Goal: Task Accomplishment & Management: Complete application form

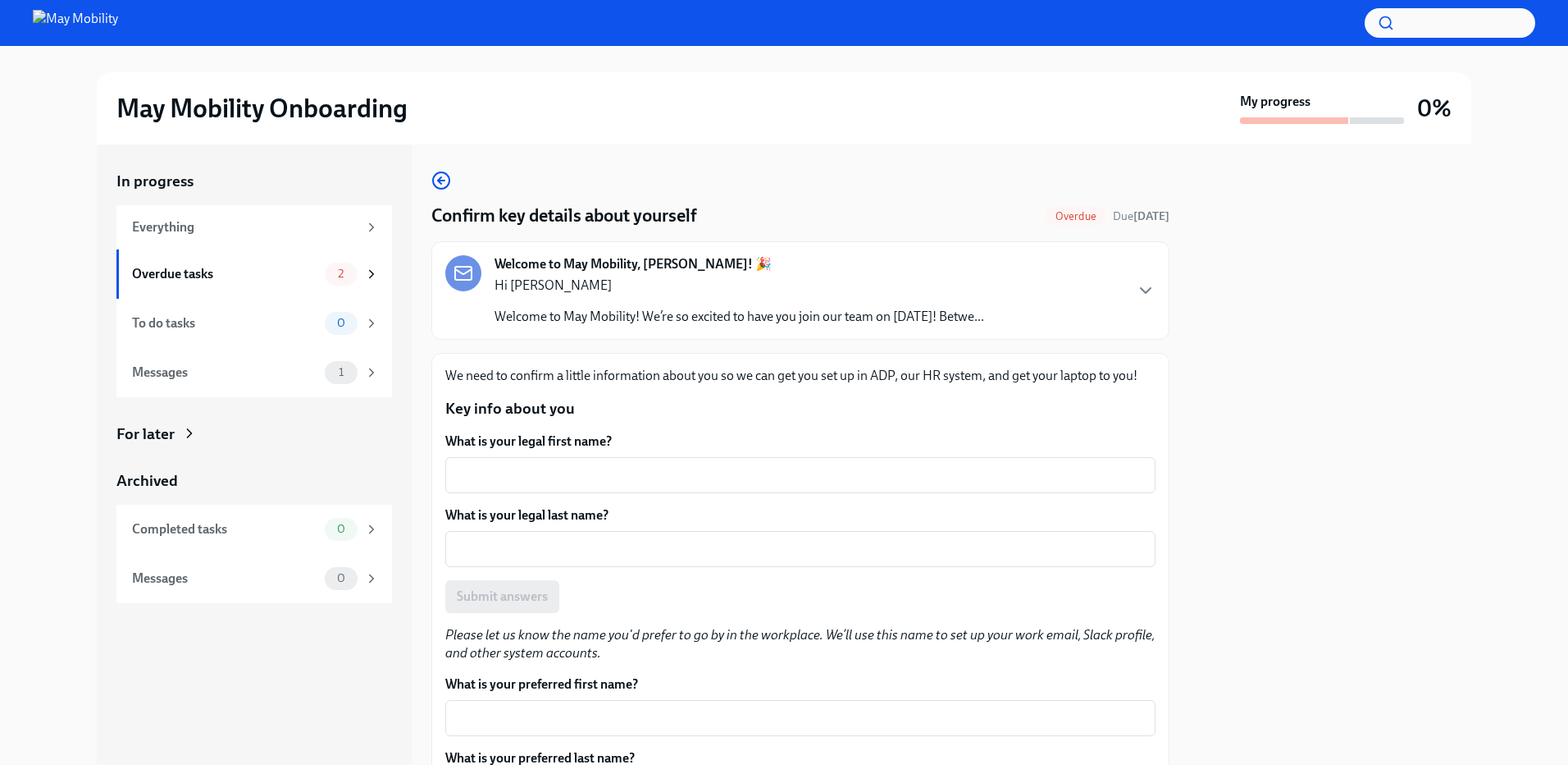
click at [1067, 309] on div "Welcome to May Mobility, [PERSON_NAME]! 🎉 Hi [PERSON_NAME] Welcome to May Mobil…" at bounding box center [800, 291] width 710 height 71
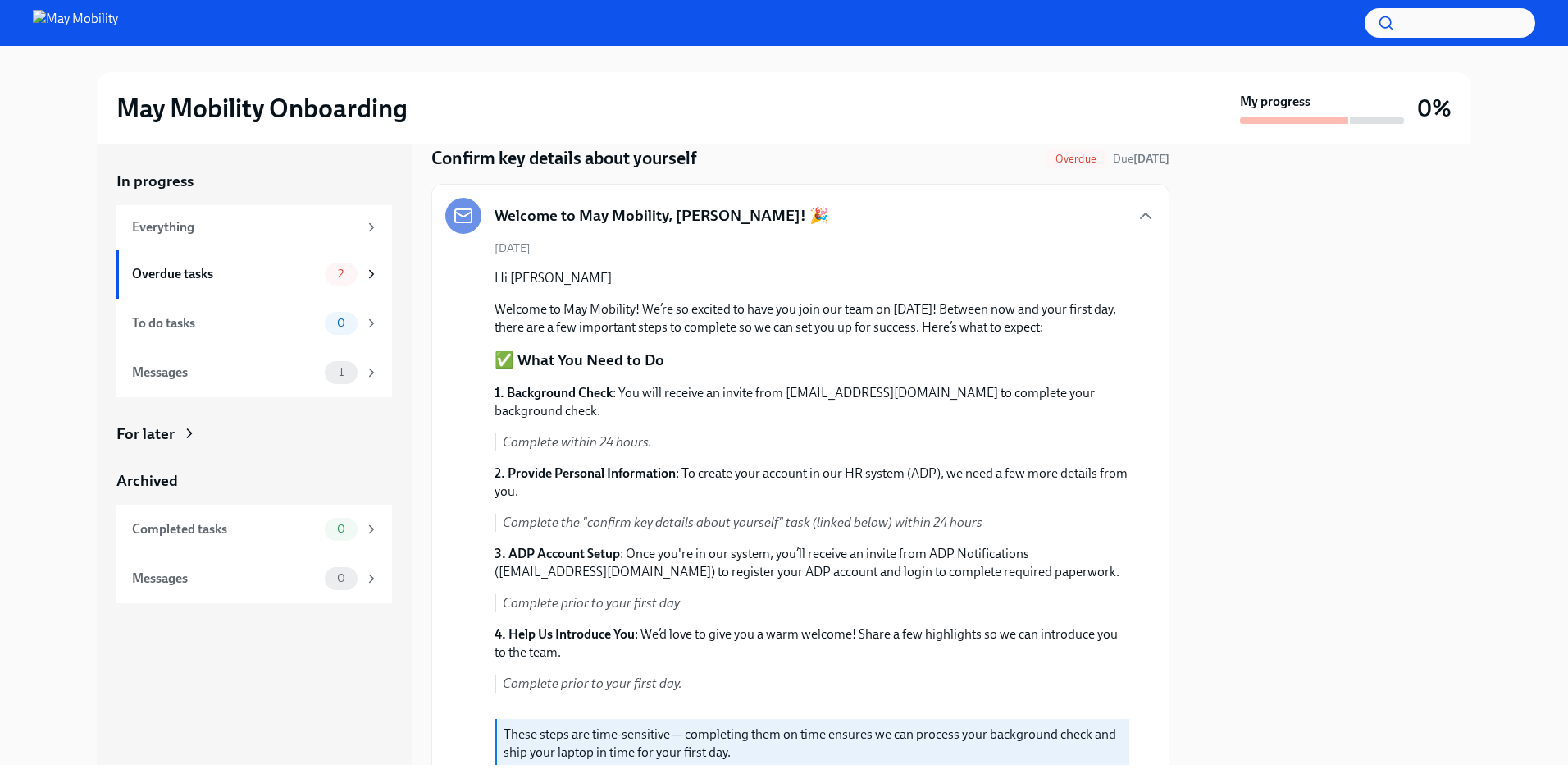
scroll to position [82, 0]
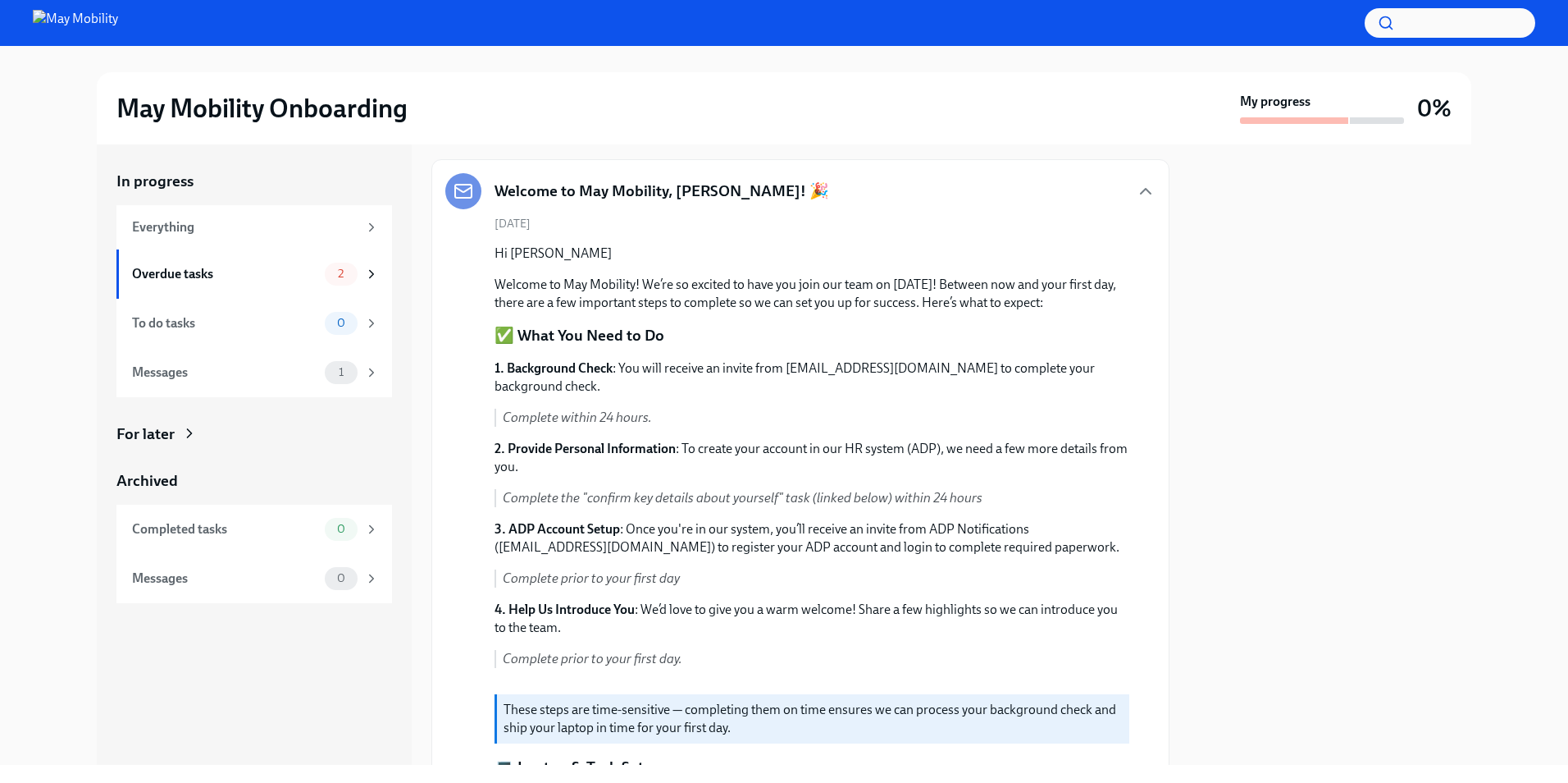
click at [663, 309] on p "Welcome to May Mobility! We’re so excited to have you join our team on [DATE]! …" at bounding box center [811, 293] width 635 height 36
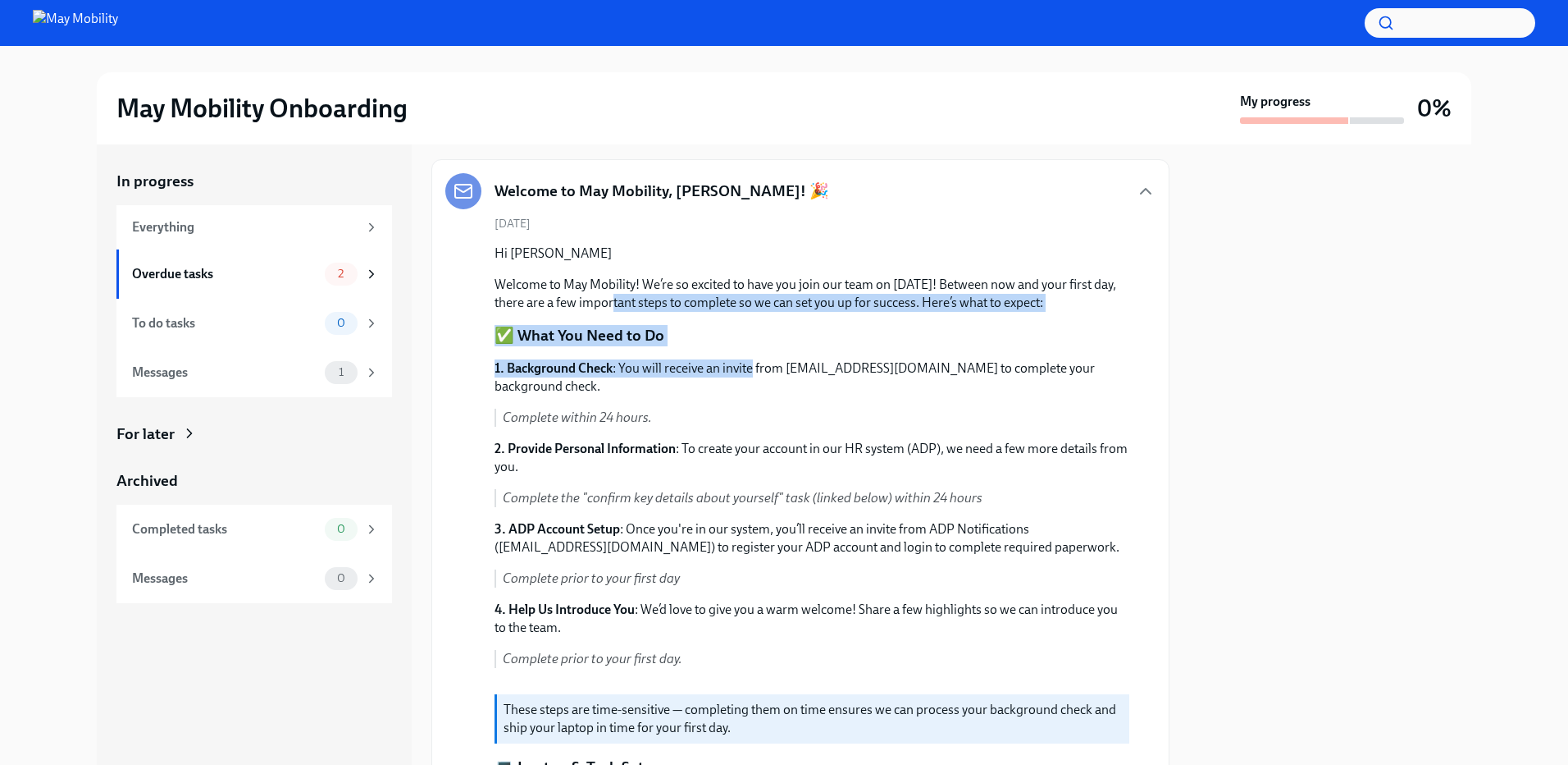
drag, startPoint x: 663, startPoint y: 309, endPoint x: 725, endPoint y: 346, distance: 72.2
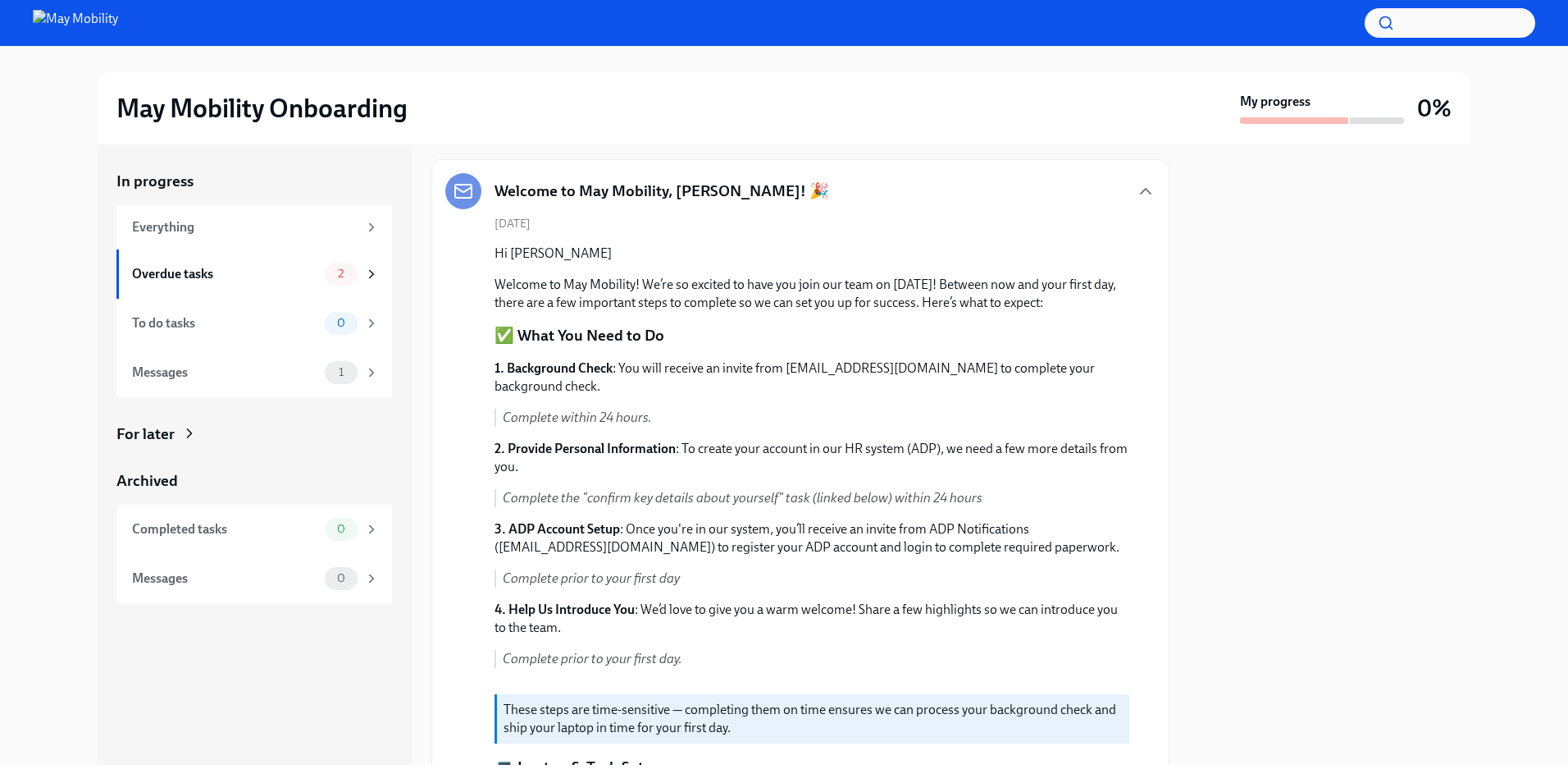
click at [608, 360] on p "1. Background Check : You will receive an invite from [EMAIL_ADDRESS][DOMAIN_NA…" at bounding box center [811, 377] width 635 height 36
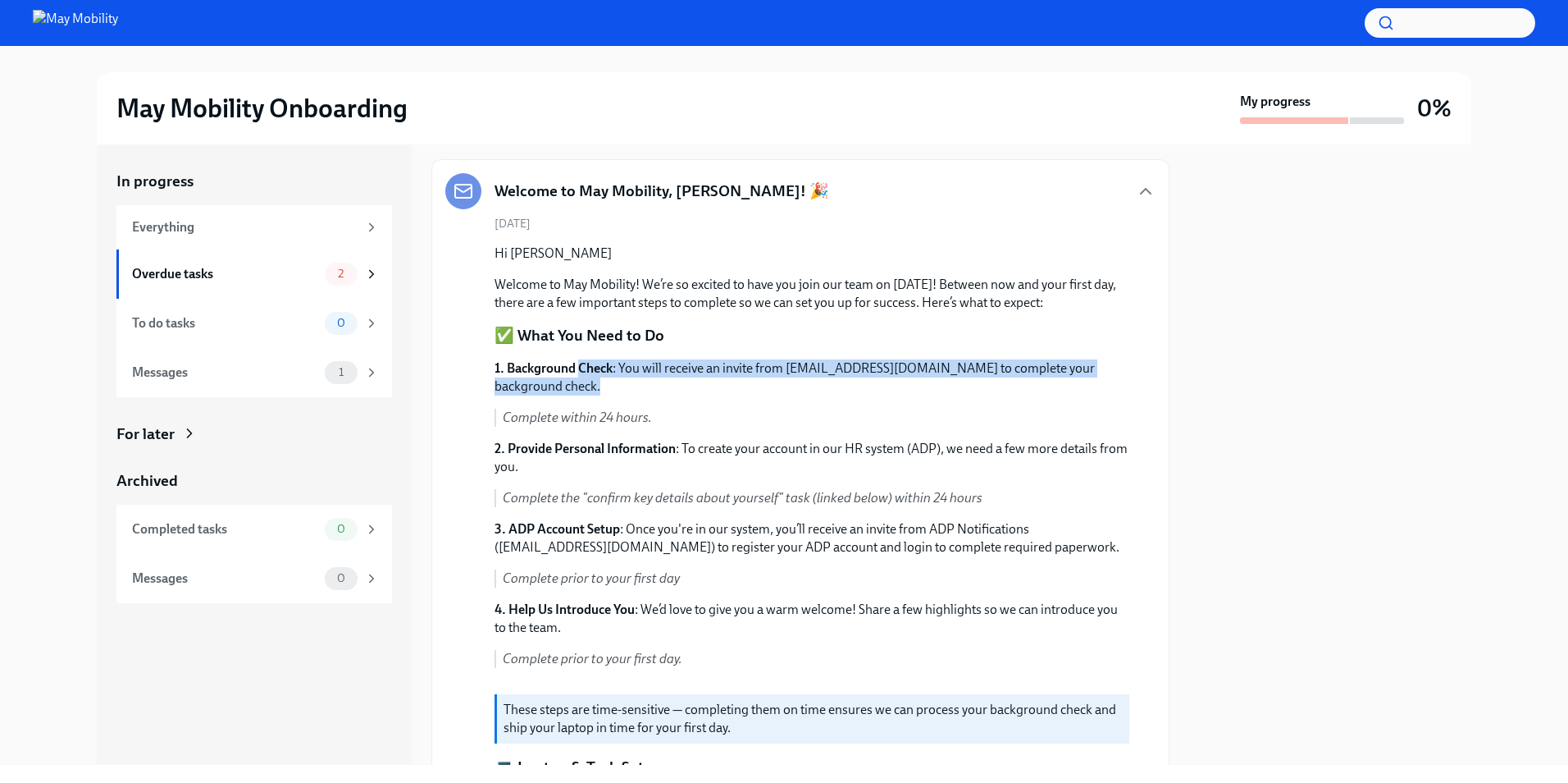
drag, startPoint x: 608, startPoint y: 359, endPoint x: 734, endPoint y: 382, distance: 128.1
click at [734, 382] on p "1. Background Check : You will receive an invite from [EMAIL_ADDRESS][DOMAIN_NA…" at bounding box center [811, 377] width 635 height 36
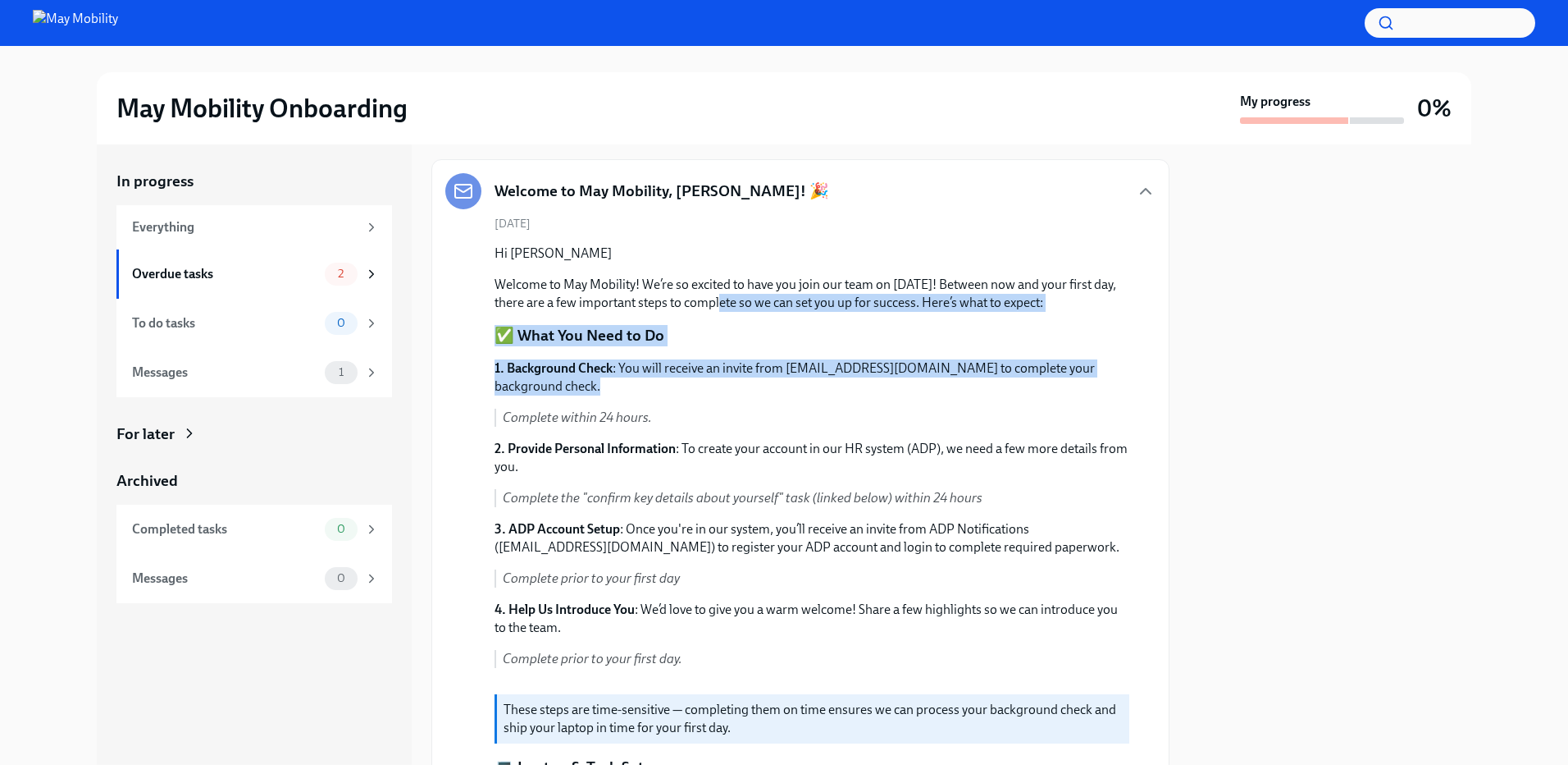
drag, startPoint x: 734, startPoint y: 382, endPoint x: 738, endPoint y: 331, distance: 51.2
drag, startPoint x: 738, startPoint y: 331, endPoint x: 792, endPoint y: 385, distance: 76.4
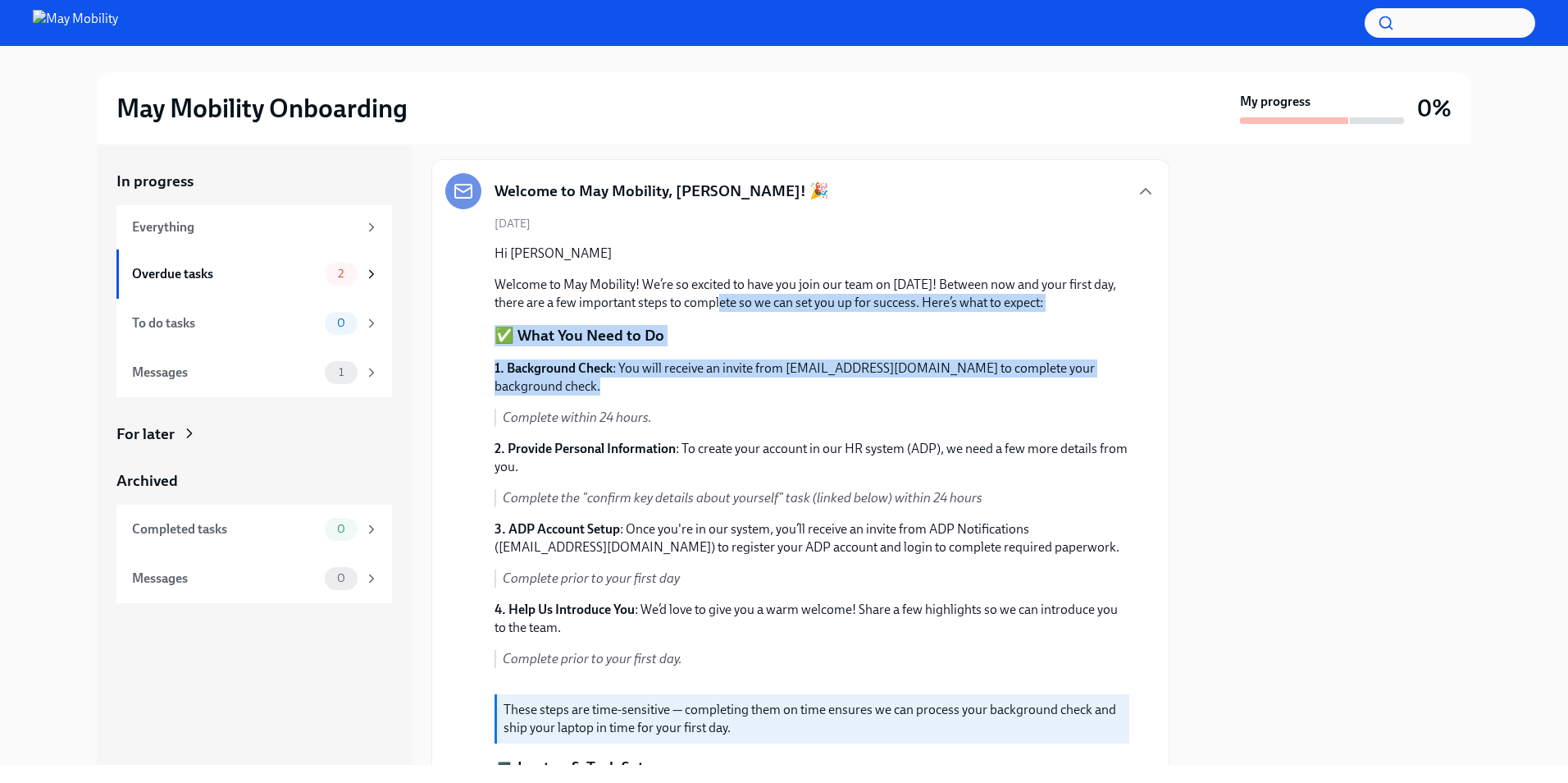
click at [792, 385] on p "1. Background Check : You will receive an invite from [EMAIL_ADDRESS][DOMAIN_NA…" at bounding box center [811, 377] width 635 height 36
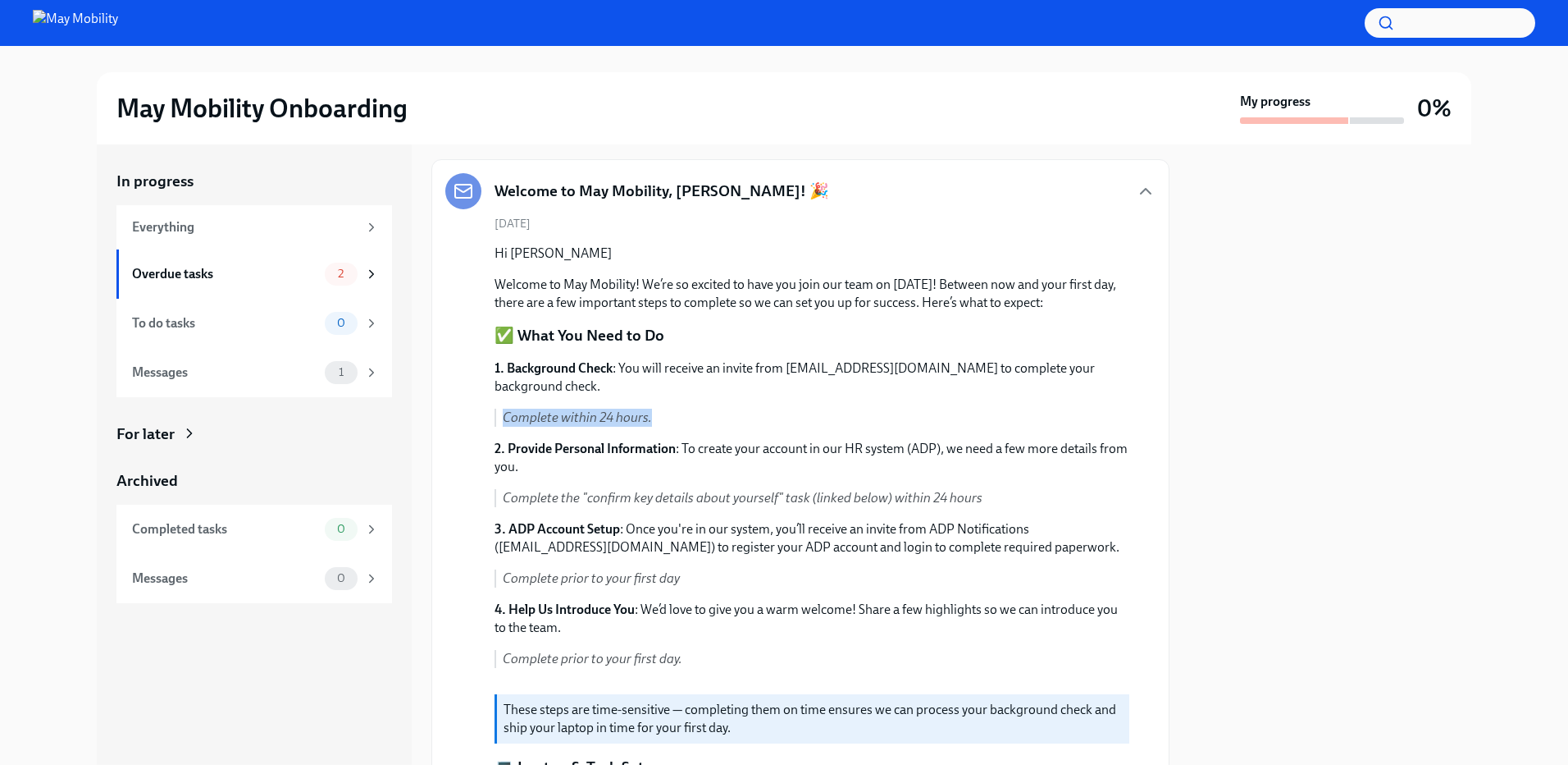
drag, startPoint x: 792, startPoint y: 385, endPoint x: 802, endPoint y: 413, distance: 29.7
click at [802, 413] on div "1. Background Check : You will receive an invite from [EMAIL_ADDRESS][DOMAIN_NA…" at bounding box center [811, 520] width 635 height 322
click at [802, 413] on p "Complete within 24 hours." at bounding box center [816, 418] width 627 height 18
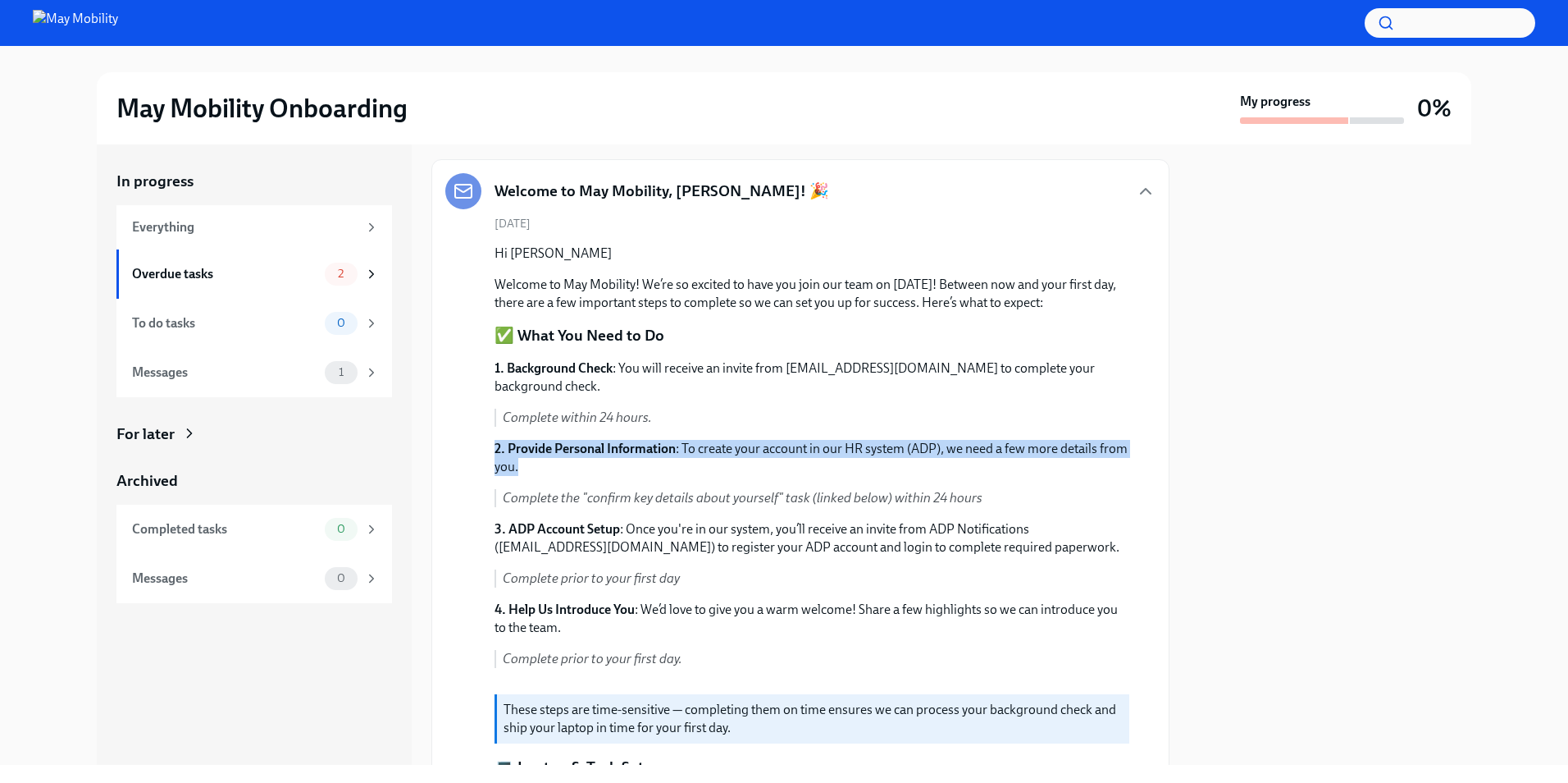
drag, startPoint x: 802, startPoint y: 413, endPoint x: 804, endPoint y: 464, distance: 51.0
click at [804, 464] on div "1. Background Check : You will receive an invite from [EMAIL_ADDRESS][DOMAIN_NA…" at bounding box center [811, 520] width 635 height 322
click at [804, 464] on p "2. Provide Personal Information : To create your account in our HR system (ADP)…" at bounding box center [811, 457] width 635 height 36
drag, startPoint x: 804, startPoint y: 464, endPoint x: 796, endPoint y: 406, distance: 58.5
click at [796, 406] on div "1. Background Check : You will receive an invite from [EMAIL_ADDRESS][DOMAIN_NA…" at bounding box center [811, 520] width 635 height 322
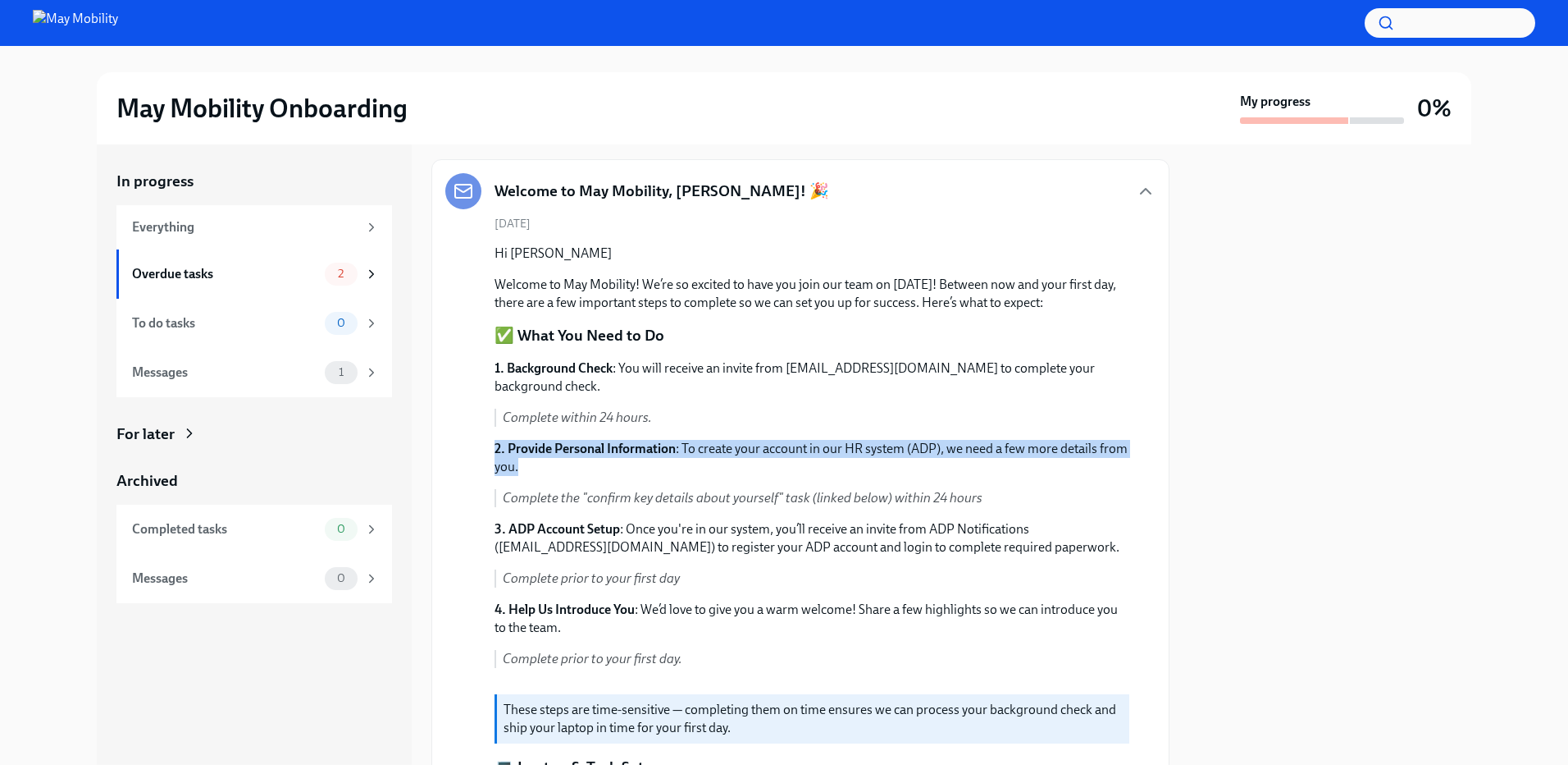
click at [796, 406] on div "1. Background Check : You will receive an invite from [EMAIL_ADDRESS][DOMAIN_NA…" at bounding box center [811, 520] width 635 height 322
drag, startPoint x: 796, startPoint y: 406, endPoint x: 826, endPoint y: 468, distance: 68.9
click at [826, 468] on div "1. Background Check : You will receive an invite from [EMAIL_ADDRESS][DOMAIN_NA…" at bounding box center [811, 520] width 635 height 322
click at [826, 468] on p "2. Provide Personal Information : To create your account in our HR system (ADP)…" at bounding box center [811, 457] width 635 height 36
drag, startPoint x: 826, startPoint y: 468, endPoint x: 817, endPoint y: 419, distance: 49.8
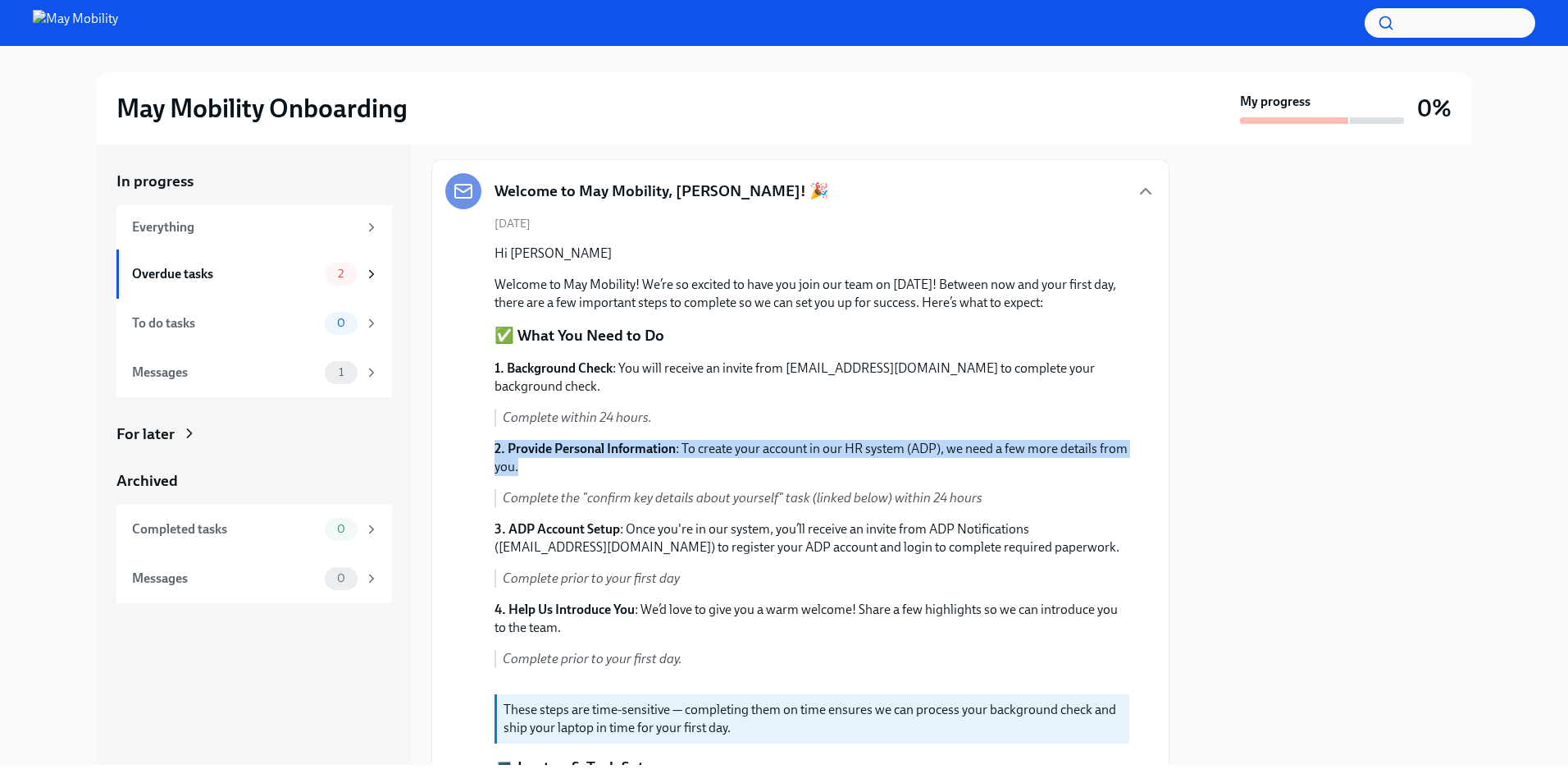
click at [817, 419] on div "1. Background Check : You will receive an invite from [EMAIL_ADDRESS][DOMAIN_NA…" at bounding box center [811, 520] width 635 height 322
click at [817, 419] on p "Complete within 24 hours." at bounding box center [816, 418] width 627 height 18
drag, startPoint x: 817, startPoint y: 419, endPoint x: 840, endPoint y: 469, distance: 55.0
click at [840, 469] on div "1. Background Check : You will receive an invite from [EMAIL_ADDRESS][DOMAIN_NA…" at bounding box center [811, 520] width 635 height 322
click at [840, 469] on p "2. Provide Personal Information : To create your account in our HR system (ADP)…" at bounding box center [811, 457] width 635 height 36
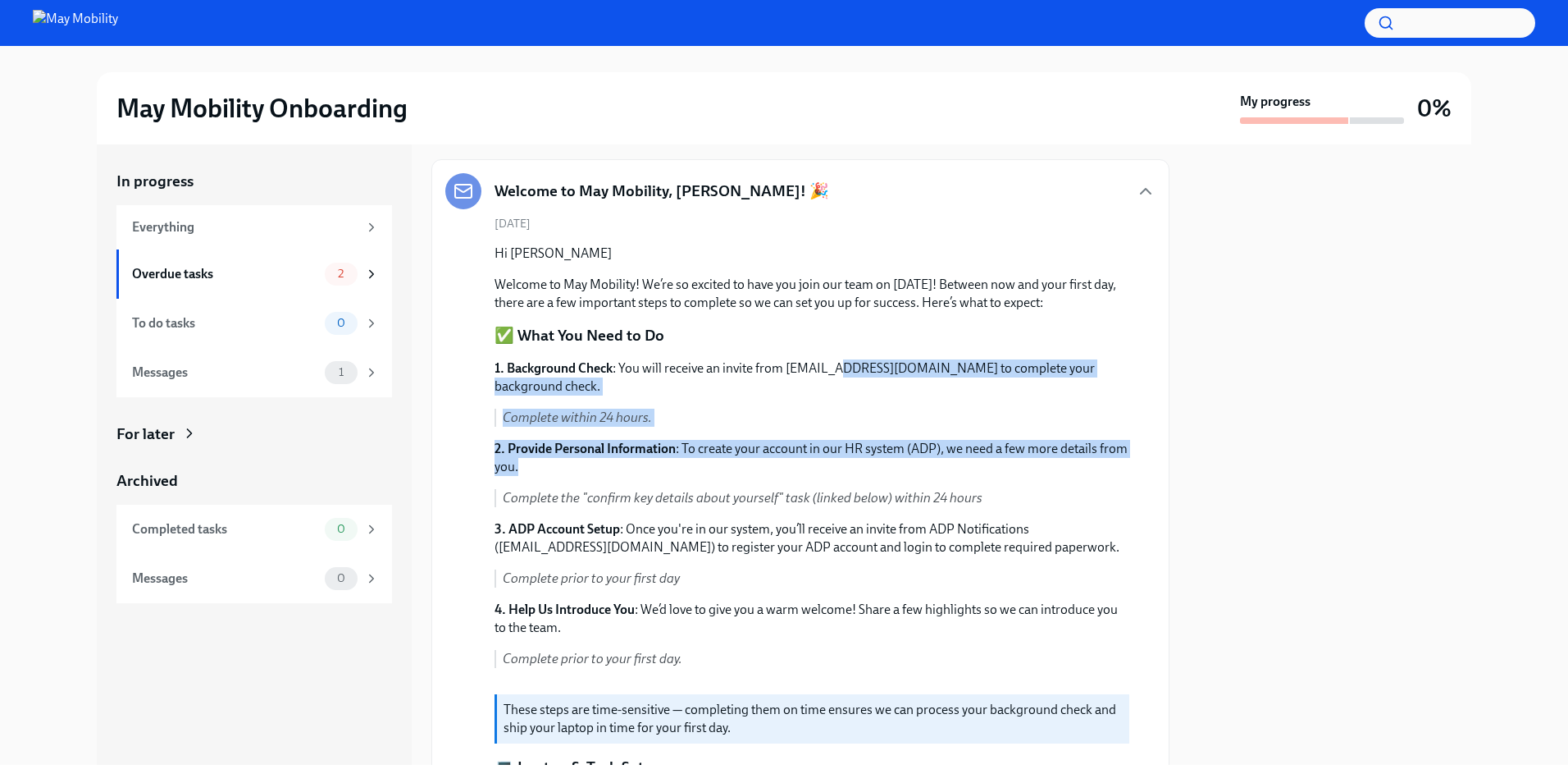
drag, startPoint x: 840, startPoint y: 469, endPoint x: 836, endPoint y: 348, distance: 121.1
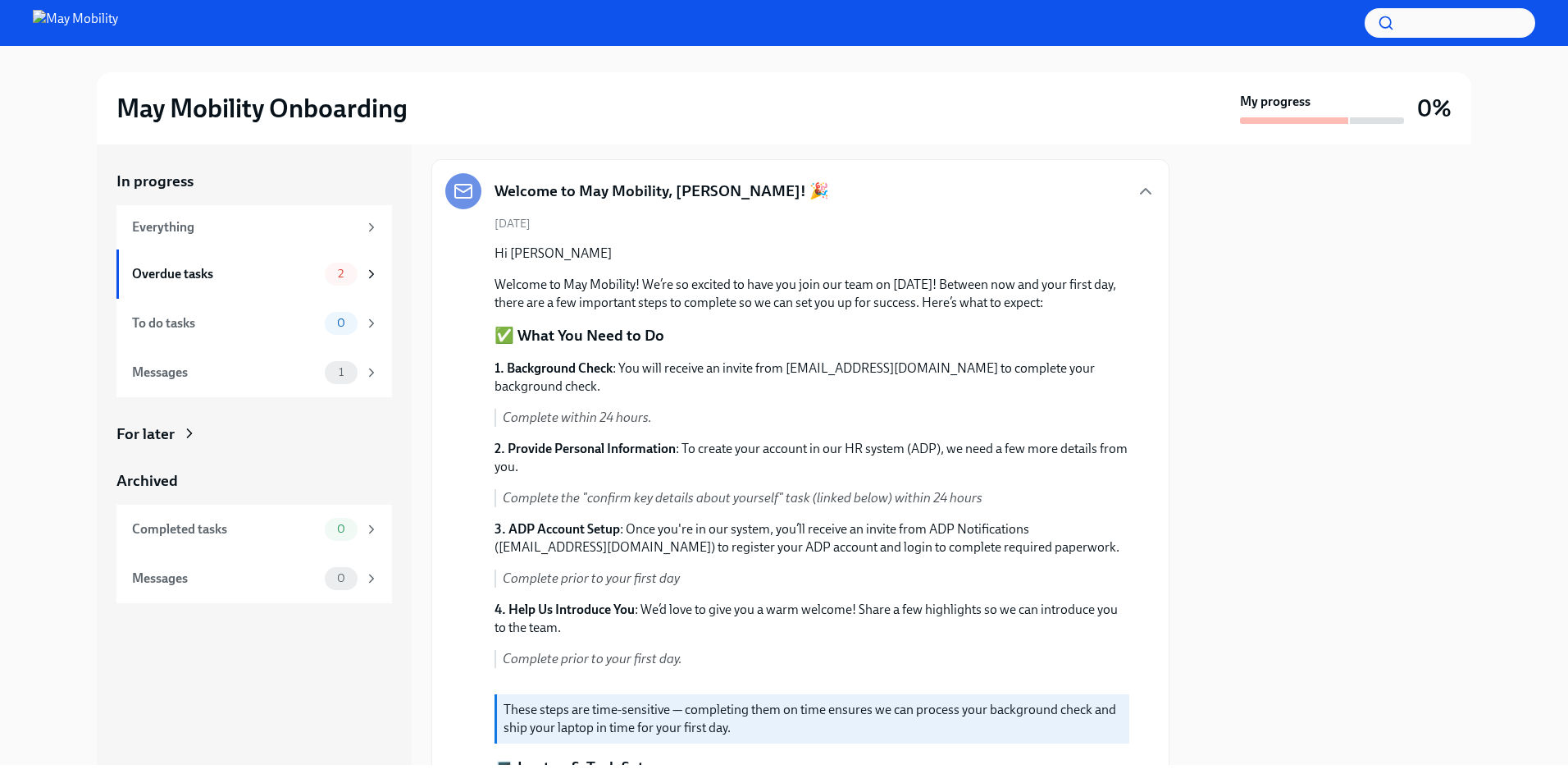
drag, startPoint x: 836, startPoint y: 348, endPoint x: 807, endPoint y: 331, distance: 33.6
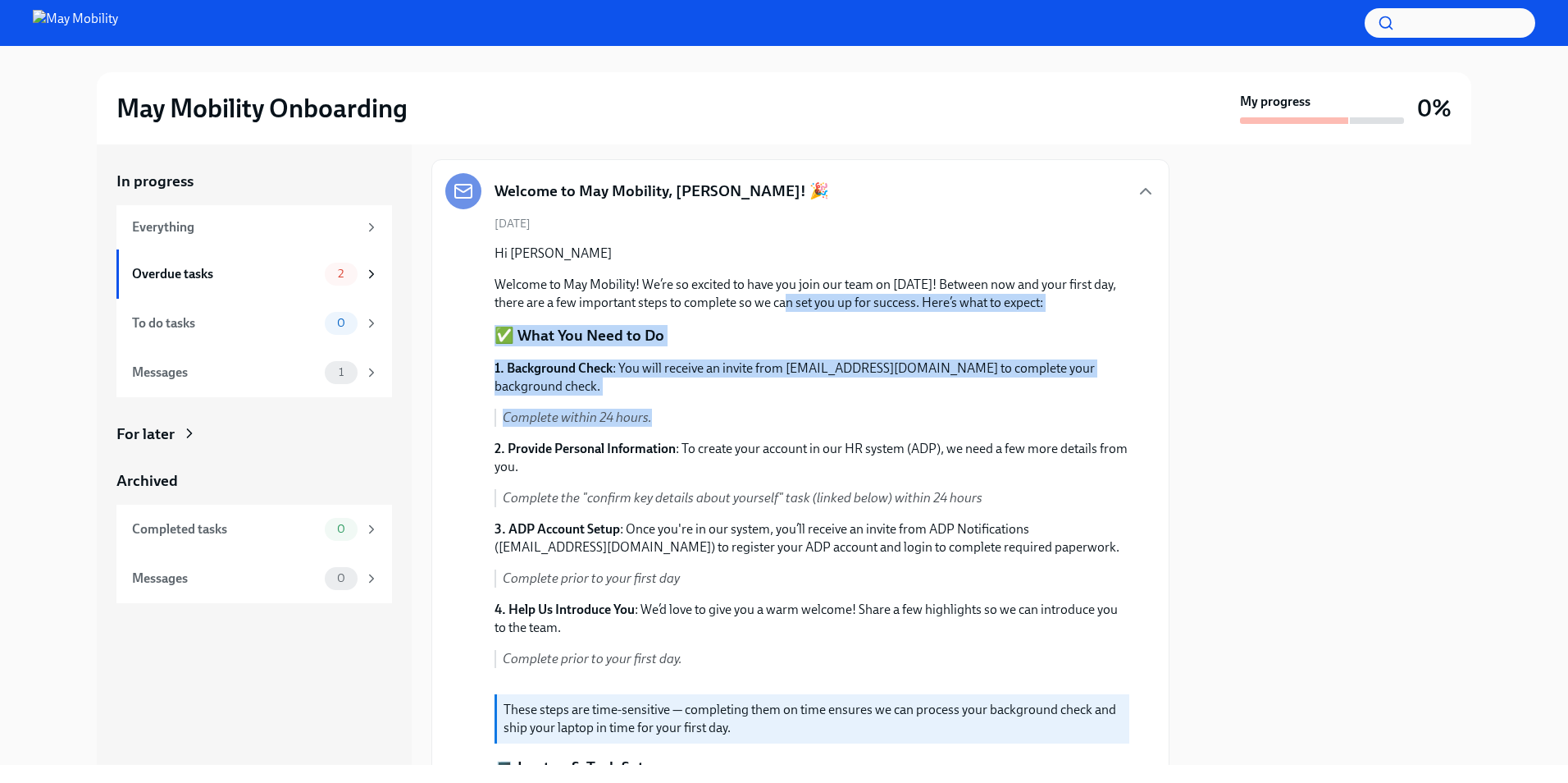
drag, startPoint x: 807, startPoint y: 331, endPoint x: 822, endPoint y: 405, distance: 75.5
click at [822, 405] on div "1. Background Check : You will receive an invite from [EMAIL_ADDRESS][DOMAIN_NA…" at bounding box center [811, 520] width 635 height 322
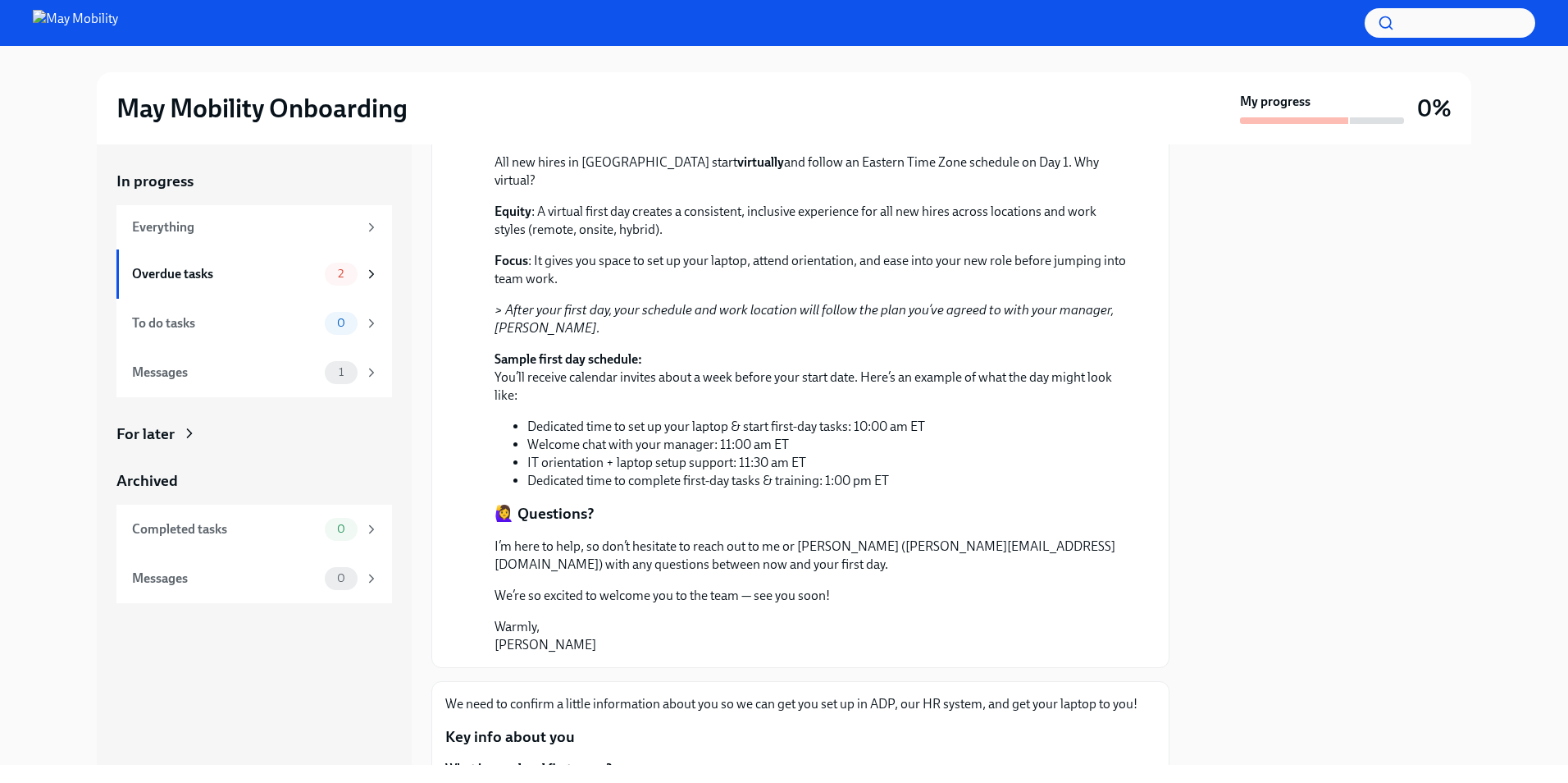
scroll to position [903, 0]
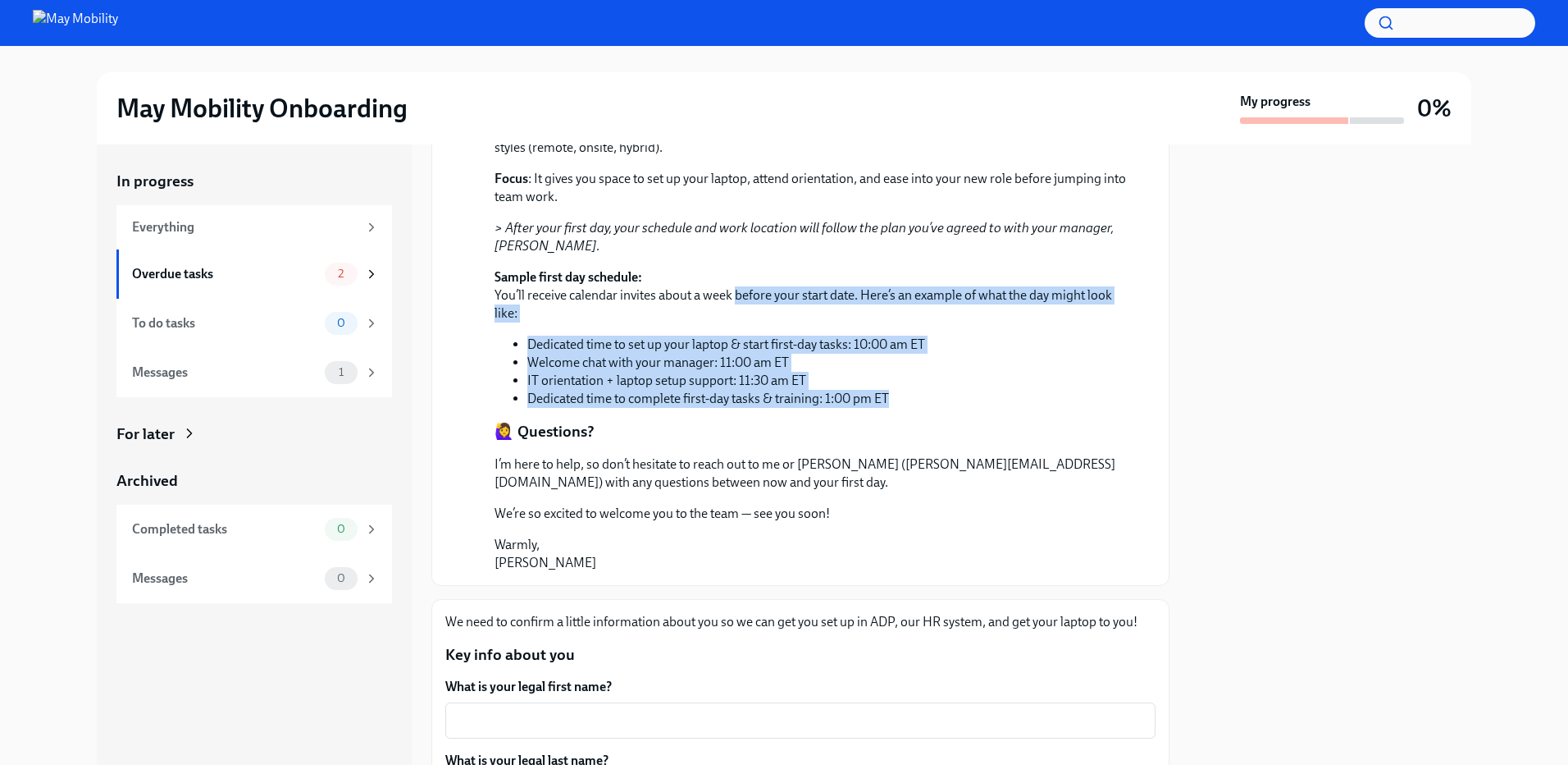
drag, startPoint x: 734, startPoint y: 280, endPoint x: 973, endPoint y: 391, distance: 263.5
drag, startPoint x: 973, startPoint y: 391, endPoint x: 902, endPoint y: 232, distance: 174.1
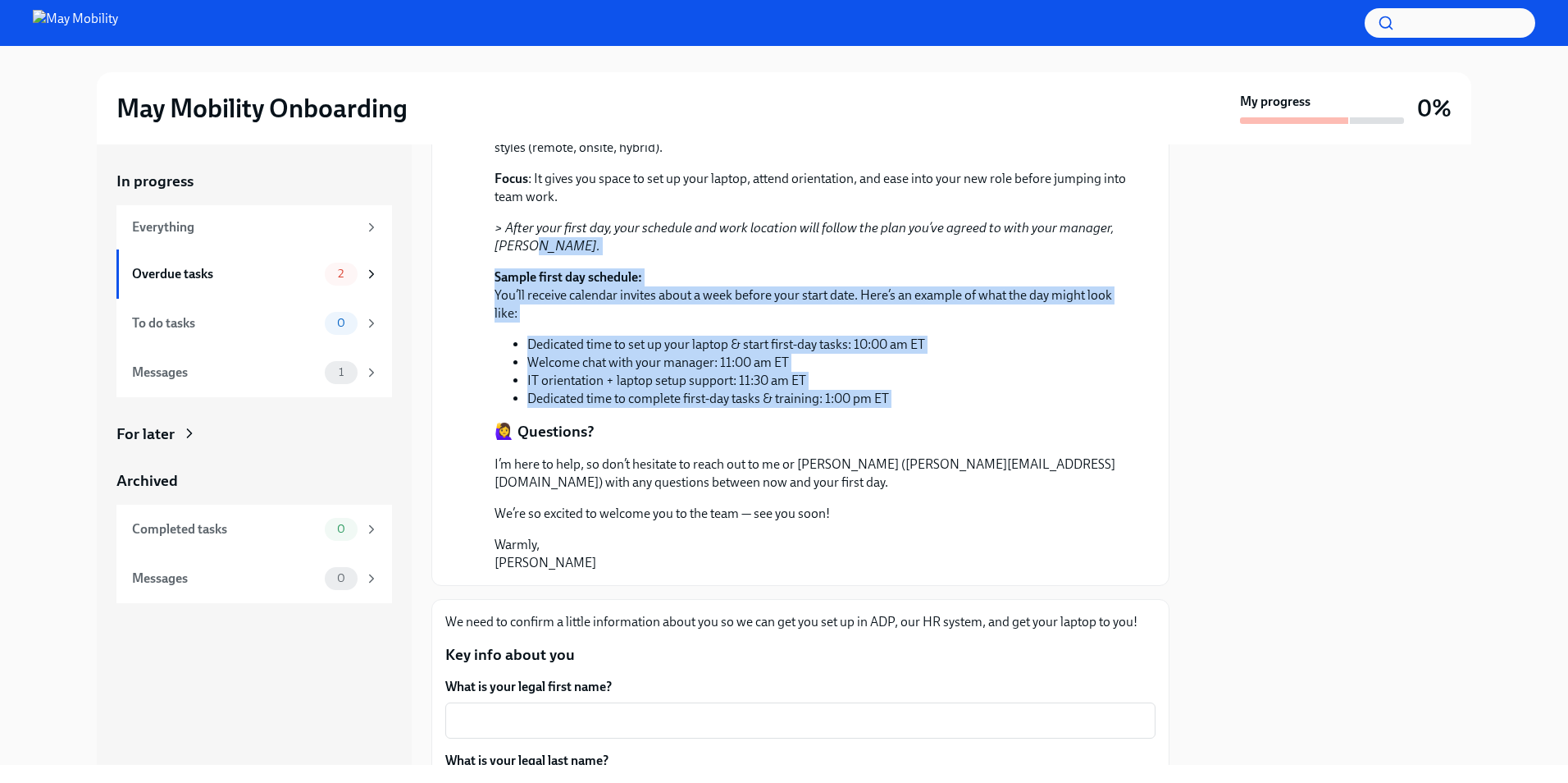
click at [902, 232] on p "> After your first day, your schedule and work location will follow the plan yo…" at bounding box center [811, 237] width 635 height 36
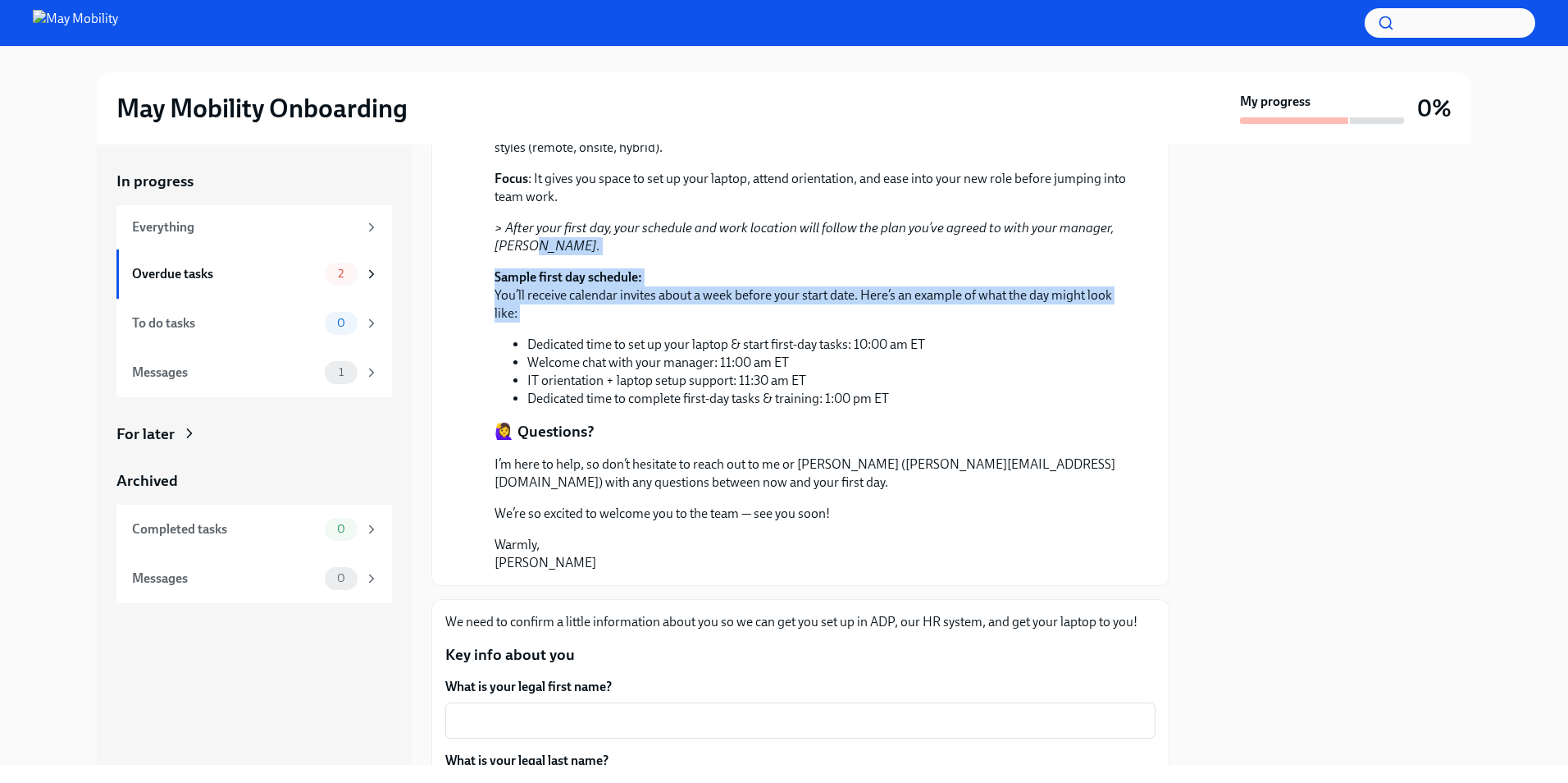
drag, startPoint x: 902, startPoint y: 232, endPoint x: 935, endPoint y: 296, distance: 72.0
click at [935, 296] on div "All new hires in [GEOGRAPHIC_DATA] start virtually and follow an Eastern Time Z…" at bounding box center [811, 239] width 635 height 337
click at [935, 296] on p "Sample first day schedule: You’ll receive calendar invites about a week before …" at bounding box center [811, 295] width 635 height 54
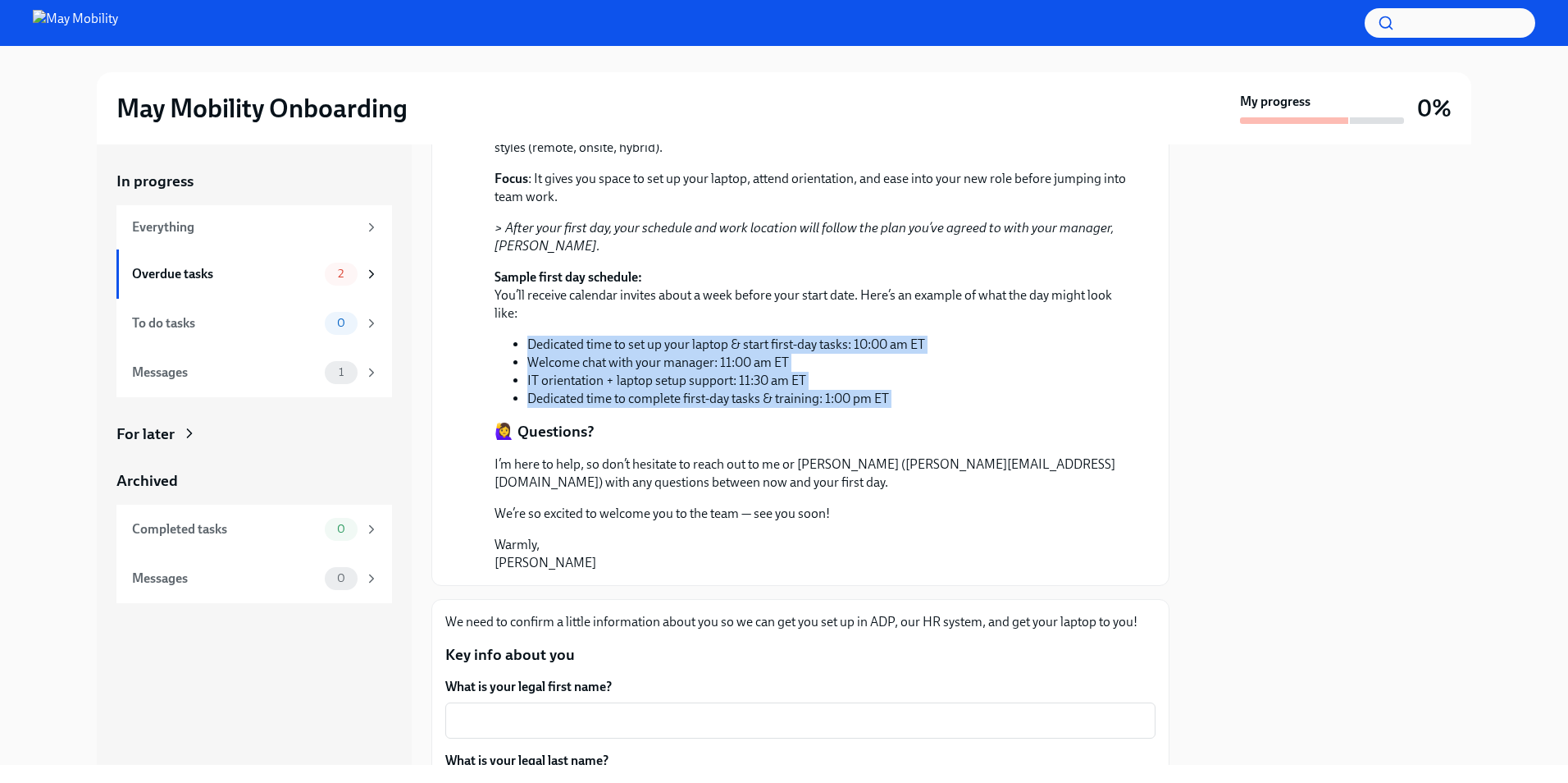
drag, startPoint x: 935, startPoint y: 296, endPoint x: 978, endPoint y: 381, distance: 95.3
click at [978, 381] on div "All new hires in [GEOGRAPHIC_DATA] start virtually and follow an Eastern Time Z…" at bounding box center [811, 239] width 635 height 337
click at [978, 390] on li "Dedicated time to complete first-day tasks & training: 1:00 pm ET" at bounding box center [828, 399] width 602 height 18
drag, startPoint x: 978, startPoint y: 382, endPoint x: 924, endPoint y: 284, distance: 111.9
click at [924, 284] on div "All new hires in [GEOGRAPHIC_DATA] start virtually and follow an Eastern Time Z…" at bounding box center [811, 239] width 635 height 337
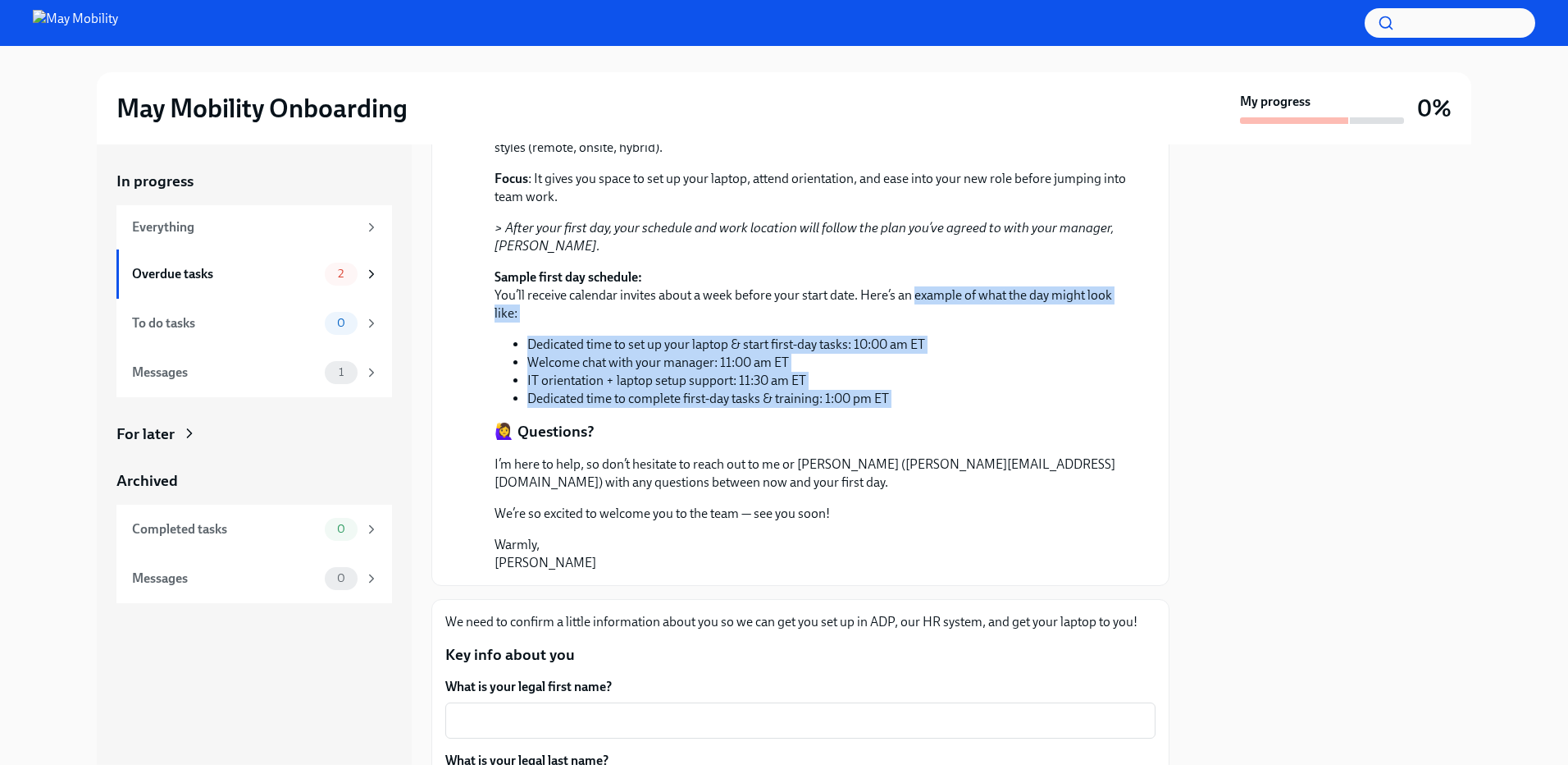
click at [924, 284] on p "Sample first day schedule: You’ll receive calendar invites about a week before …" at bounding box center [811, 295] width 635 height 54
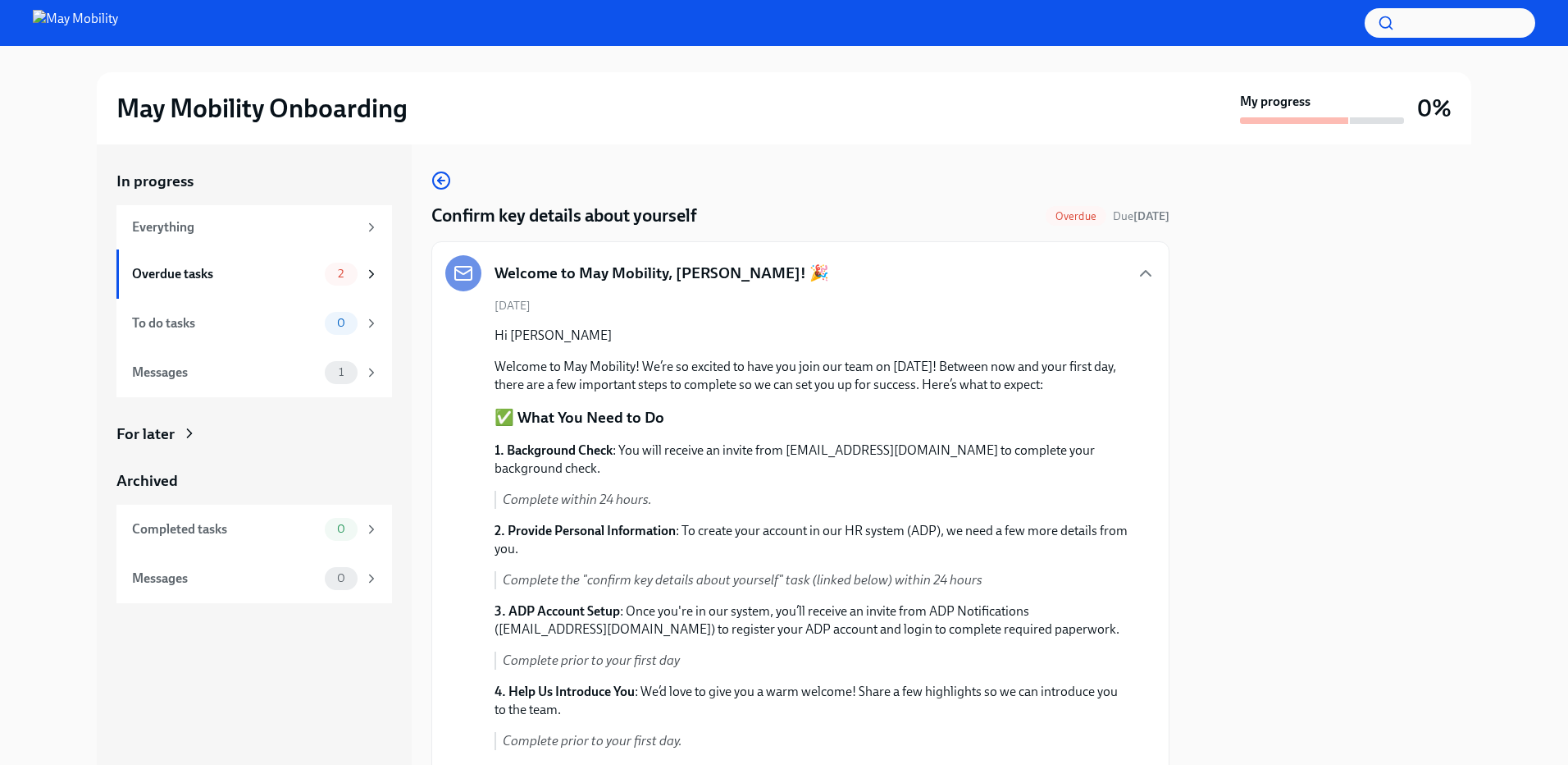
scroll to position [82, 0]
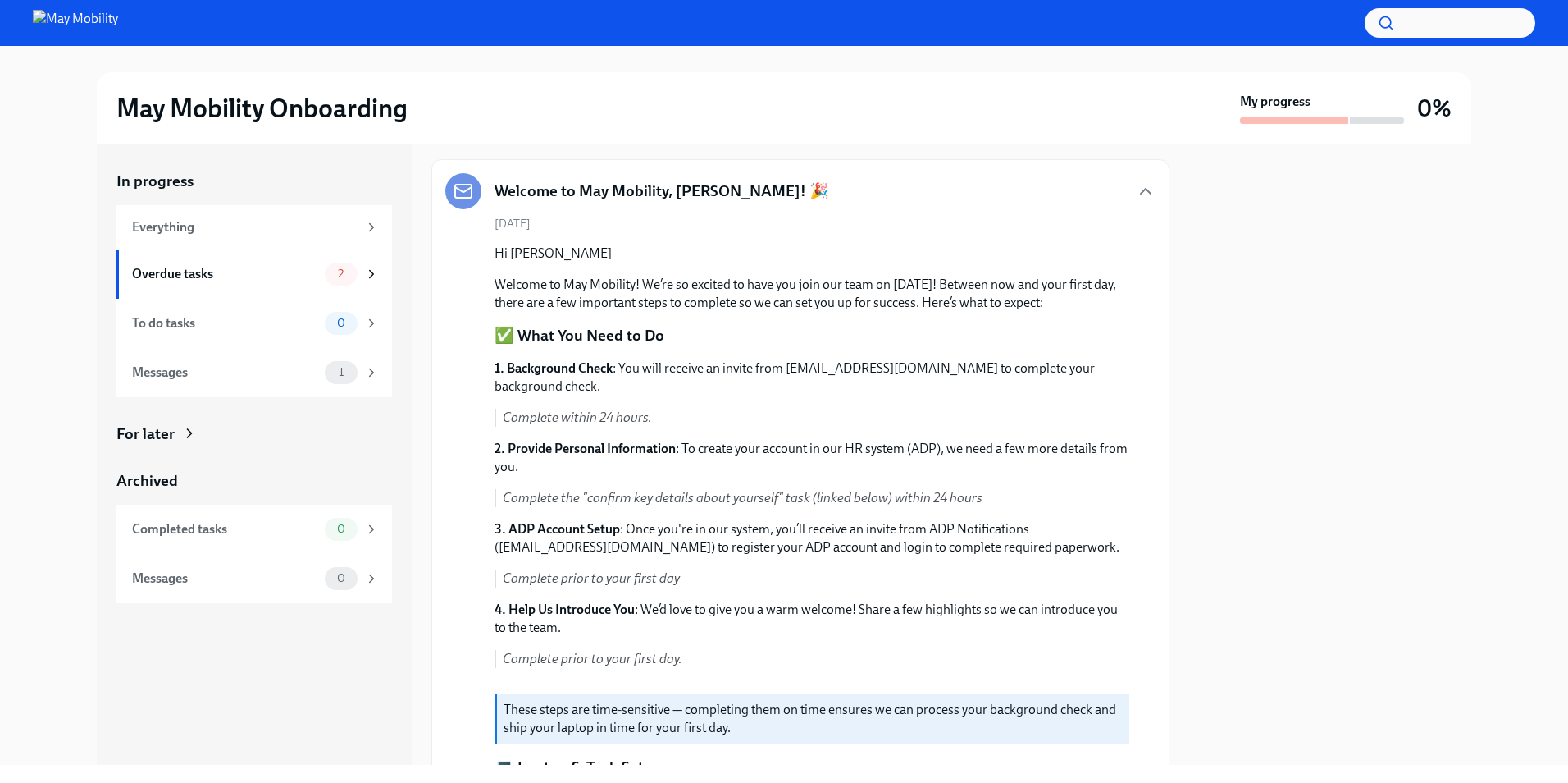
click at [516, 414] on em "Complete within 24 hours." at bounding box center [577, 417] width 149 height 16
drag, startPoint x: 516, startPoint y: 414, endPoint x: 690, endPoint y: 413, distance: 174.0
click at [690, 413] on p "Complete within 24 hours." at bounding box center [816, 418] width 627 height 18
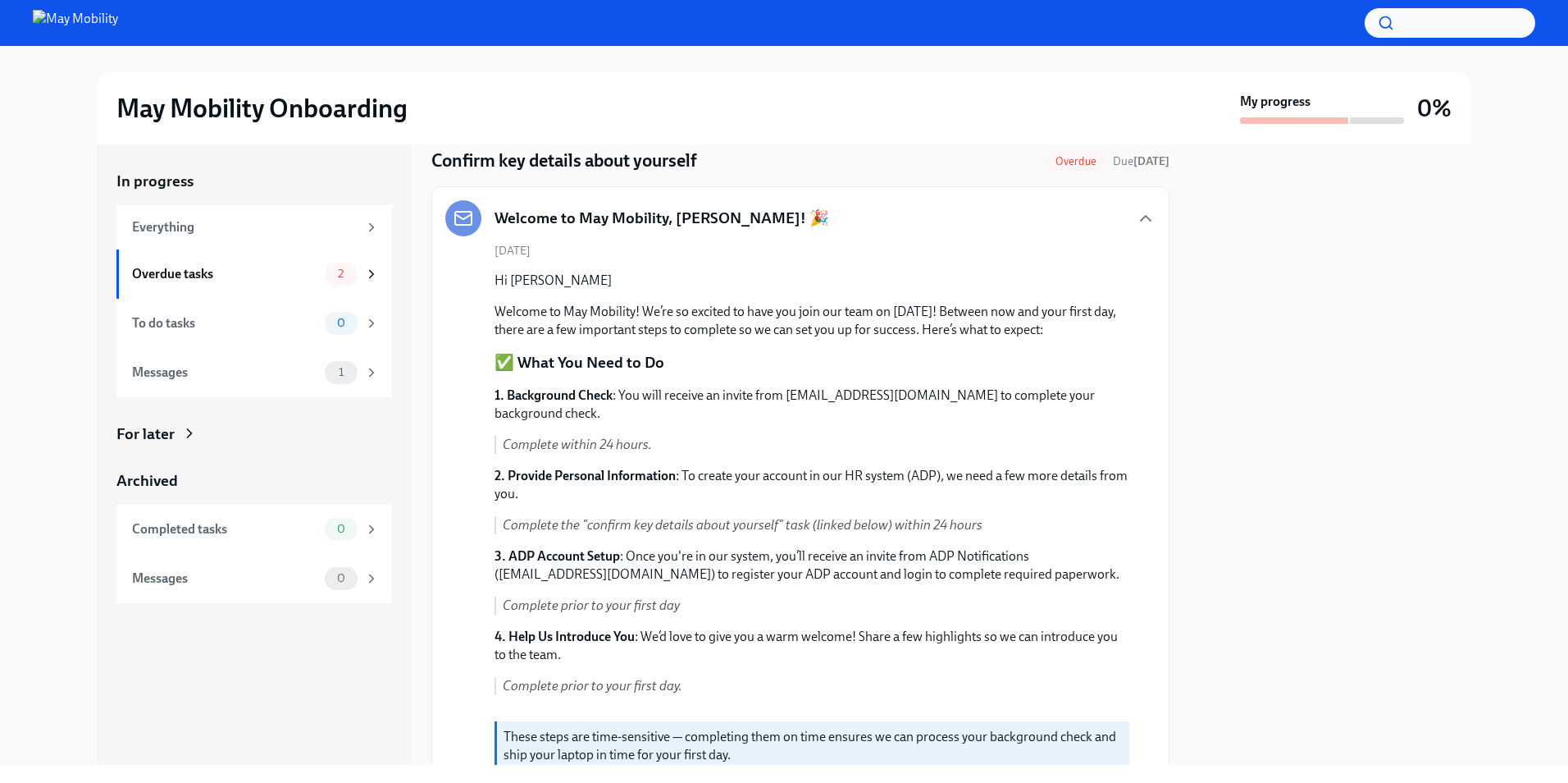
scroll to position [164, 0]
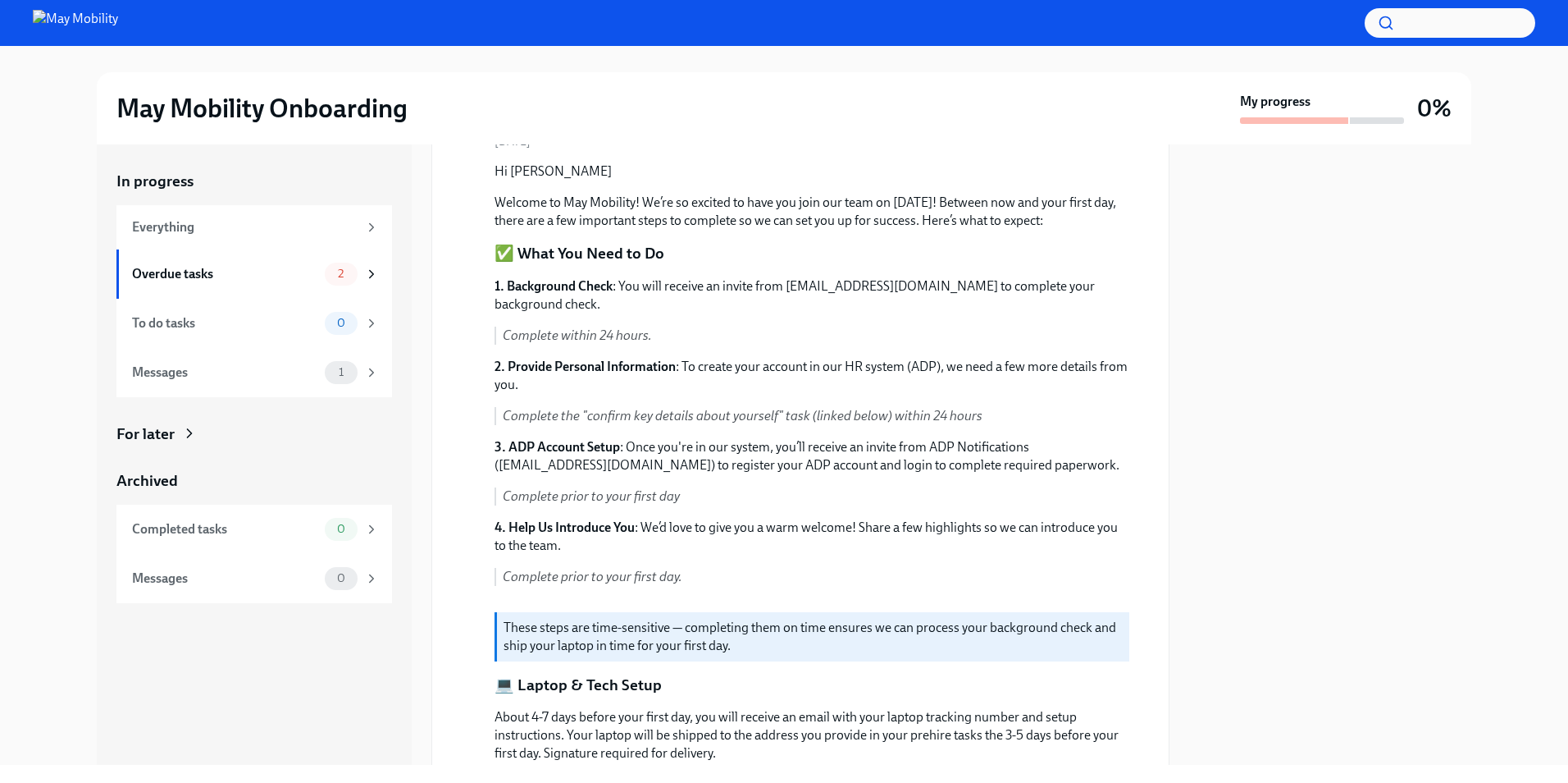
click at [519, 358] on p "2. Provide Personal Information : To create your account in our HR system (ADP)…" at bounding box center [811, 375] width 635 height 36
drag, startPoint x: 519, startPoint y: 357, endPoint x: 643, endPoint y: 361, distance: 124.1
click at [643, 361] on p "2. Provide Personal Information : To create your account in our HR system (ADP)…" at bounding box center [811, 375] width 635 height 36
drag, startPoint x: 643, startPoint y: 361, endPoint x: 701, endPoint y: 362, distance: 58.0
click at [701, 362] on p "2. Provide Personal Information : To create your account in our HR system (ADP)…" at bounding box center [811, 375] width 635 height 36
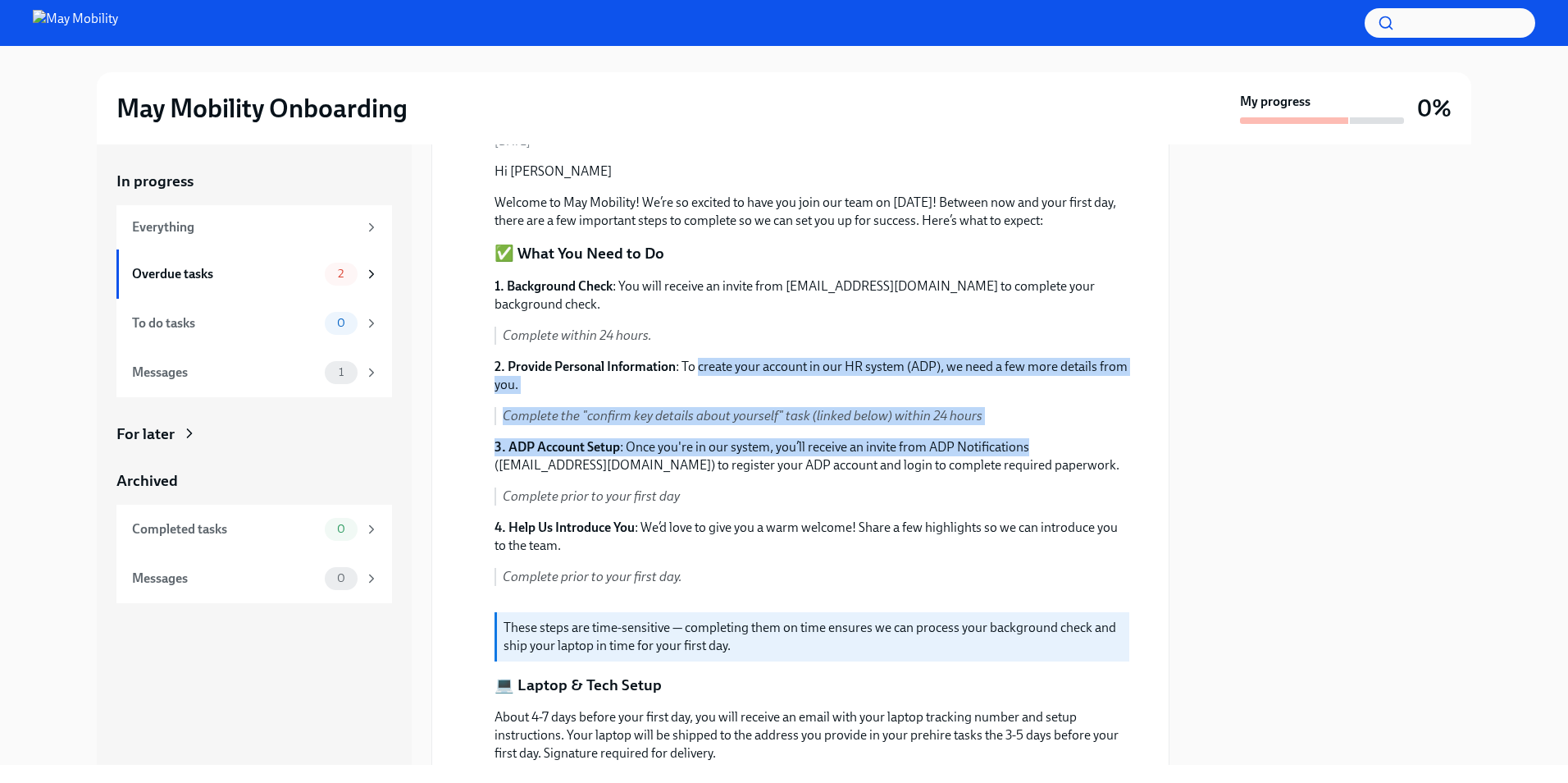
drag, startPoint x: 701, startPoint y: 362, endPoint x: 1059, endPoint y: 444, distance: 367.3
click at [1059, 444] on div "1. Background Check : You will receive an invite from [EMAIL_ADDRESS][DOMAIN_NA…" at bounding box center [811, 438] width 635 height 322
click at [1059, 444] on p "3. ADP Account Setup : Once you're in our system, you’ll receive an invite from…" at bounding box center [811, 456] width 635 height 36
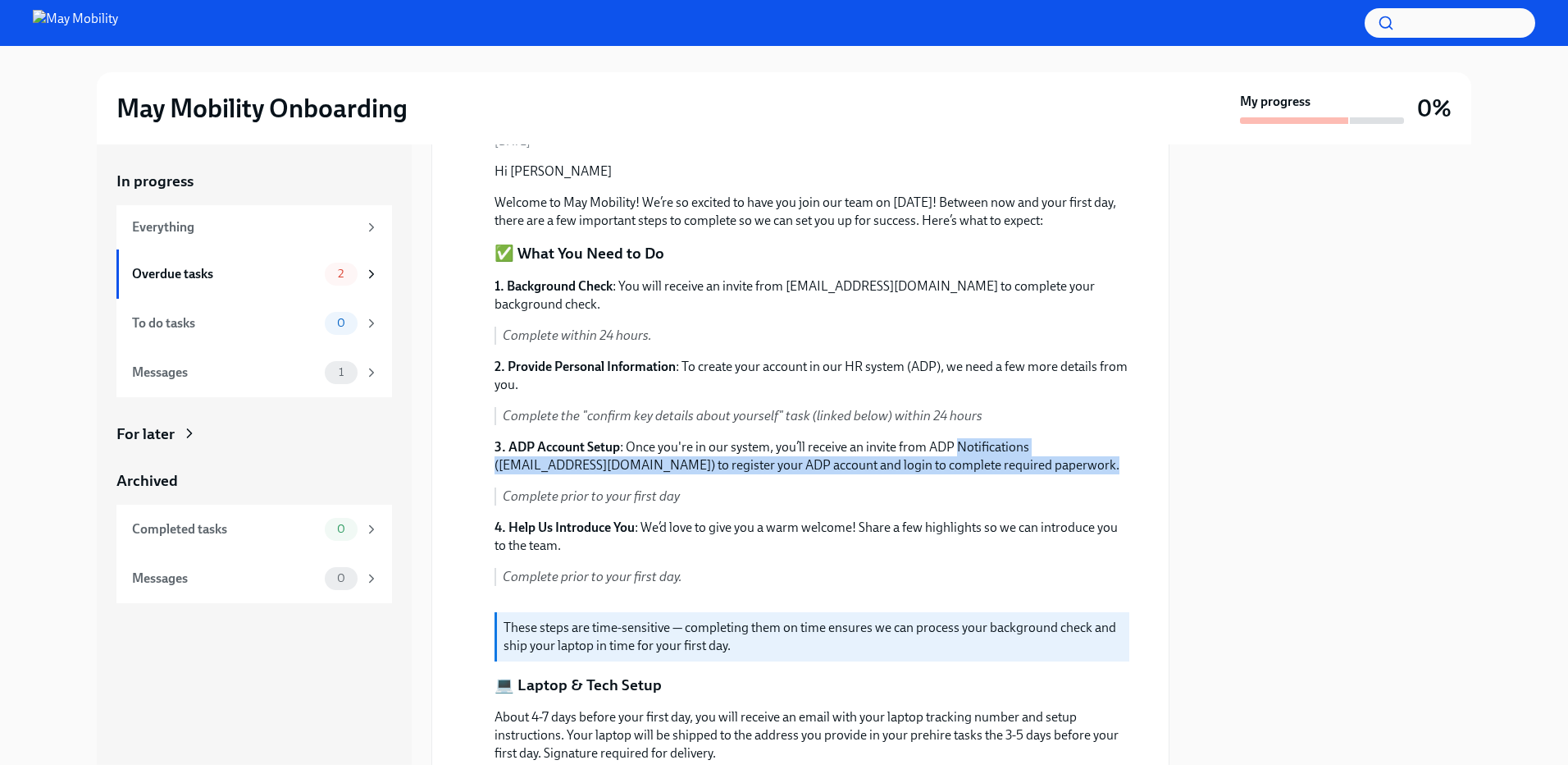
drag, startPoint x: 1059, startPoint y: 444, endPoint x: 1077, endPoint y: 467, distance: 29.2
click at [1077, 467] on p "3. ADP Account Setup : Once you're in our system, you’ll receive an invite from…" at bounding box center [811, 456] width 635 height 36
drag, startPoint x: 1077, startPoint y: 467, endPoint x: 1070, endPoint y: 421, distance: 46.5
click at [1070, 421] on div "1. Background Check : You will receive an invite from [EMAIL_ADDRESS][DOMAIN_NA…" at bounding box center [811, 438] width 635 height 322
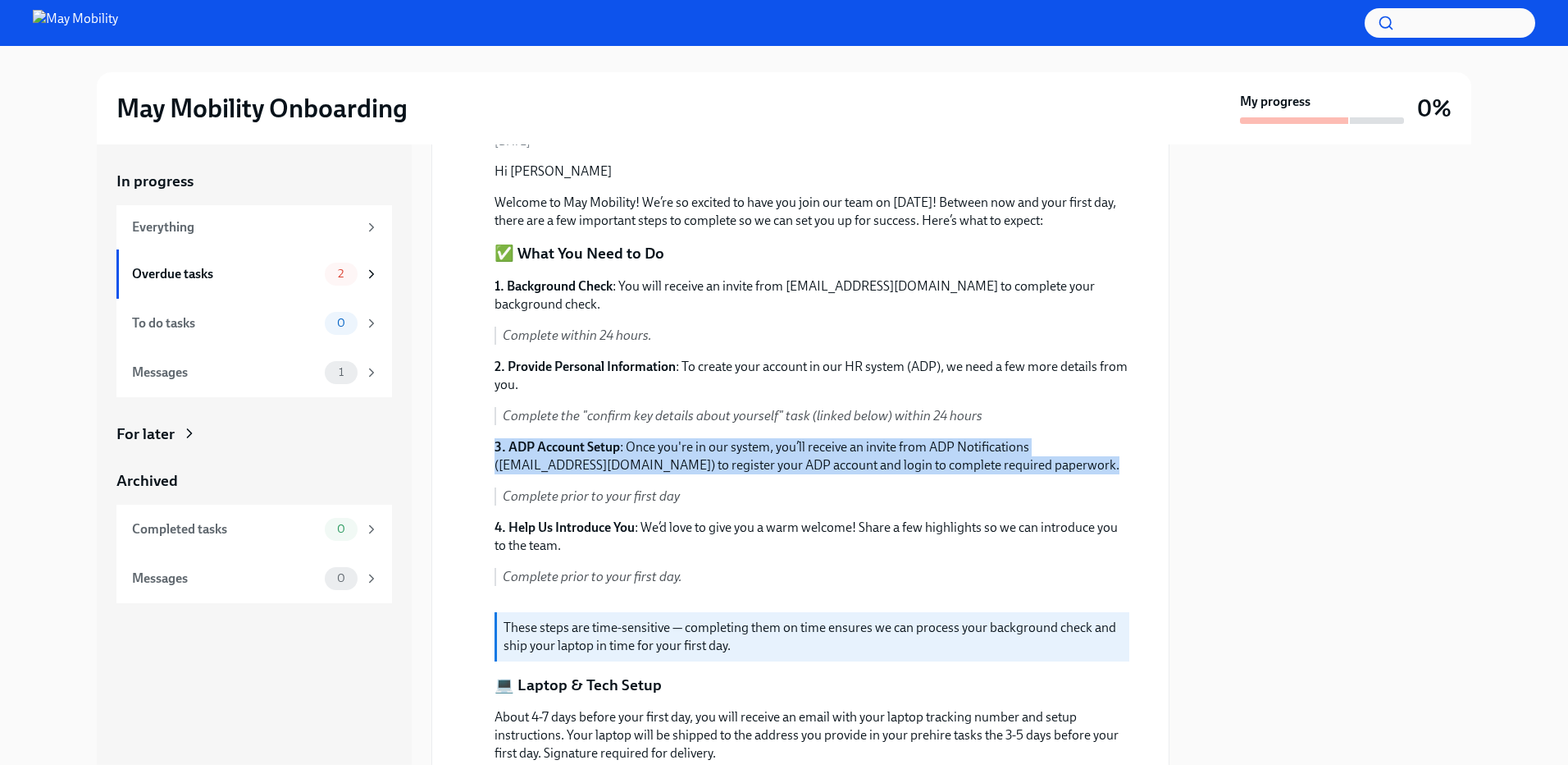
click at [1070, 421] on p "Complete the "confirm key details about yourself" task (linked below) within 24…" at bounding box center [816, 416] width 627 height 18
drag, startPoint x: 1070, startPoint y: 421, endPoint x: 1078, endPoint y: 468, distance: 47.7
click at [1078, 468] on div "1. Background Check : You will receive an invite from [EMAIL_ADDRESS][DOMAIN_NA…" at bounding box center [811, 438] width 635 height 322
click at [1078, 468] on p "3. ADP Account Setup : Once you're in our system, you’ll receive an invite from…" at bounding box center [811, 456] width 635 height 36
drag, startPoint x: 1078, startPoint y: 468, endPoint x: 1069, endPoint y: 426, distance: 43.0
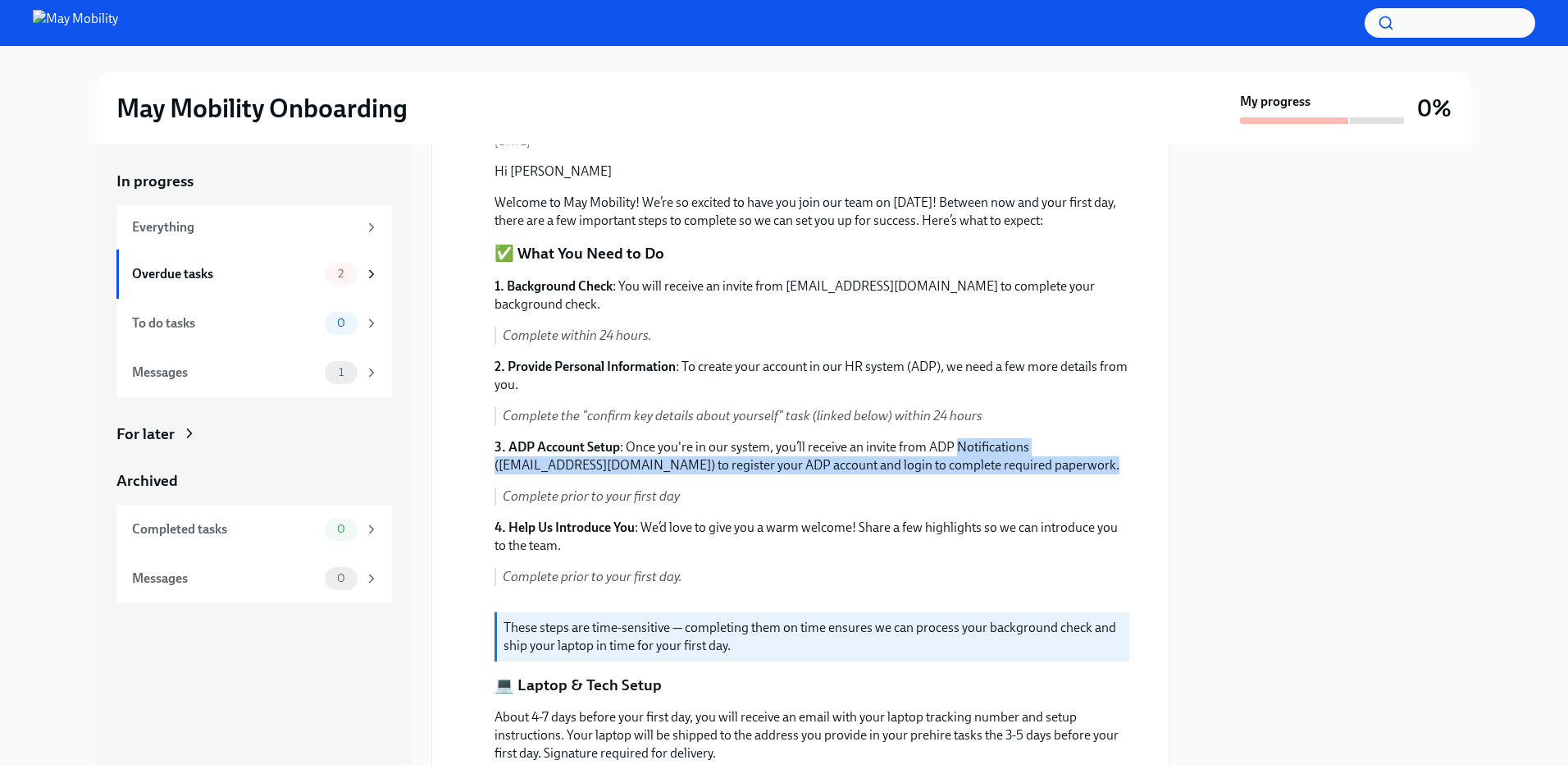
click at [1069, 426] on div "1. Background Check : You will receive an invite from [EMAIL_ADDRESS][DOMAIN_NA…" at bounding box center [811, 438] width 635 height 322
drag, startPoint x: 1069, startPoint y: 426, endPoint x: 1074, endPoint y: 471, distance: 45.3
click at [1074, 471] on div "1. Background Check : You will receive an invite from [EMAIL_ADDRESS][DOMAIN_NA…" at bounding box center [811, 438] width 635 height 322
click at [1074, 471] on p "3. ADP Account Setup : Once you're in our system, you’ll receive an invite from…" at bounding box center [811, 456] width 635 height 36
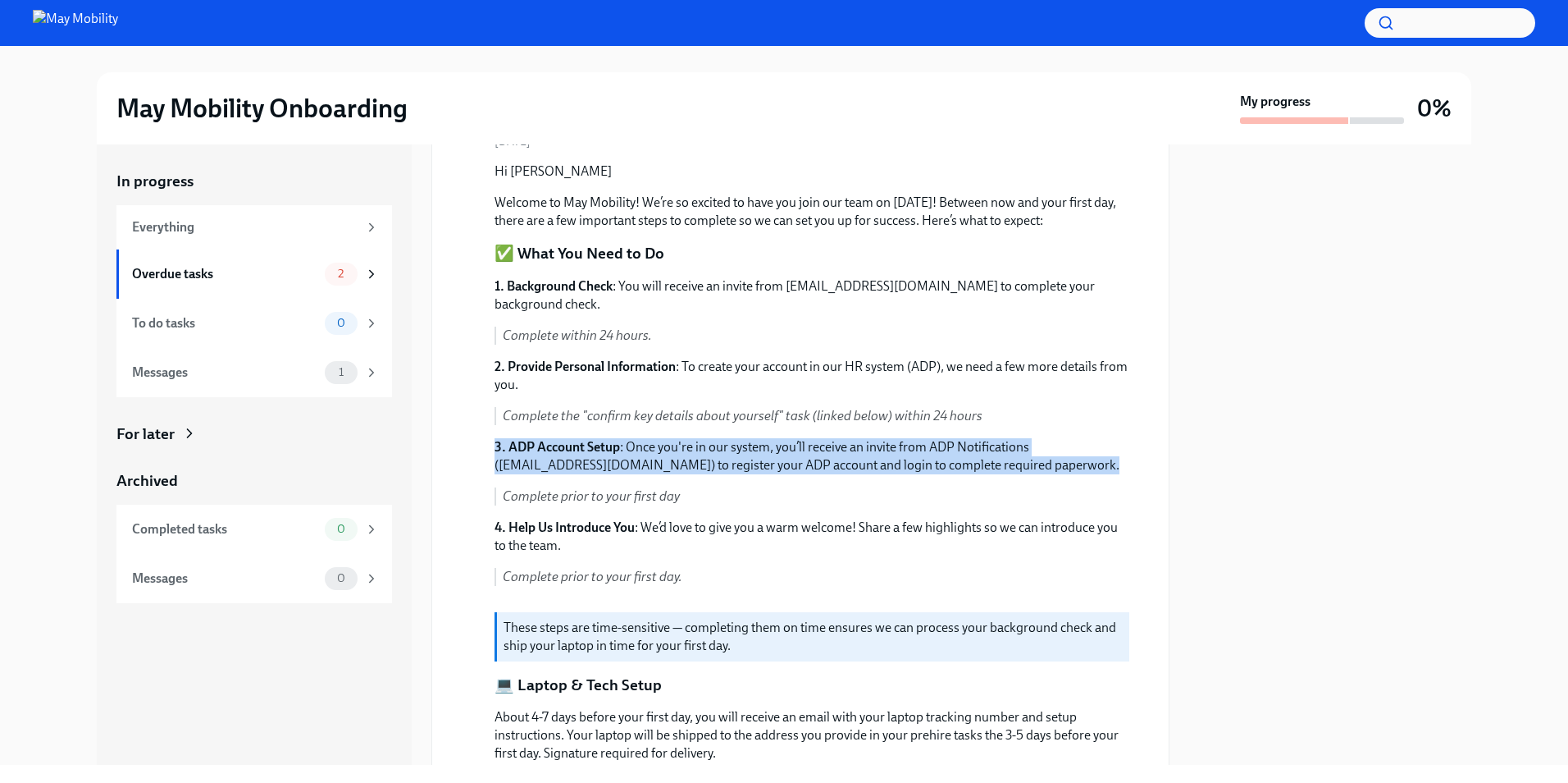
drag, startPoint x: 1074, startPoint y: 471, endPoint x: 1062, endPoint y: 409, distance: 63.2
click at [1062, 409] on div "1. Background Check : You will receive an invite from [EMAIL_ADDRESS][DOMAIN_NA…" at bounding box center [811, 438] width 635 height 322
click at [1062, 409] on p "Complete the "confirm key details about yourself" task (linked below) within 24…" at bounding box center [816, 416] width 627 height 18
drag, startPoint x: 1062, startPoint y: 409, endPoint x: 1076, endPoint y: 494, distance: 86.1
click at [1076, 494] on div "1. Background Check : You will receive an invite from [EMAIL_ADDRESS][DOMAIN_NA…" at bounding box center [811, 438] width 635 height 322
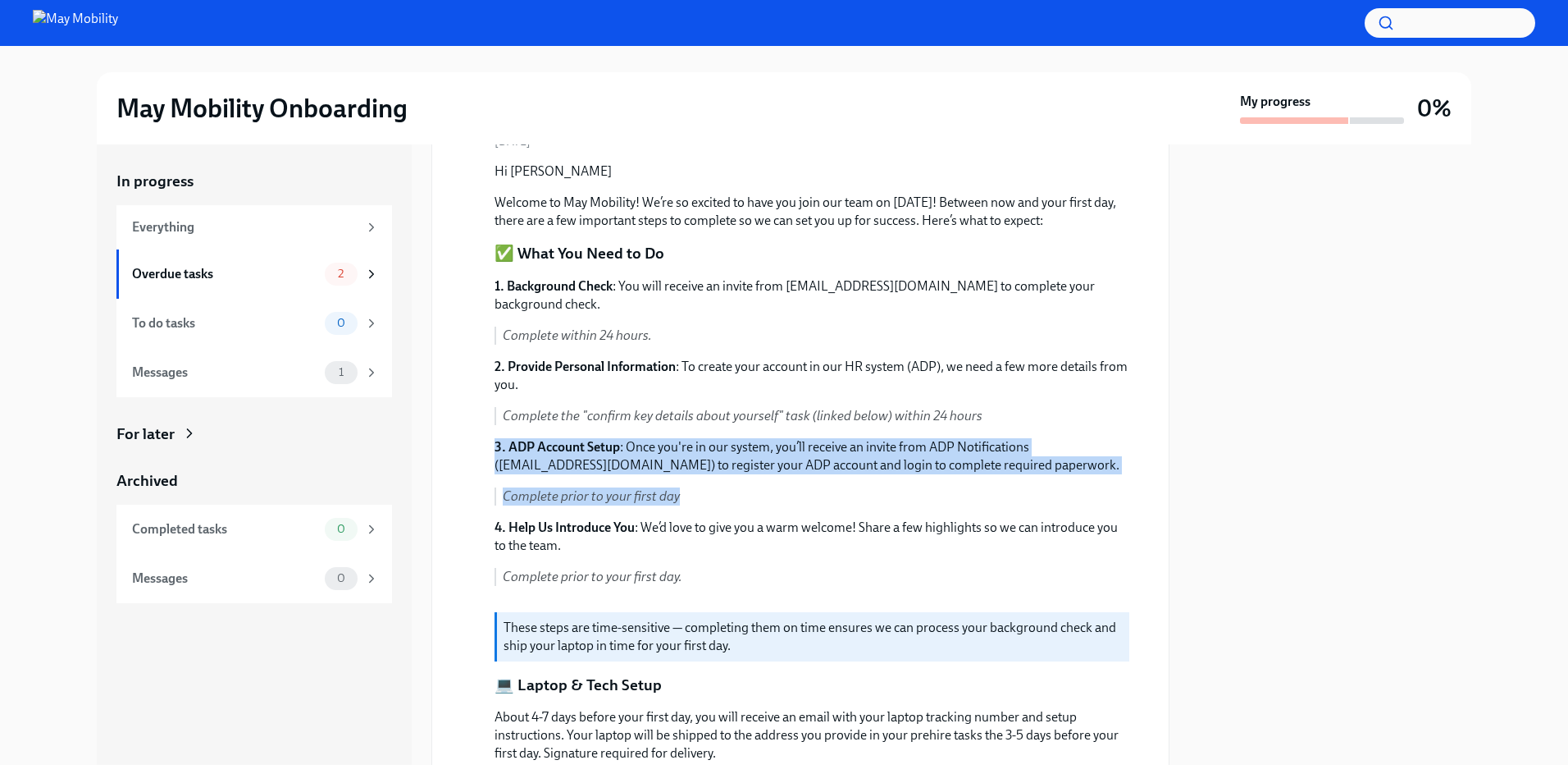
click at [1076, 494] on p "Complete prior to your first day" at bounding box center [816, 496] width 627 height 18
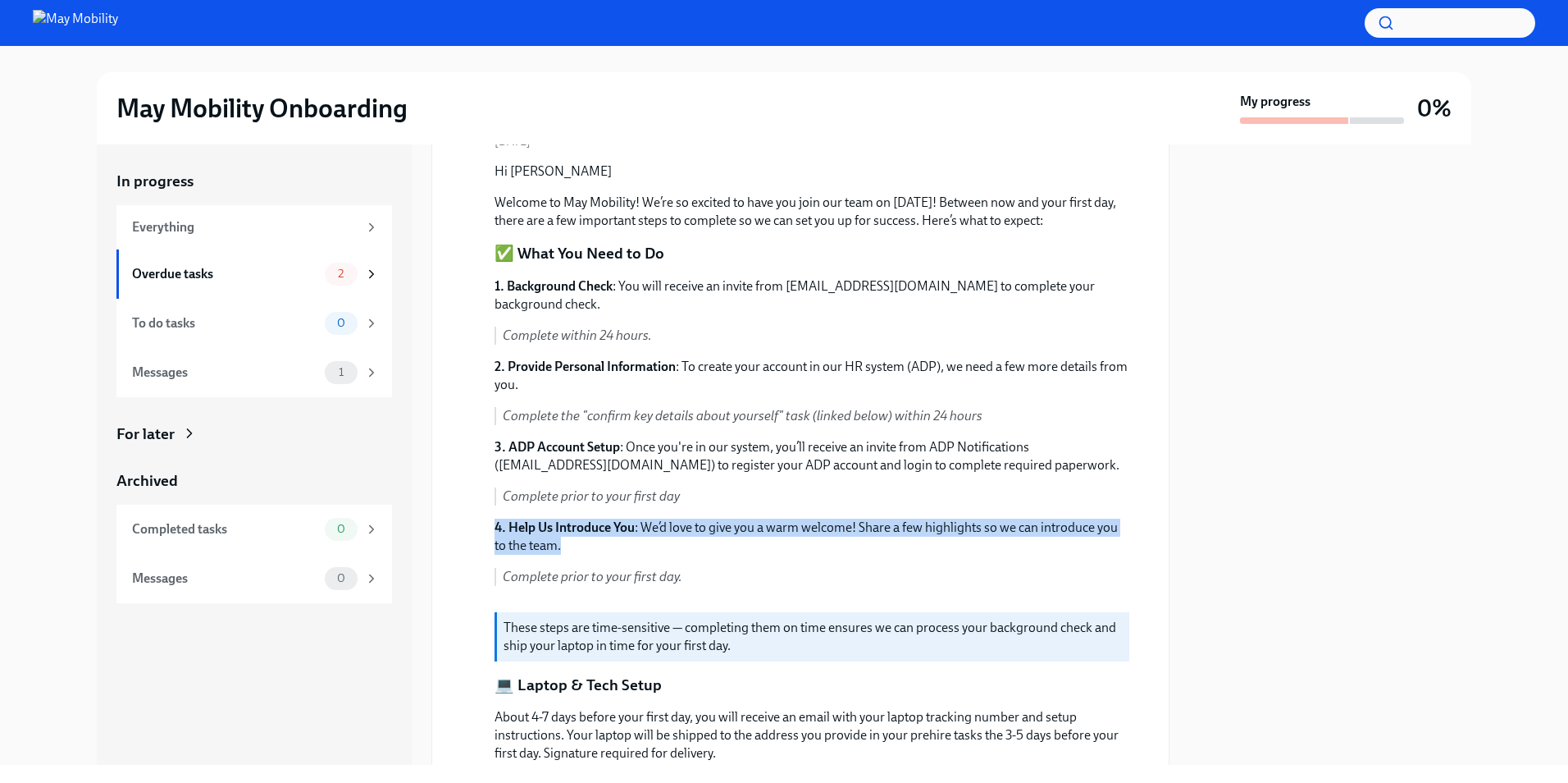
drag, startPoint x: 1076, startPoint y: 494, endPoint x: 1077, endPoint y: 547, distance: 53.0
click at [1077, 547] on div "1. Background Check : You will receive an invite from [EMAIL_ADDRESS][DOMAIN_NA…" at bounding box center [811, 438] width 635 height 322
click at [1077, 547] on p "4. Help Us Introduce You : We’d love to give you a warm welcome! Share a few hi…" at bounding box center [811, 536] width 635 height 36
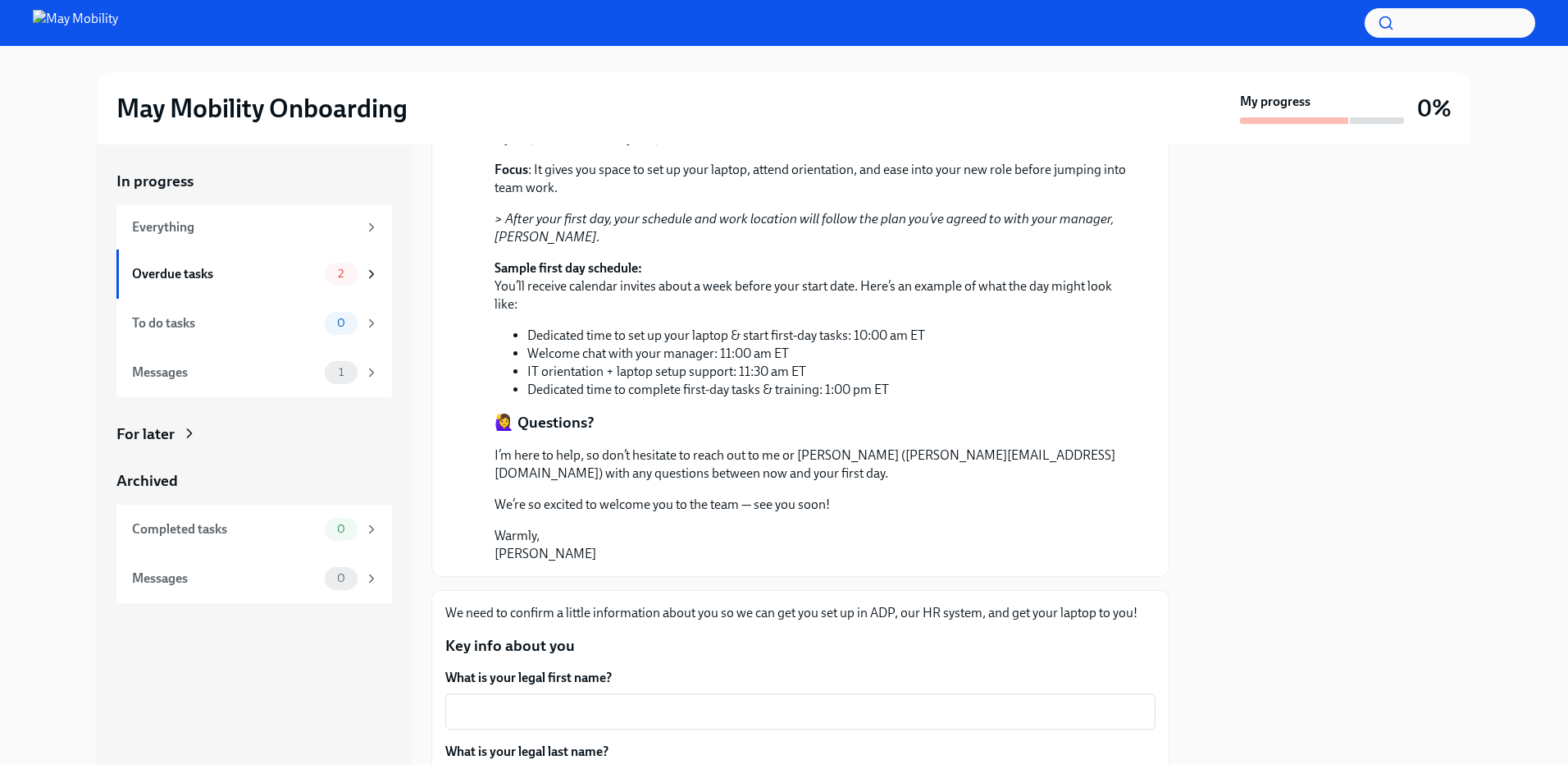
scroll to position [1231, 0]
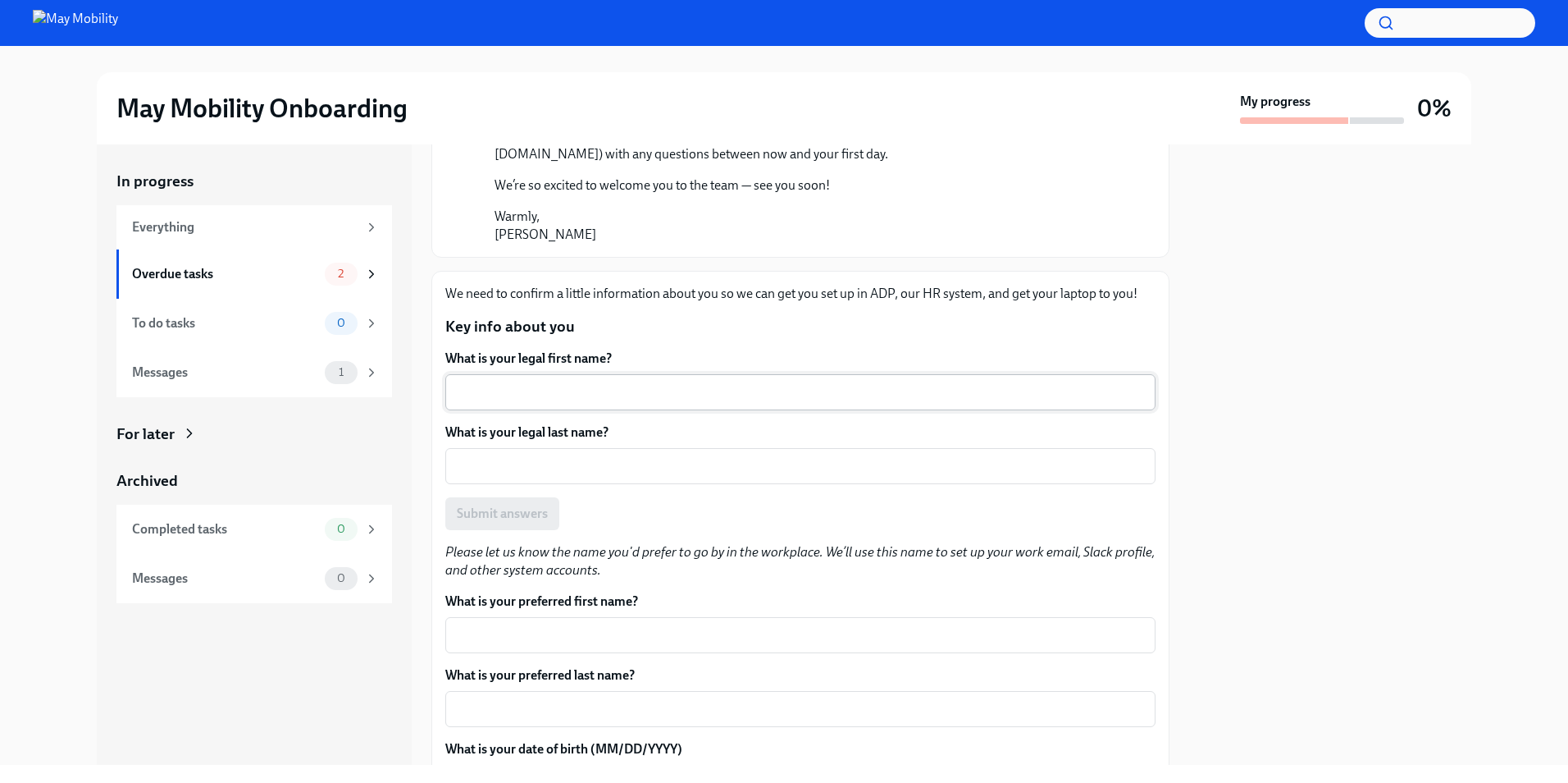
click at [581, 383] on textarea "What is your legal first name?" at bounding box center [800, 392] width 690 height 19
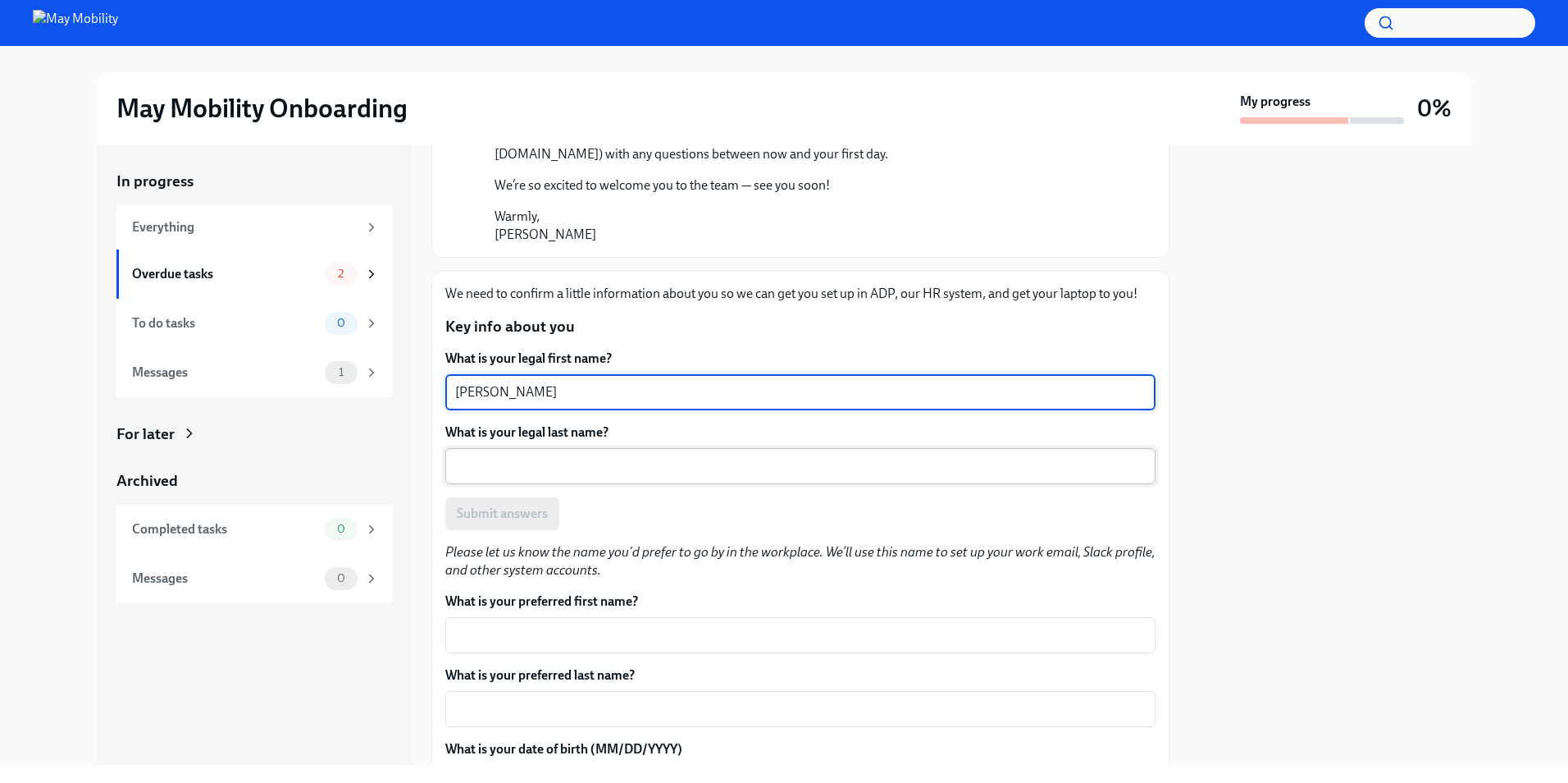
type textarea "[PERSON_NAME]"
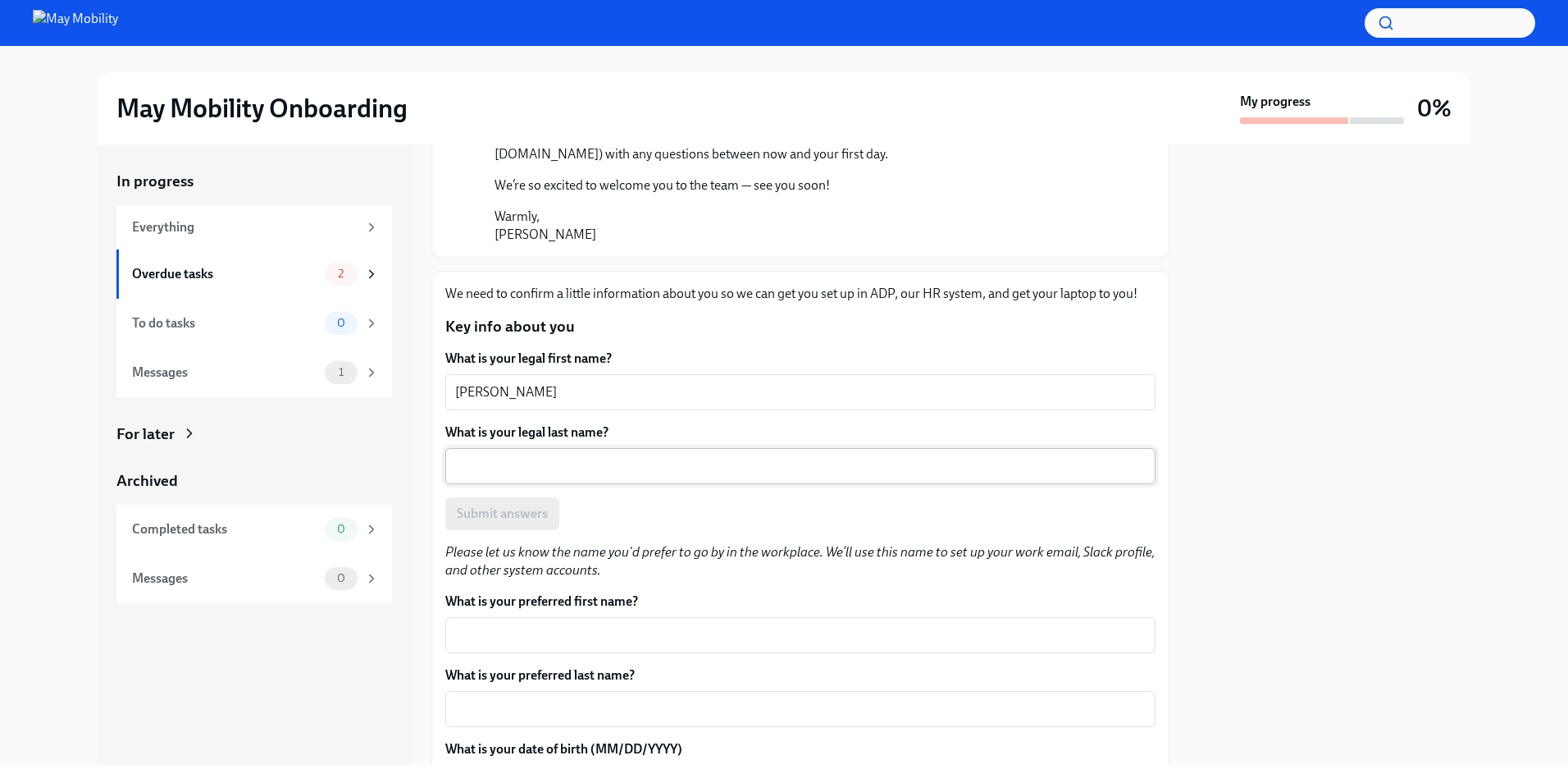
click at [586, 448] on div "x ​" at bounding box center [800, 466] width 710 height 36
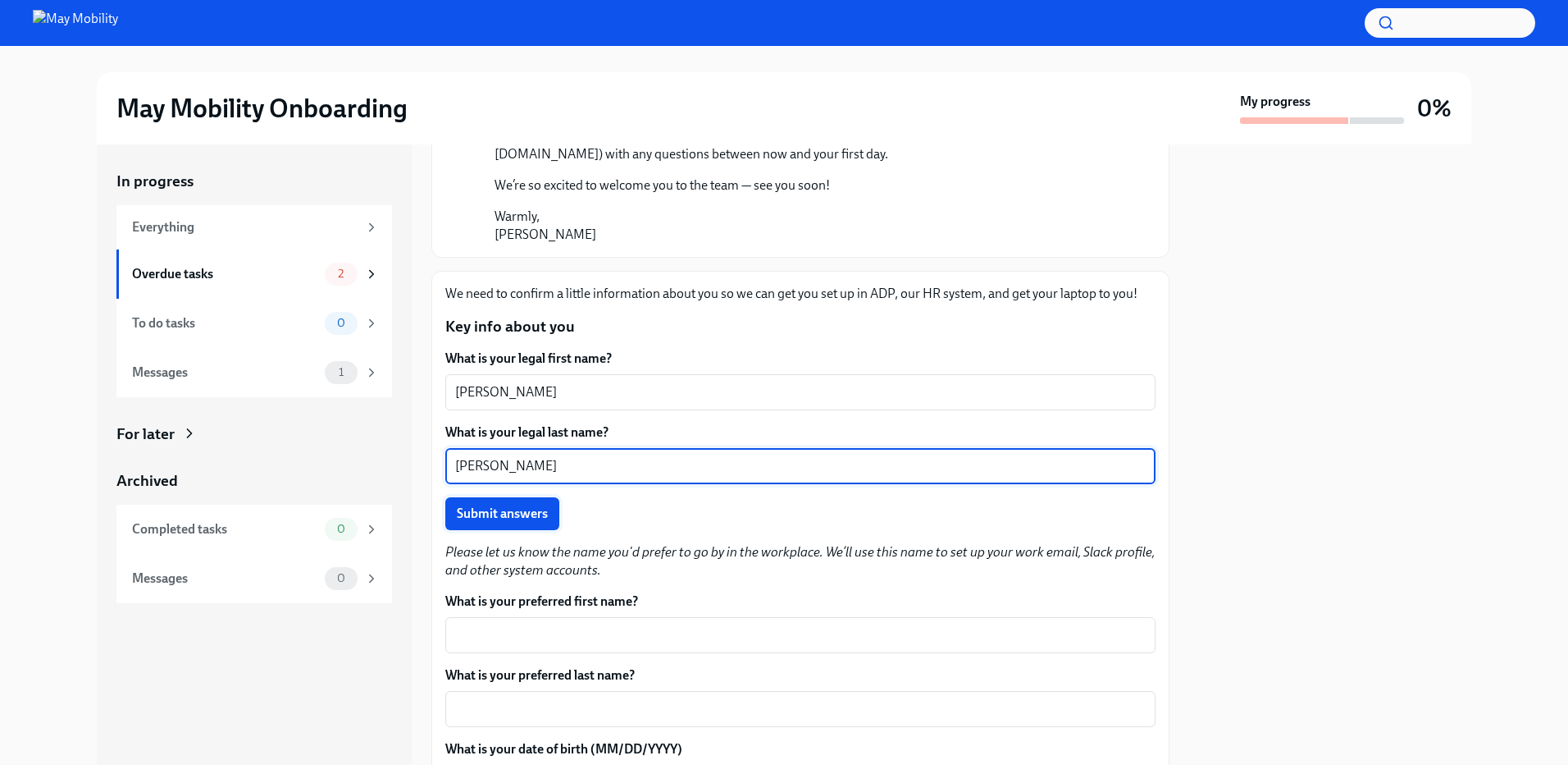
type textarea "[PERSON_NAME]"
click at [536, 505] on span "Submit answers" at bounding box center [502, 514] width 91 height 17
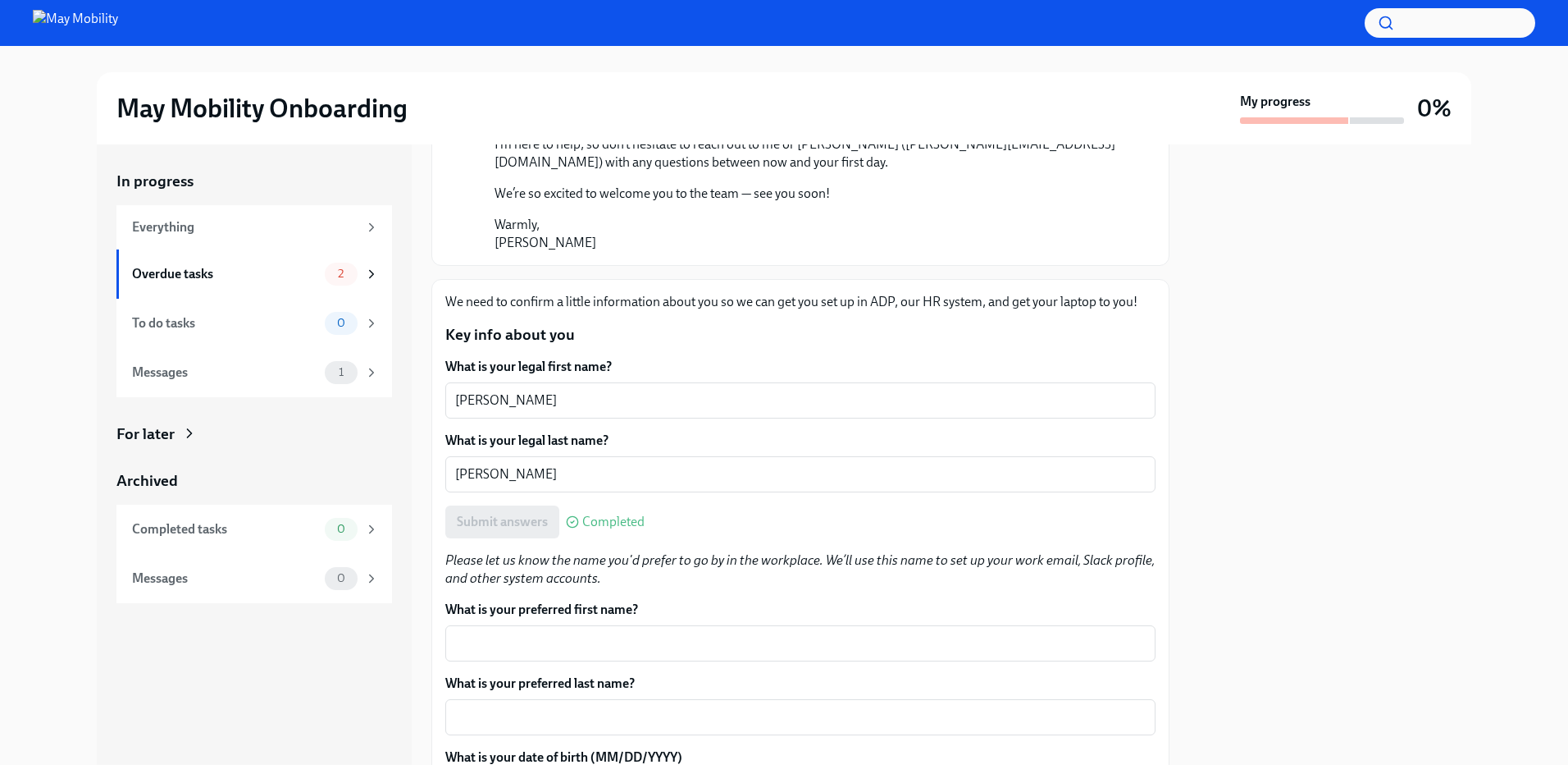
scroll to position [1477, 0]
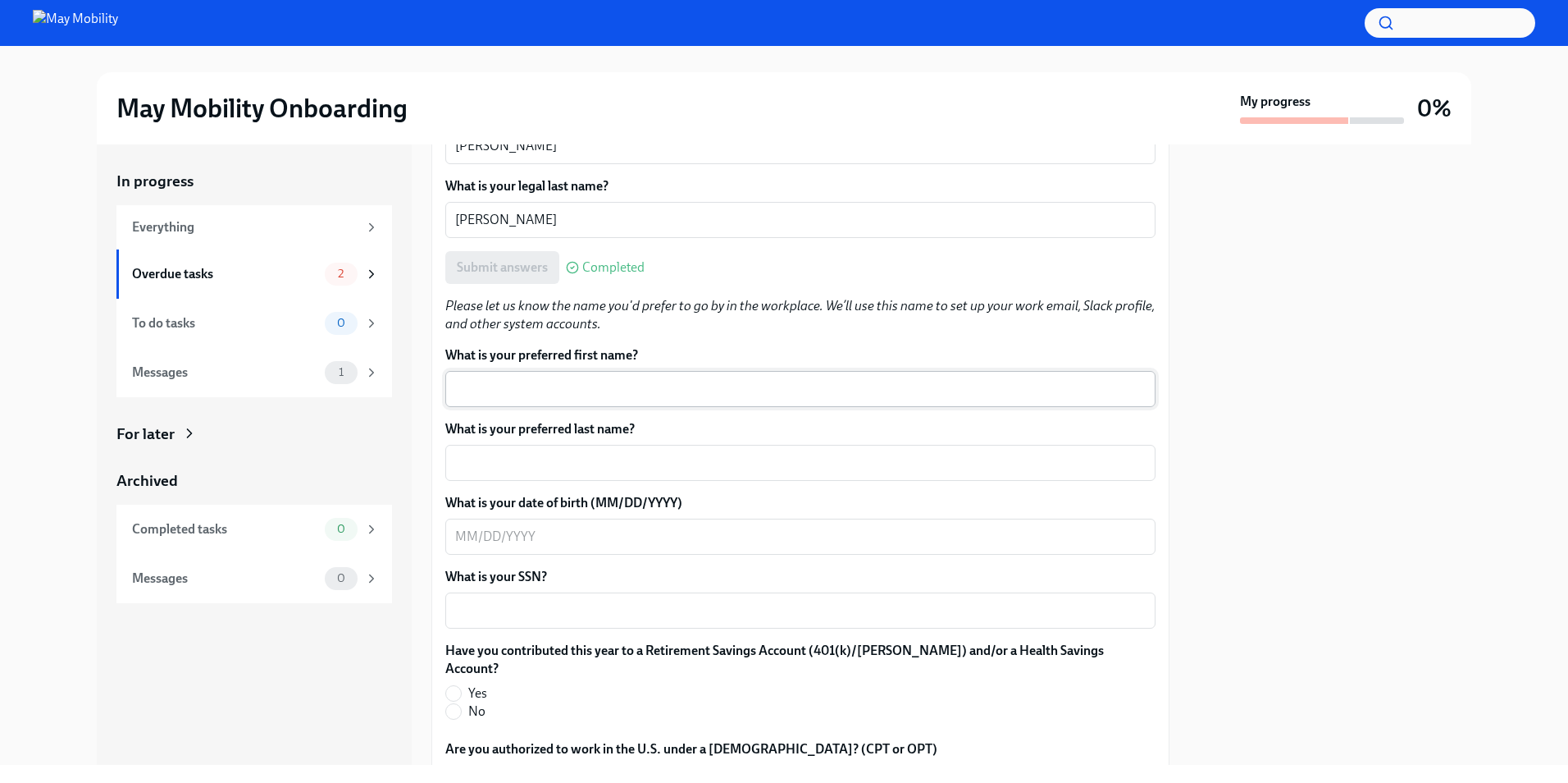
click at [560, 379] on textarea "What is your preferred first name?" at bounding box center [800, 388] width 690 height 19
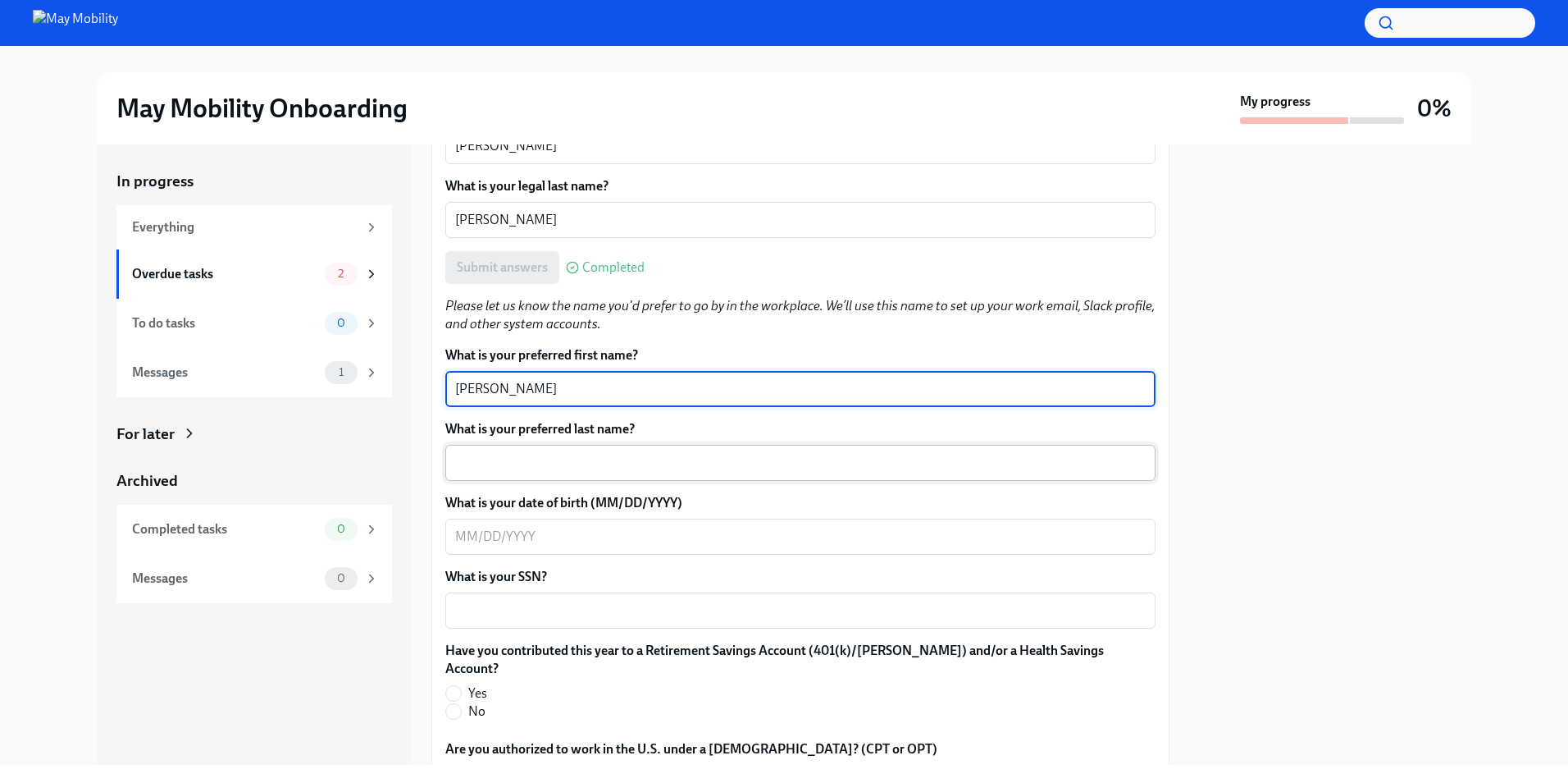
type textarea "[PERSON_NAME]"
click at [680, 453] on textarea "What is your preferred last name?" at bounding box center [800, 462] width 690 height 19
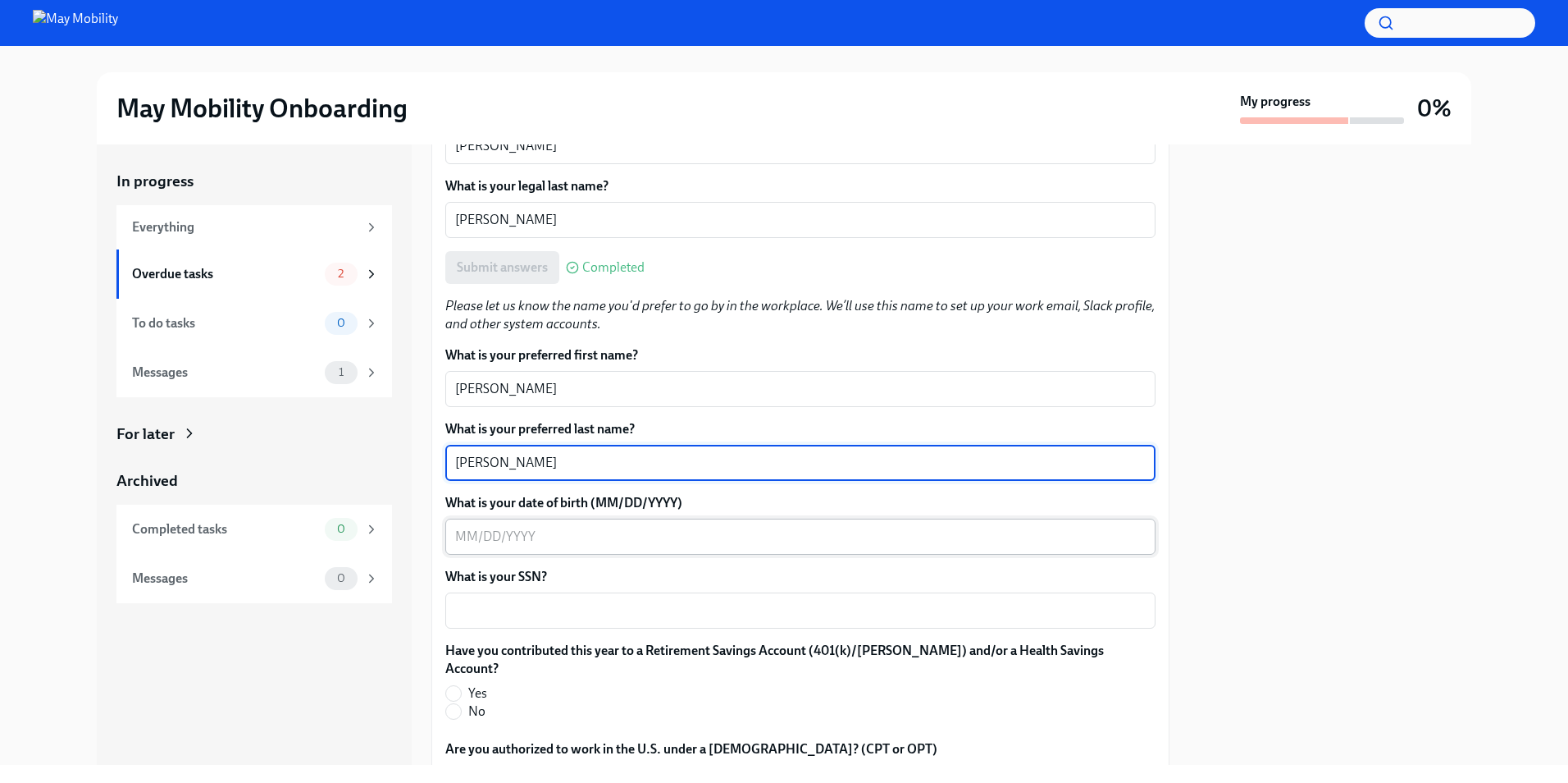
type textarea "[PERSON_NAME]"
click at [613, 527] on textarea "What is your date of birth (MM/DD/YYYY)" at bounding box center [800, 536] width 690 height 19
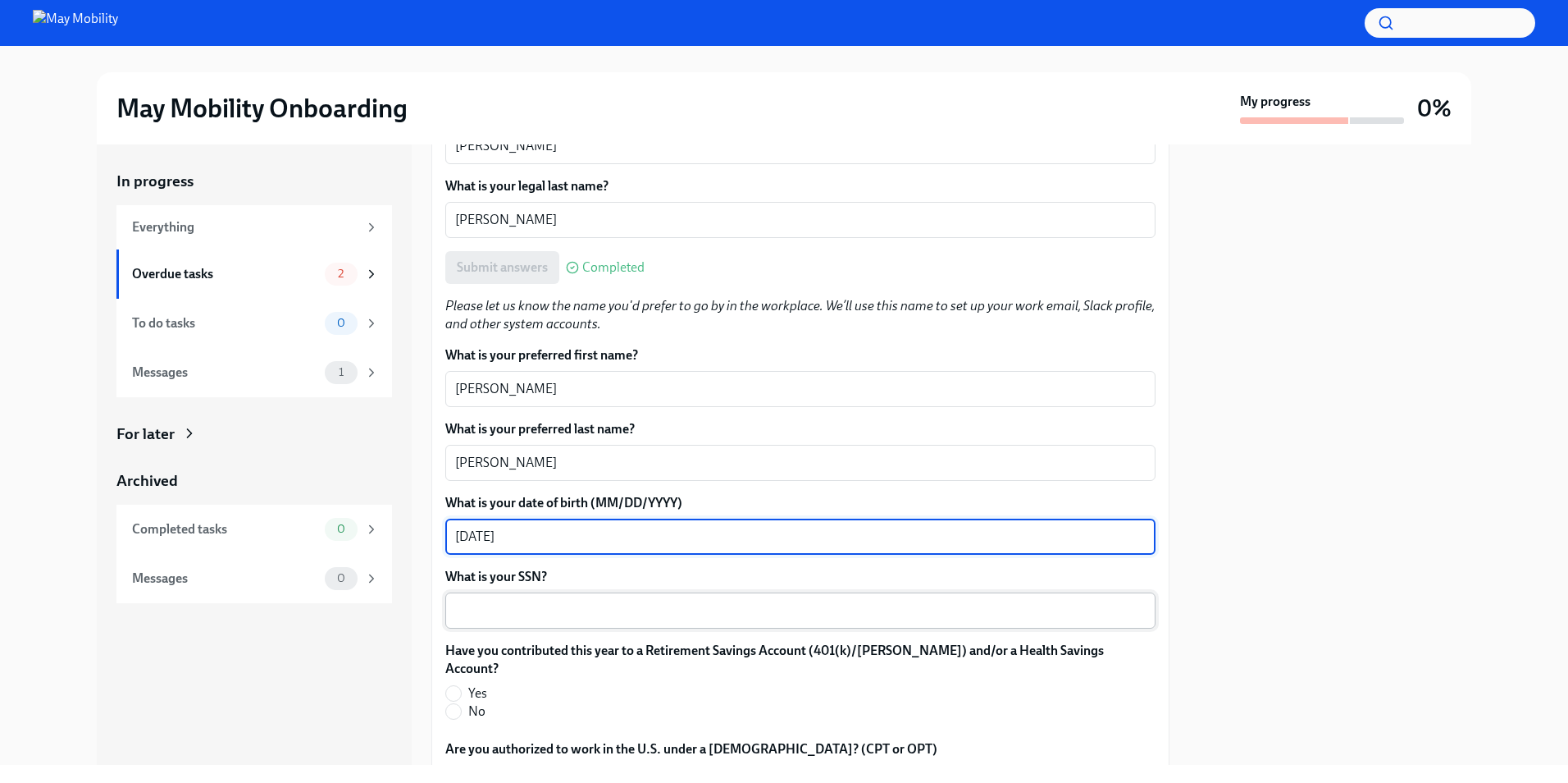
type textarea "[DATE]"
click at [543, 600] on textarea "What is your SSN?" at bounding box center [800, 610] width 690 height 19
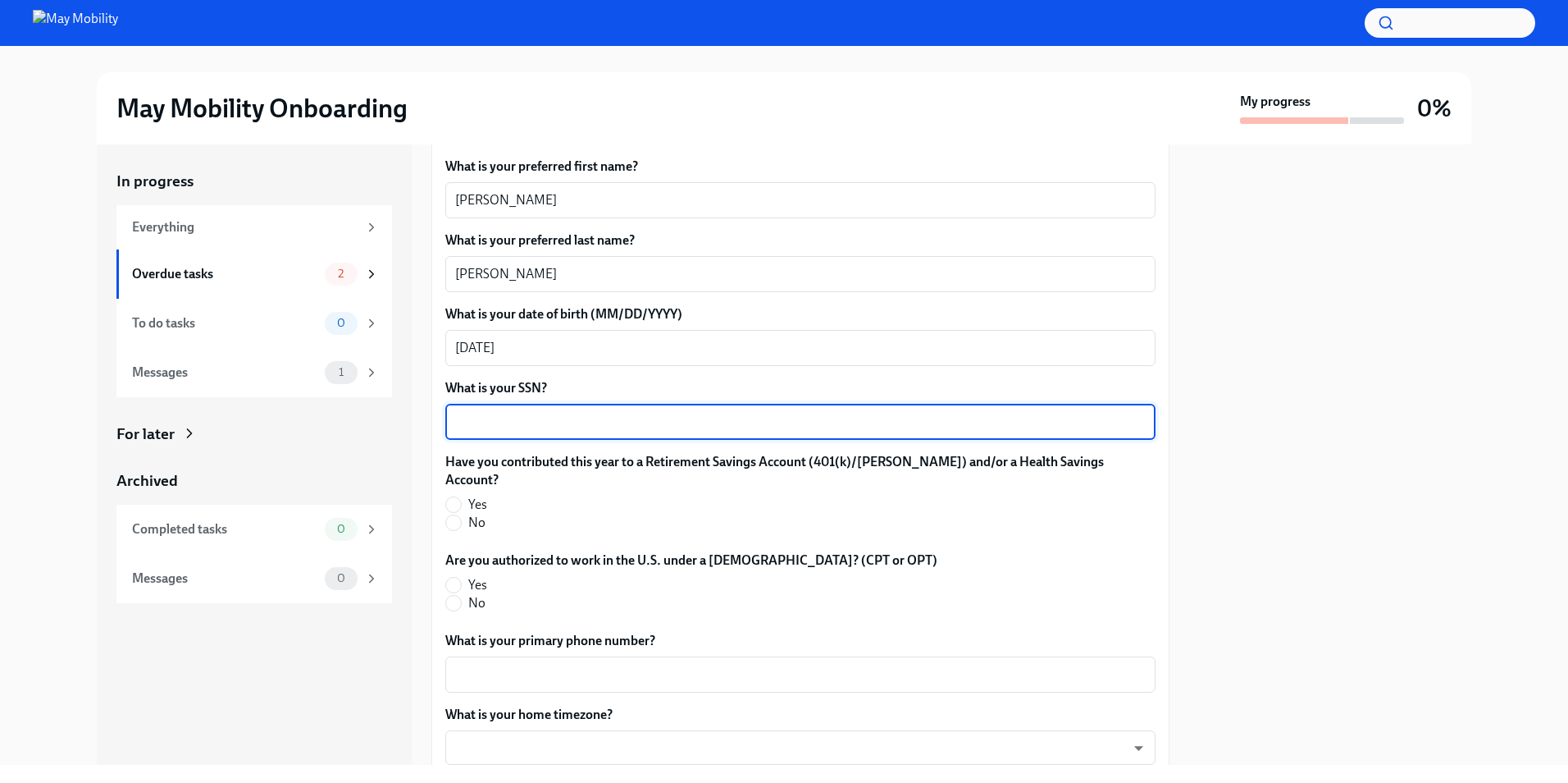
scroll to position [1723, 0]
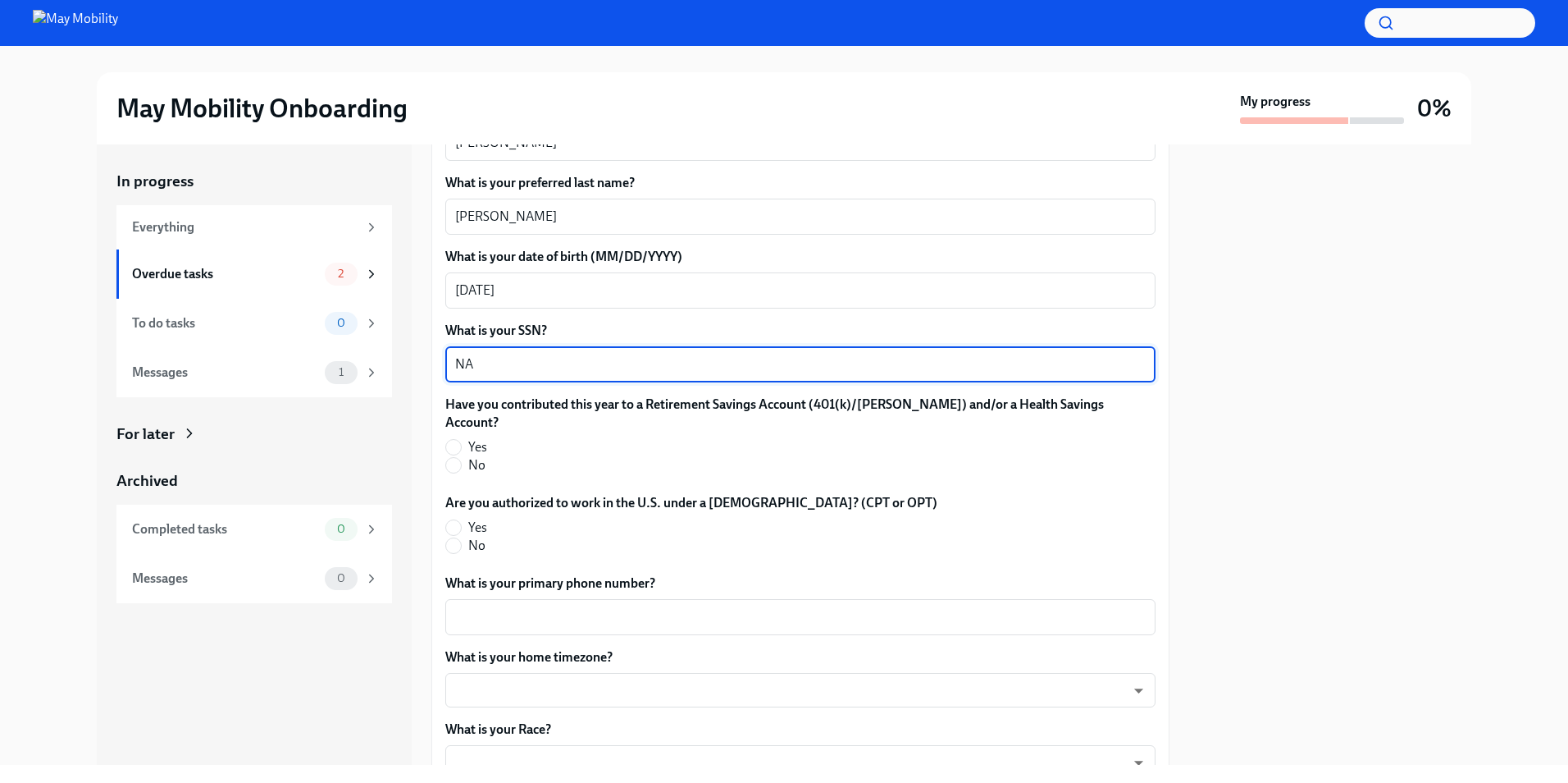
type textarea "N"
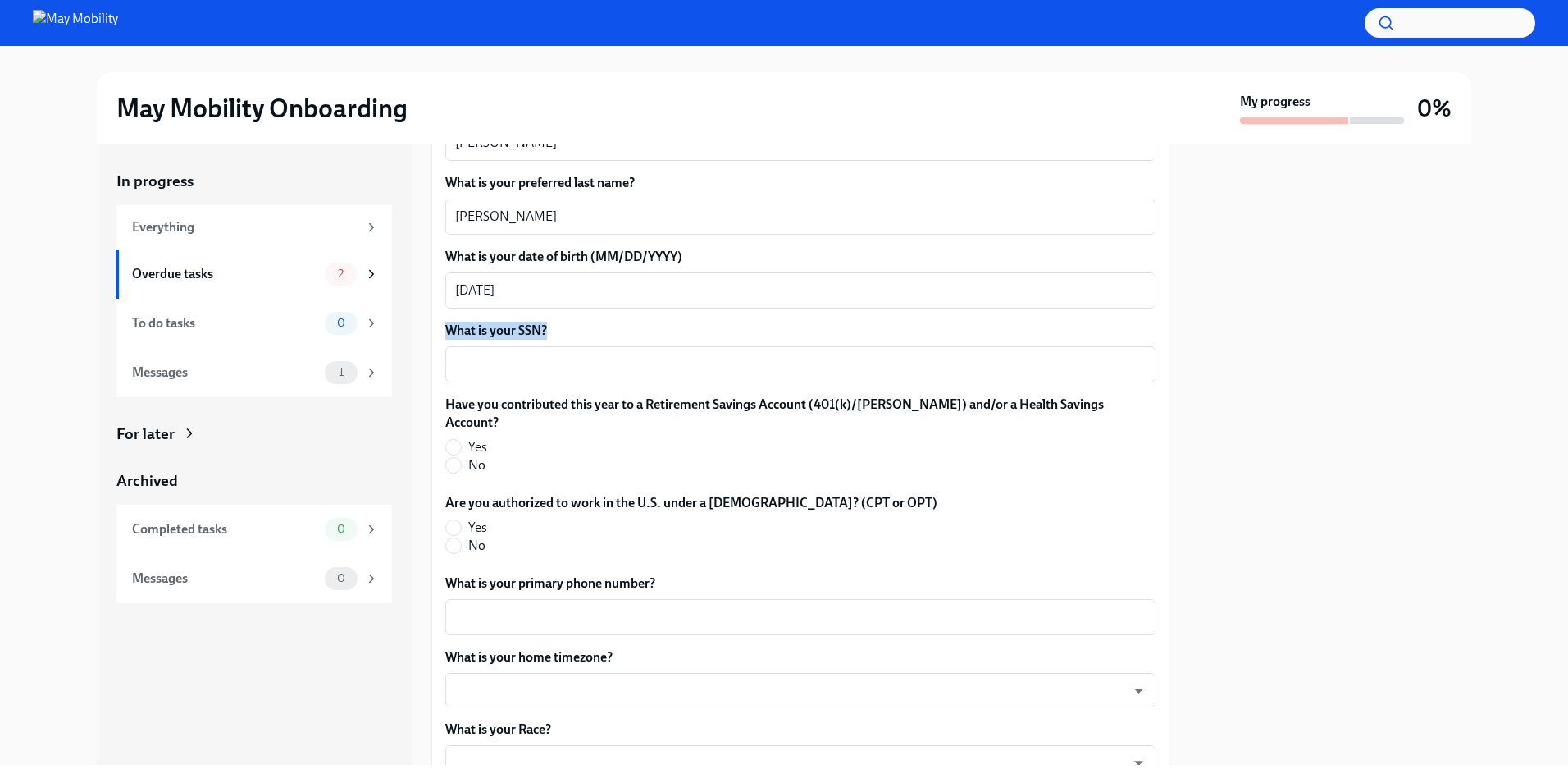
drag, startPoint x: 578, startPoint y: 318, endPoint x: 447, endPoint y: 315, distance: 131.0
click at [447, 322] on label "What is your SSN?" at bounding box center [800, 331] width 710 height 18
copy label "What is your SSN?"
click at [513, 359] on div "x ​" at bounding box center [800, 363] width 710 height 36
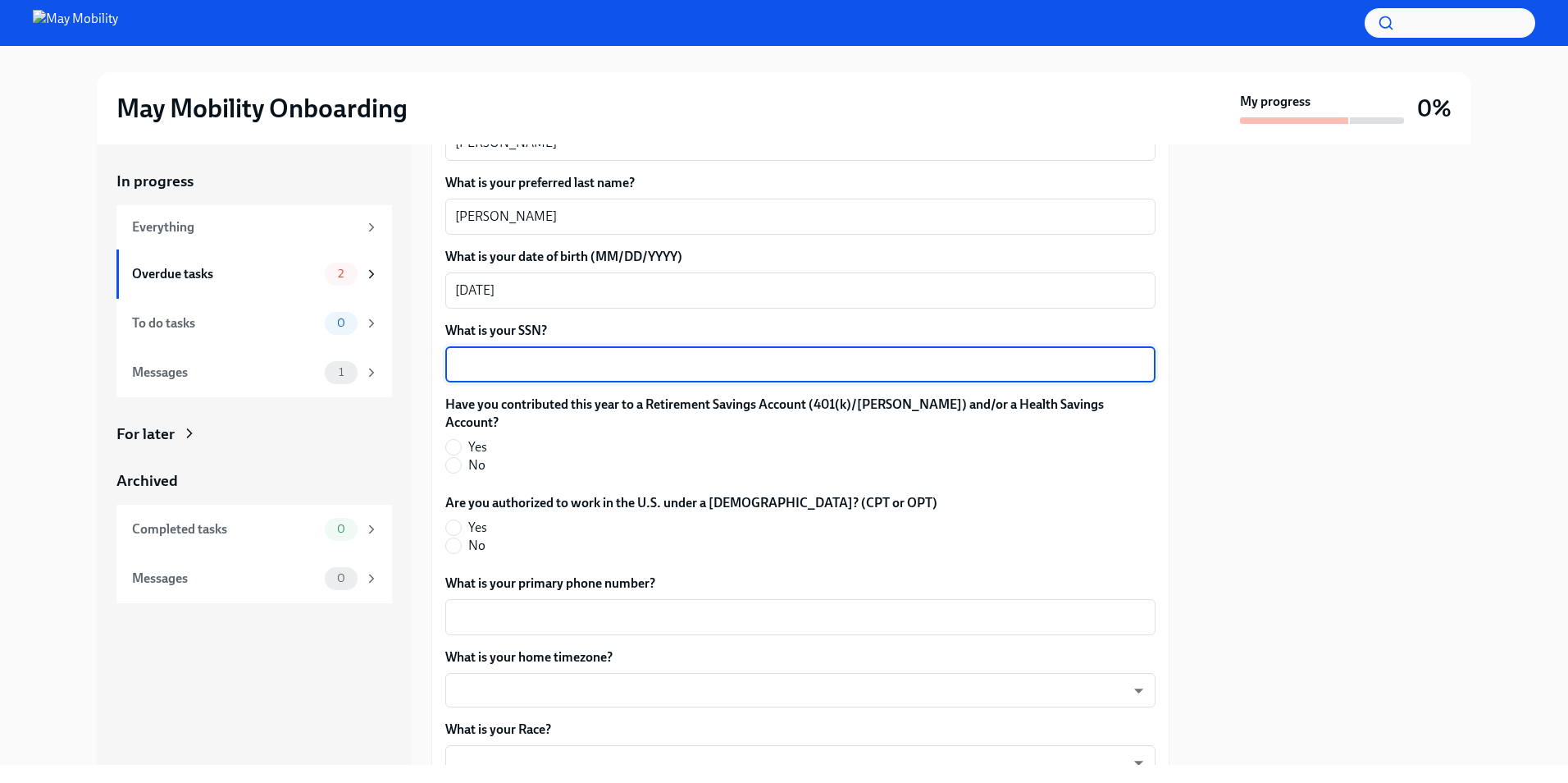
click at [537, 358] on div "x ​" at bounding box center [800, 363] width 710 height 36
click at [540, 396] on label "Have you contributed this year to a Retirement Savings Account (401(k)/[PERSON_…" at bounding box center [800, 413] width 710 height 36
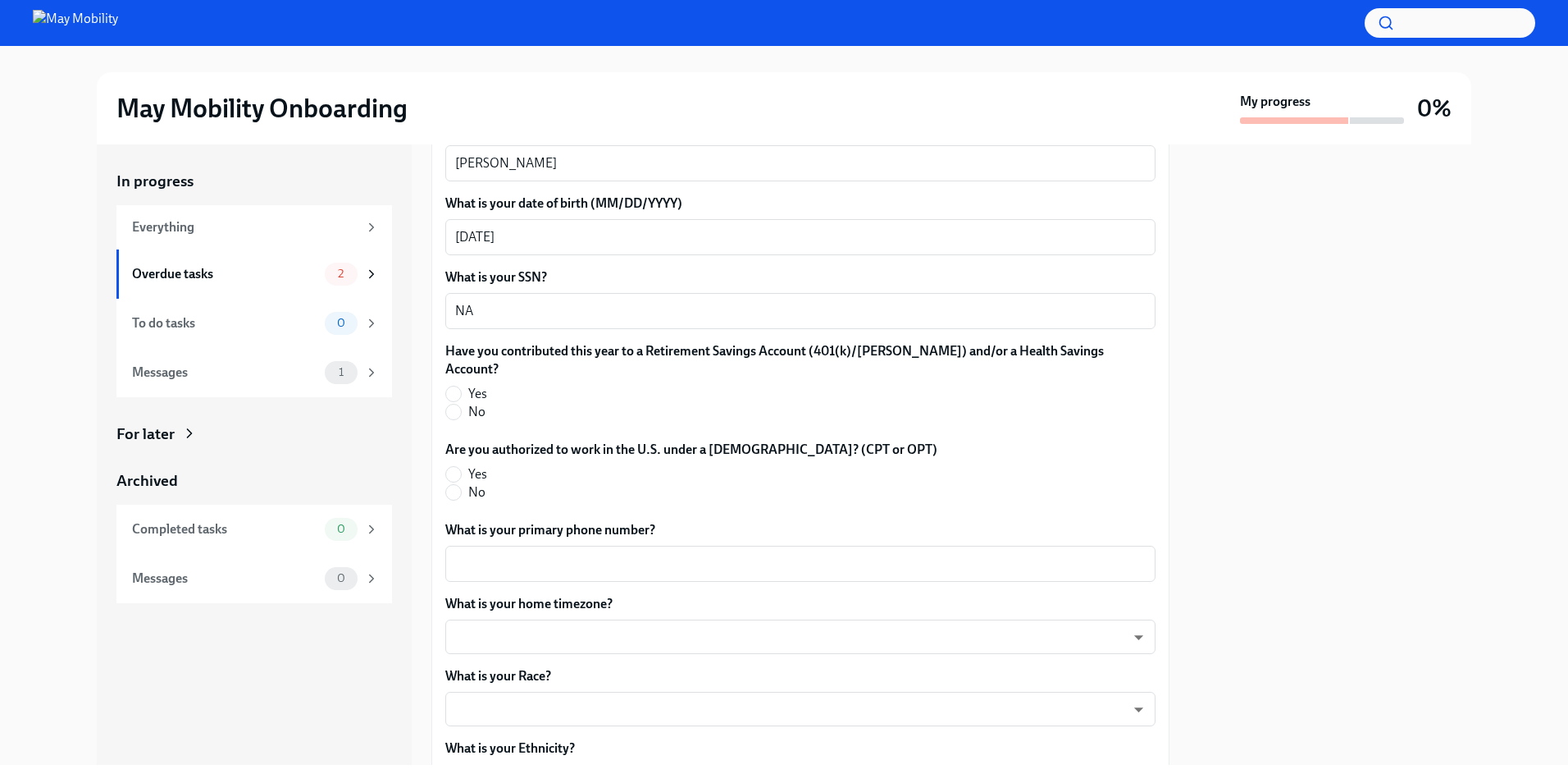
scroll to position [1805, 0]
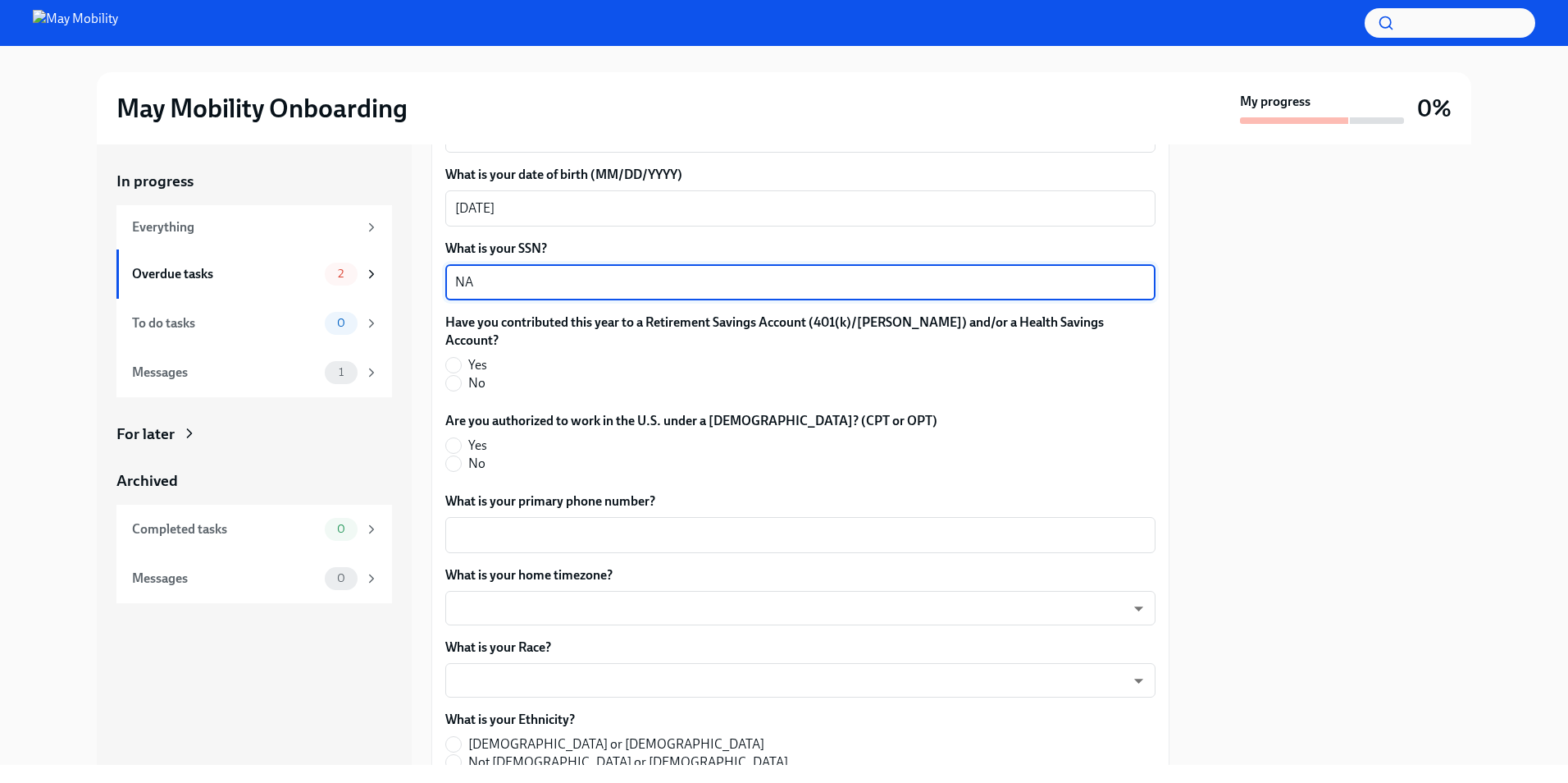
drag, startPoint x: 468, startPoint y: 267, endPoint x: 449, endPoint y: 267, distance: 19.0
click at [449, 267] on div "NA x ​" at bounding box center [800, 281] width 710 height 36
click at [467, 272] on textarea "NA" at bounding box center [800, 281] width 690 height 19
drag, startPoint x: 553, startPoint y: 257, endPoint x: 352, endPoint y: 238, distance: 201.9
click at [352, 238] on div "In progress Everything Overdue tasks 2 To do tasks 0 Messages 1 For later Archi…" at bounding box center [784, 455] width 1374 height 621
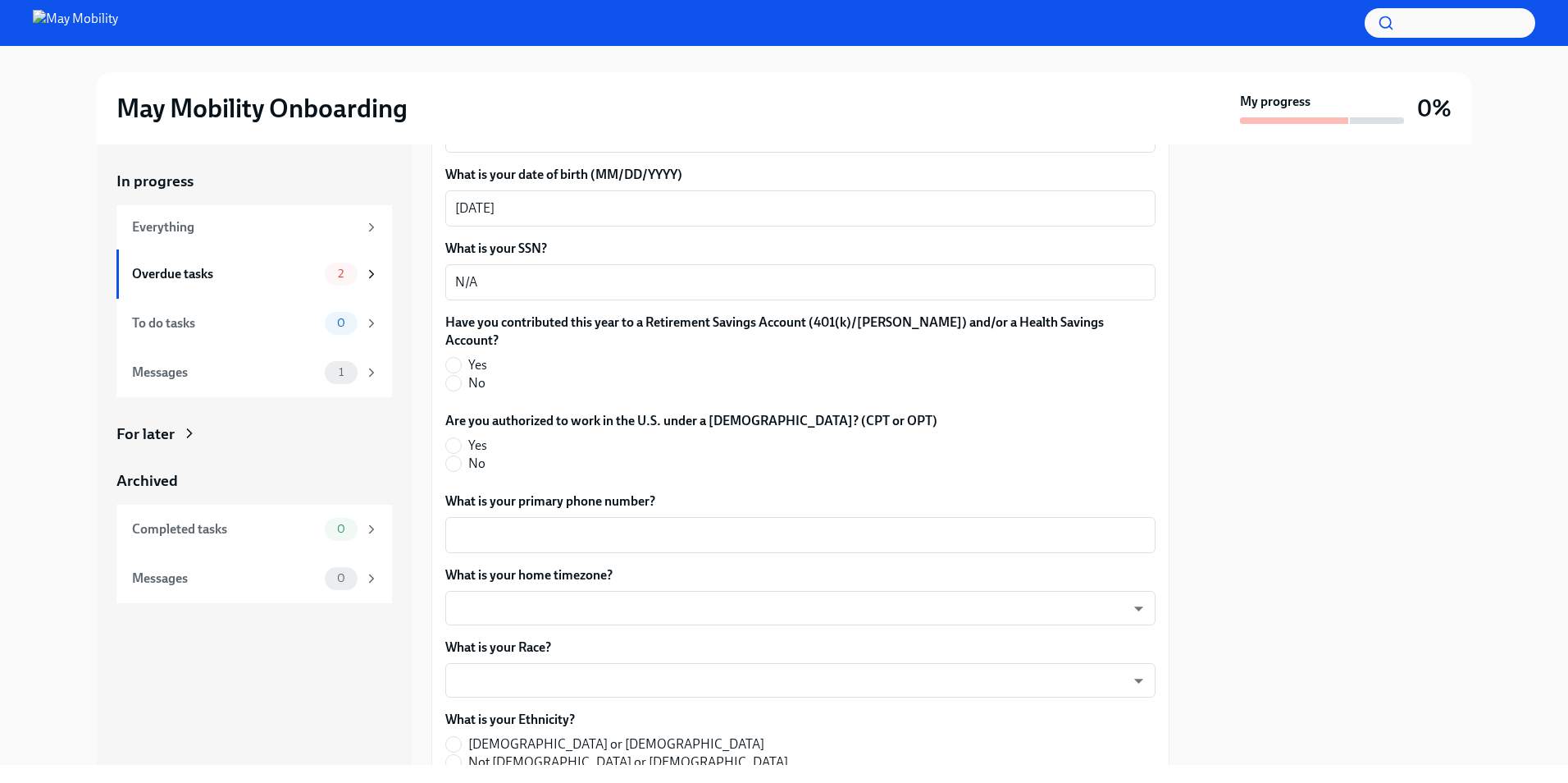
click at [618, 314] on label "Have you contributed this year to a Retirement Savings Account (401(k)/[PERSON_…" at bounding box center [800, 331] width 710 height 36
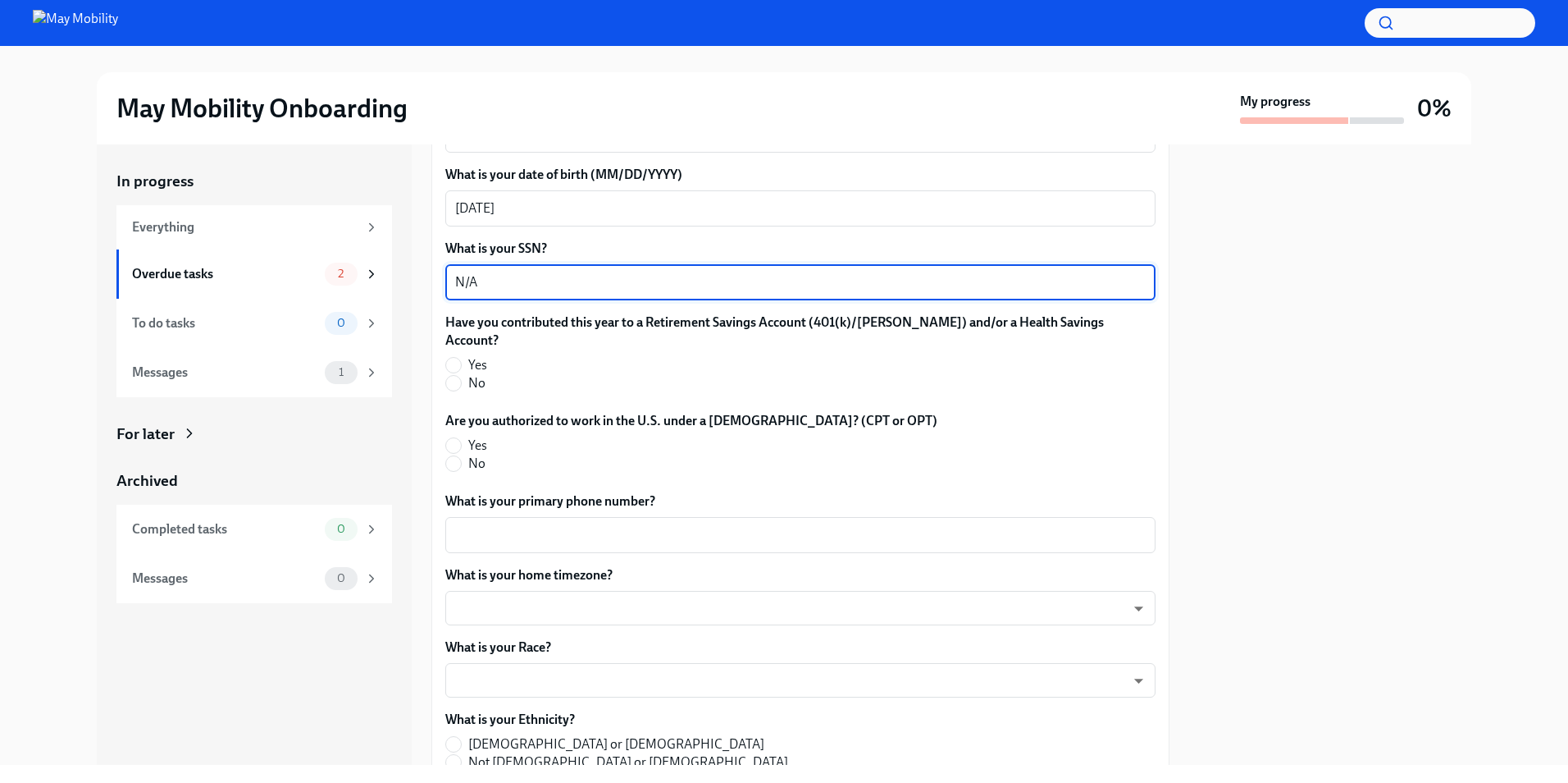
click at [577, 272] on textarea "N/A" at bounding box center [800, 281] width 690 height 19
type textarea "N/A, will apply for SNN soon."
click at [546, 314] on label "Have you contributed this year to a Retirement Savings Account (401(k)/[PERSON_…" at bounding box center [800, 331] width 710 height 36
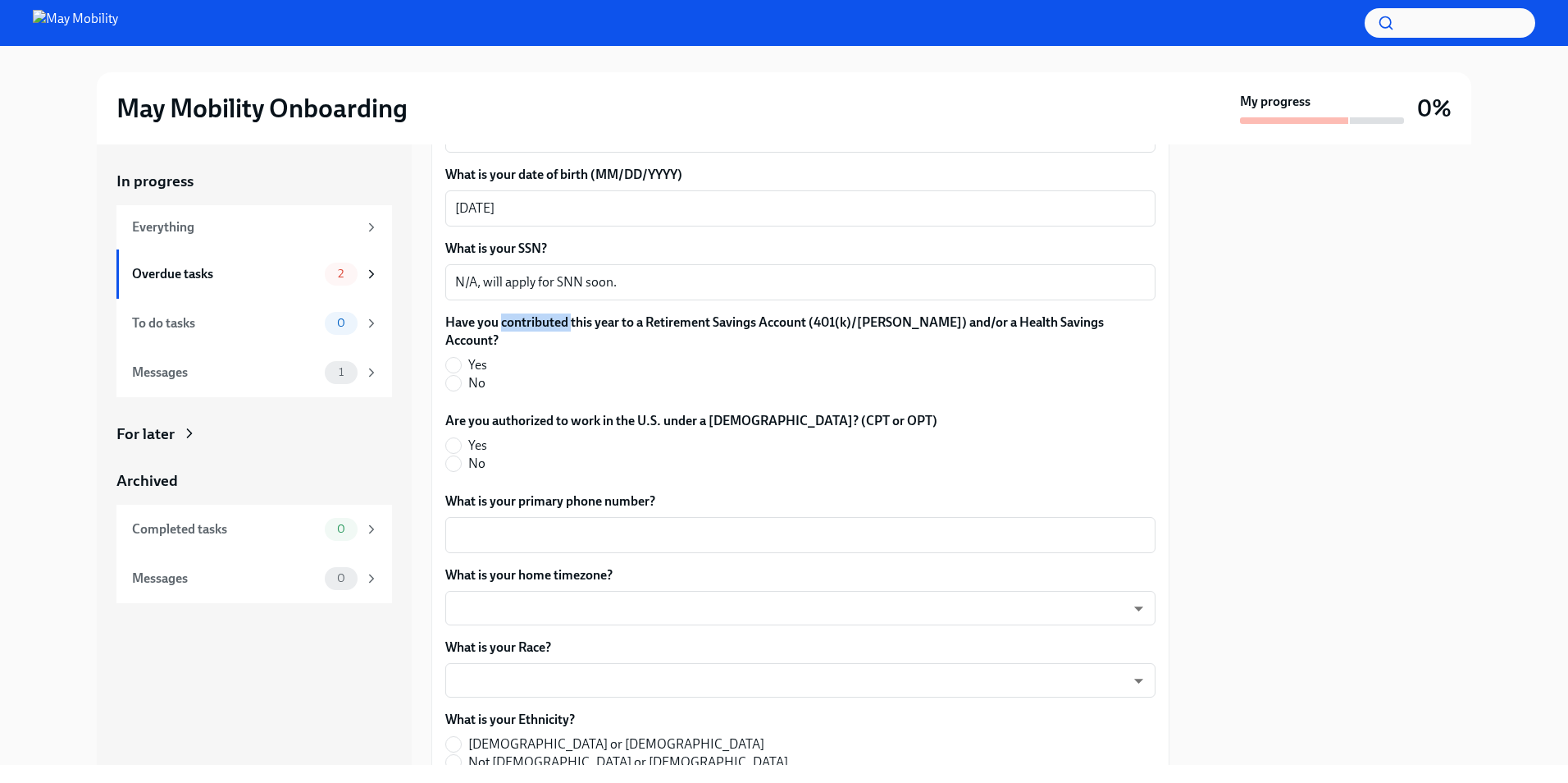
click at [546, 314] on label "Have you contributed this year to a Retirement Savings Account (401(k)/[PERSON_…" at bounding box center [800, 331] width 710 height 36
drag, startPoint x: 546, startPoint y: 305, endPoint x: 623, endPoint y: 309, distance: 77.1
click at [623, 314] on label "Have you contributed this year to a Retirement Savings Account (401(k)/[PERSON_…" at bounding box center [800, 331] width 710 height 36
click at [624, 314] on label "Have you contributed this year to a Retirement Savings Account (401(k)/[PERSON_…" at bounding box center [800, 331] width 710 height 36
drag, startPoint x: 624, startPoint y: 305, endPoint x: 894, endPoint y: 307, distance: 270.0
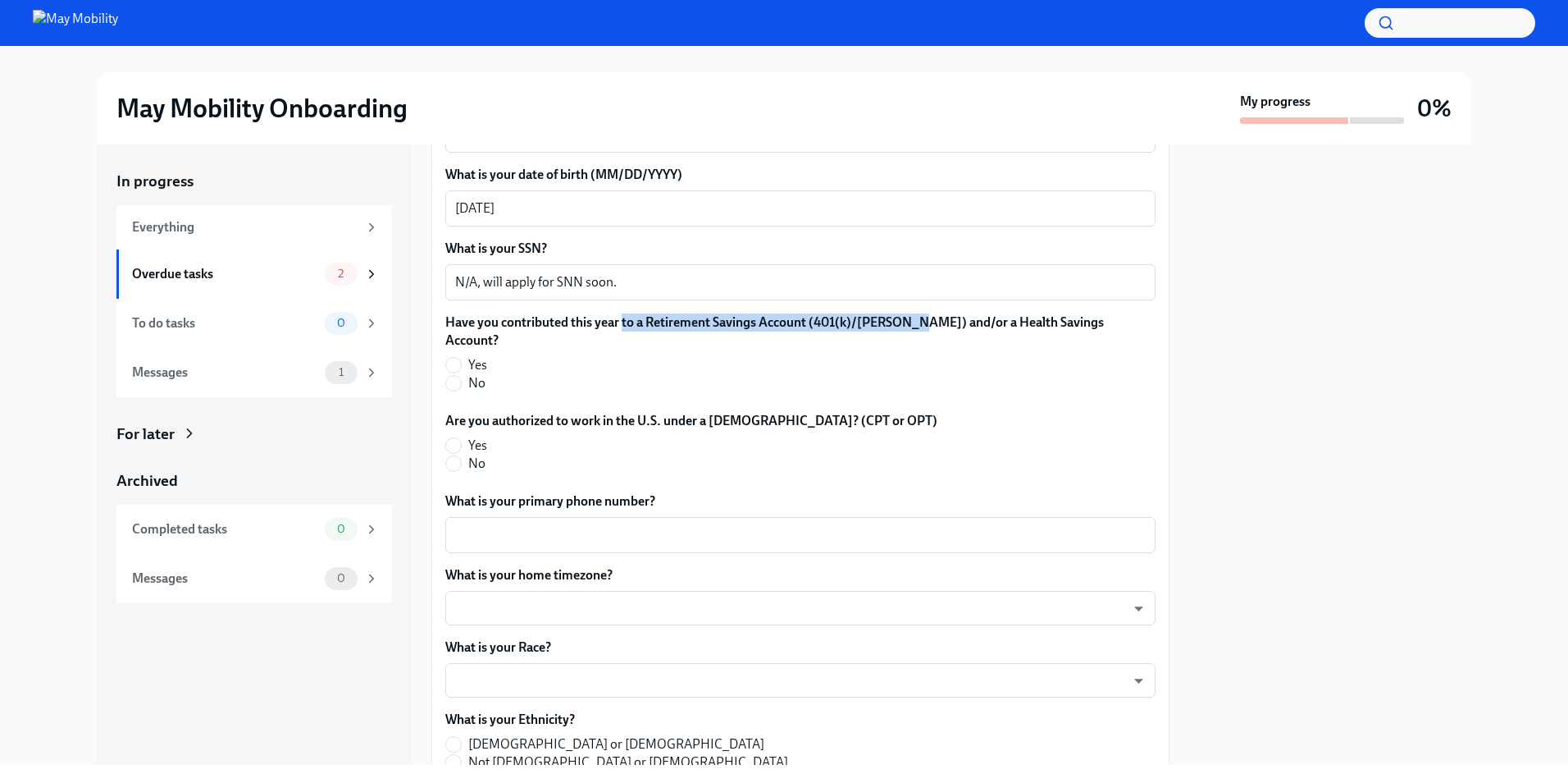
click at [894, 314] on label "Have you contributed this year to a Retirement Savings Account (401(k)/[PERSON_…" at bounding box center [800, 331] width 710 height 36
click at [473, 374] on span "No" at bounding box center [477, 384] width 18 height 18
click at [461, 375] on input "No" at bounding box center [454, 383] width 15 height 15
radio input "true"
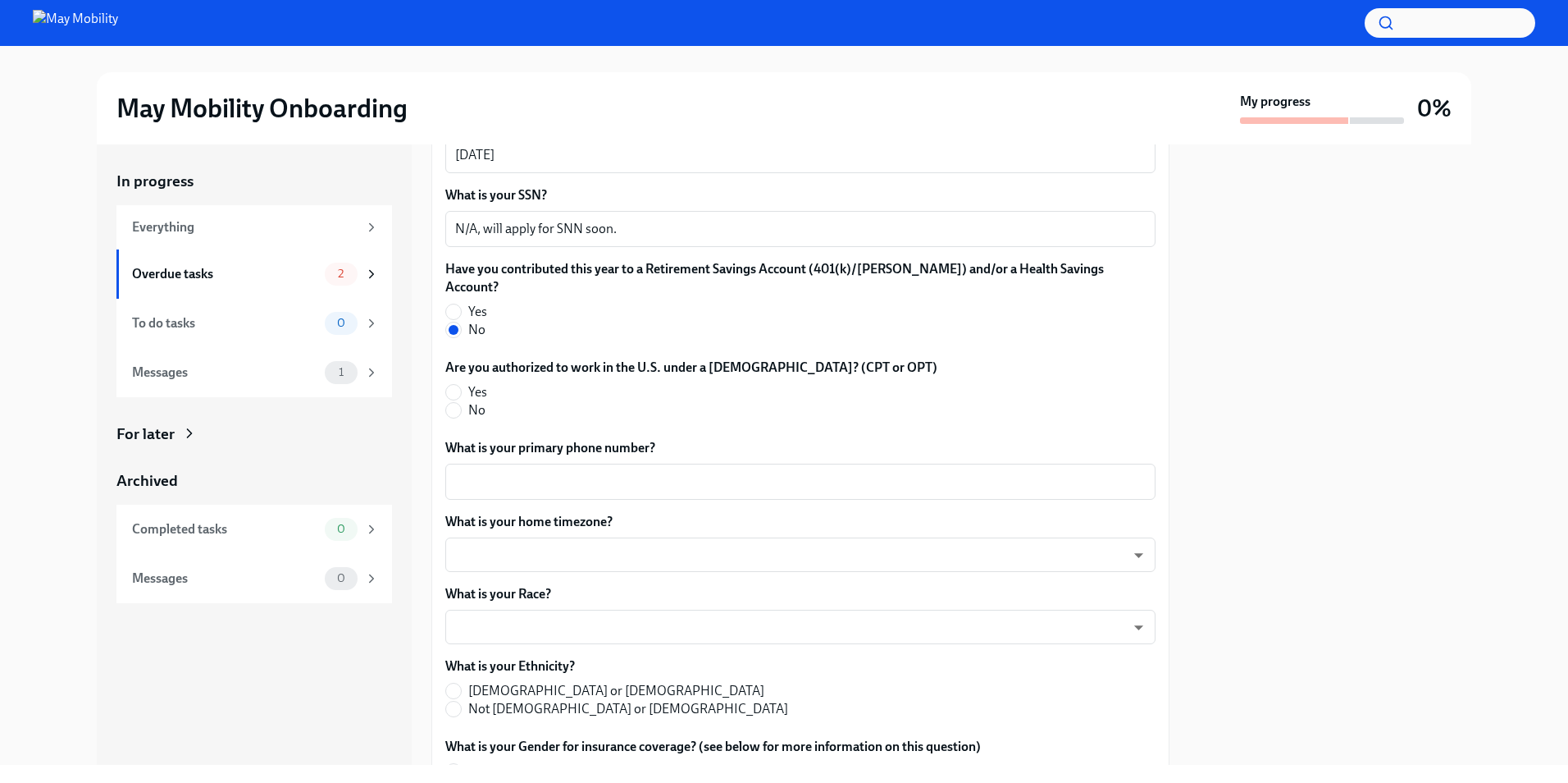
scroll to position [1887, 0]
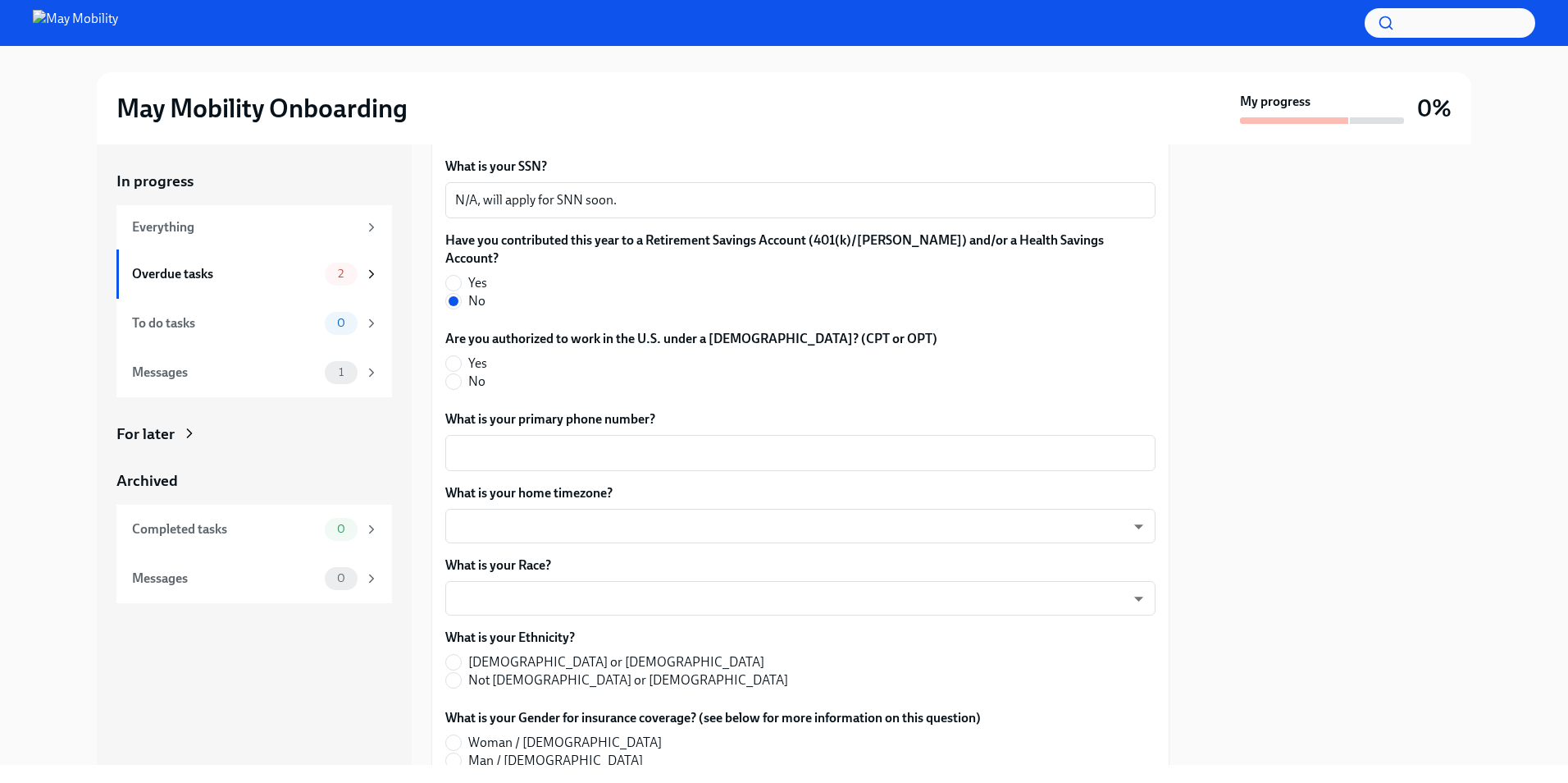
click at [475, 354] on span "Yes" at bounding box center [477, 363] width 18 height 18
click at [461, 356] on input "Yes" at bounding box center [454, 363] width 15 height 15
radio input "true"
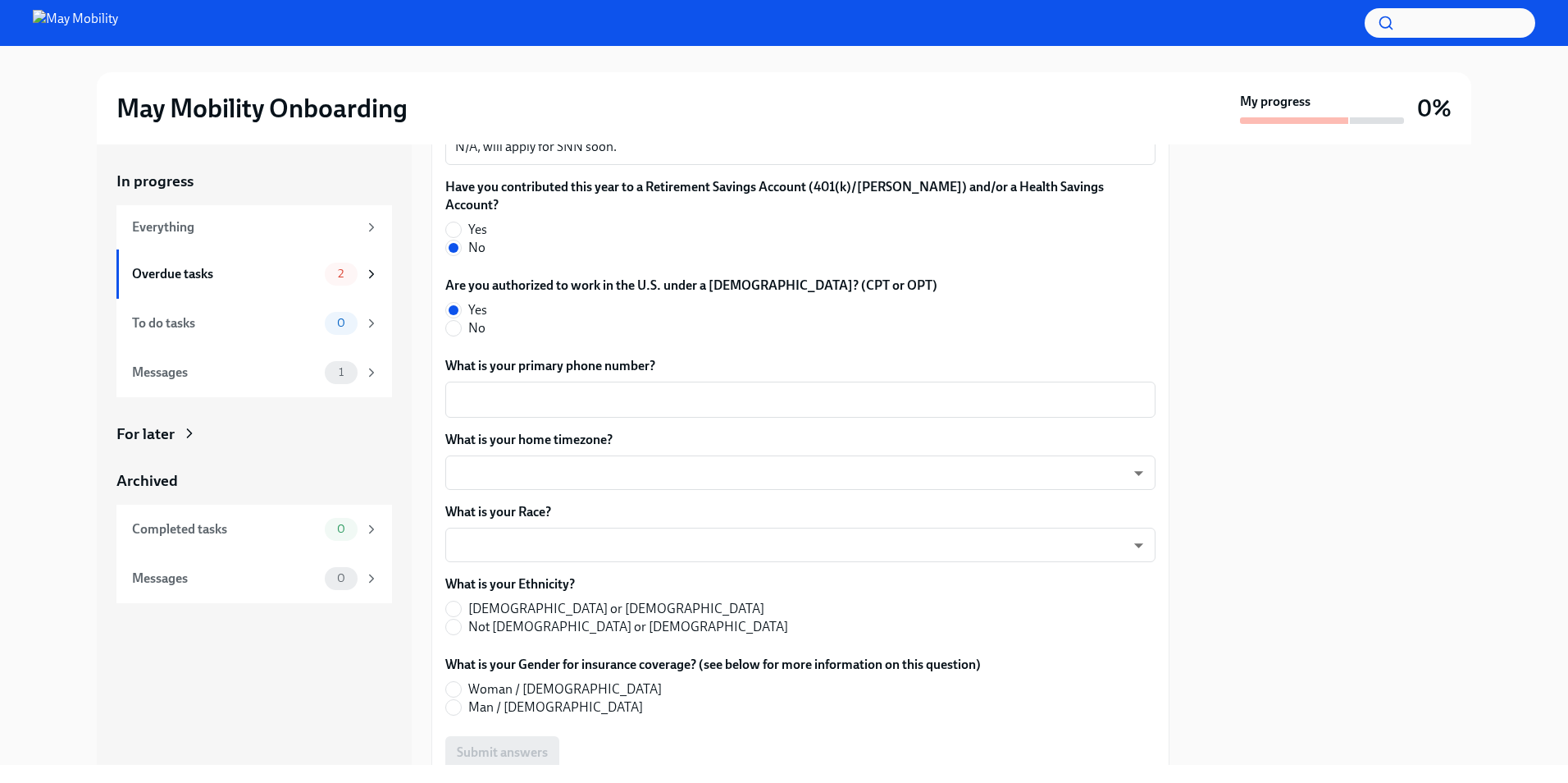
scroll to position [1969, 0]
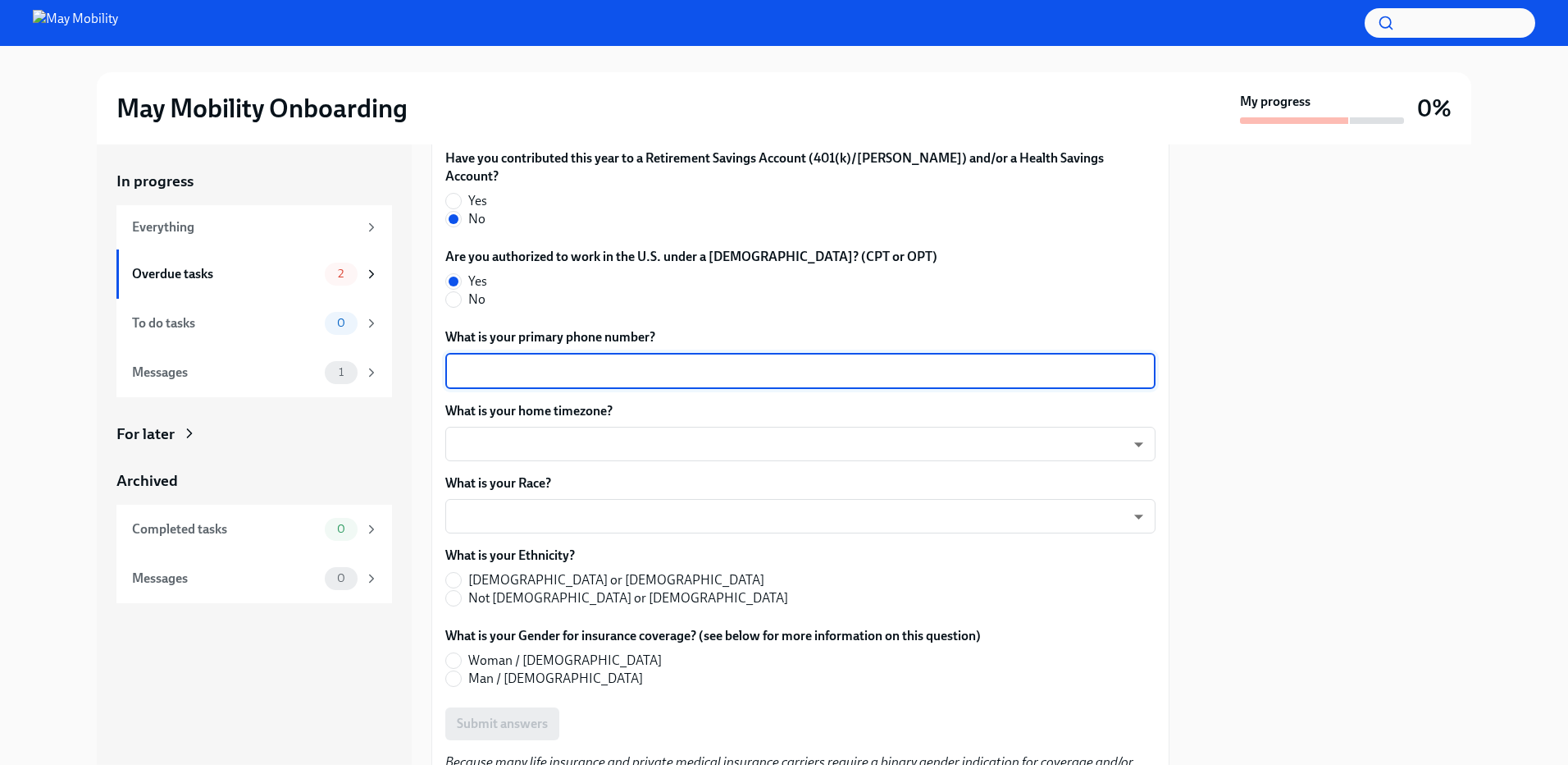
click at [573, 361] on textarea "What is your primary phone number?" at bounding box center [800, 370] width 690 height 19
type textarea "7656841925"
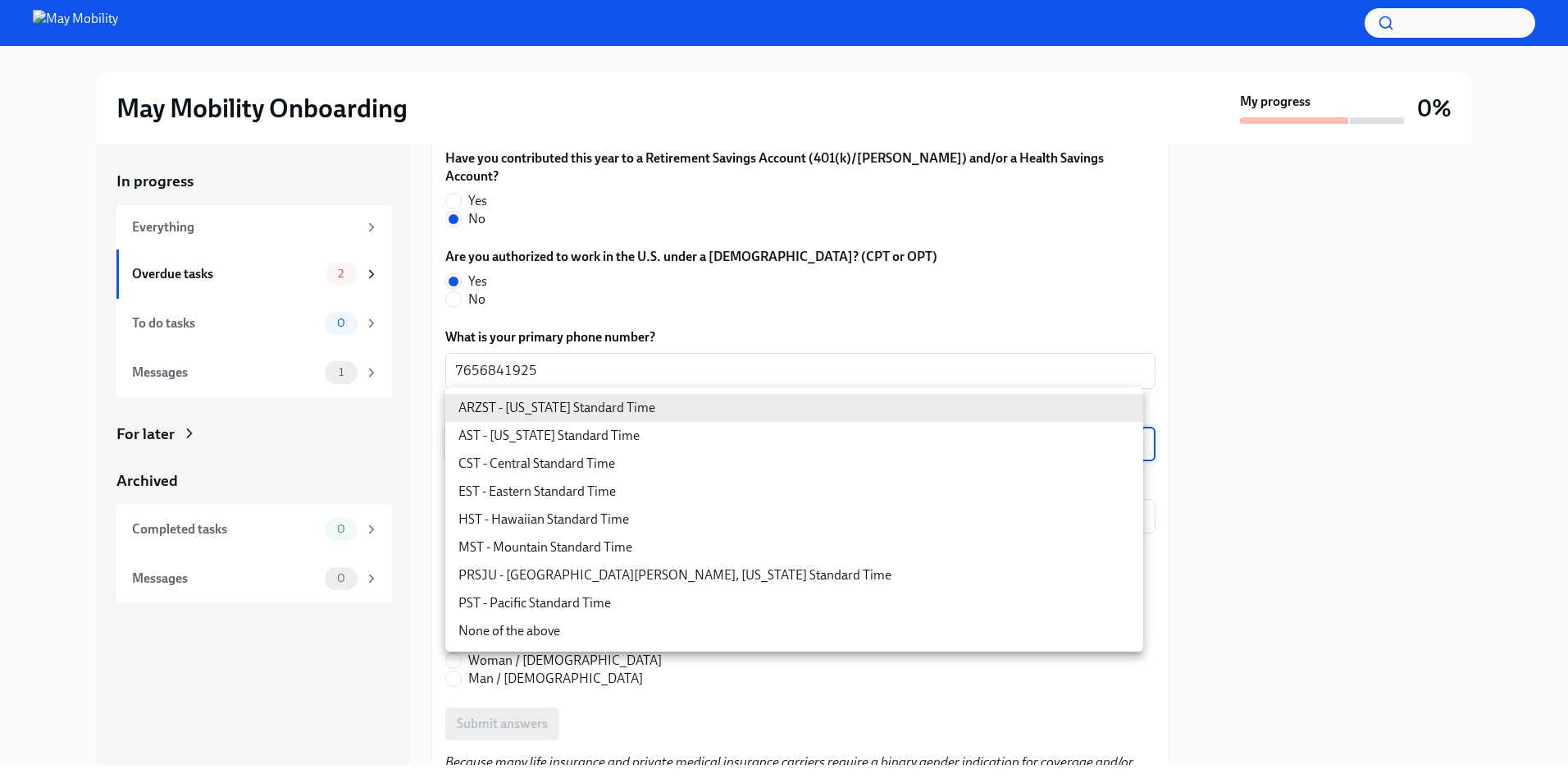
click at [583, 406] on body "May Mobility Onboarding My progress 0% In progress Everything Overdue tasks 2 T…" at bounding box center [784, 391] width 1568 height 783
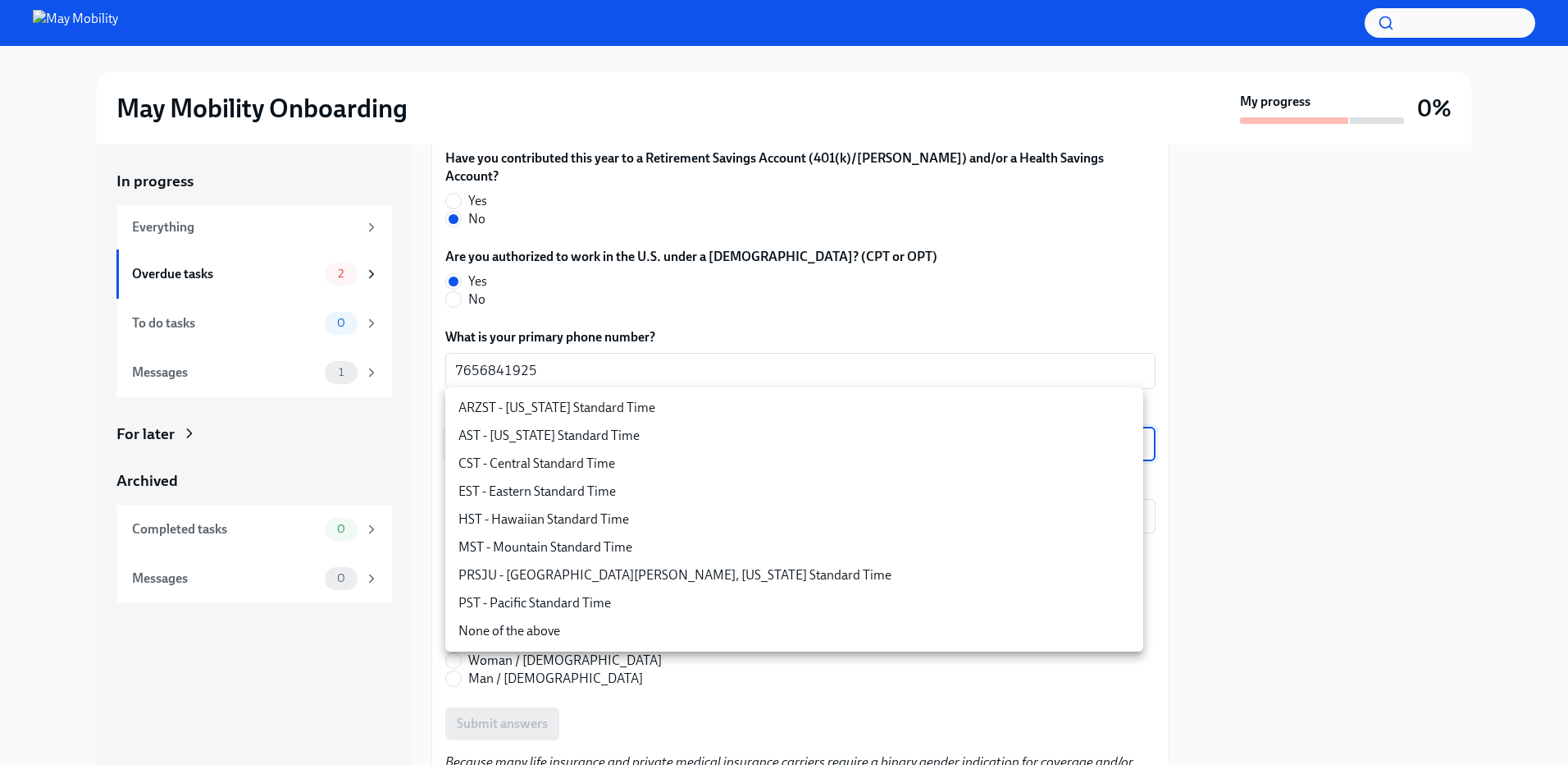
click at [620, 466] on li "CST - Central Standard Time" at bounding box center [794, 464] width 698 height 28
type input "9OoJ6Zc1R"
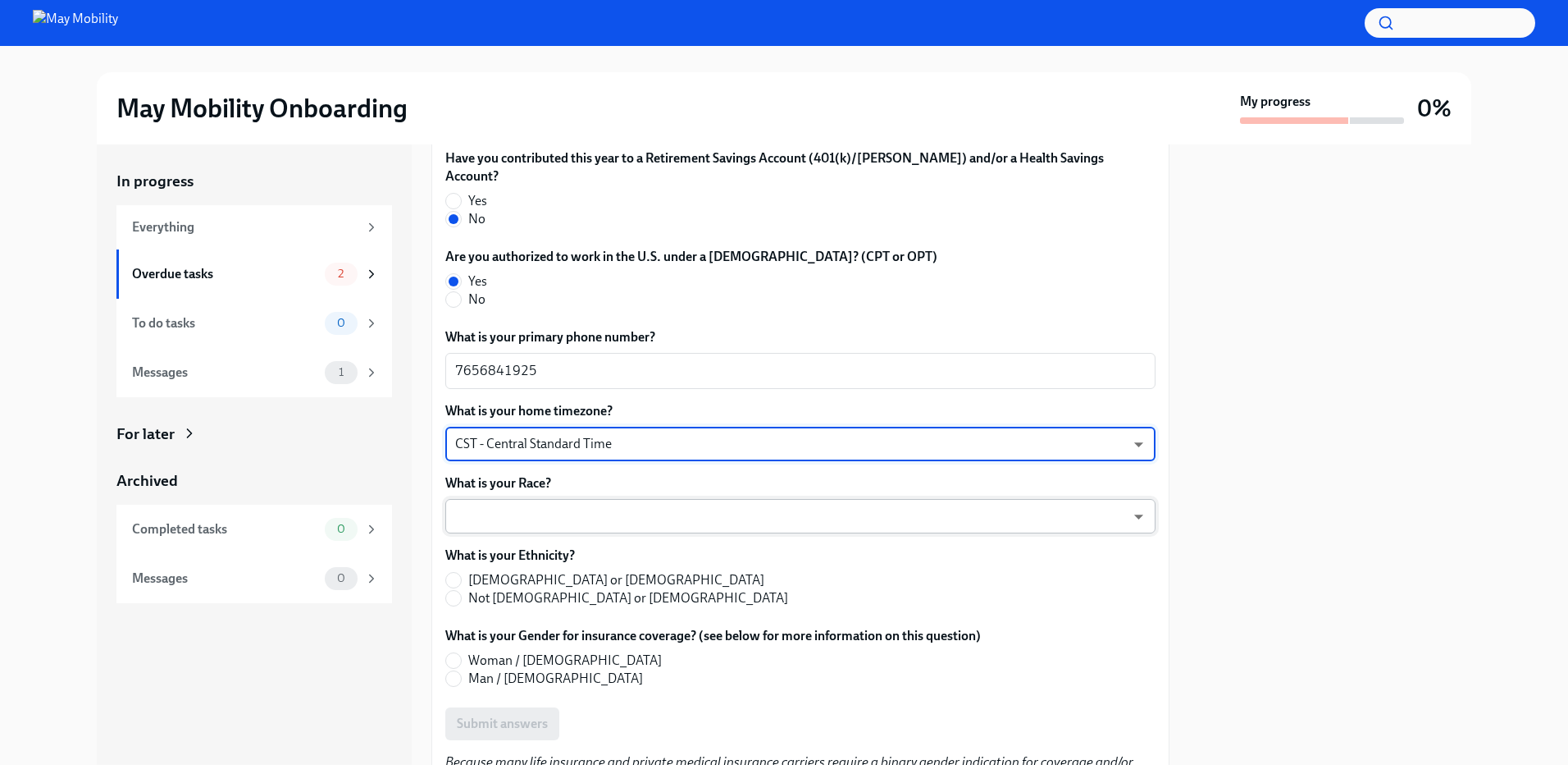
click at [578, 481] on body "May Mobility Onboarding My progress 0% In progress Everything Overdue tasks 2 T…" at bounding box center [784, 391] width 1568 height 783
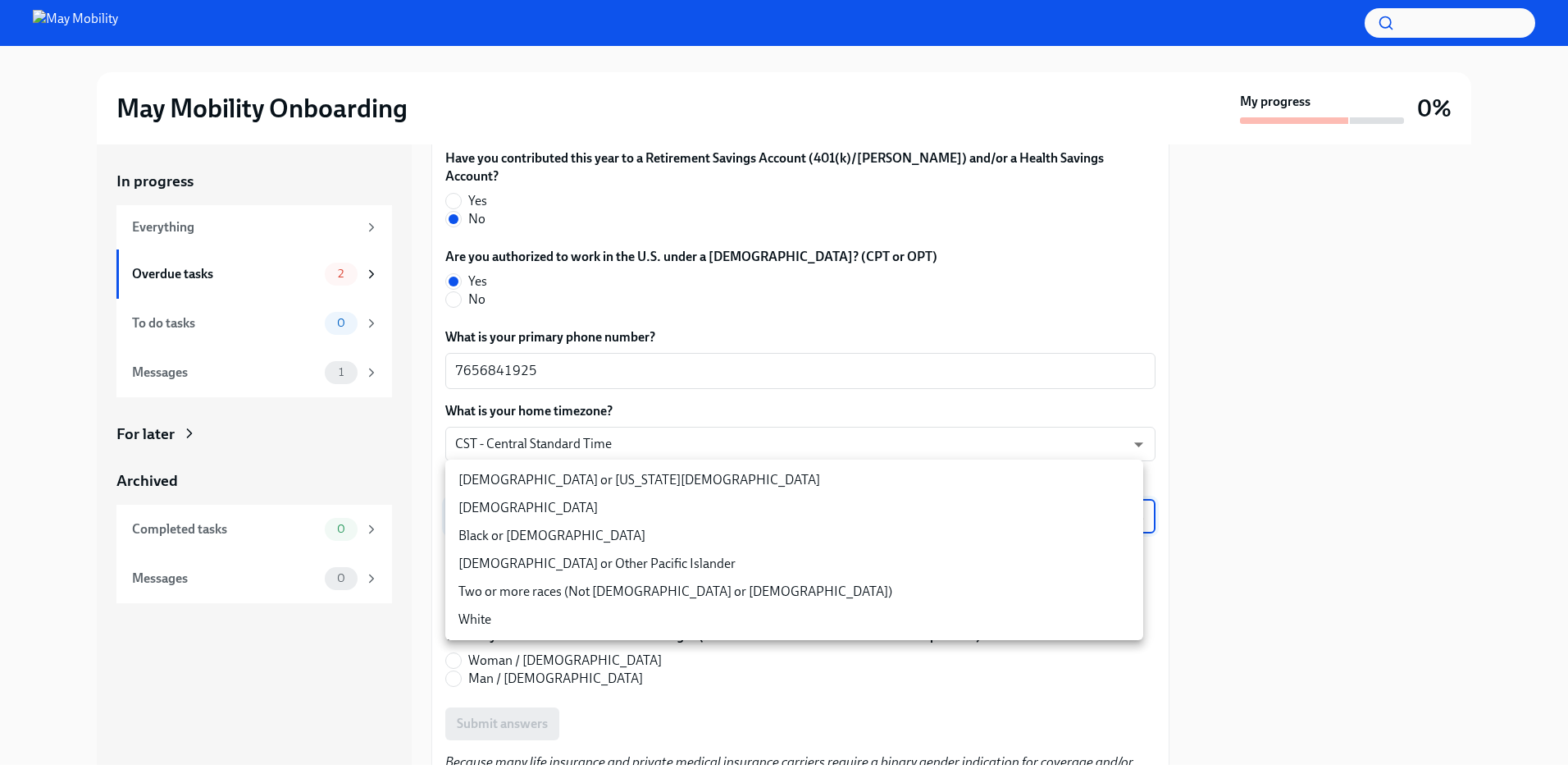
click at [573, 503] on li "[DEMOGRAPHIC_DATA]" at bounding box center [794, 508] width 698 height 28
type input "PJ6yfLBsi"
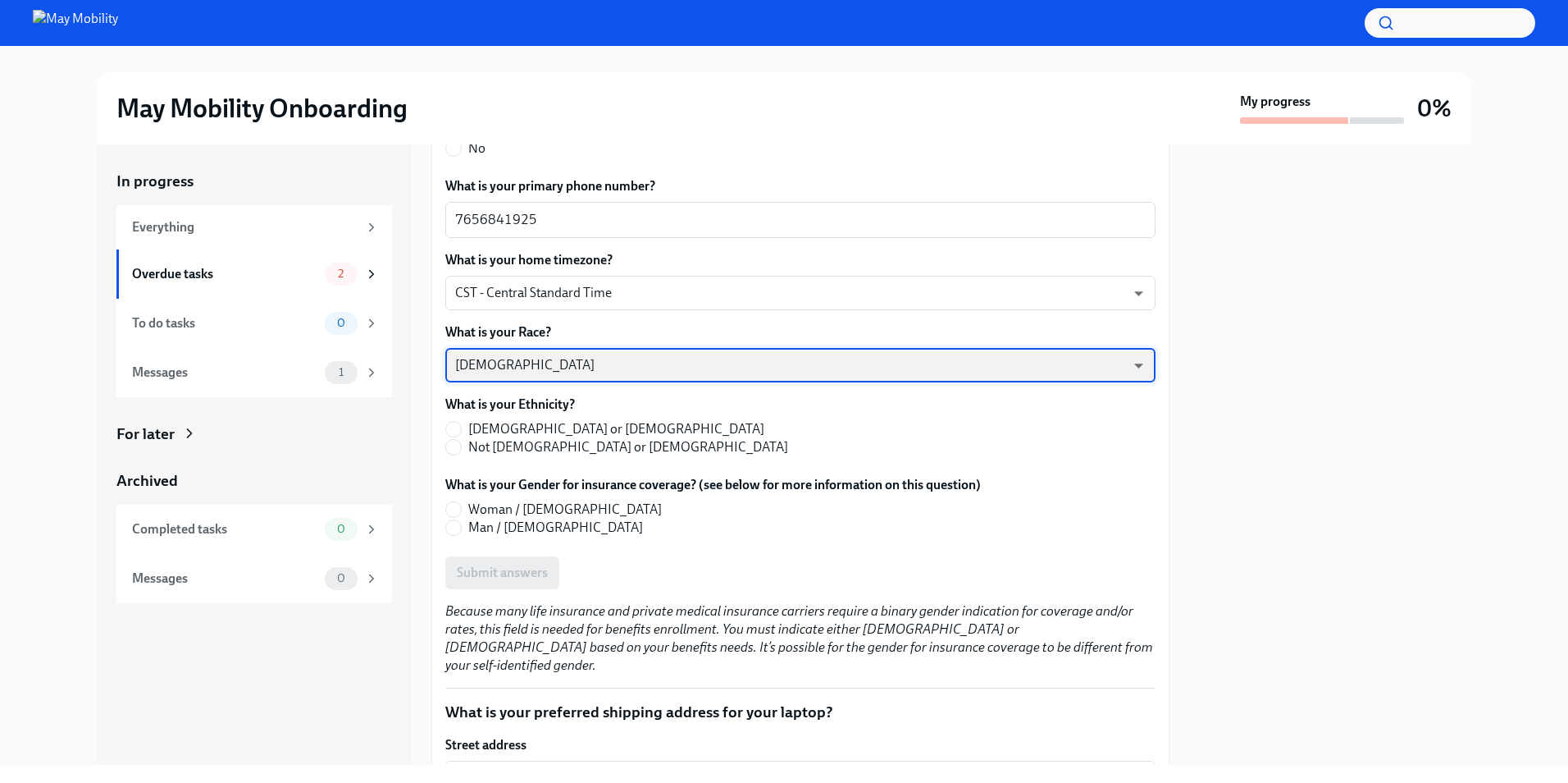
scroll to position [2133, 0]
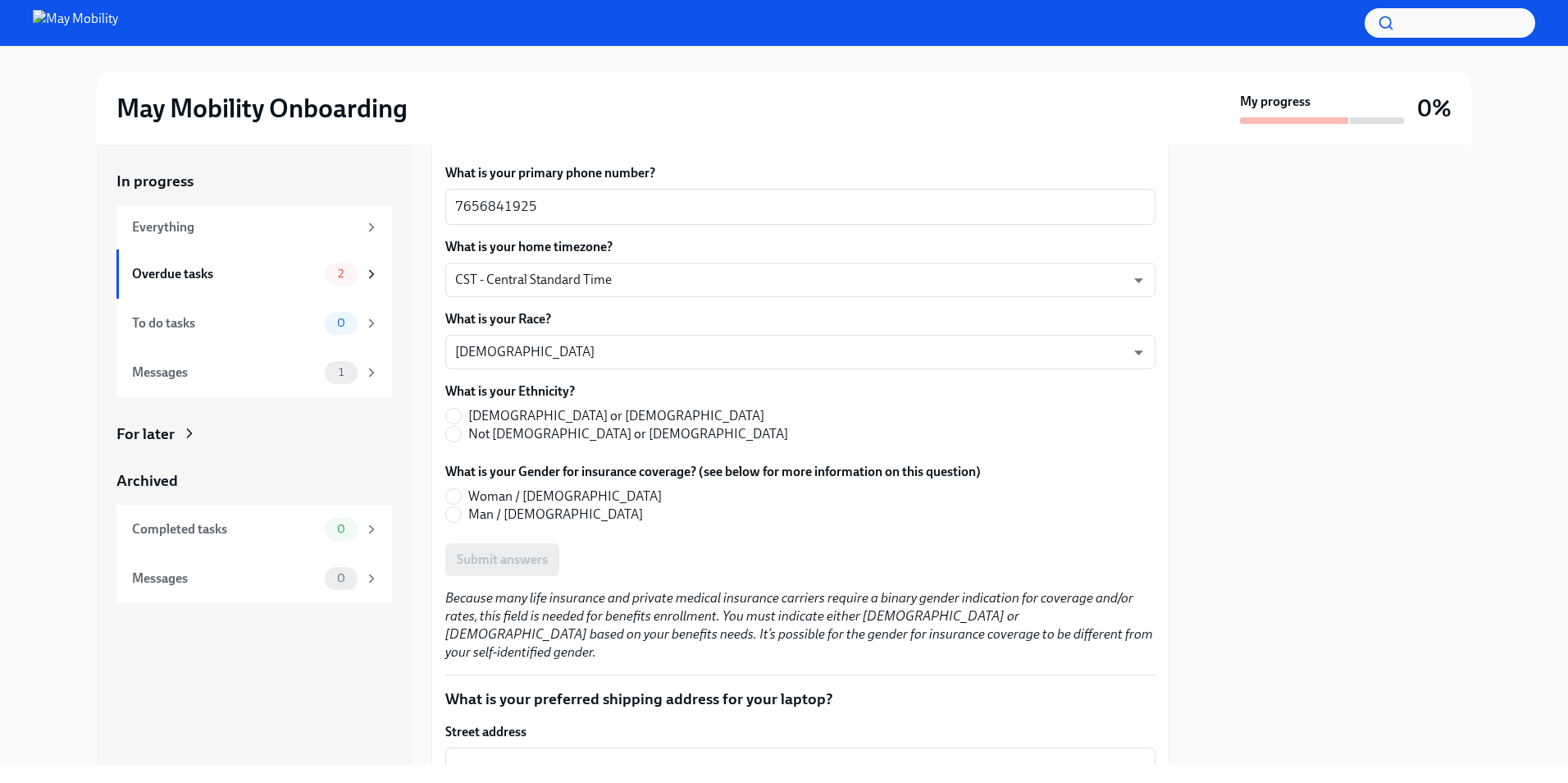
click at [516, 425] on span "Not [DEMOGRAPHIC_DATA] or [DEMOGRAPHIC_DATA]" at bounding box center [628, 434] width 320 height 18
click at [461, 427] on input "Not [DEMOGRAPHIC_DATA] or [DEMOGRAPHIC_DATA]" at bounding box center [454, 434] width 15 height 15
radio input "true"
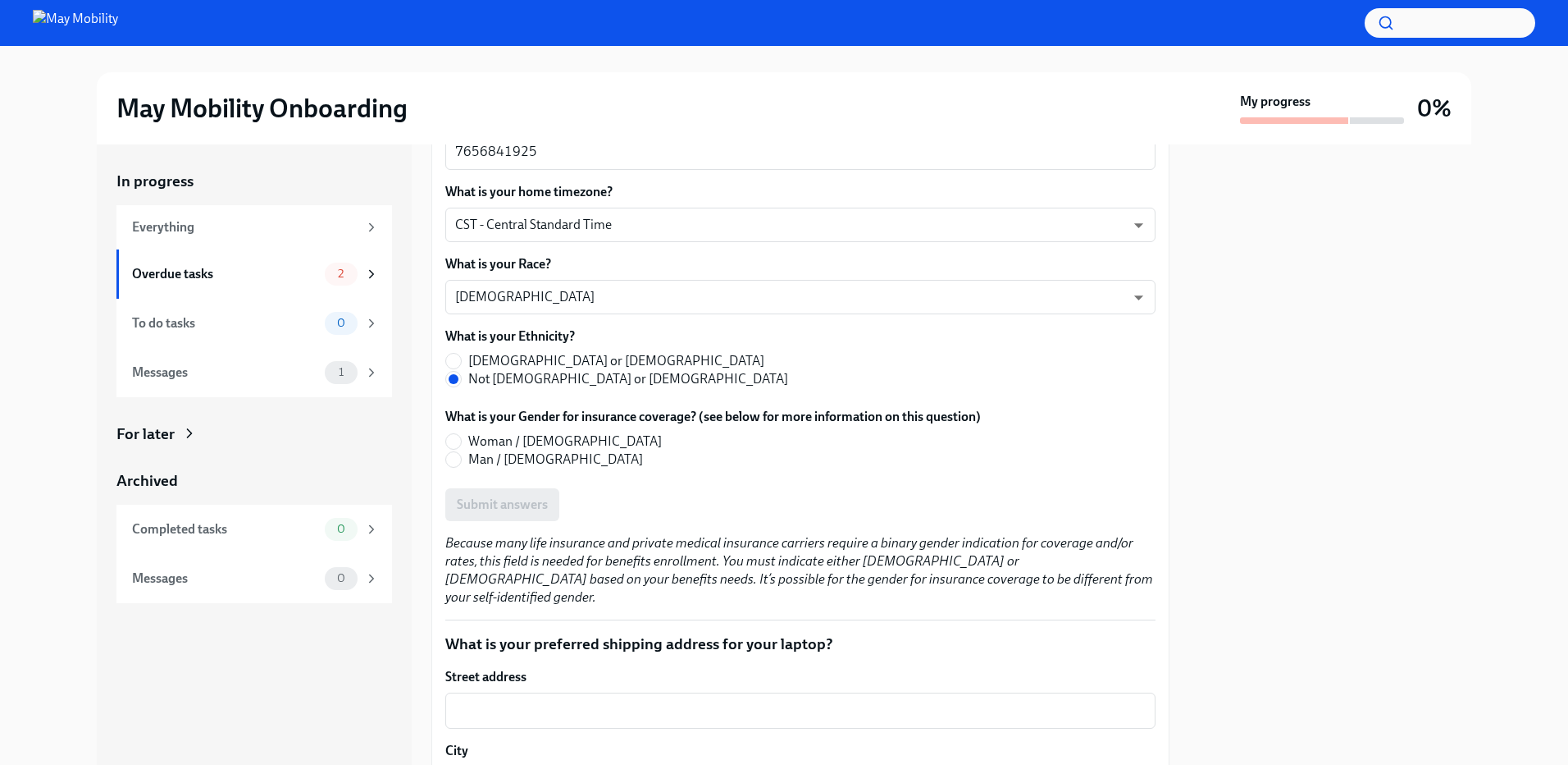
scroll to position [2215, 0]
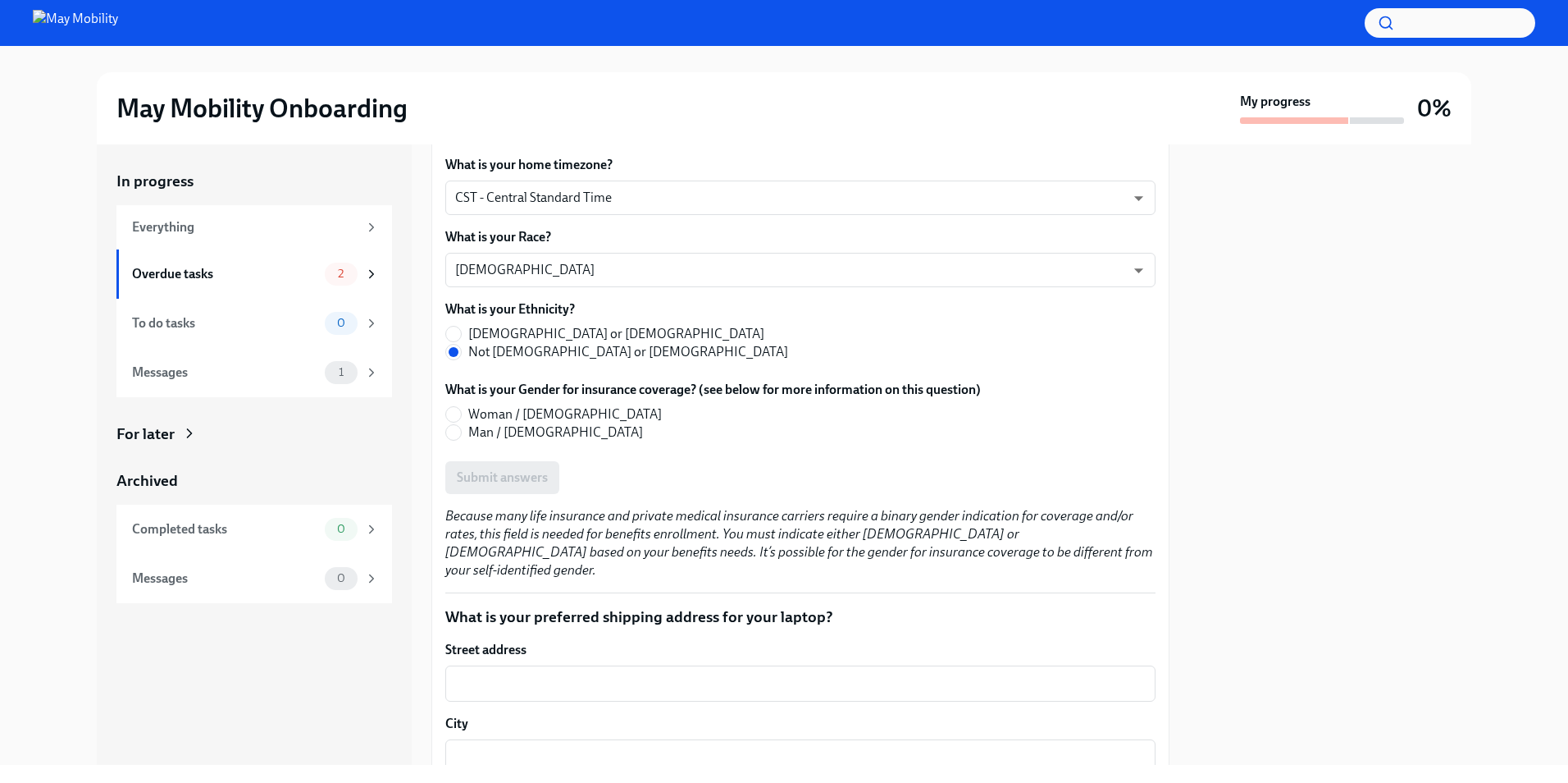
click at [525, 406] on span "Woman / [DEMOGRAPHIC_DATA]" at bounding box center [565, 415] width 194 height 18
click at [461, 407] on input "Woman / [DEMOGRAPHIC_DATA]" at bounding box center [454, 414] width 15 height 15
radio input "true"
click at [522, 469] on span "Submit answers" at bounding box center [502, 478] width 91 height 17
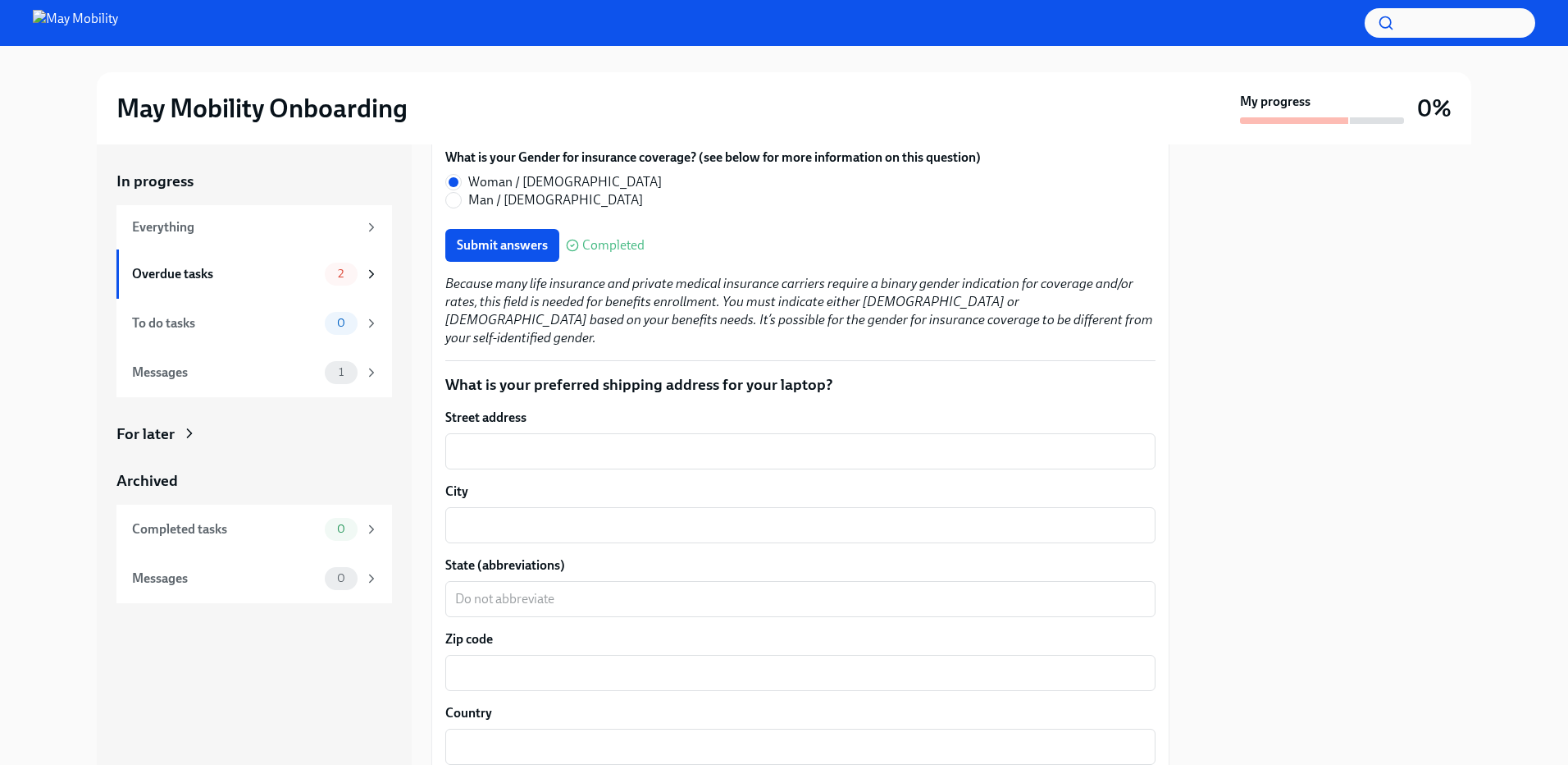
scroll to position [2462, 0]
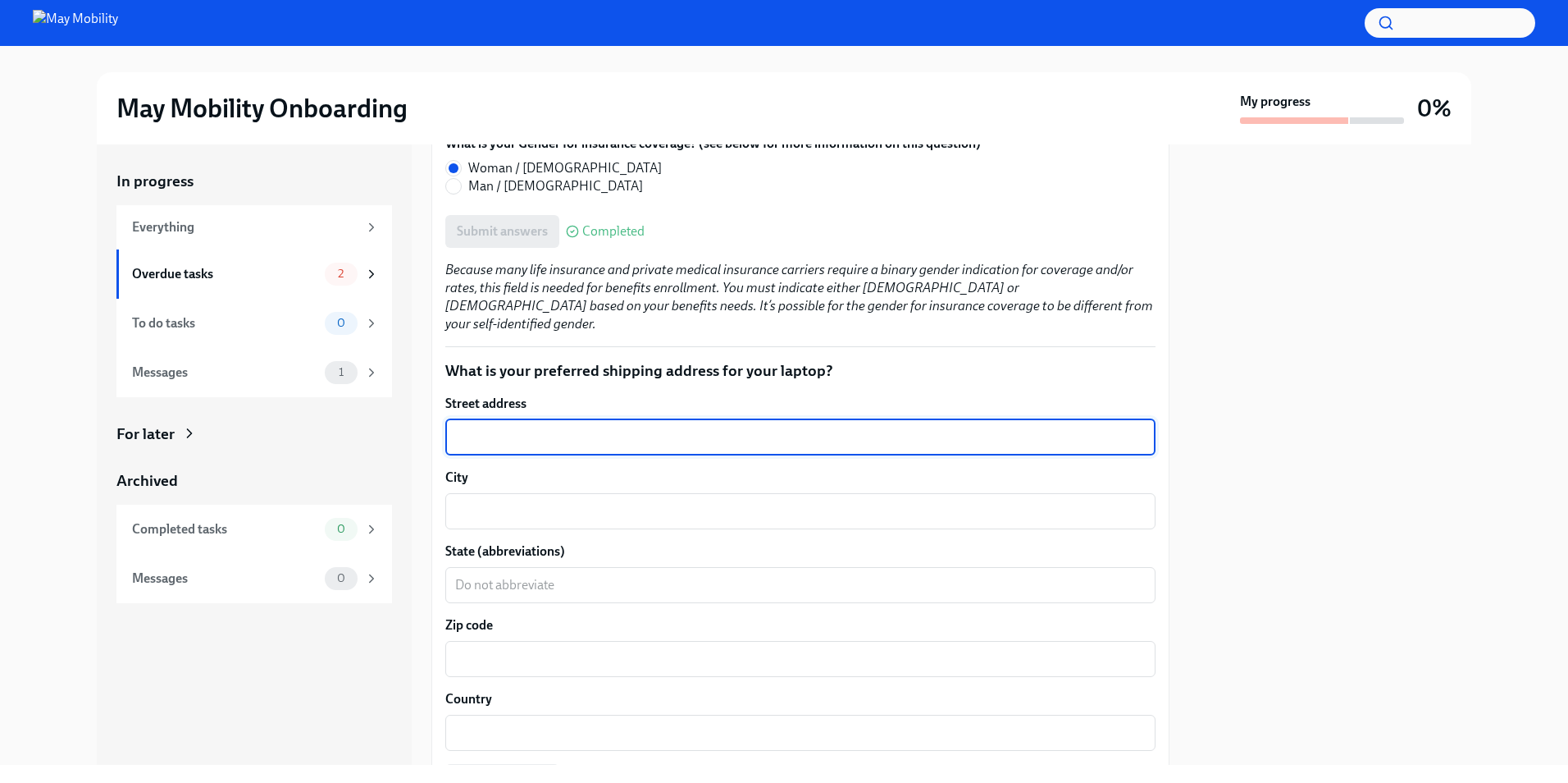
click at [555, 428] on textarea "Street address" at bounding box center [800, 437] width 690 height 19
type textarea "[STREET_ADDRESS]"
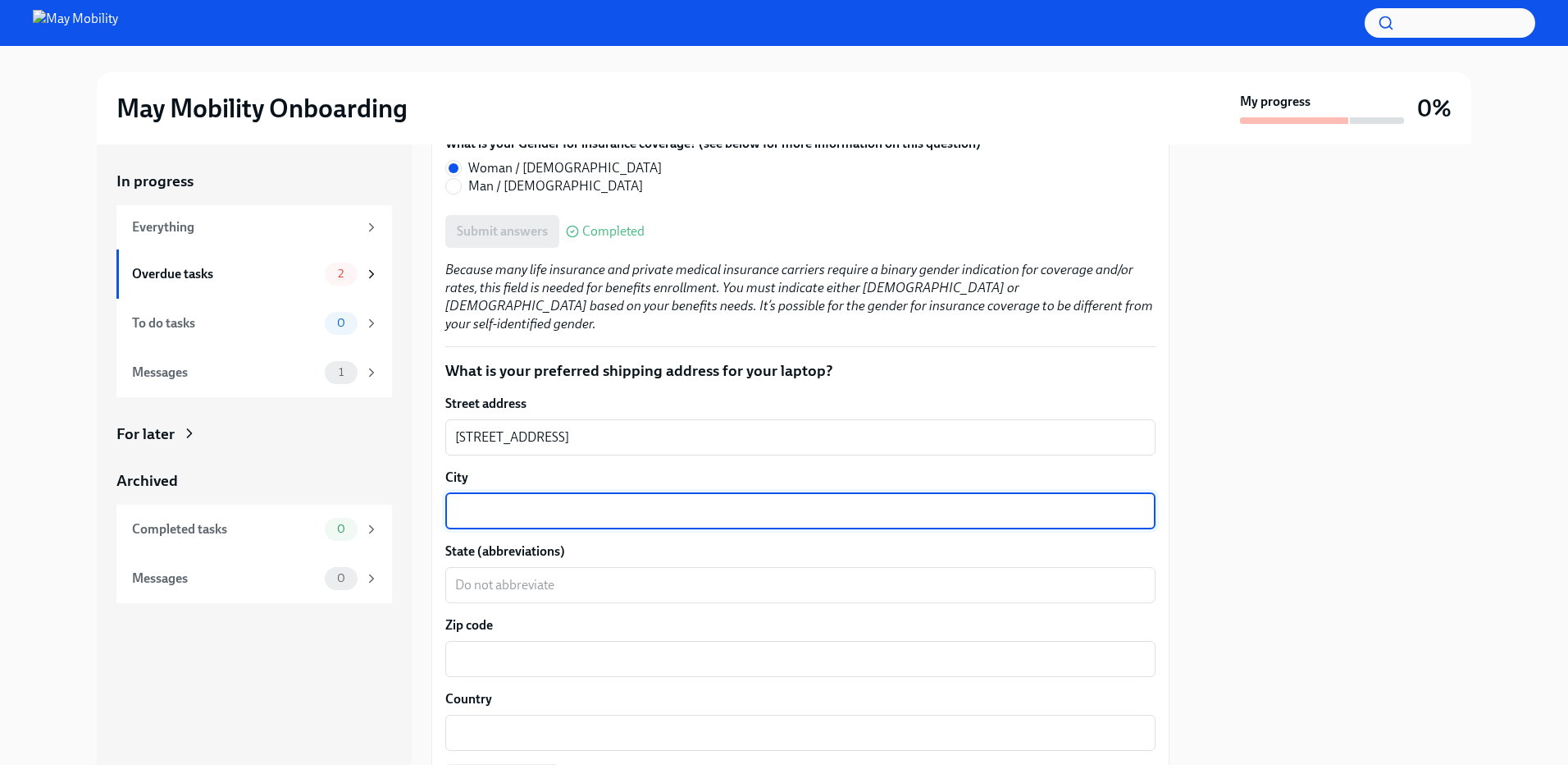
click at [573, 502] on textarea "City" at bounding box center [800, 511] width 690 height 19
type textarea "Naperville"
click at [567, 575] on textarea "State (abbreviations)" at bounding box center [800, 585] width 690 height 19
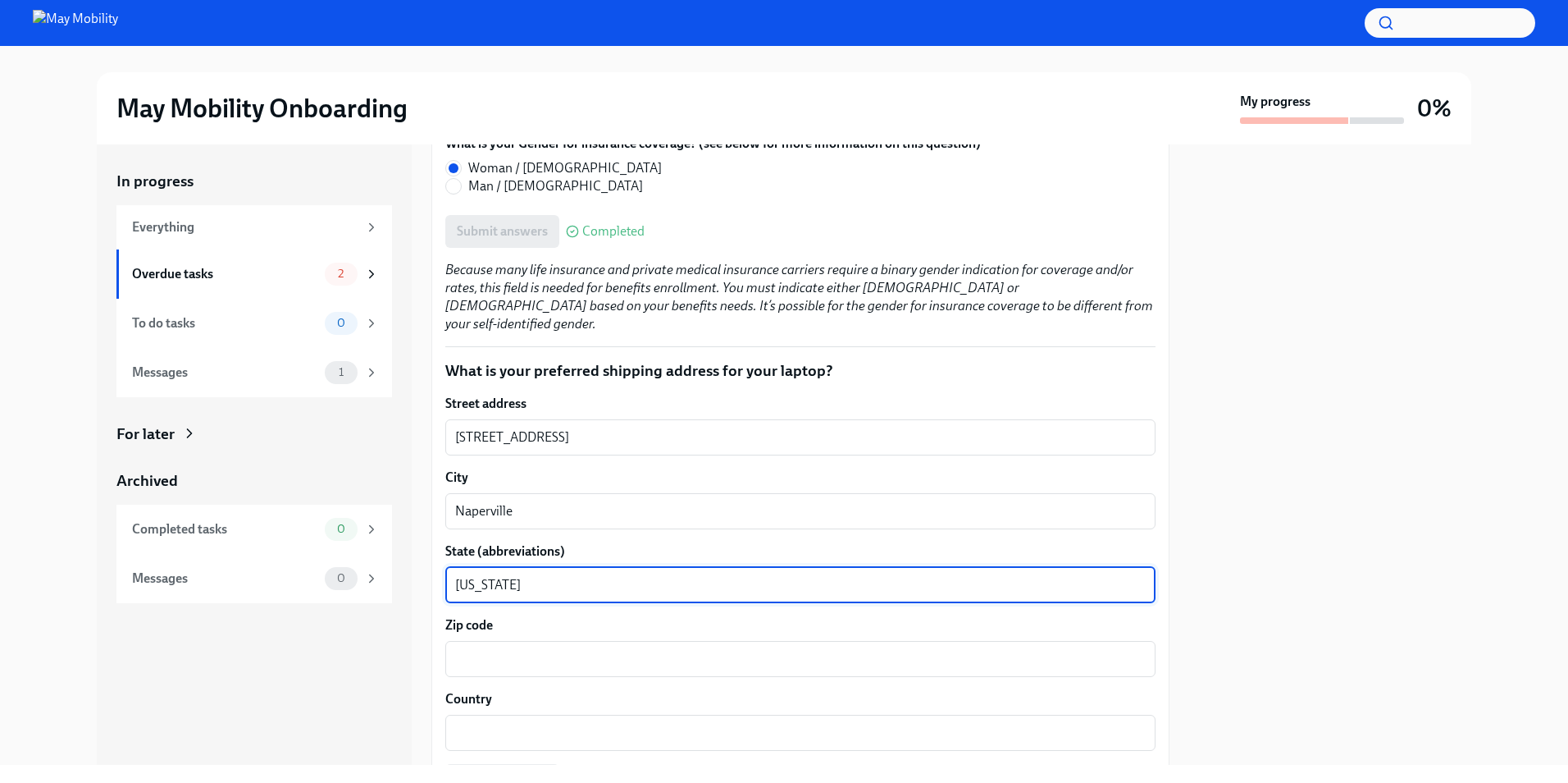
type textarea "[US_STATE]"
click at [547, 649] on textarea "Zip code" at bounding box center [800, 658] width 690 height 19
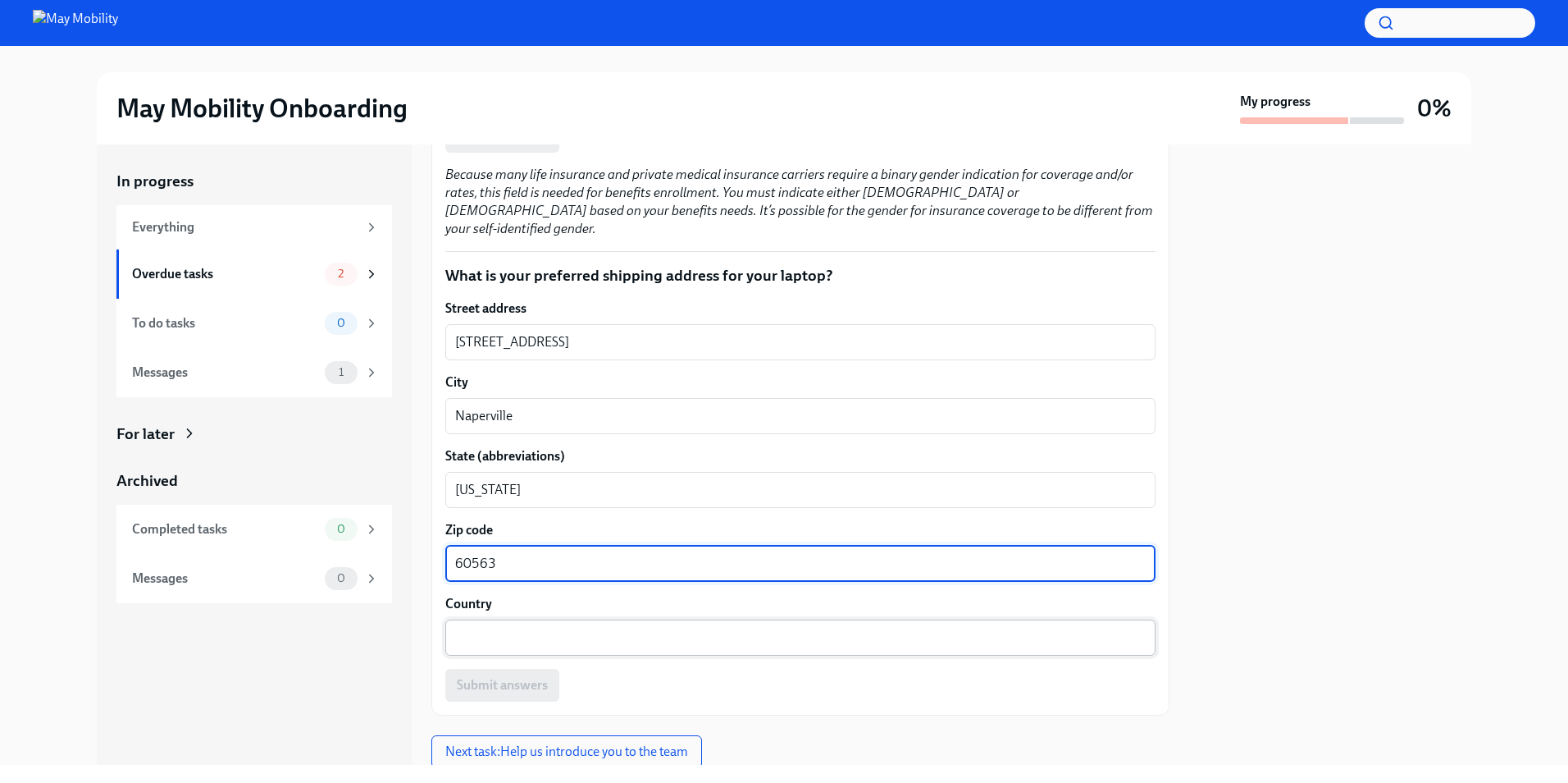
scroll to position [2558, 0]
type textarea "60563"
click at [564, 626] on textarea "Country" at bounding box center [800, 635] width 690 height 19
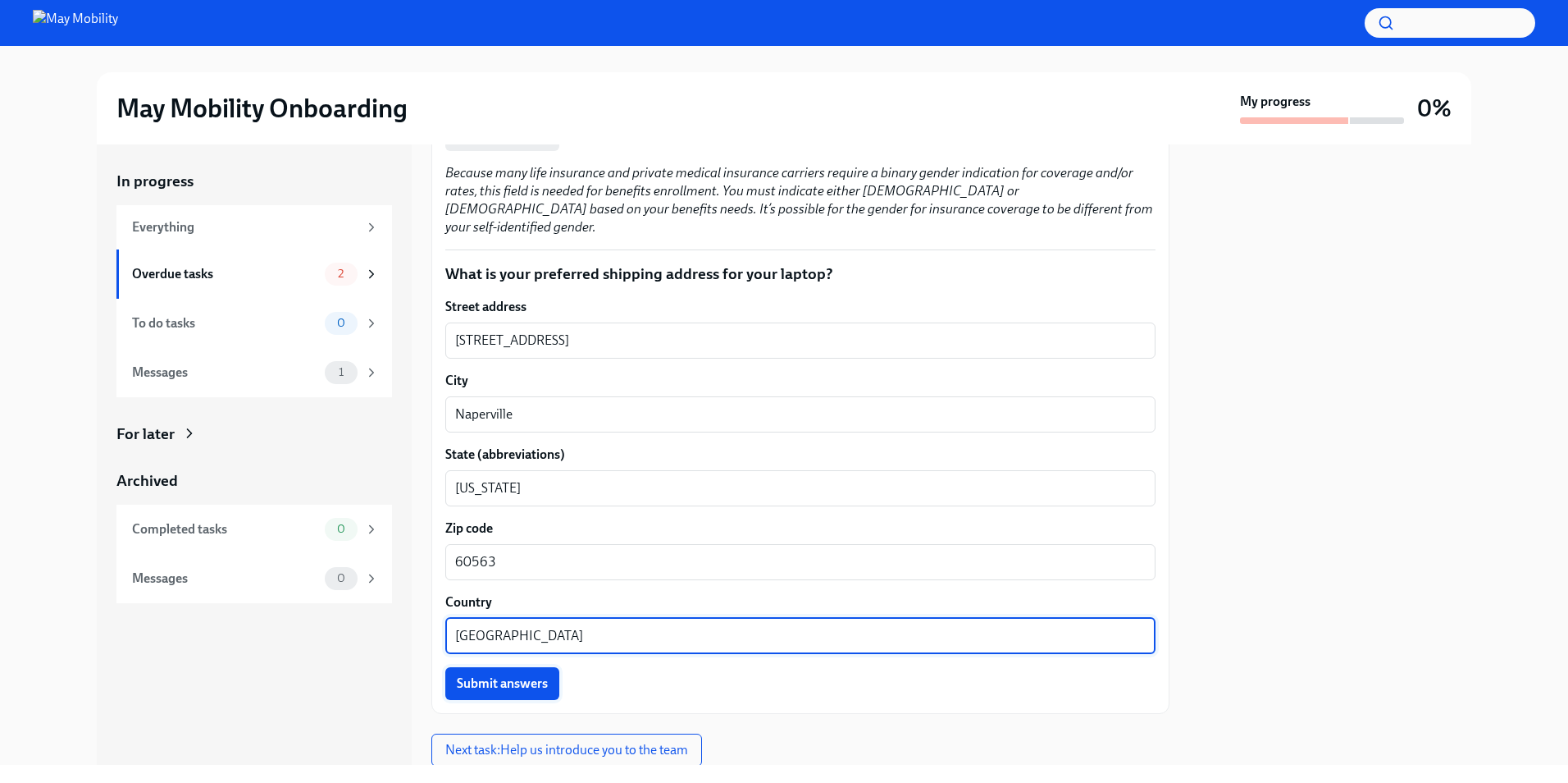
type textarea "[GEOGRAPHIC_DATA]"
click at [513, 675] on span "Submit answers" at bounding box center [502, 683] width 91 height 17
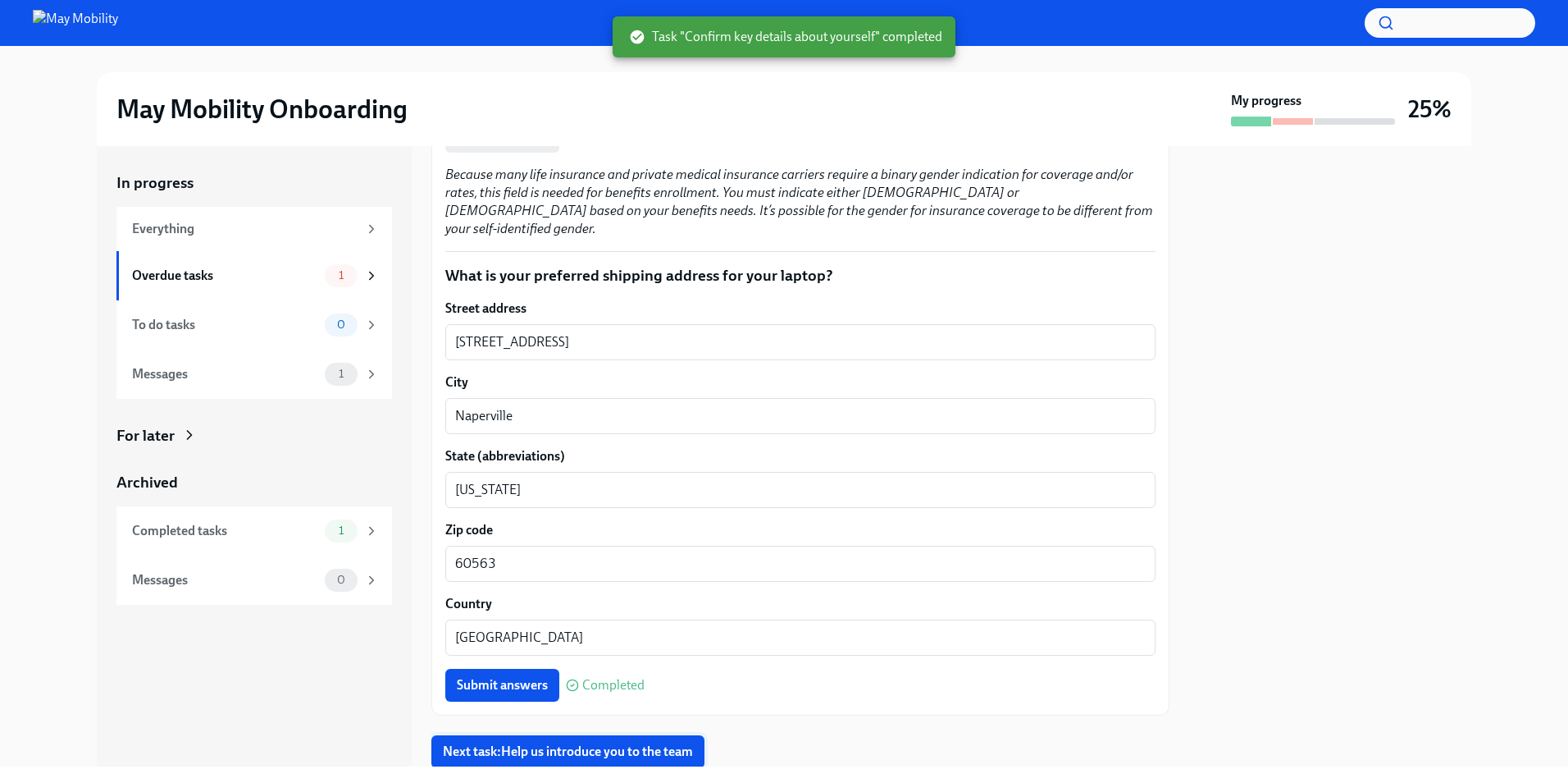
click at [633, 743] on span "Next task : Help us introduce you to the team" at bounding box center [567, 752] width 250 height 17
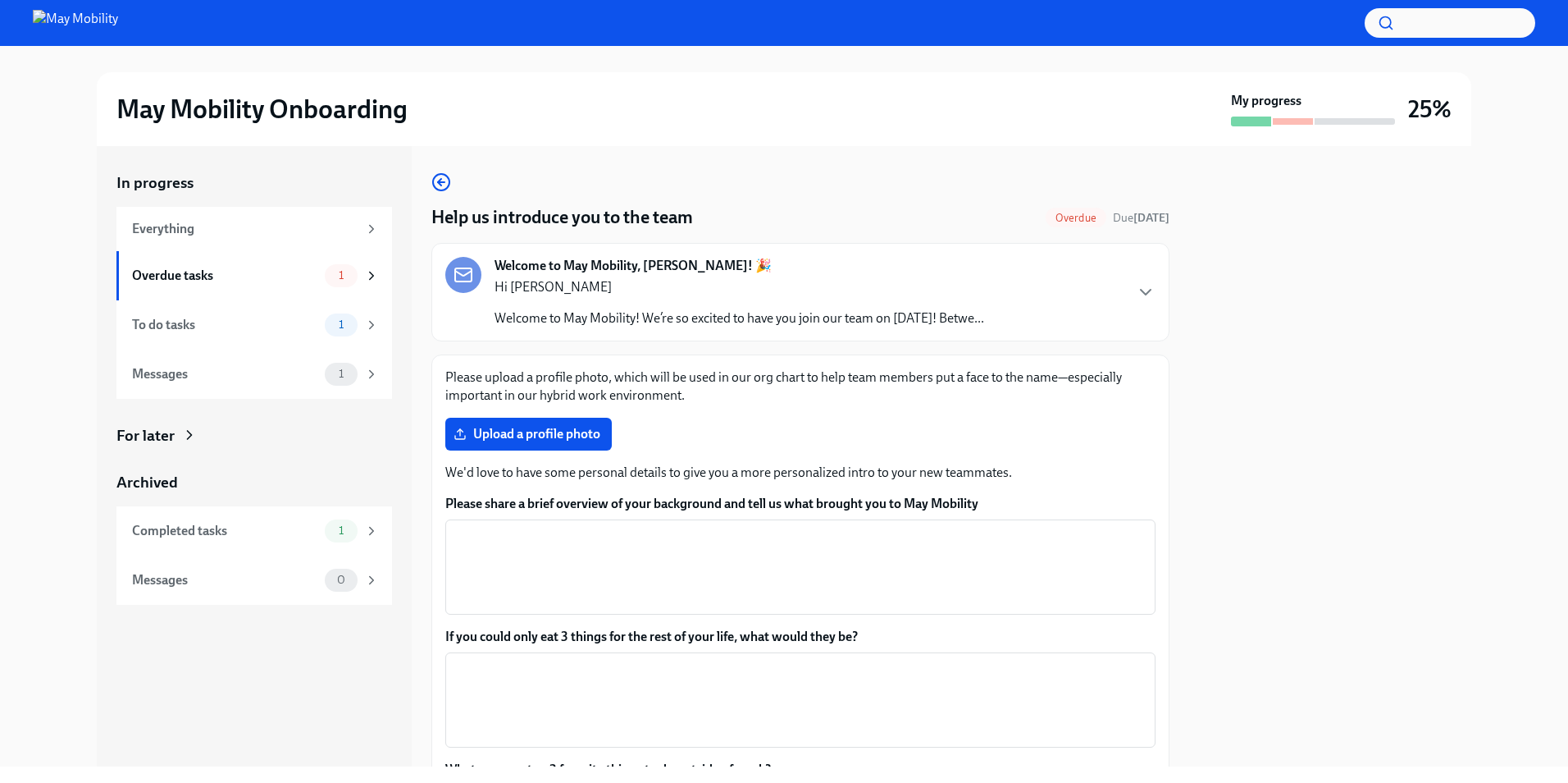
scroll to position [82, 0]
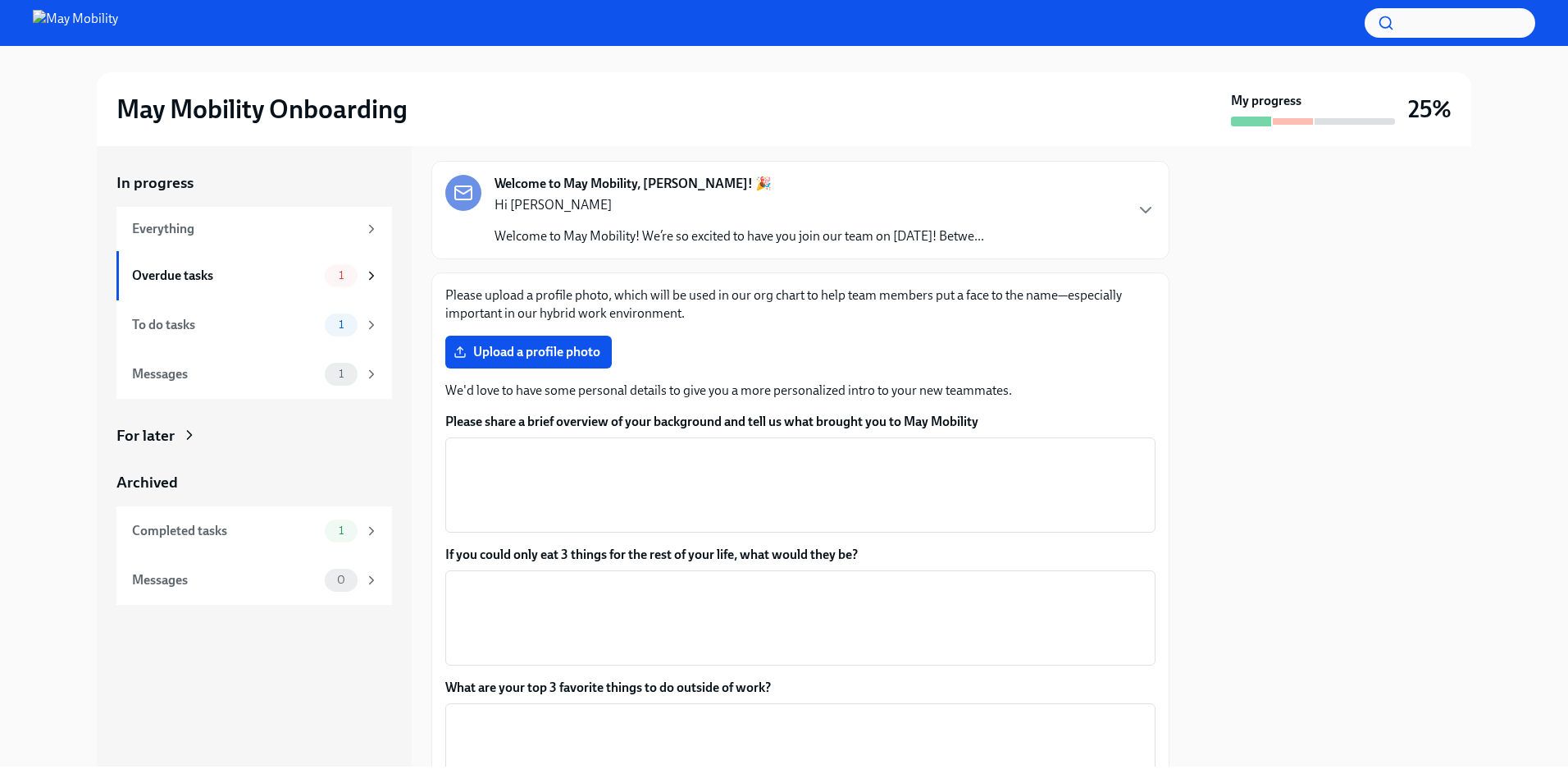
click at [569, 286] on div "Please upload a profile photo, which will be used in our org chart to help team…" at bounding box center [800, 564] width 738 height 586
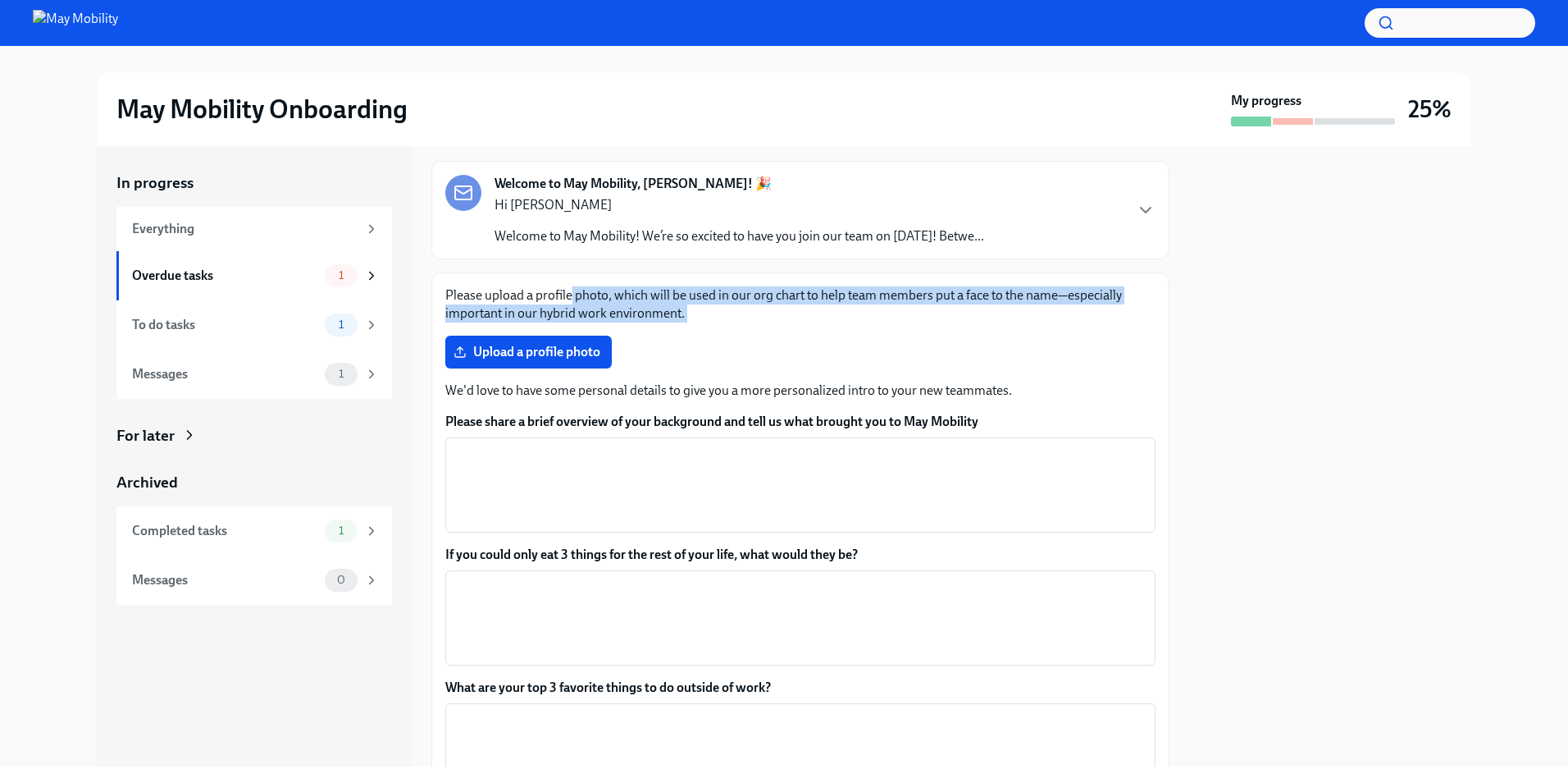
drag, startPoint x: 569, startPoint y: 286, endPoint x: 764, endPoint y: 324, distance: 198.7
click at [764, 324] on div "Please upload a profile photo, which will be used in our org chart to help team…" at bounding box center [800, 564] width 738 height 586
click at [764, 324] on div "Please upload a profile photo, which will be used in our org chart to help team…" at bounding box center [800, 564] width 710 height 558
drag, startPoint x: 799, startPoint y: 322, endPoint x: 607, endPoint y: 288, distance: 195.0
click at [607, 288] on p "Please upload a profile photo, which will be used in our org chart to help team…" at bounding box center [800, 303] width 710 height 36
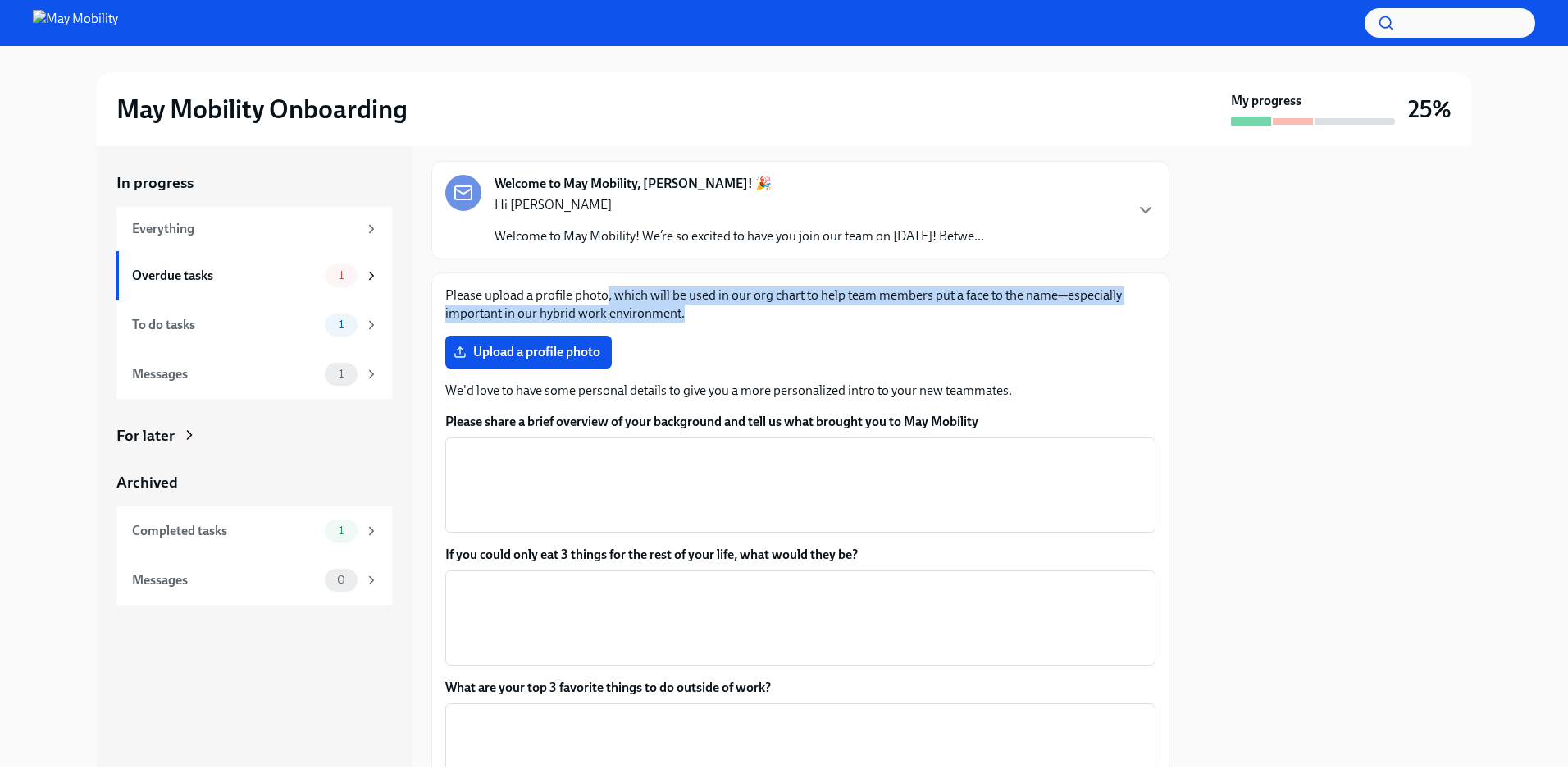
drag, startPoint x: 607, startPoint y: 288, endPoint x: 773, endPoint y: 318, distance: 168.7
click at [773, 318] on p "Please upload a profile photo, which will be used in our org chart to help team…" at bounding box center [800, 303] width 710 height 36
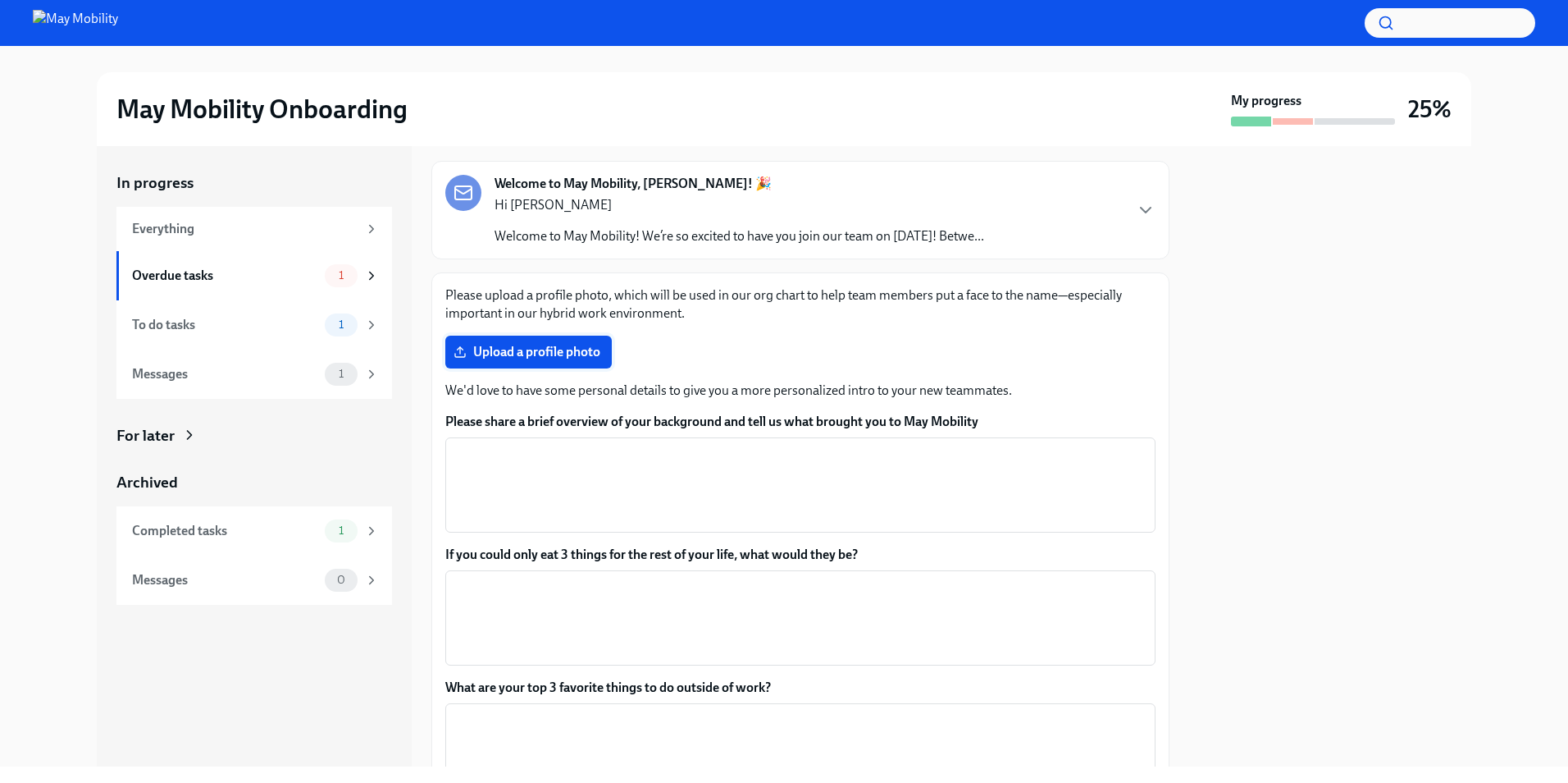
click at [595, 352] on span "Upload a profile photo" at bounding box center [529, 352] width 144 height 17
click at [0, 0] on input "Upload a profile photo" at bounding box center [0, 0] width 0 height 0
click at [547, 354] on span "Profile_Photo.JPG" at bounding box center [520, 352] width 125 height 17
click at [0, 0] on input "Profile_Photo.JPG" at bounding box center [0, 0] width 0 height 0
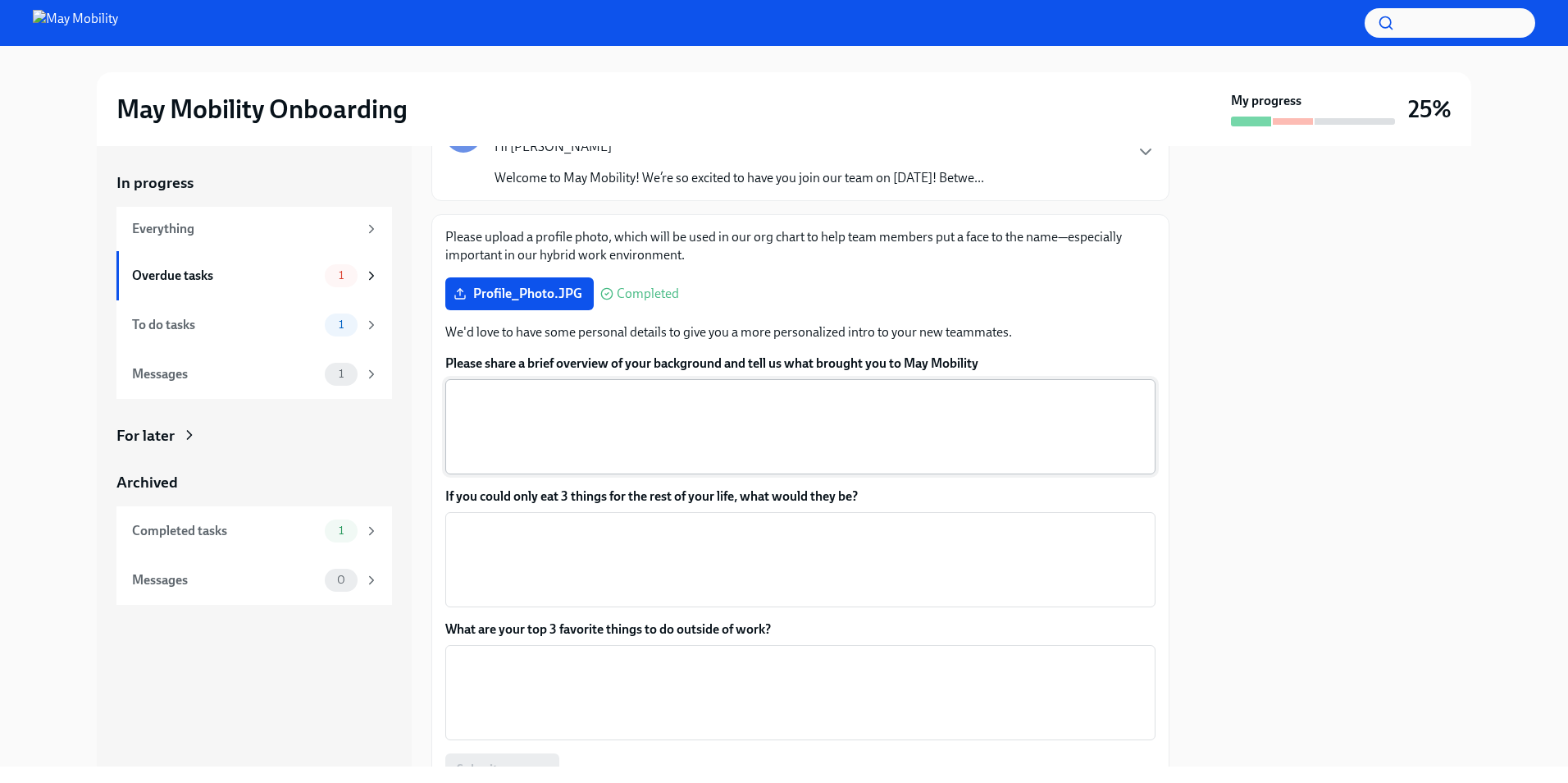
scroll to position [164, 0]
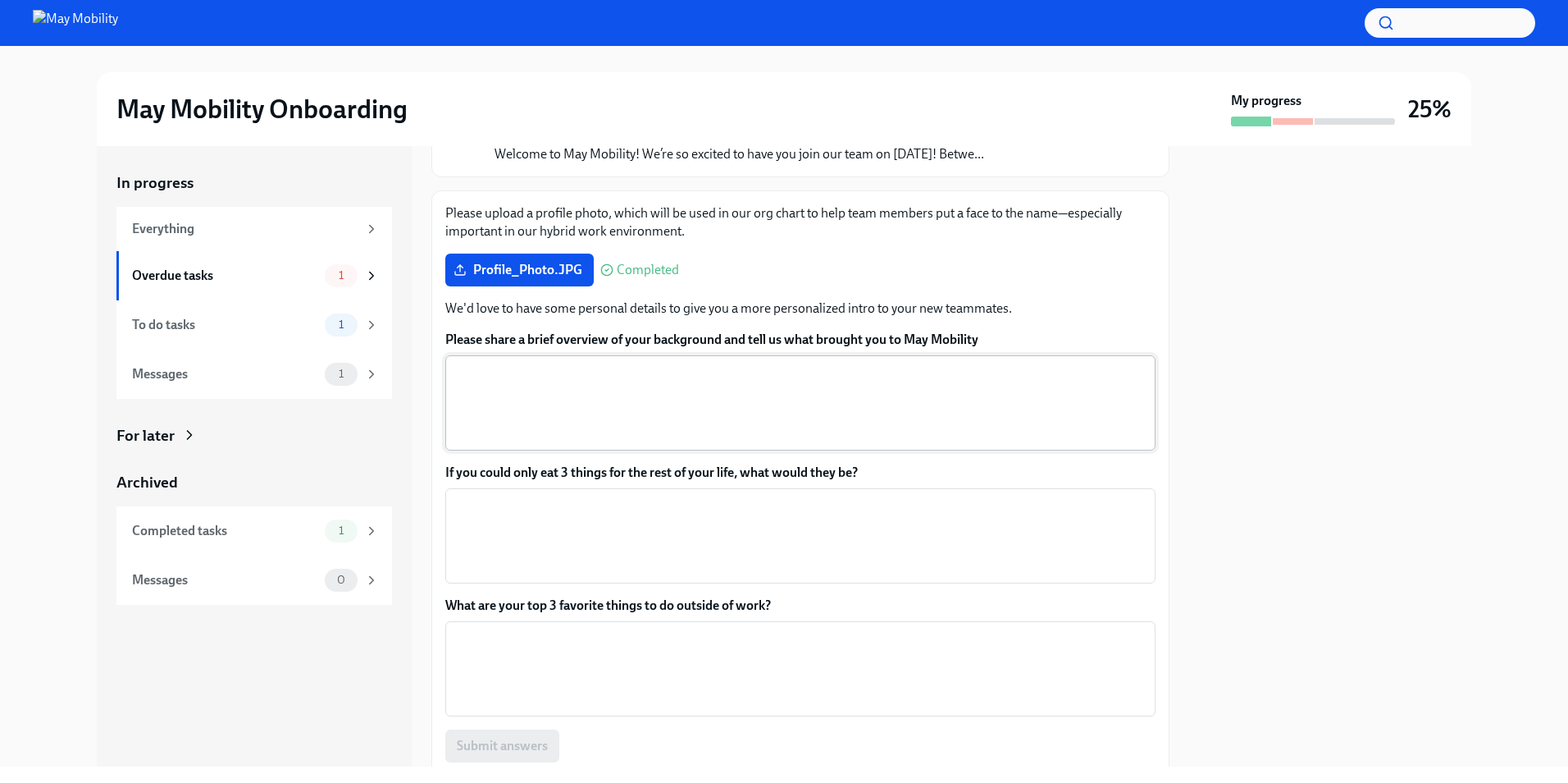
drag, startPoint x: 606, startPoint y: 405, endPoint x: 601, endPoint y: 417, distance: 13.0
click at [605, 409] on textarea "Please share a brief overview of your background and tell us what brought you t…" at bounding box center [800, 402] width 690 height 78
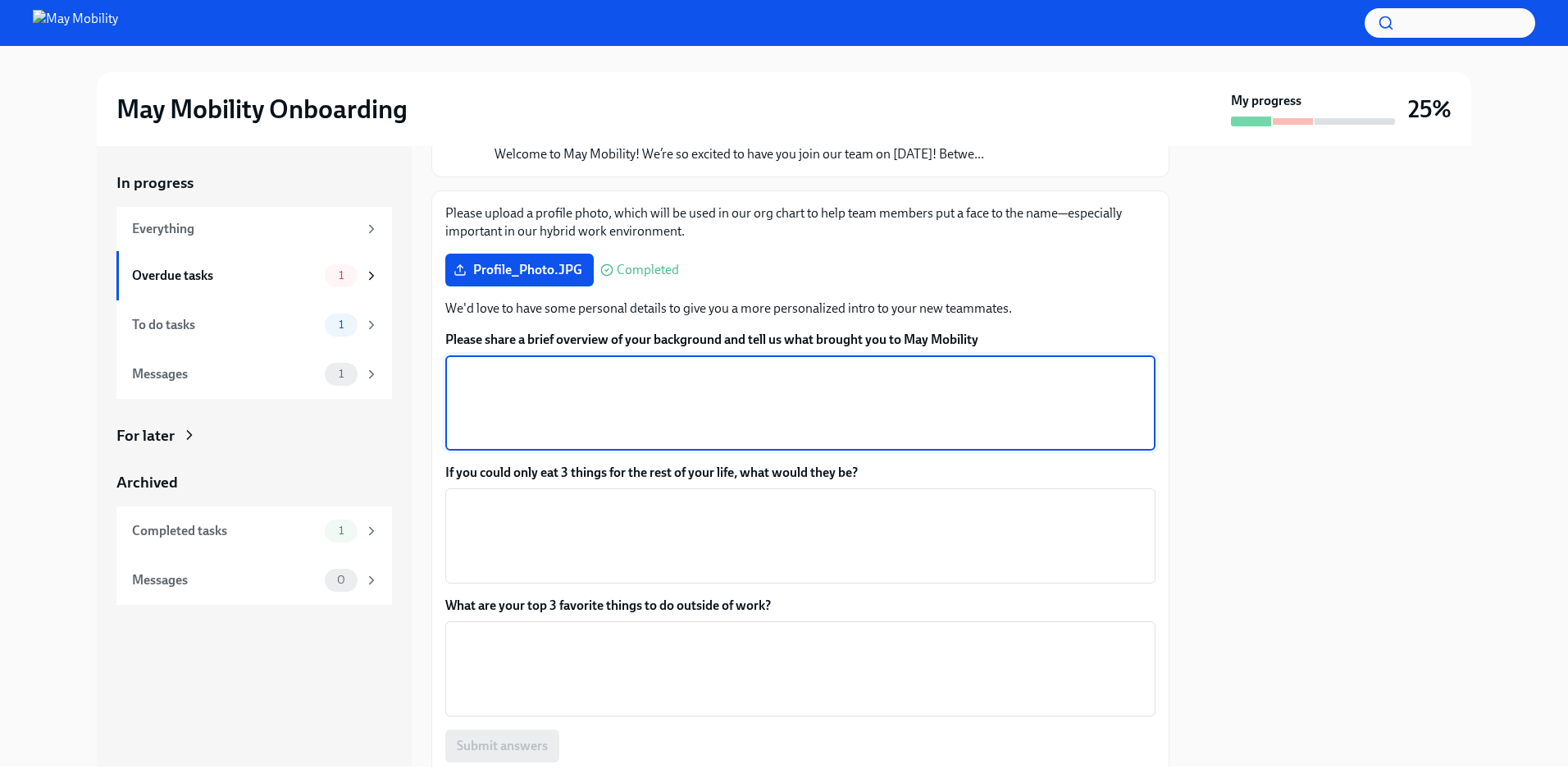
type textarea "H"
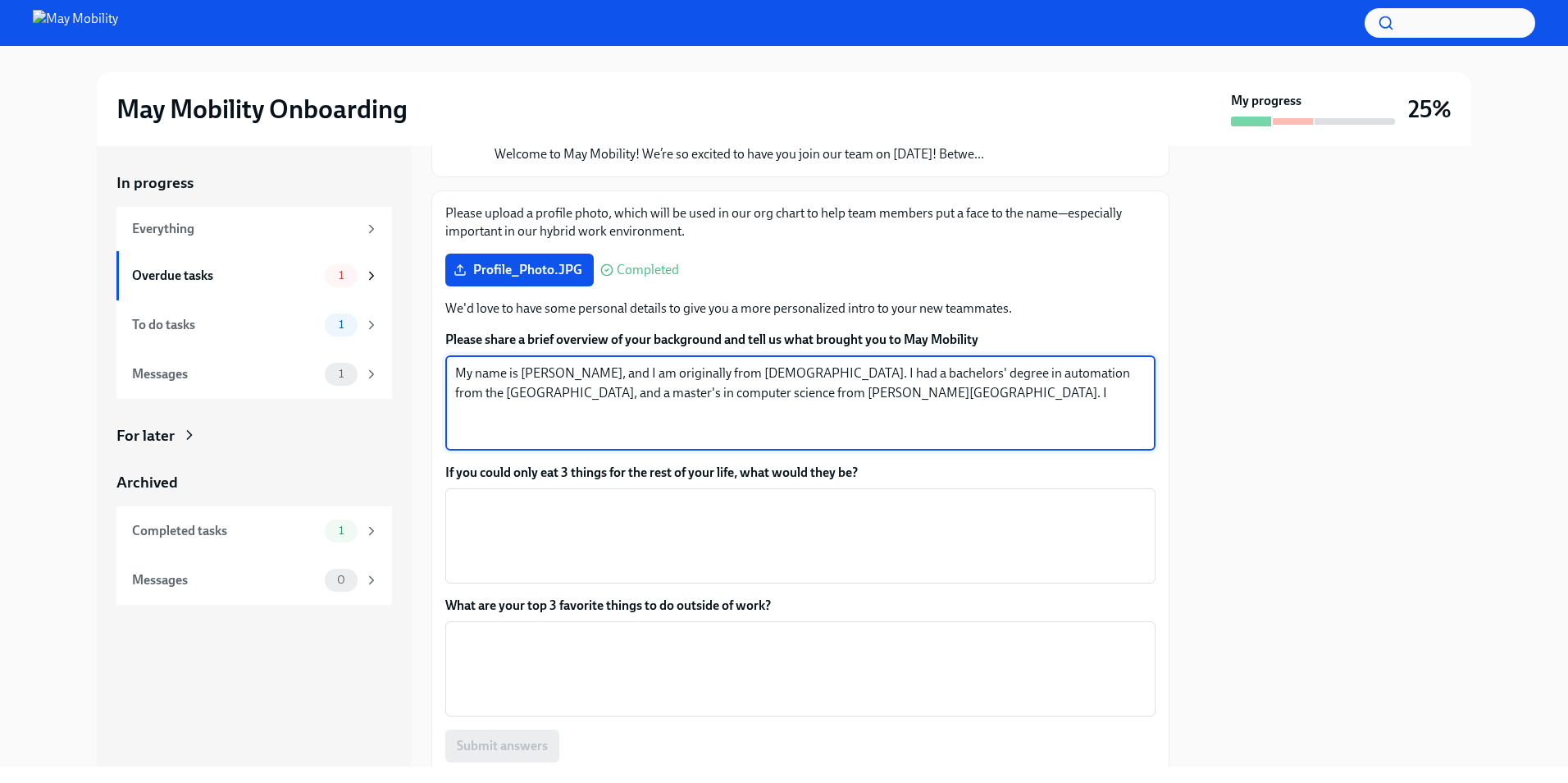
click at [695, 391] on textarea "My name is [PERSON_NAME], and I am originally from [DEMOGRAPHIC_DATA]. I had a …" at bounding box center [800, 402] width 690 height 78
click at [688, 394] on textarea "My name is [PERSON_NAME], and I am originally from [DEMOGRAPHIC_DATA]. I had a …" at bounding box center [800, 402] width 690 height 78
click at [992, 390] on textarea "My name is [PERSON_NAME], and I am originally from [DEMOGRAPHIC_DATA]. I had a …" at bounding box center [800, 402] width 690 height 78
drag, startPoint x: 930, startPoint y: 412, endPoint x: 390, endPoint y: 347, distance: 543.9
click at [390, 347] on div "In progress Everything Overdue tasks 1 To do tasks 1 Messages 1 For later Archi…" at bounding box center [784, 456] width 1374 height 621
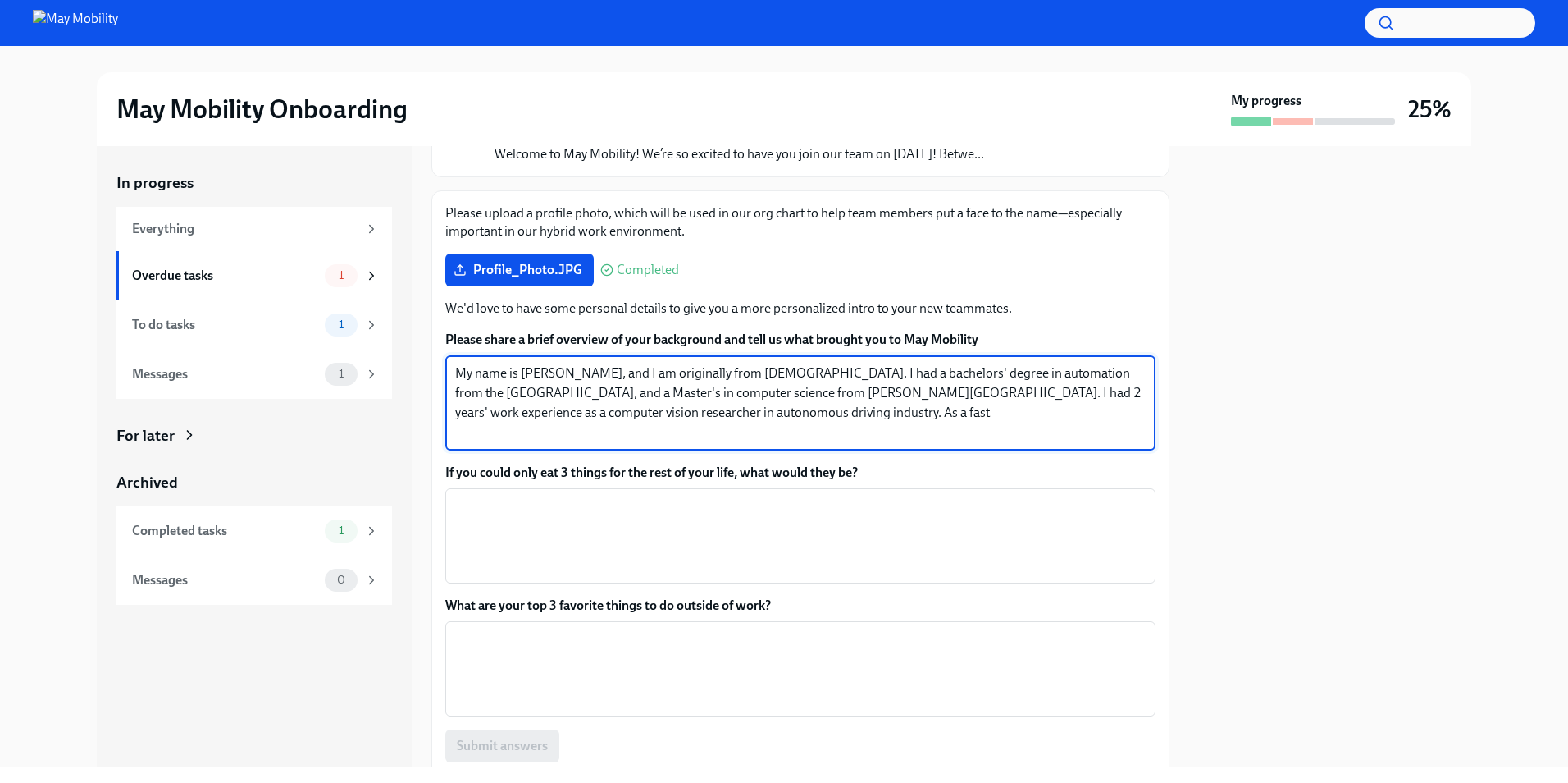
type textarea "My name is [PERSON_NAME], and I am originally from [DEMOGRAPHIC_DATA]. I had a …"
click at [460, 332] on label "Please share a brief overview of your background and tell us what brought you t…" at bounding box center [800, 340] width 710 height 18
click at [460, 363] on textarea "My name is [PERSON_NAME], and I am originally from [DEMOGRAPHIC_DATA]. I had a …" at bounding box center [800, 402] width 690 height 78
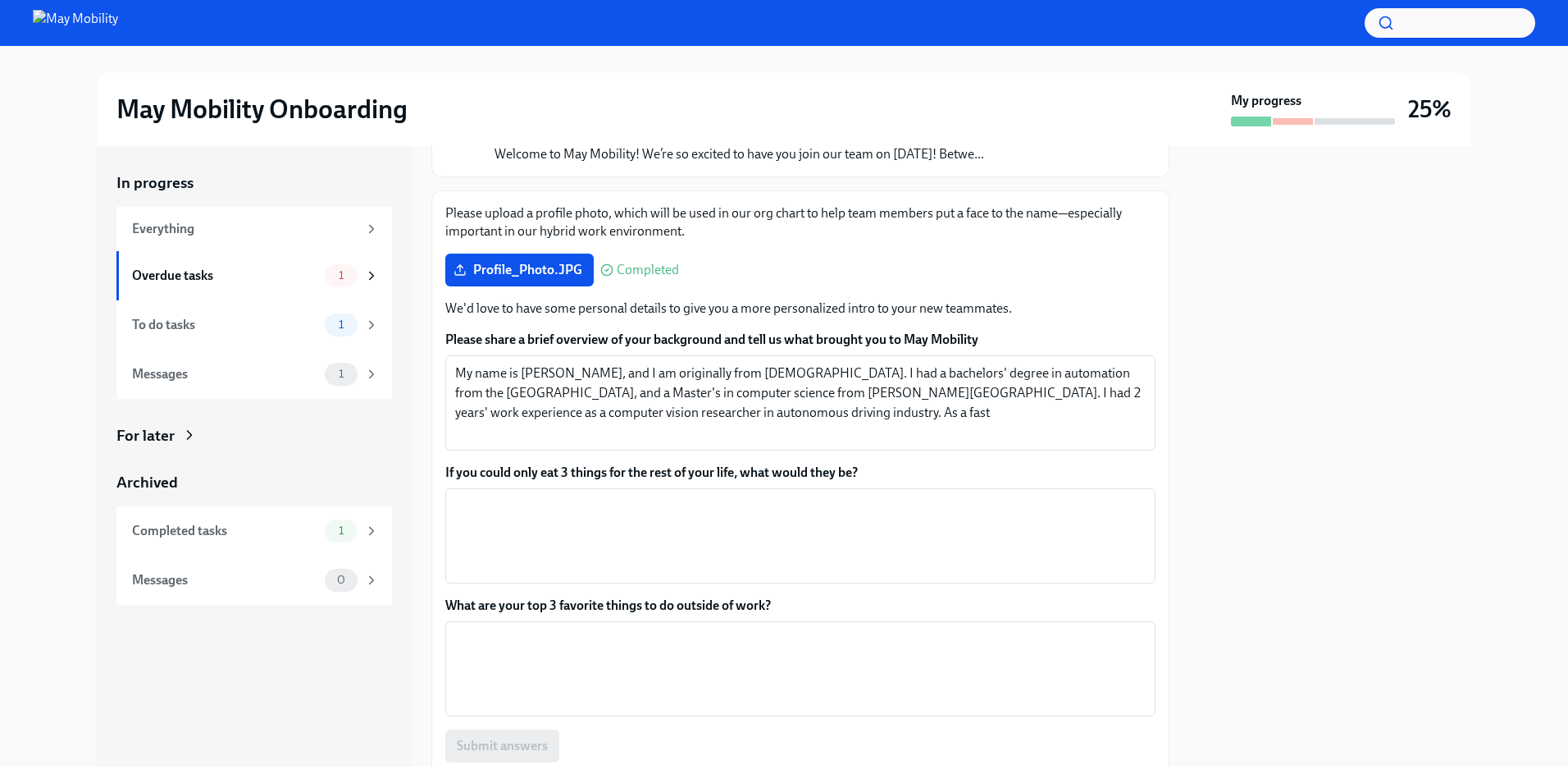
drag, startPoint x: 460, startPoint y: 332, endPoint x: 555, endPoint y: 331, distance: 95.0
click at [554, 331] on label "Please share a brief overview of your background and tell us what brought you t…" at bounding box center [800, 340] width 710 height 18
click at [554, 363] on textarea "My name is [PERSON_NAME], and I am originally from [DEMOGRAPHIC_DATA]. I had a …" at bounding box center [800, 402] width 690 height 78
drag, startPoint x: 443, startPoint y: 338, endPoint x: 996, endPoint y: 346, distance: 553.1
click at [996, 346] on div "Please upload a profile photo, which will be used in our org chart to help team…" at bounding box center [800, 482] width 738 height 586
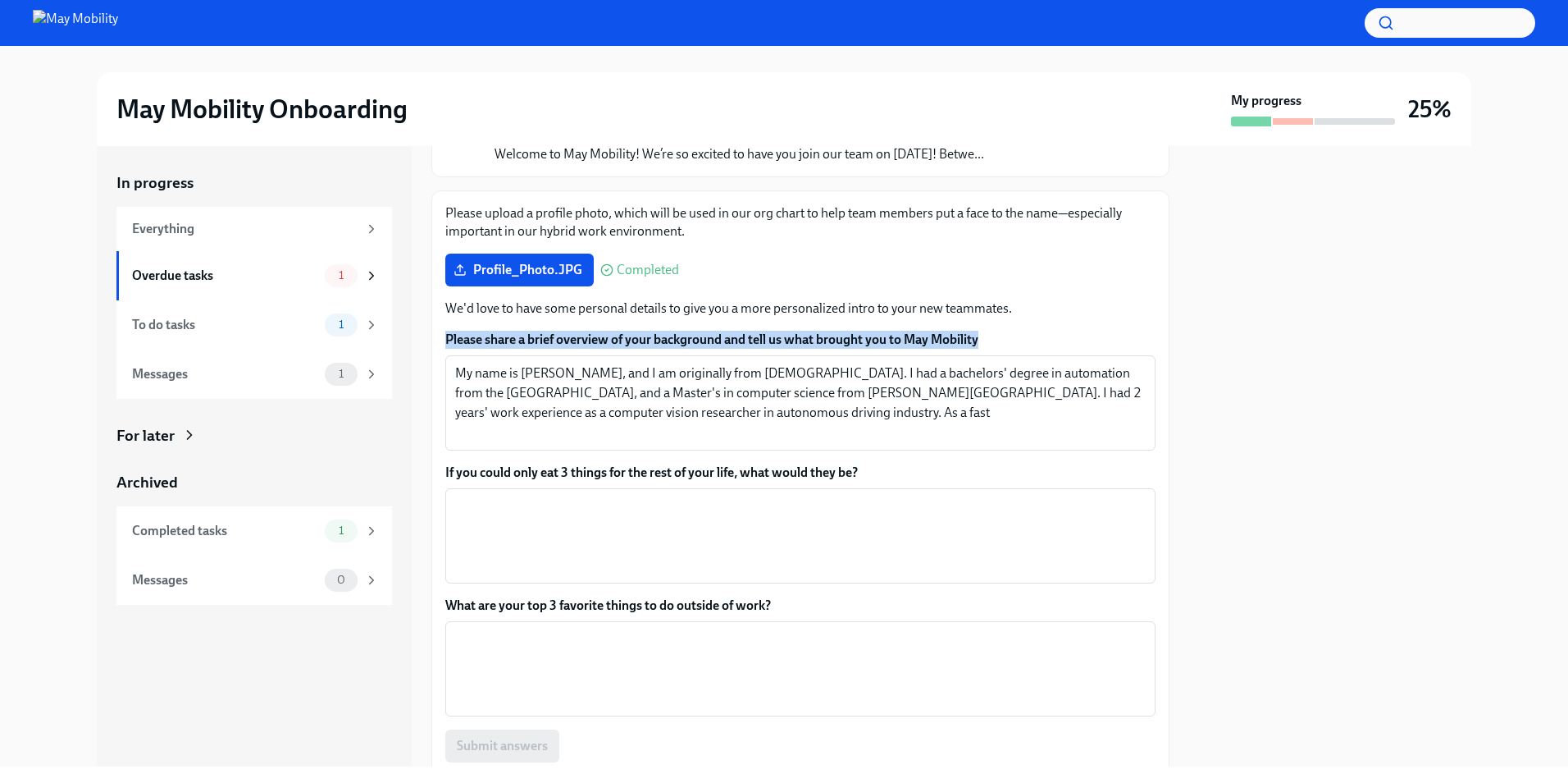
copy label "Please share a brief overview of your background and tell us what brought you t…"
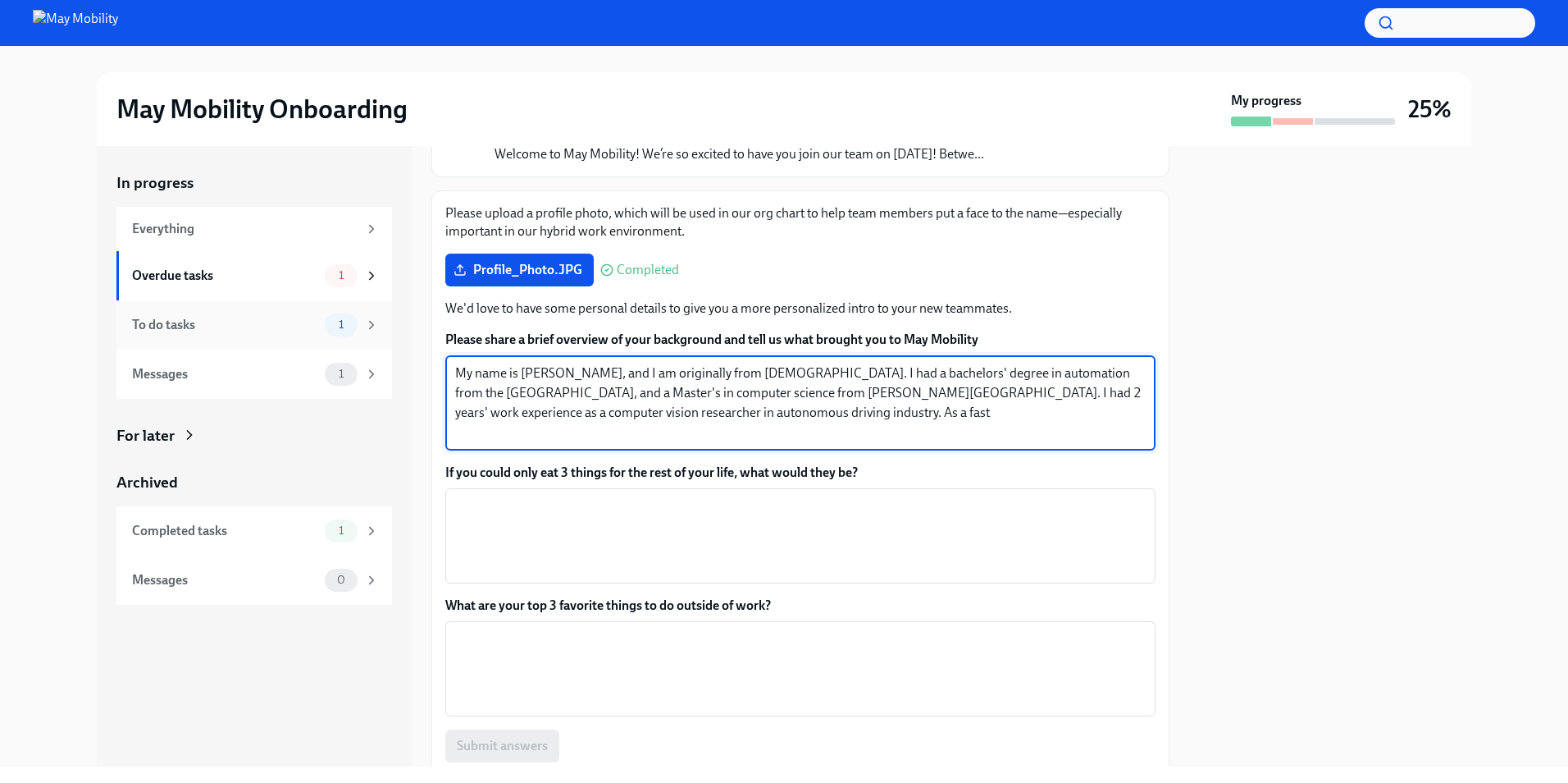
drag, startPoint x: 947, startPoint y: 412, endPoint x: 292, endPoint y: 329, distance: 660.2
click at [292, 329] on div "In progress Everything Overdue tasks 1 To do tasks 1 Messages 1 For later Archi…" at bounding box center [784, 456] width 1374 height 621
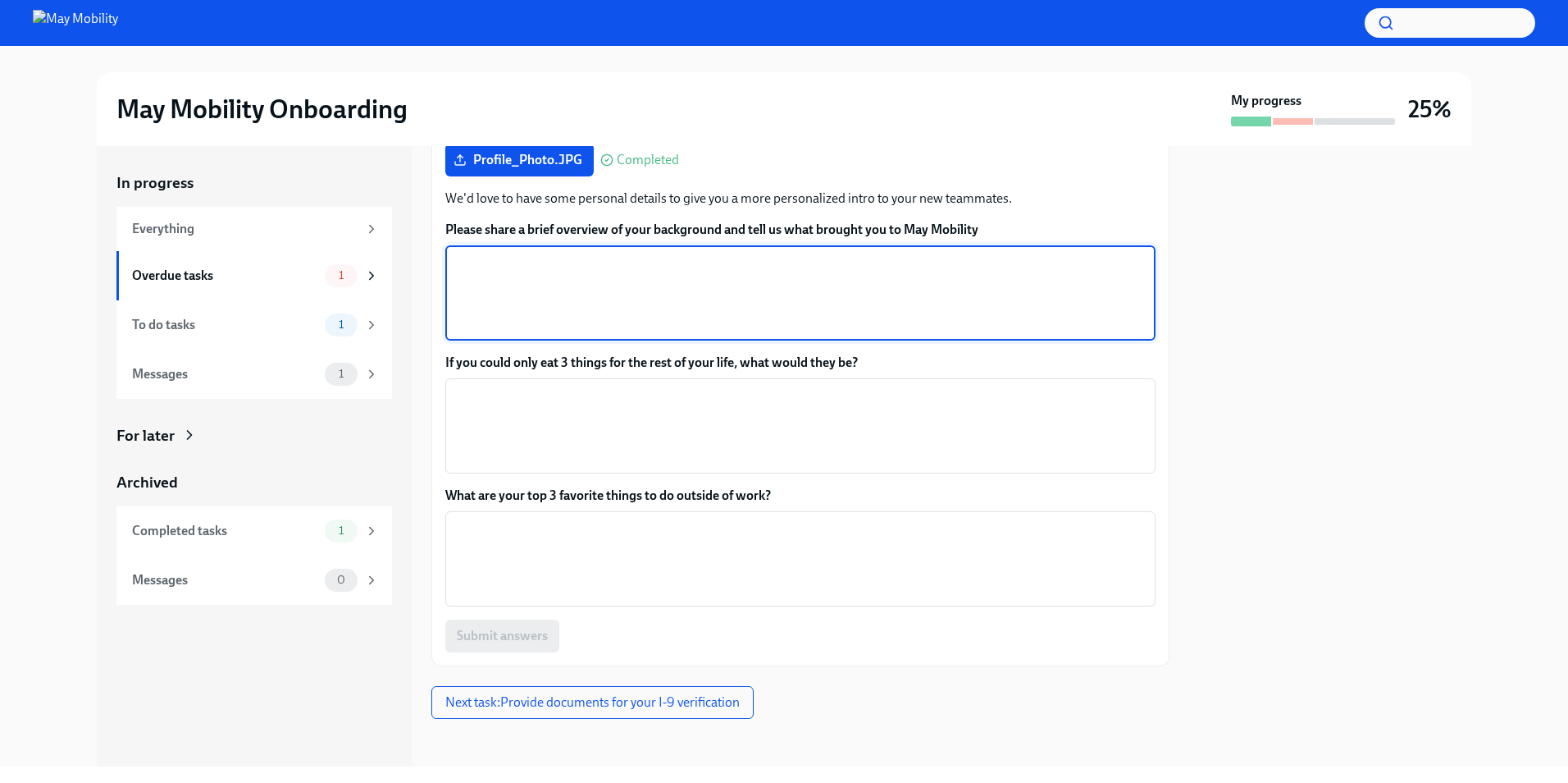
scroll to position [279, 0]
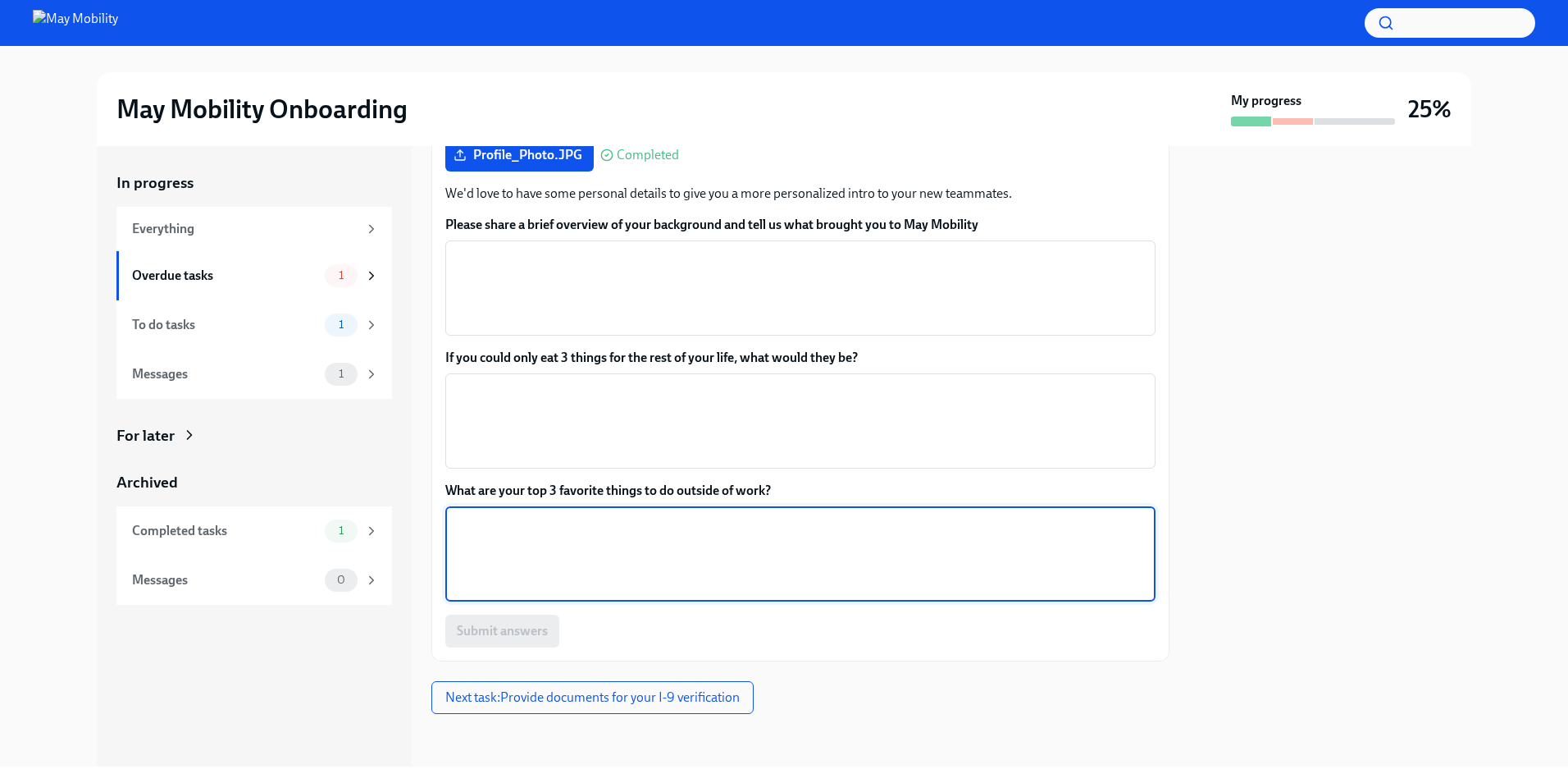
click at [763, 540] on textarea "What are your top 3 favorite things to do outside of work?" at bounding box center [800, 553] width 690 height 78
click at [702, 401] on textarea "If you could only eat 3 things for the rest of your life, what would they be?" at bounding box center [800, 421] width 690 height 78
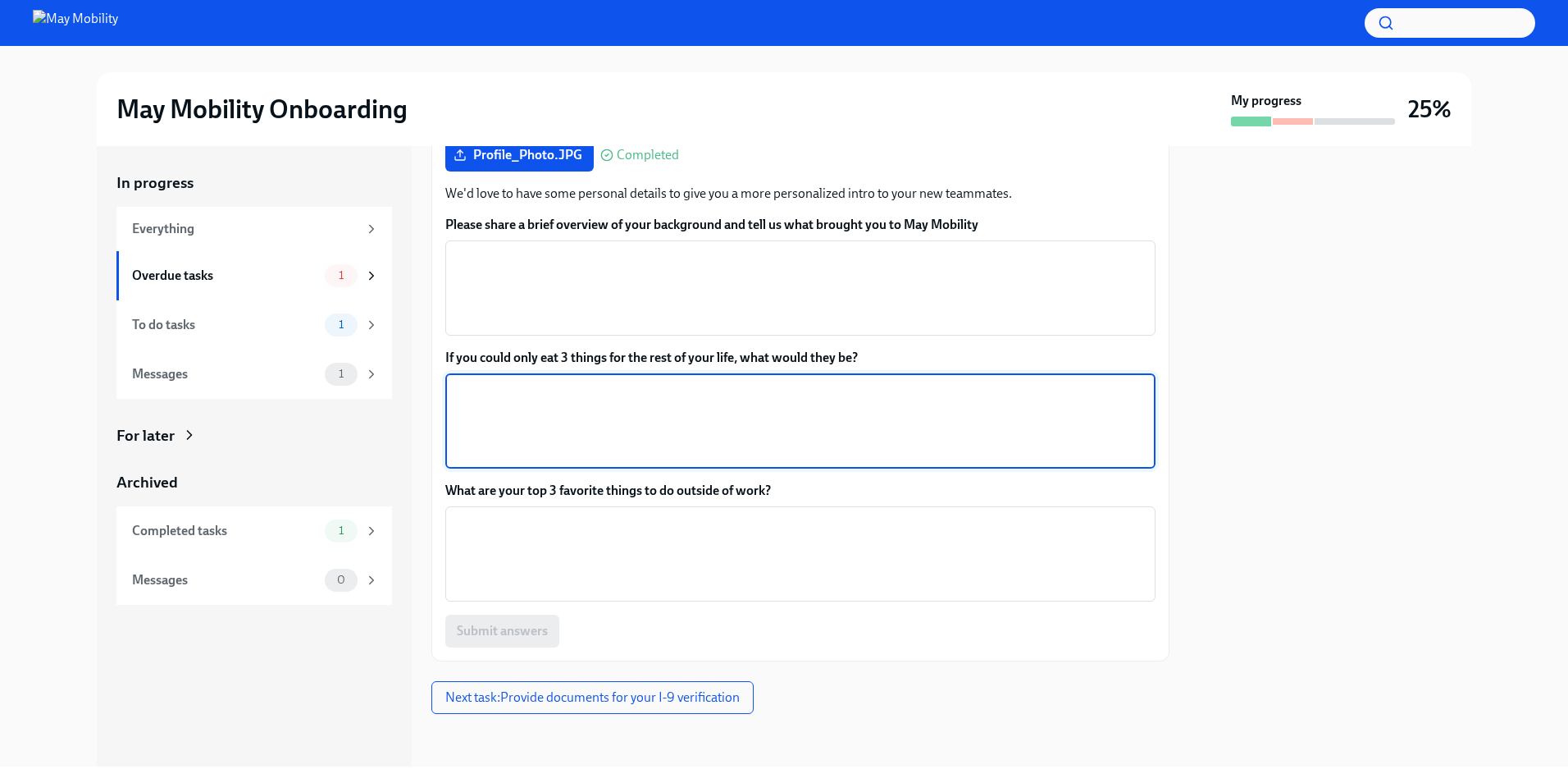
click at [602, 388] on textarea "If you could only eat 3 things for the rest of your life, what would they be?" at bounding box center [800, 421] width 690 height 78
click at [606, 357] on label "If you could only eat 3 things for the rest of your life, what would they be?" at bounding box center [800, 358] width 710 height 18
click at [606, 382] on textarea "If you could only eat 3 things for the rest of your life, what would they be?" at bounding box center [800, 421] width 690 height 78
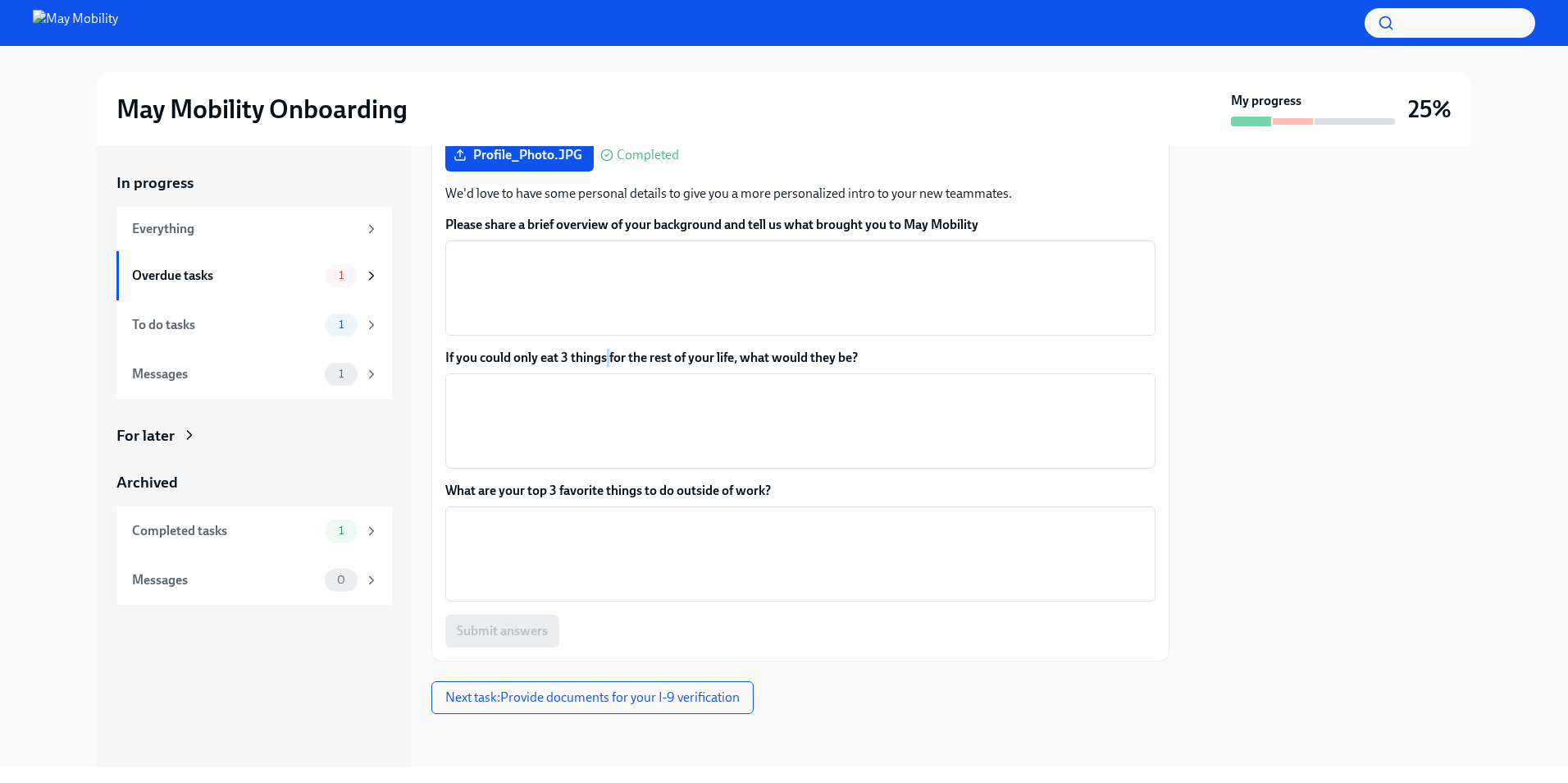
click at [606, 357] on label "If you could only eat 3 things for the rest of your life, what would they be?" at bounding box center [800, 358] width 710 height 18
click at [606, 382] on textarea "If you could only eat 3 things for the rest of your life, what would they be?" at bounding box center [800, 421] width 690 height 78
click at [624, 398] on textarea "If you could only eat 3 things for the rest of your life, what would they be?" at bounding box center [800, 421] width 690 height 78
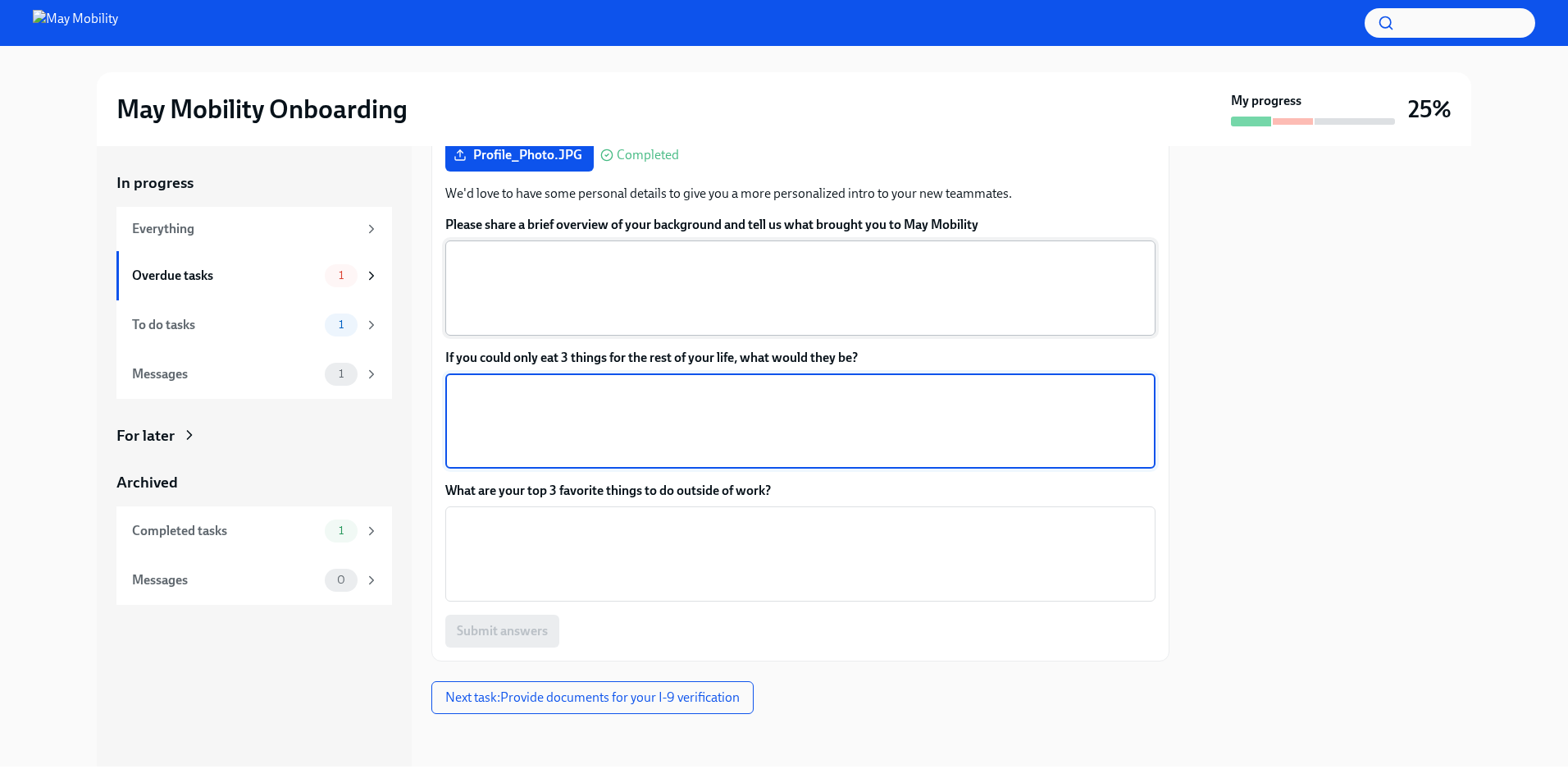
click at [682, 267] on textarea "Please share a brief overview of your background and tell us what brought you t…" at bounding box center [800, 288] width 690 height 78
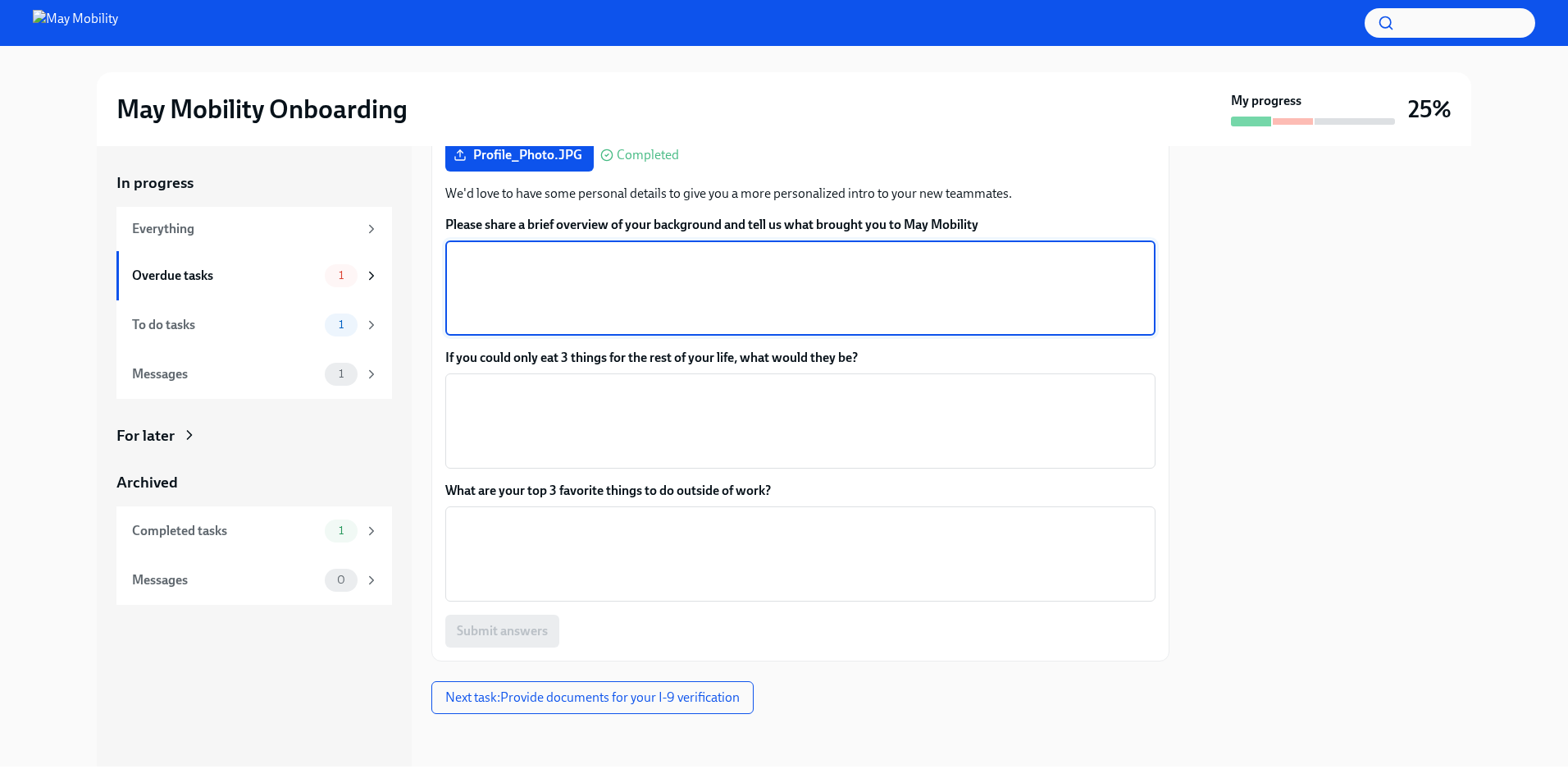
paste textarea "My name is [PERSON_NAME], and I am originally from [DEMOGRAPHIC_DATA]. I hold a…"
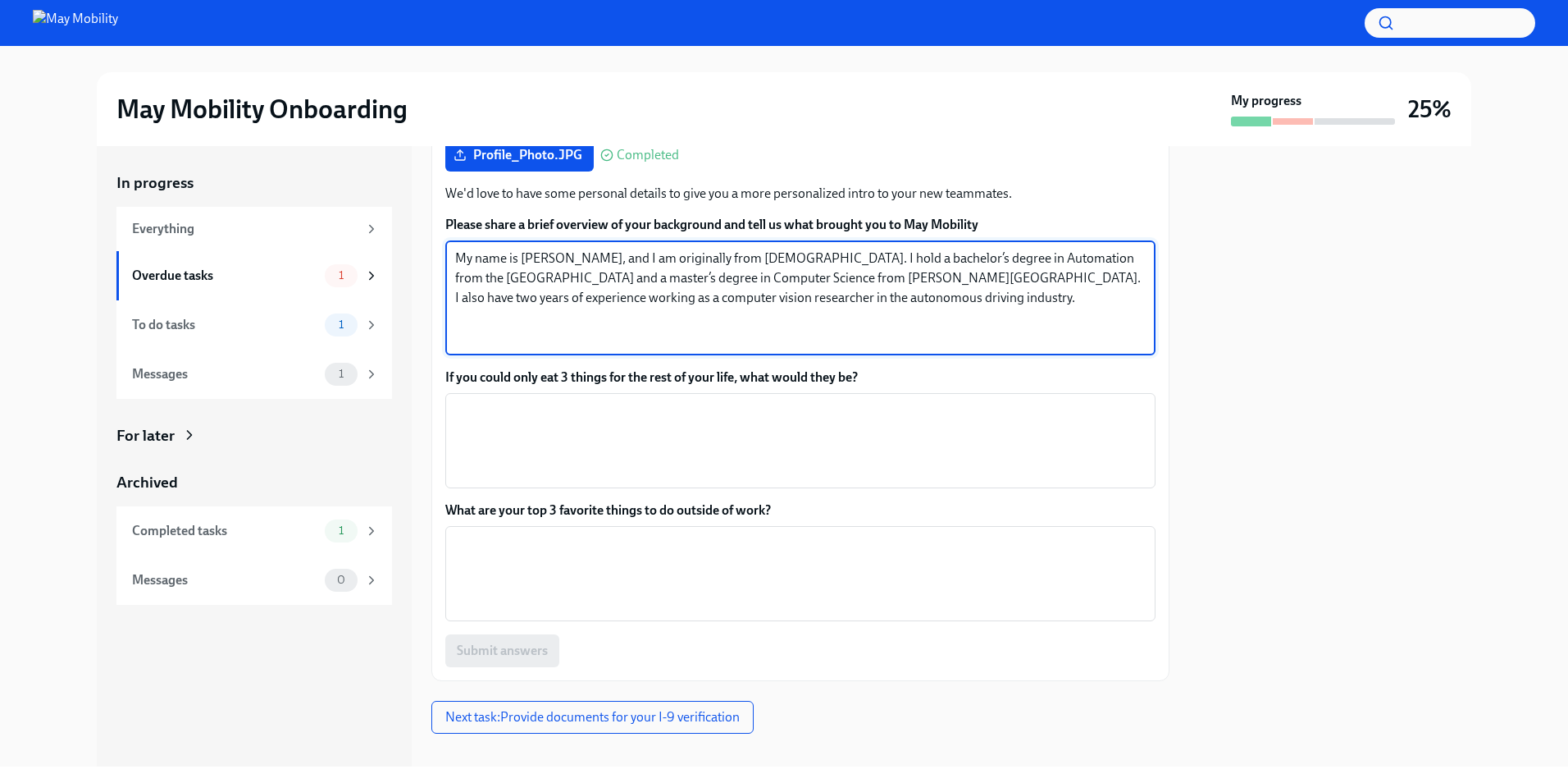
paste textarea "I’m very excited about May Mobility because it is a rapidly growing autonomous …"
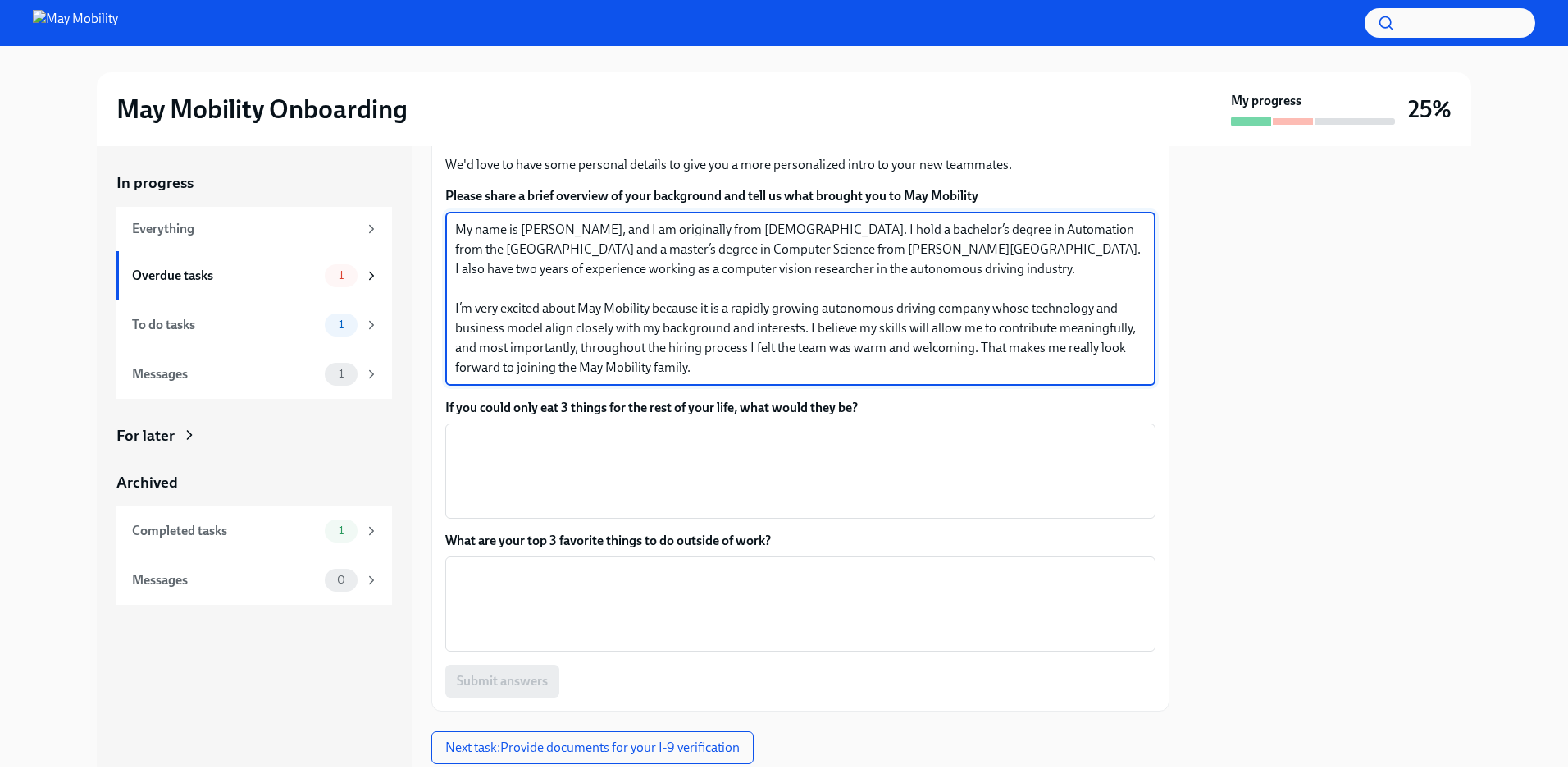
scroll to position [358, 0]
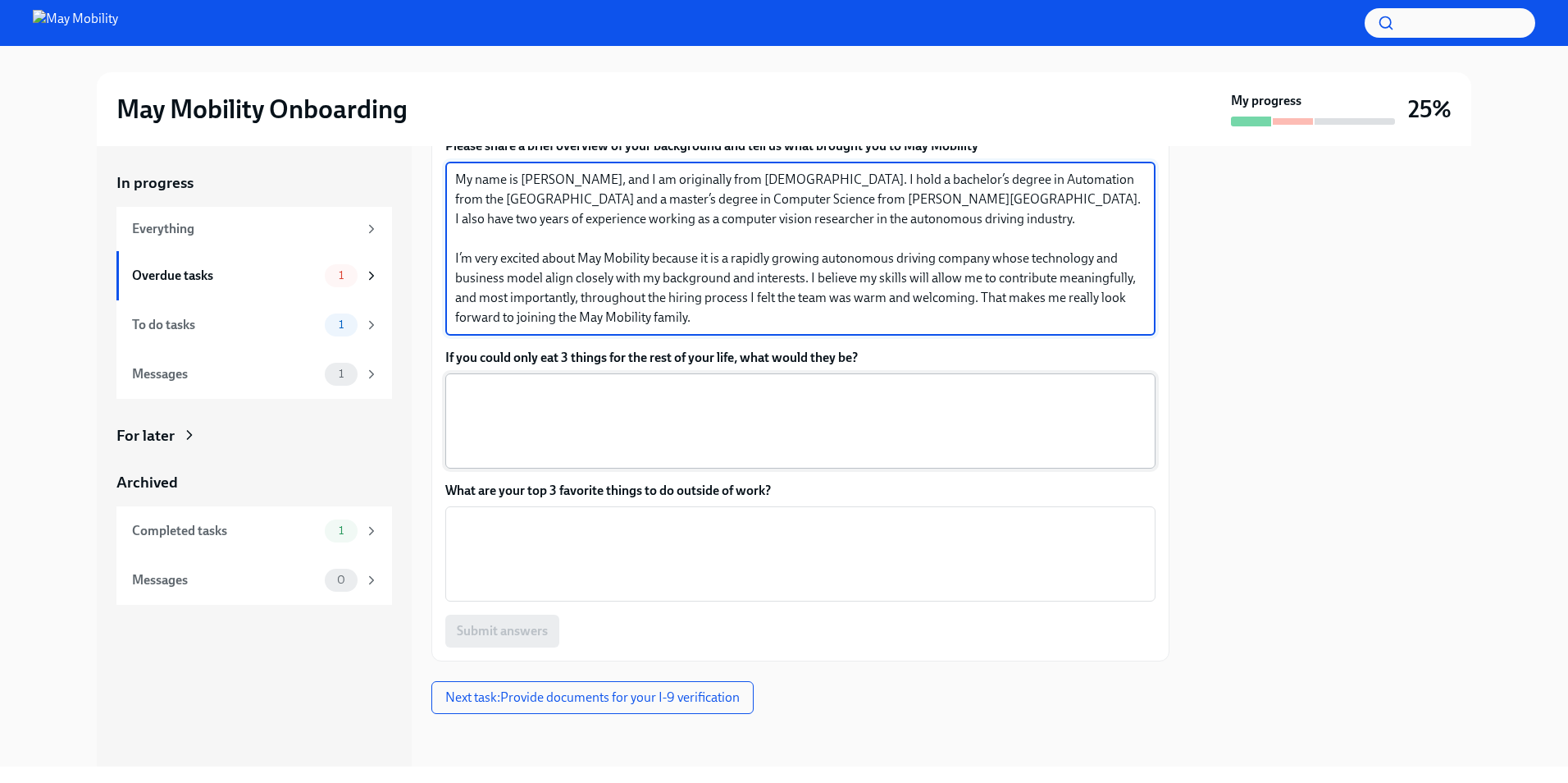
type textarea "My name is [PERSON_NAME], and I am originally from [DEMOGRAPHIC_DATA]. I hold a…"
click at [611, 388] on textarea "If you could only eat 3 things for the rest of your life, what would they be?" at bounding box center [800, 421] width 690 height 78
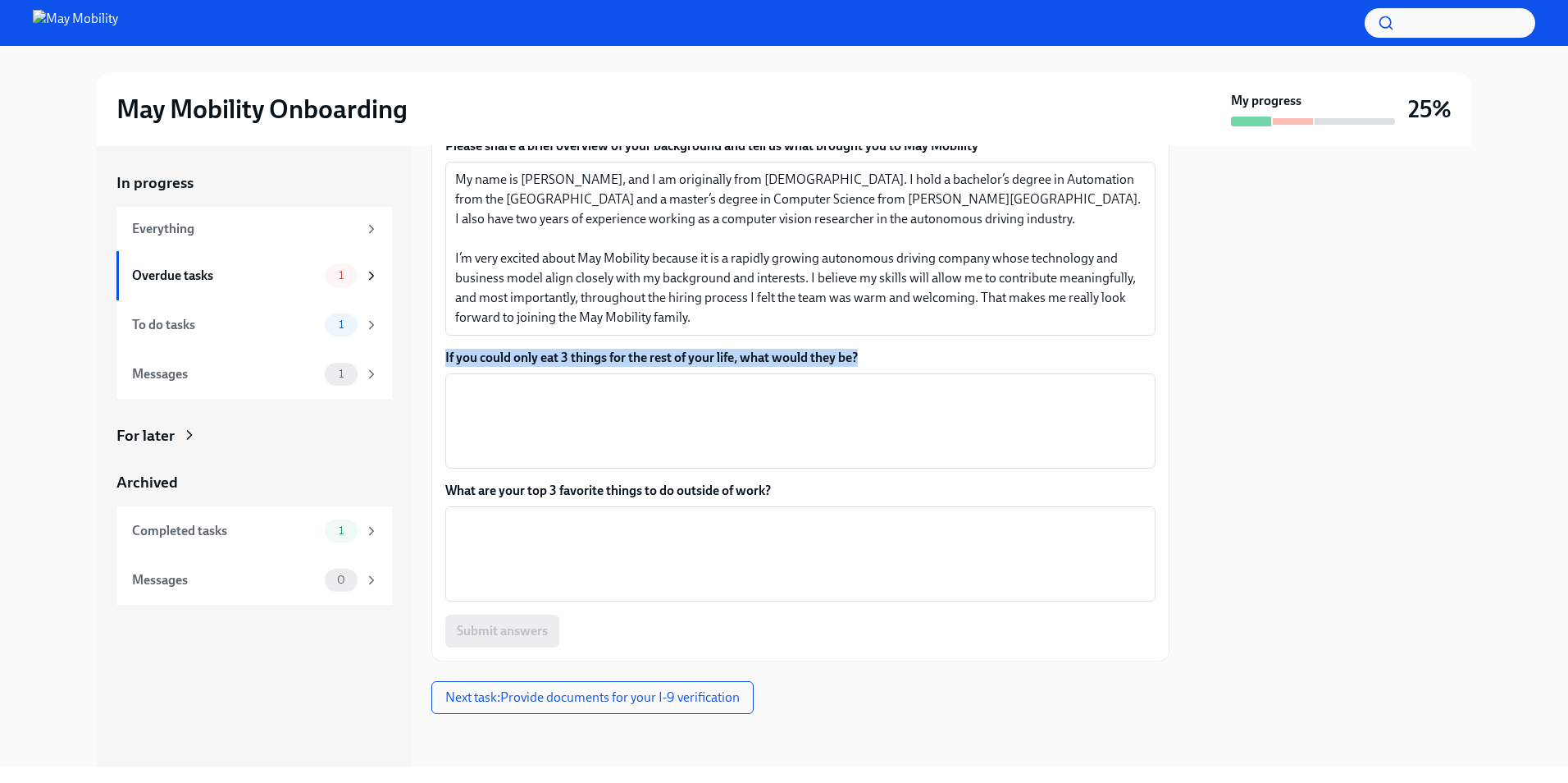
drag, startPoint x: 442, startPoint y: 353, endPoint x: 936, endPoint y: 349, distance: 494.0
click at [936, 349] on div "Please upload a profile photo, which will be used in our org chart to help team…" at bounding box center [800, 328] width 738 height 665
copy label "If you could only eat 3 things for the rest of your life, what would they be?"
click at [648, 422] on textarea "If you could only eat 3 things for the rest of your life, what would they be?" at bounding box center [800, 421] width 690 height 78
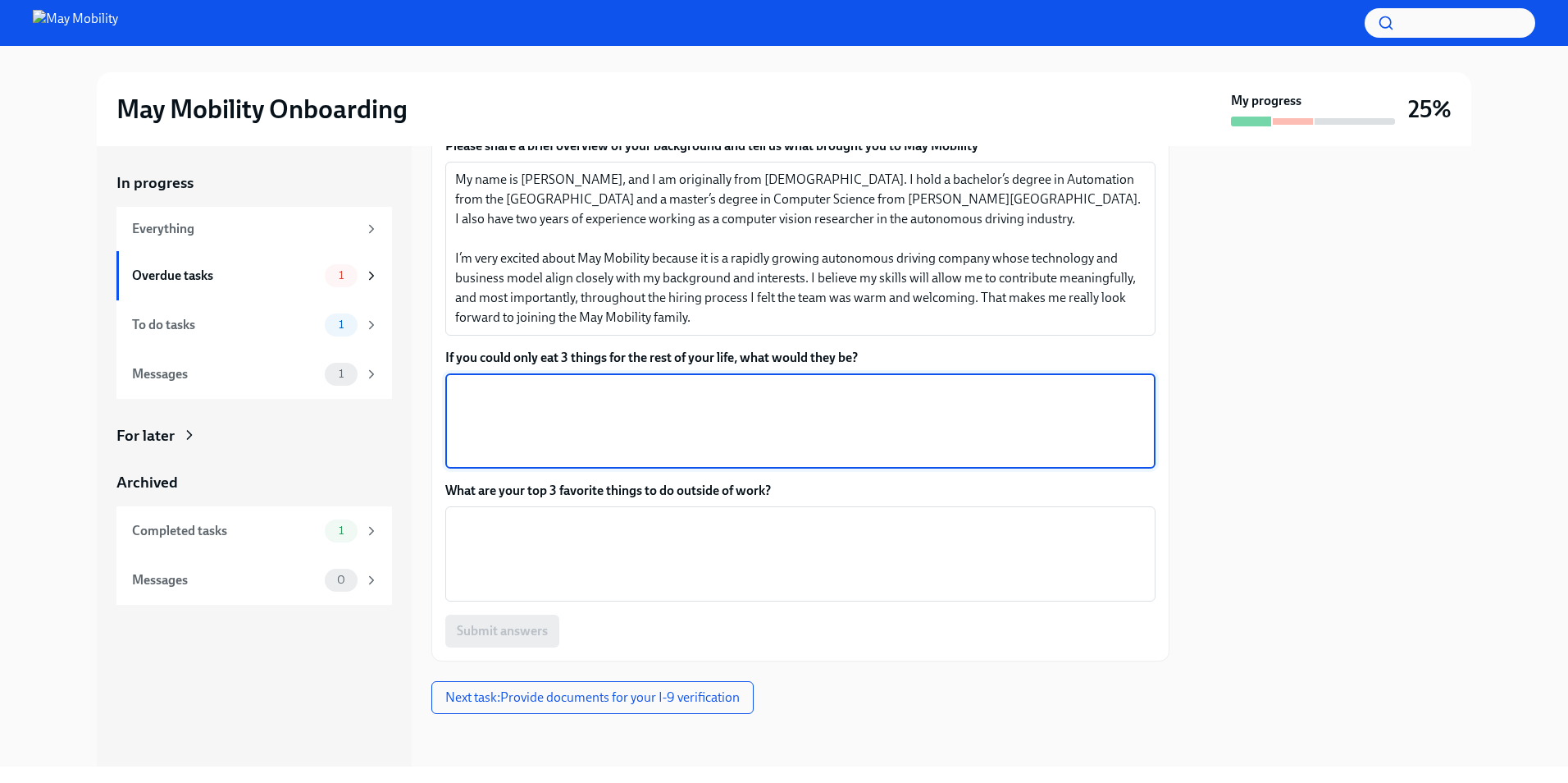
paste textarea "If I could only eat three things for the rest of my life, I’d choose rice, pork…"
click at [573, 394] on textarea "If I could only eat three things for the rest of my life, I’d choose rice, pork…" at bounding box center [800, 421] width 690 height 78
drag, startPoint x: 573, startPoint y: 394, endPoint x: 455, endPoint y: 394, distance: 118.0
click at [455, 394] on textarea "If I could only eat three things for the rest of my life, I’d choose rice, pork…" at bounding box center [800, 421] width 690 height 78
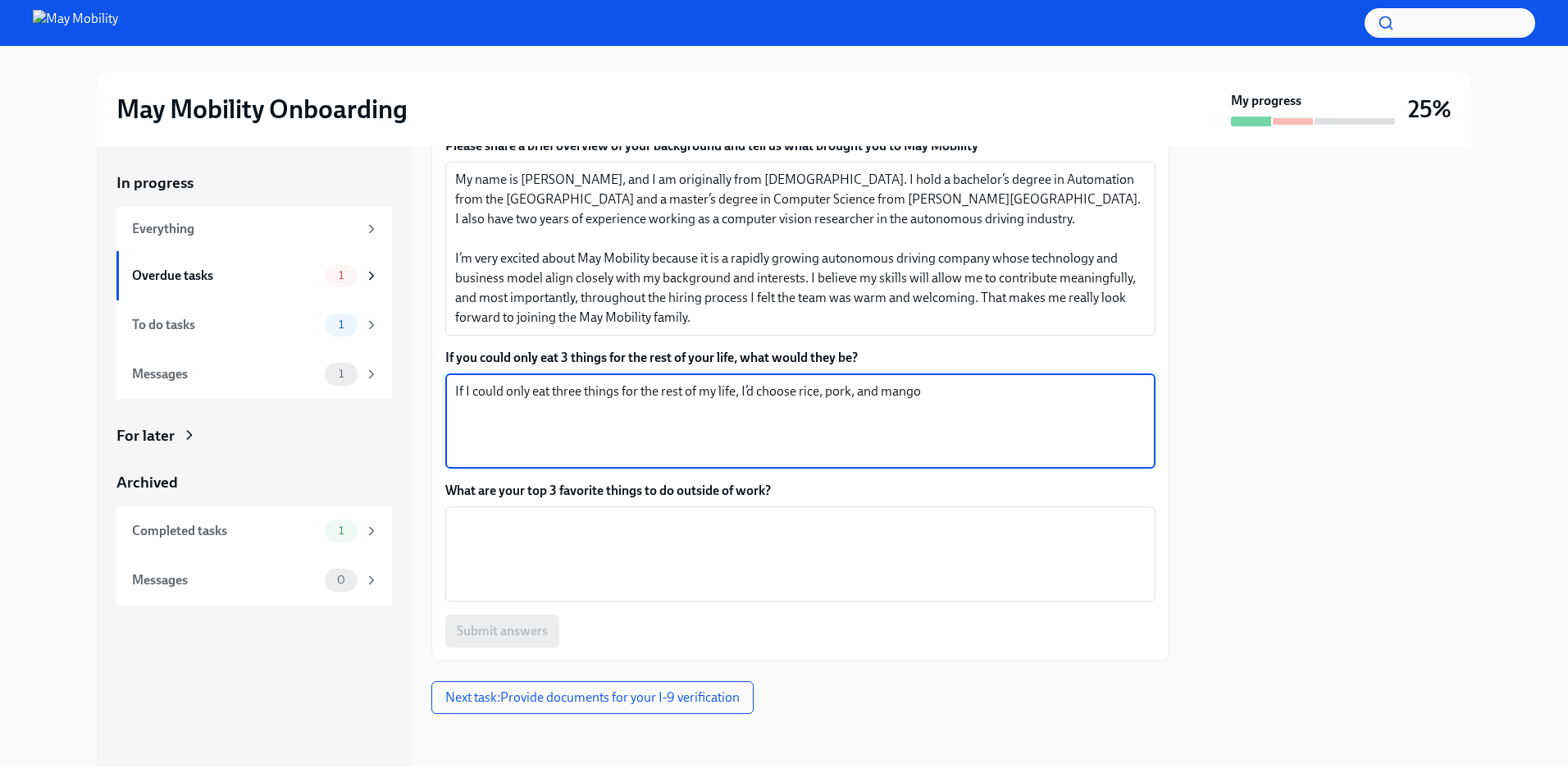
drag, startPoint x: 455, startPoint y: 394, endPoint x: 738, endPoint y: 389, distance: 283.0
click at [738, 389] on textarea "If I could only eat three things for the rest of my life, I’d choose rice, pork…" at bounding box center [800, 421] width 690 height 78
paste textarea "That’s a tough one! I’d probably pick"
click at [842, 394] on textarea "That’s a tough one! I’d probably pick rice, beef, and mango" at bounding box center [800, 421] width 690 height 78
type textarea "That’s a tough one! I’d probably pick rice, beef, and mango."
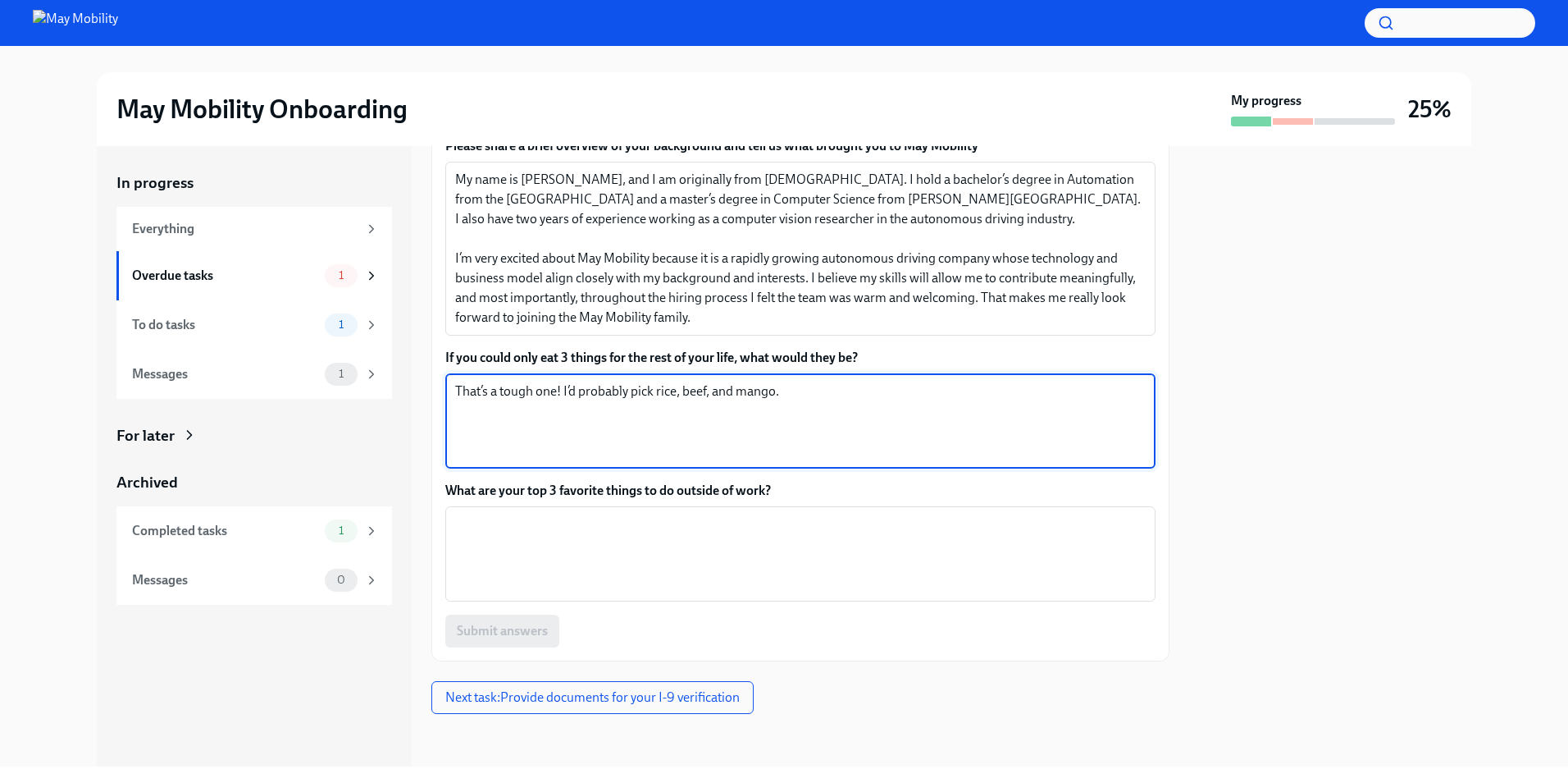
click at [456, 488] on label "What are your top 3 favorite things to do outside of work?" at bounding box center [800, 491] width 710 height 18
click at [456, 515] on textarea "What are your top 3 favorite things to do outside of work?" at bounding box center [800, 553] width 690 height 78
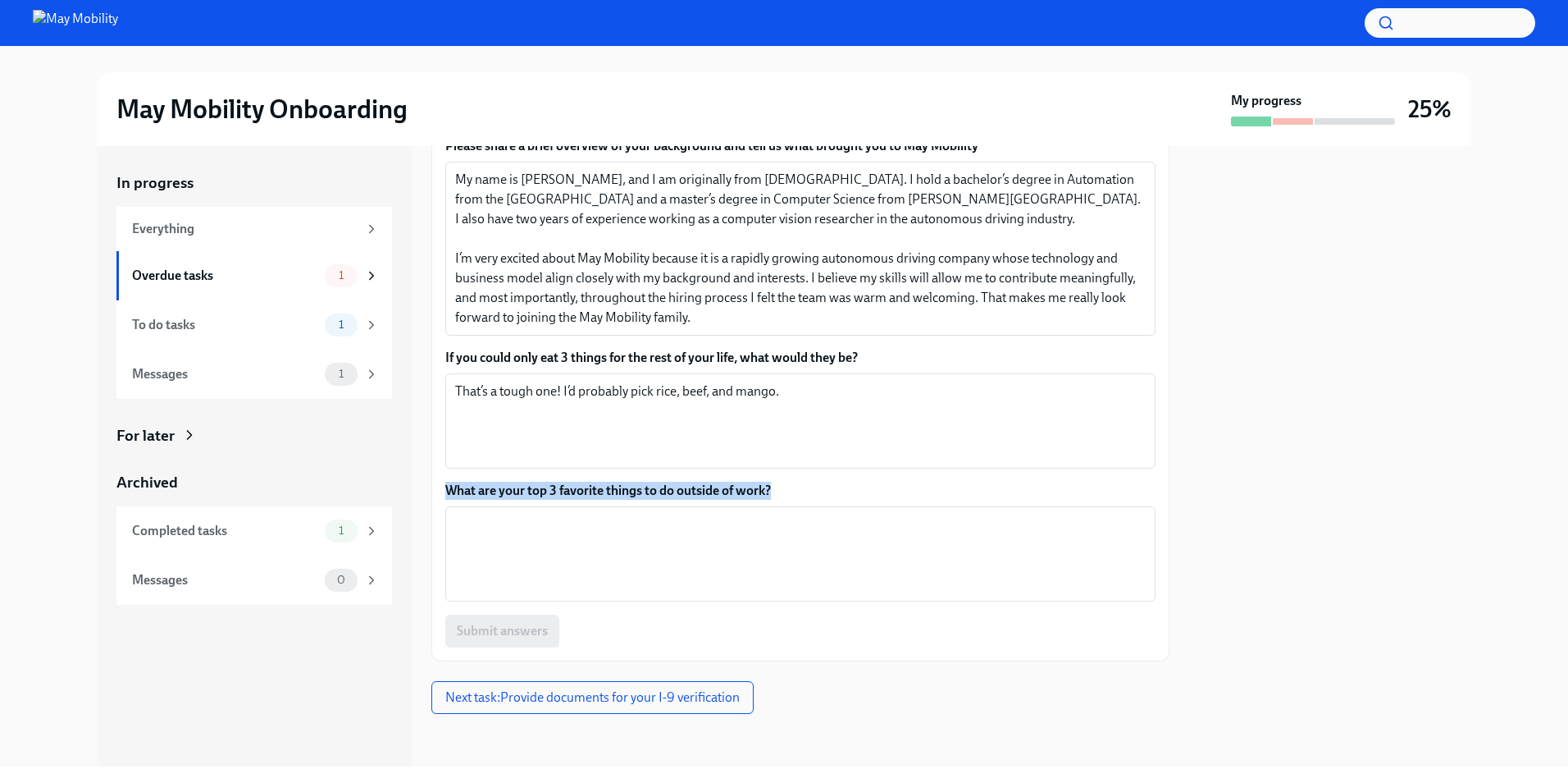
drag, startPoint x: 456, startPoint y: 488, endPoint x: 789, endPoint y: 483, distance: 333.0
click at [789, 483] on label "What are your top 3 favorite things to do outside of work?" at bounding box center [800, 491] width 710 height 18
click at [789, 515] on textarea "What are your top 3 favorite things to do outside of work?" at bounding box center [800, 553] width 690 height 78
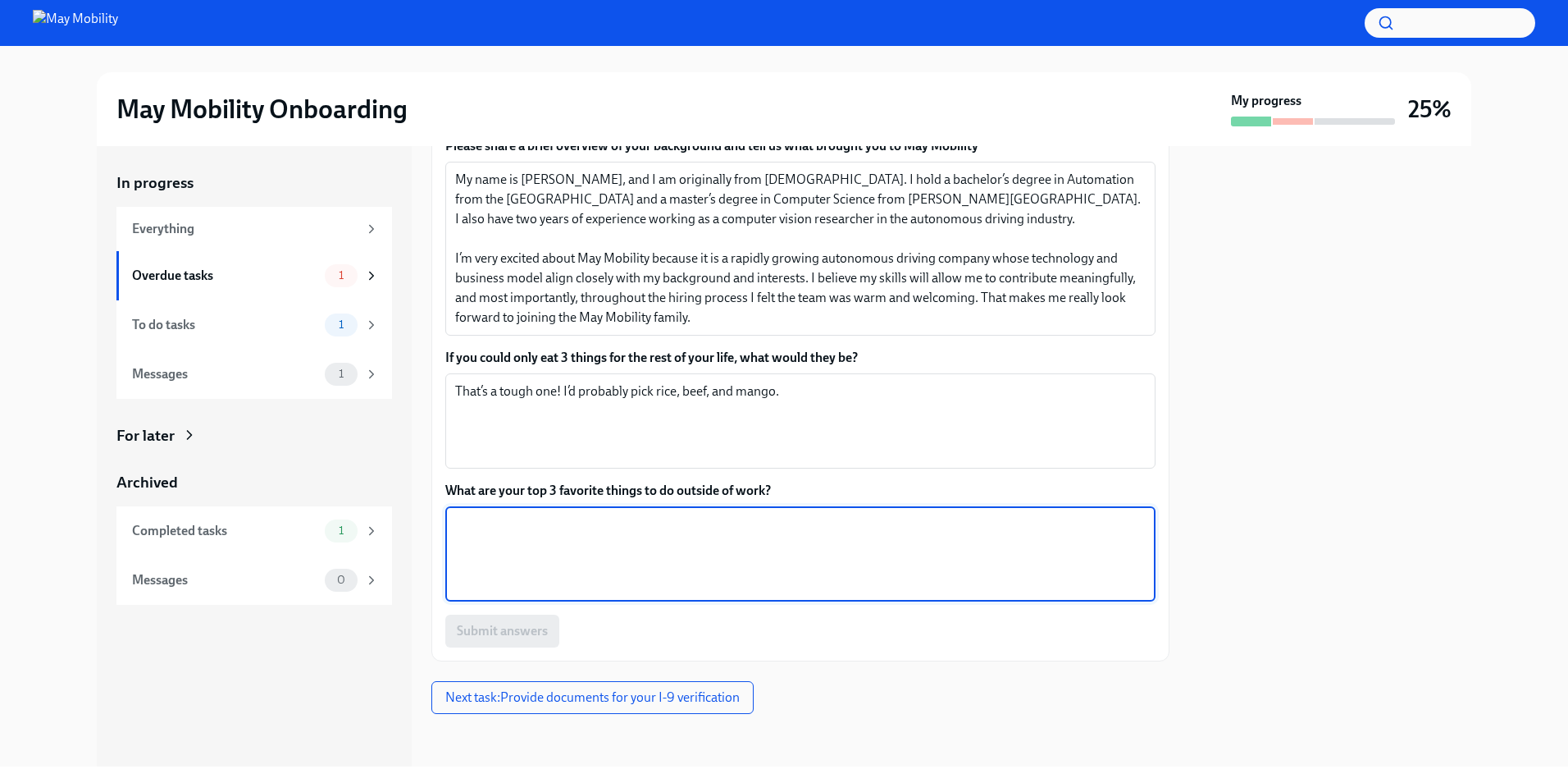
drag, startPoint x: 789, startPoint y: 483, endPoint x: 774, endPoint y: 520, distance: 39.9
click at [774, 520] on textarea "What are your top 3 favorite things to do outside of work?" at bounding box center [800, 553] width 690 height 78
paste textarea "Outside of work, I enjoy reading and writing, and I am an outdoor enthusiast ju…"
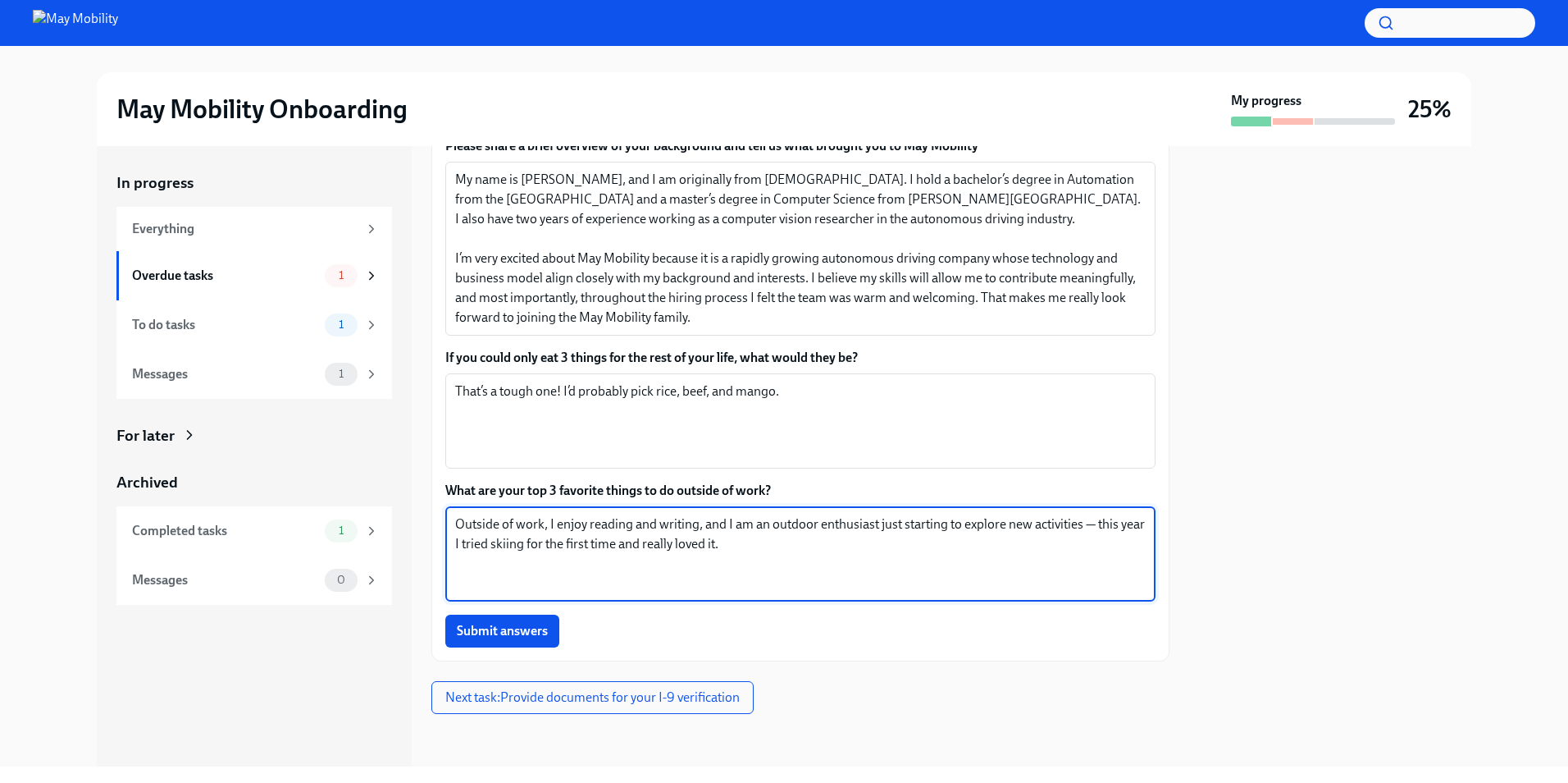
click at [740, 525] on textarea "Outside of work, I enjoy reading and writing, and I am an outdoor enthusiast ju…" at bounding box center [800, 553] width 690 height 78
click at [691, 521] on textarea "Outside of work, I enjoy reading and writing, and I am an outdoor enthusiast ju…" at bounding box center [800, 553] width 690 height 78
click at [652, 526] on textarea "Outside of work, I enjoy reading and writing, and I am an outdoor enthusiast ju…" at bounding box center [800, 553] width 690 height 78
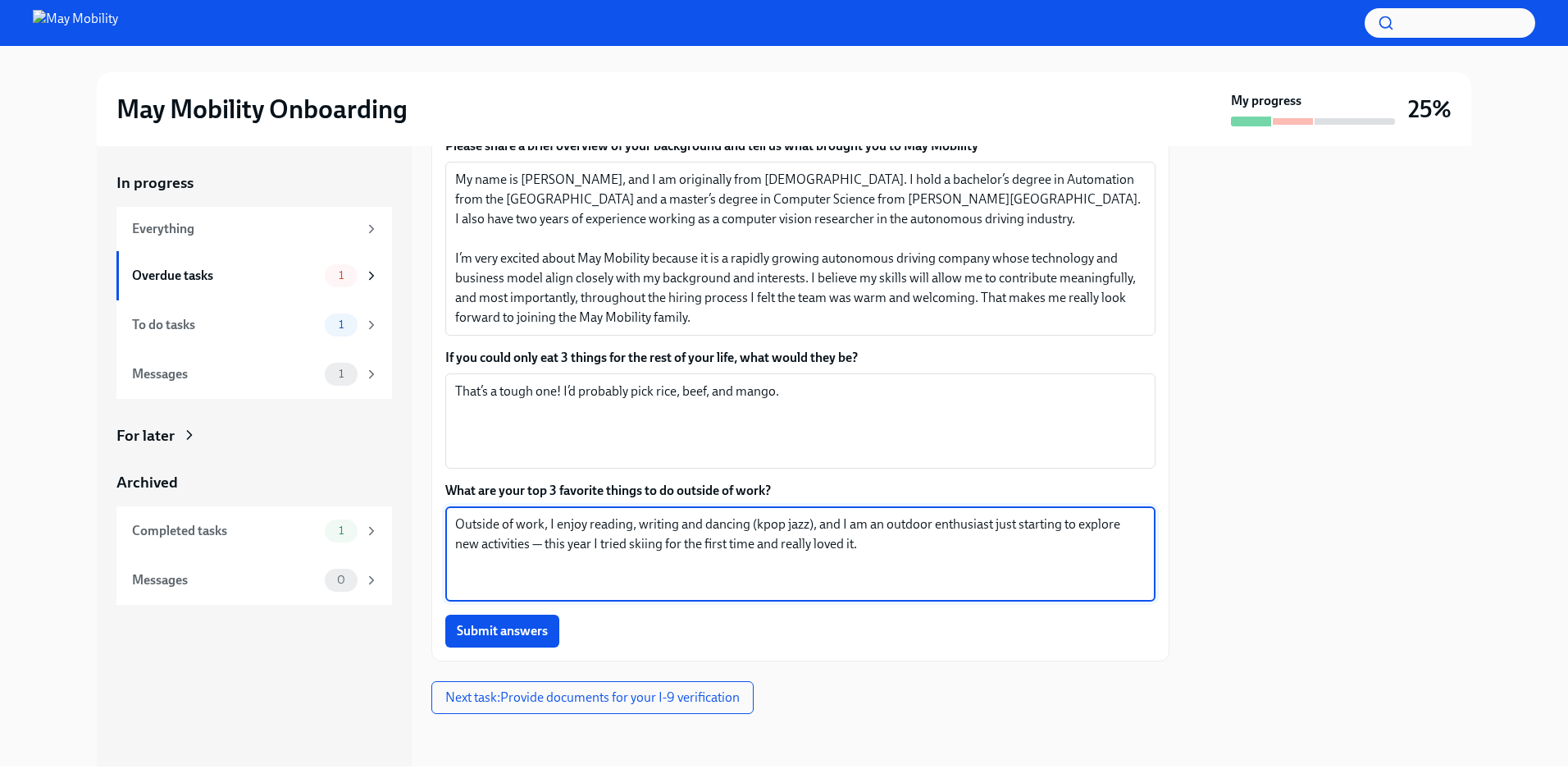
click at [883, 545] on textarea "Outside of work, I enjoy reading, writing and dancing (kpop jazz), and I am an …" at bounding box center [800, 553] width 690 height 78
click at [919, 560] on textarea "Outside of work, I enjoy reading, writing and dancing (kpop jazz), and I am an …" at bounding box center [800, 553] width 690 height 78
click at [930, 523] on textarea "Outside of work, I enjoy reading, writing and dancing (kpop jazz), and I am an …" at bounding box center [800, 553] width 690 height 78
drag, startPoint x: 930, startPoint y: 523, endPoint x: 822, endPoint y: 518, distance: 108.1
click at [822, 518] on textarea "Outside of work, I enjoy reading, writing and dancing (kpop jazz), and I am an …" at bounding box center [800, 553] width 690 height 78
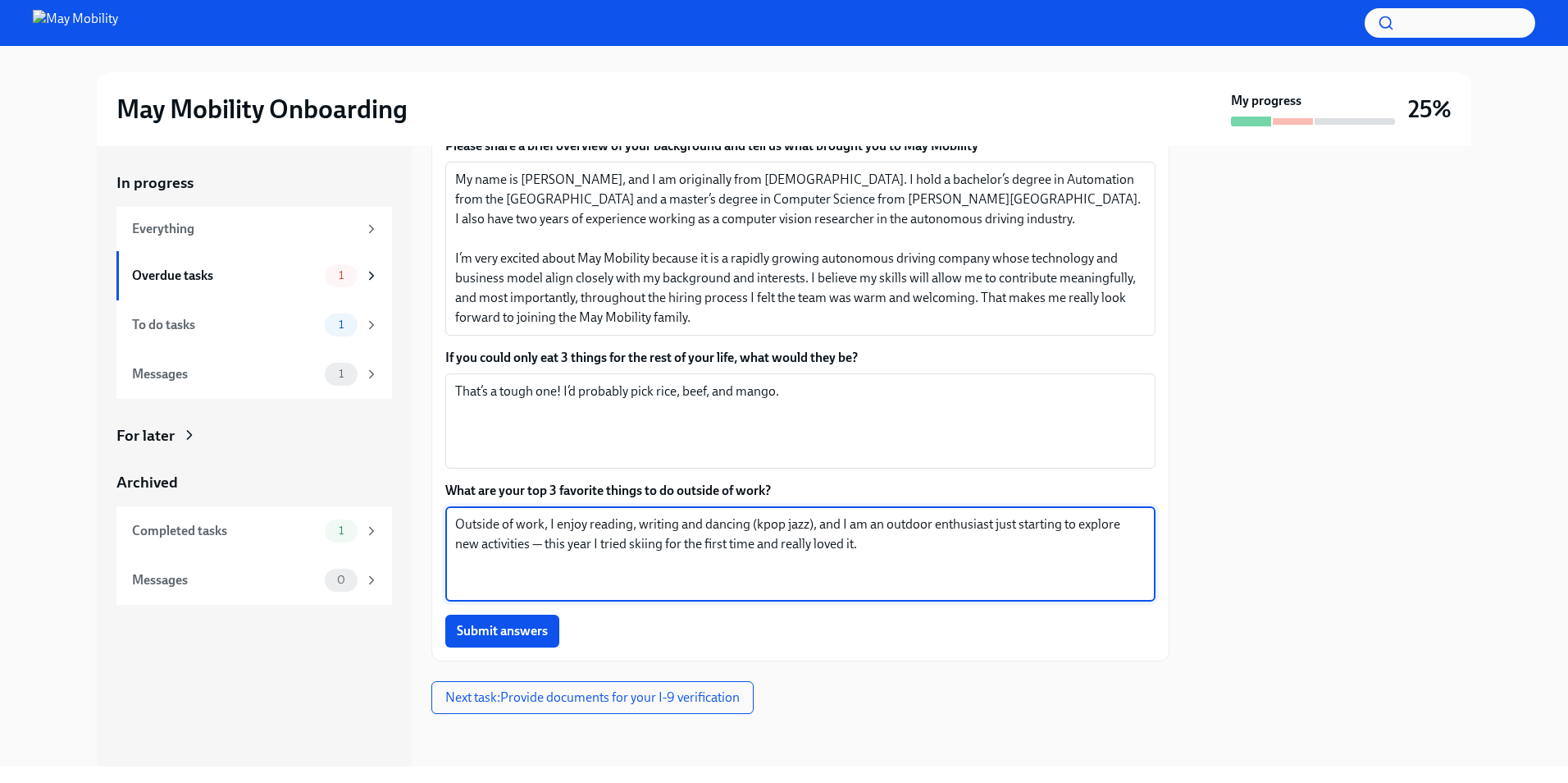
click at [822, 518] on textarea "Outside of work, I enjoy reading, writing and dancing (kpop jazz), and I am an …" at bounding box center [800, 553] width 690 height 78
drag, startPoint x: 822, startPoint y: 518, endPoint x: 971, endPoint y: 543, distance: 151.1
click at [971, 543] on textarea "Outside of work, I enjoy reading, writing and dancing (kpop jazz), and I am an …" at bounding box center [800, 553] width 690 height 78
drag, startPoint x: 971, startPoint y: 543, endPoint x: 761, endPoint y: 517, distance: 211.6
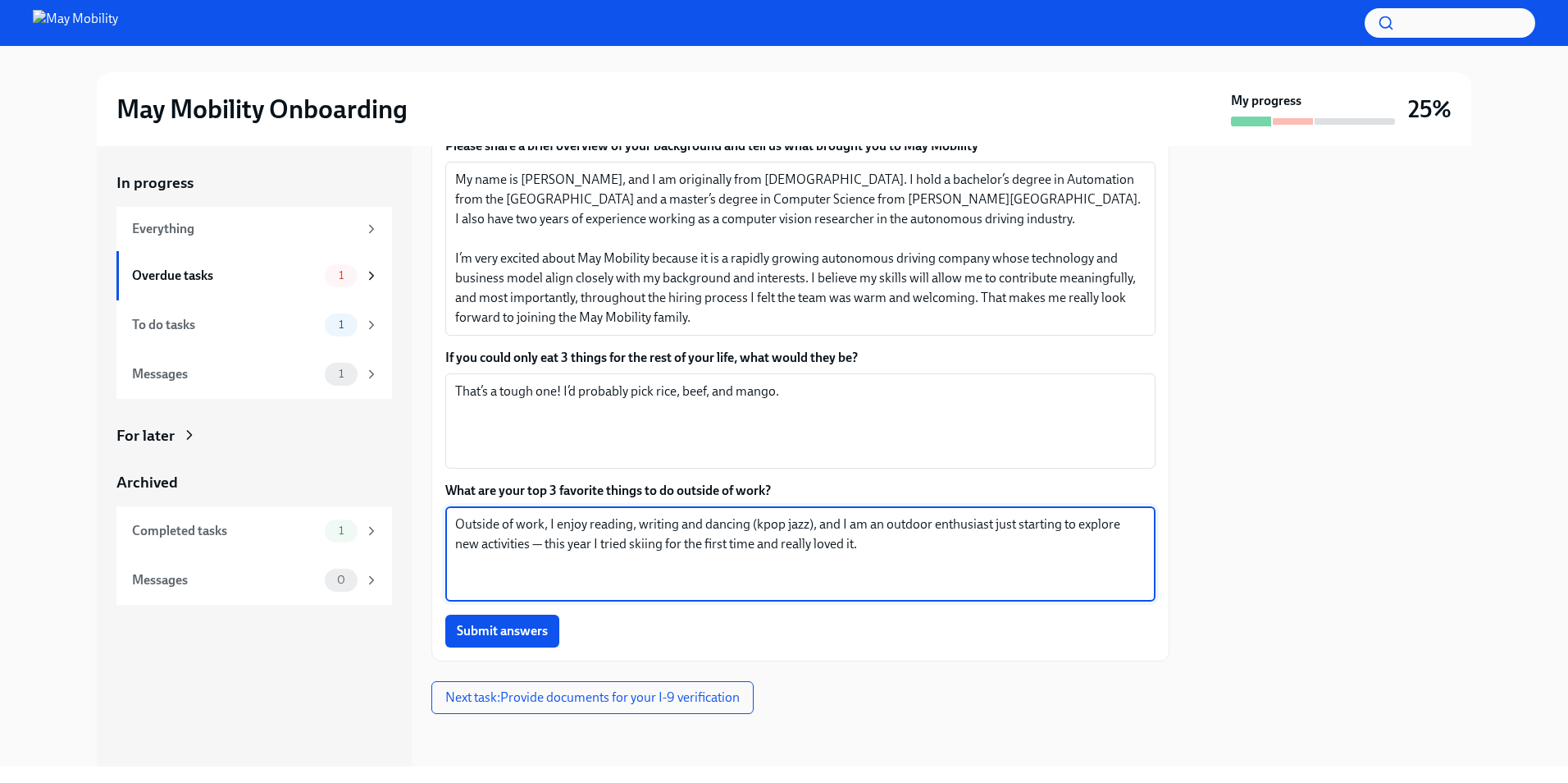
click at [761, 517] on textarea "Outside of work, I enjoy reading, writing and dancing (kpop jazz), and I am an …" at bounding box center [800, 553] width 690 height 78
click at [515, 525] on textarea "Outside of work, I enjoy reading, writing and dancing (kpop jazz), and I am an …" at bounding box center [800, 553] width 690 height 78
drag, startPoint x: 544, startPoint y: 542, endPoint x: 535, endPoint y: 543, distance: 9.1
click at [535, 543] on textarea "Outside of work, I enjoy reading, writing and dancing (kpop jazz), and I am an …" at bounding box center [800, 553] width 690 height 78
click at [872, 529] on textarea "Outside of work, I enjoy reading, writing and dancing (kpop jazz), and I am an …" at bounding box center [800, 553] width 690 height 78
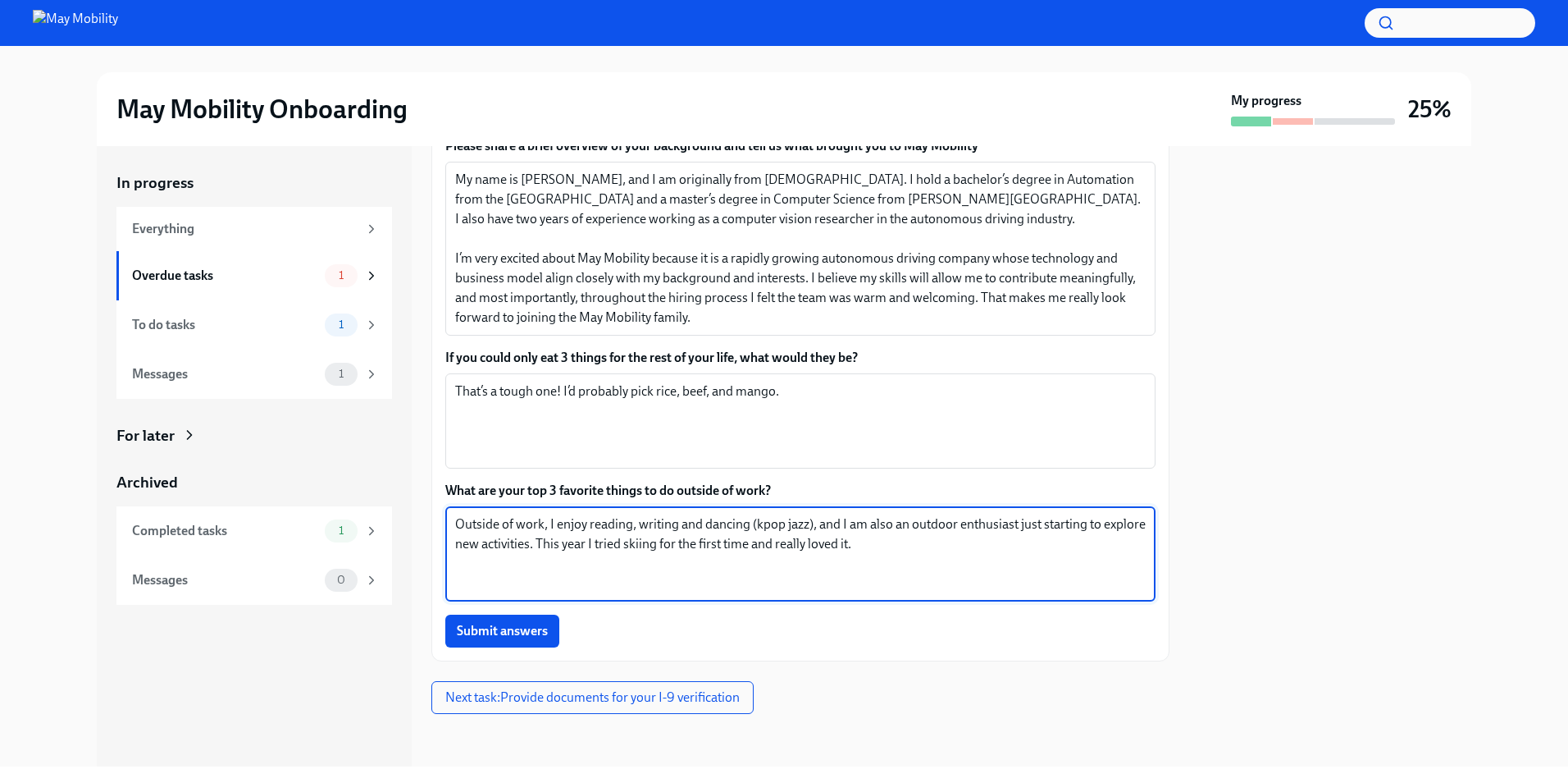
drag, startPoint x: 968, startPoint y: 552, endPoint x: 423, endPoint y: 517, distance: 546.1
click at [423, 517] on div "In progress Everything Overdue tasks 1 To do tasks 1 Messages 1 For later Archi…" at bounding box center [784, 456] width 1374 height 621
click at [582, 540] on textarea "Outside of work, I enjoy reading, writing and dancing (kpop jazz), and I am als…" at bounding box center [800, 553] width 690 height 78
drag, startPoint x: 582, startPoint y: 540, endPoint x: 949, endPoint y: 543, distance: 367.0
click at [949, 543] on textarea "Outside of work, I enjoy reading, writing and dancing (kpop jazz), and I am als…" at bounding box center [800, 553] width 690 height 78
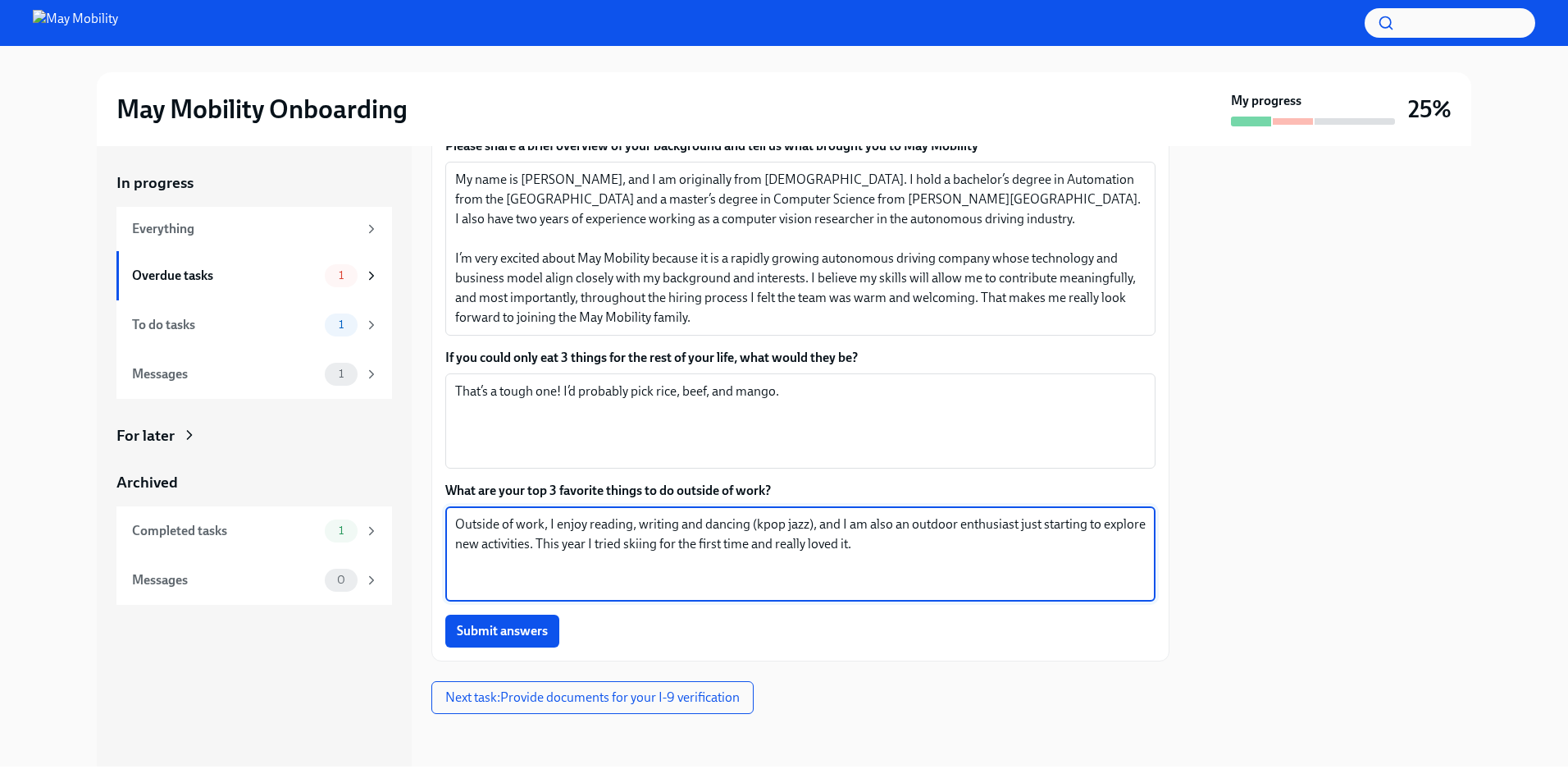
click at [949, 543] on textarea "Outside of work, I enjoy reading, writing and dancing (kpop jazz), and I am als…" at bounding box center [800, 553] width 690 height 78
drag, startPoint x: 949, startPoint y: 543, endPoint x: 423, endPoint y: 501, distance: 527.7
click at [423, 501] on div "In progress Everything Overdue tasks 1 To do tasks 1 Messages 1 For later Archi…" at bounding box center [784, 456] width 1374 height 621
click at [536, 522] on textarea "Outside of work, I enjoy reading, writing and dancing (kpop jazz), and I am als…" at bounding box center [800, 553] width 690 height 78
click at [468, 517] on textarea "Outside of work, I enjoy reading, writing and dancing (kpop jazz), and I am als…" at bounding box center [800, 553] width 690 height 78
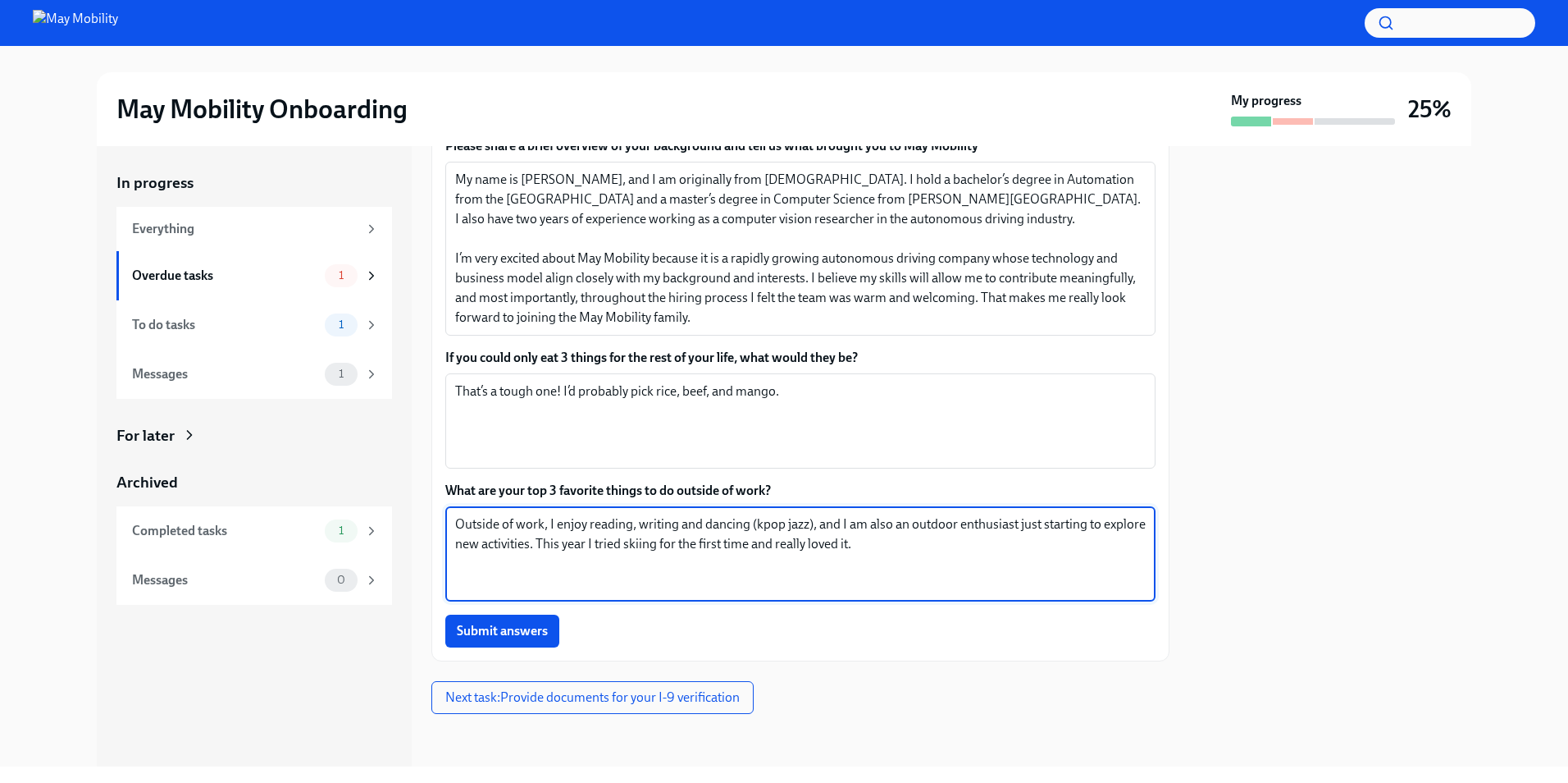
click at [468, 517] on textarea "Outside of work, I enjoy reading, writing and dancing (kpop jazz), and I am als…" at bounding box center [800, 553] width 690 height 78
click at [686, 529] on textarea "Outside of work, I enjoy reading, writing and dancing (kpop jazz), and I am als…" at bounding box center [800, 553] width 690 height 78
click at [833, 523] on textarea "Outside of work, I enjoy reading, writing and dancing (kpop jazz), and I am als…" at bounding box center [800, 553] width 690 height 78
drag, startPoint x: 833, startPoint y: 523, endPoint x: 573, endPoint y: 540, distance: 260.6
click at [573, 540] on textarea "Outside of work, I enjoy reading, writing and dancing (kpop jazz), and I am als…" at bounding box center [800, 553] width 690 height 78
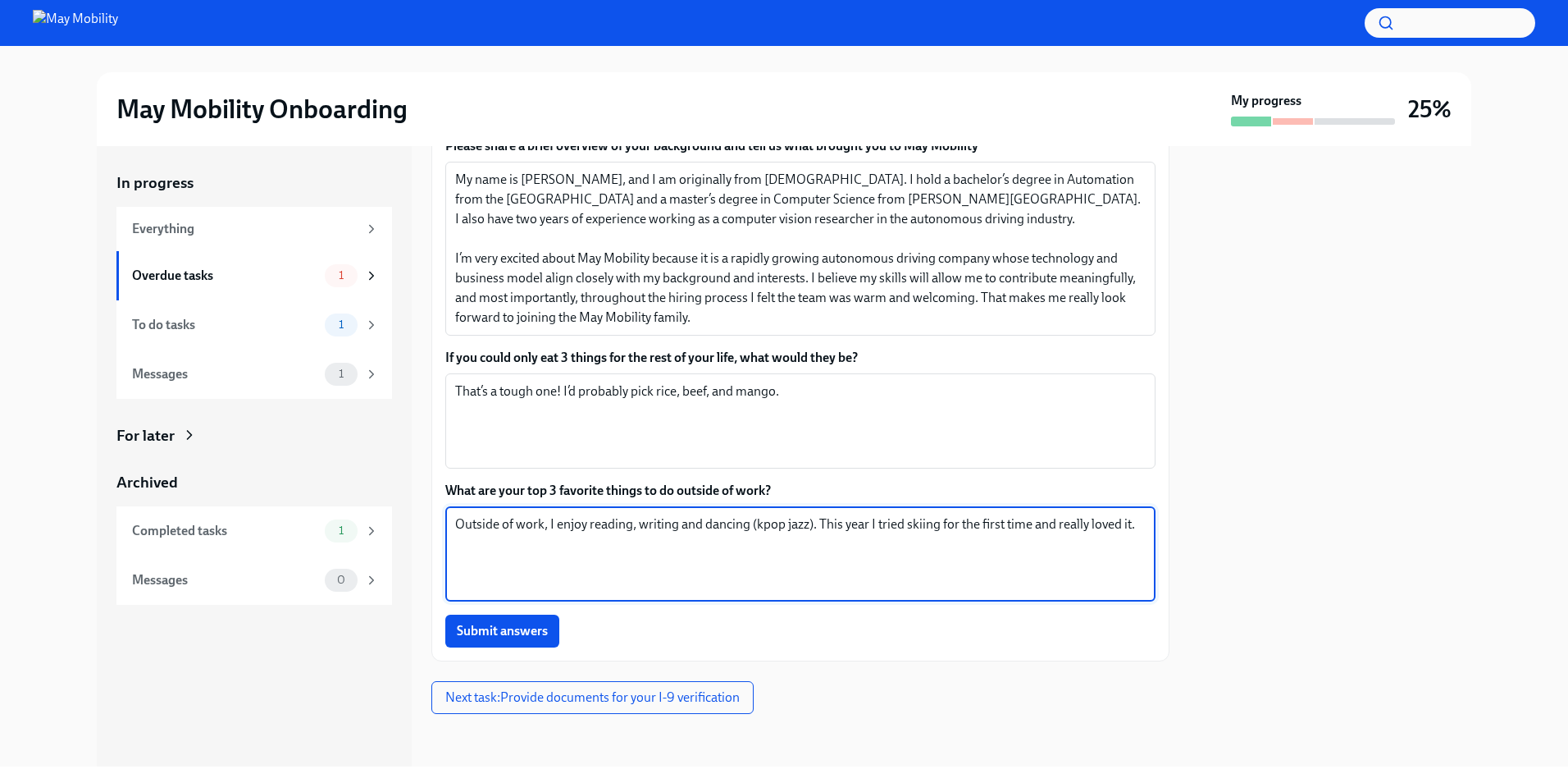
click at [878, 522] on textarea "Outside of work, I enjoy reading, writing and dancing (kpop jazz). This year I …" at bounding box center [800, 553] width 690 height 78
click at [566, 543] on textarea "Outside of work, I enjoy reading, writing and dancing (kpop jazz). This year I …" at bounding box center [800, 553] width 690 height 78
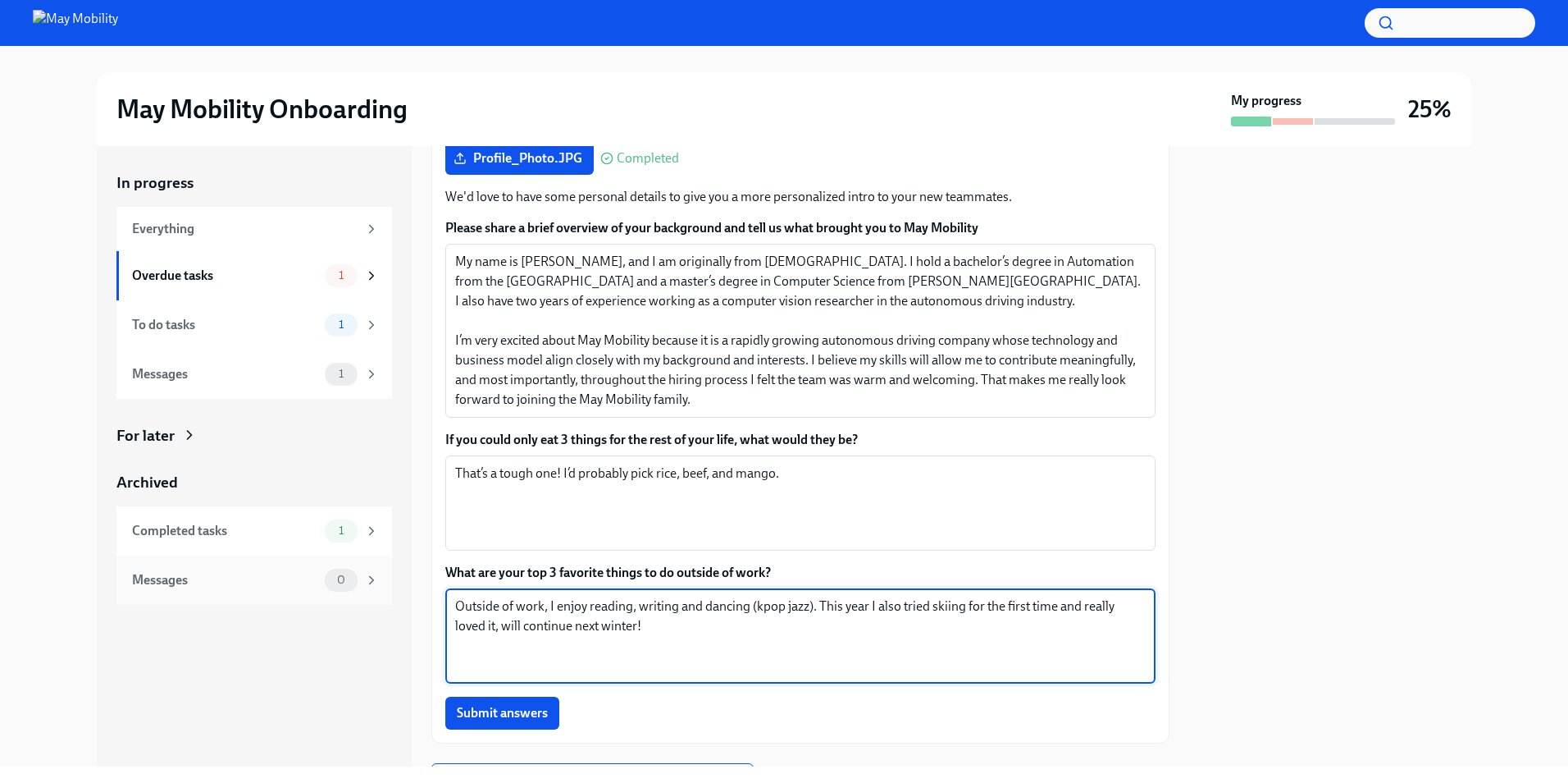
drag, startPoint x: 688, startPoint y: 627, endPoint x: 277, endPoint y: 591, distance: 412.6
click at [277, 591] on div "In progress Everything Overdue tasks 1 To do tasks 1 Messages 1 For later Archi…" at bounding box center [784, 456] width 1374 height 621
paste textarea "like to read, write, and dance K-pop jazz. I also went skiing for the first tim…"
click at [896, 633] on textarea "Outside of work, I like to read, write, and dance K-pop jazz. I also went skiin…" at bounding box center [800, 635] width 690 height 78
type textarea "Outside of work, I like to read, write, and dance K-pop jazz. I also went skiin…"
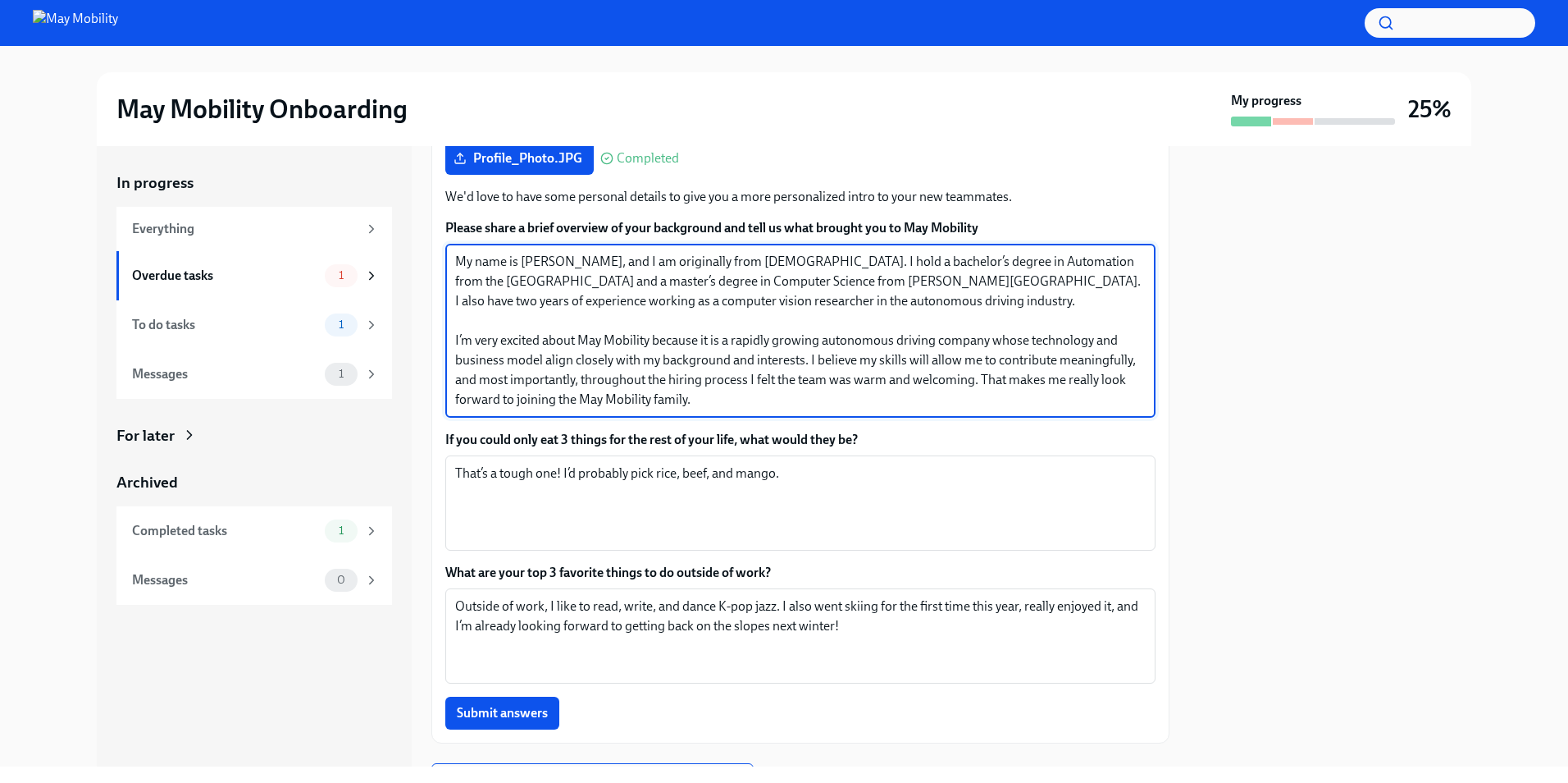
click at [1006, 331] on textarea "My name is [PERSON_NAME], and I am originally from [DEMOGRAPHIC_DATA]. I hold a…" at bounding box center [800, 330] width 690 height 158
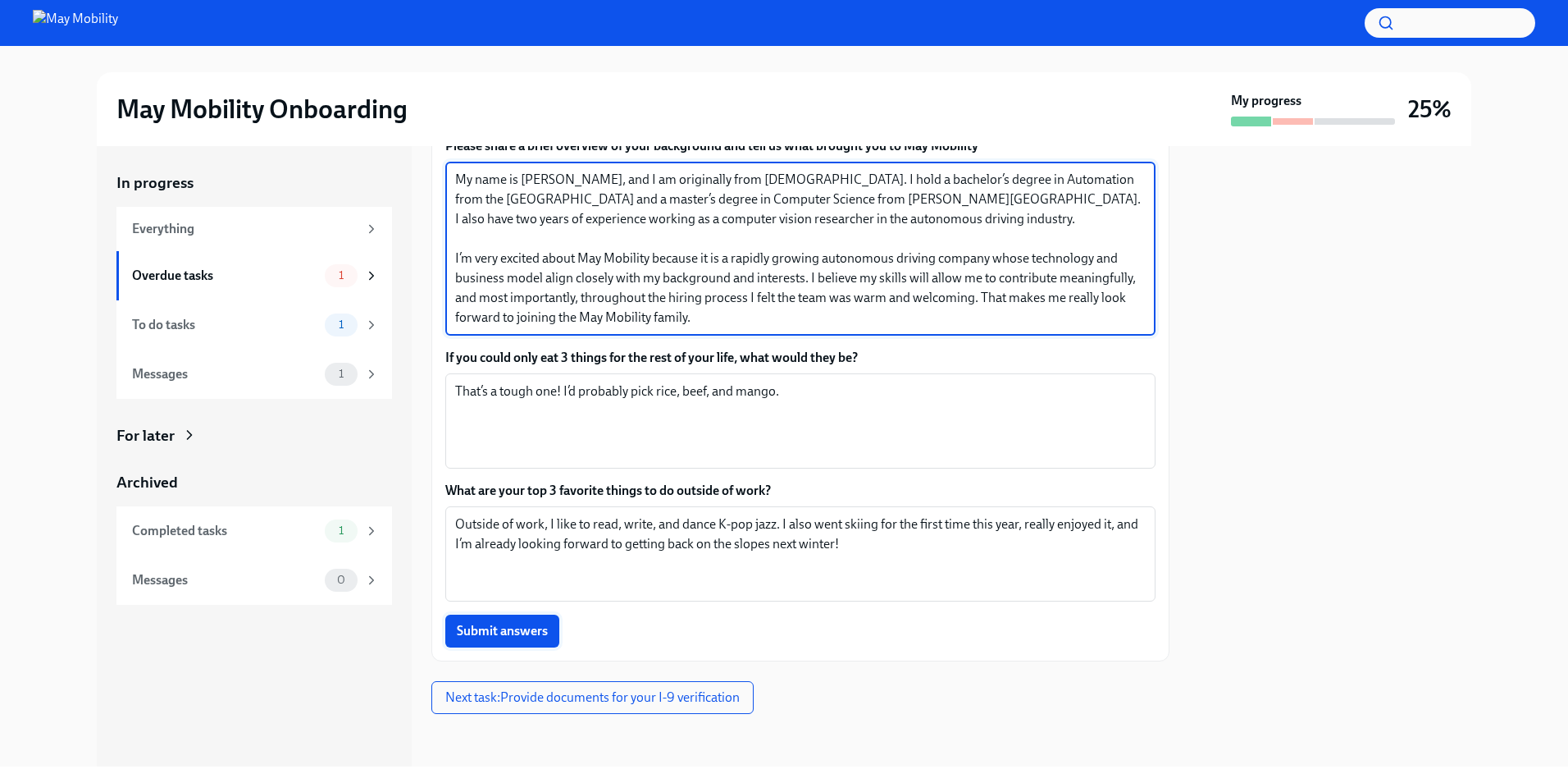
click at [517, 628] on span "Submit answers" at bounding box center [502, 631] width 91 height 17
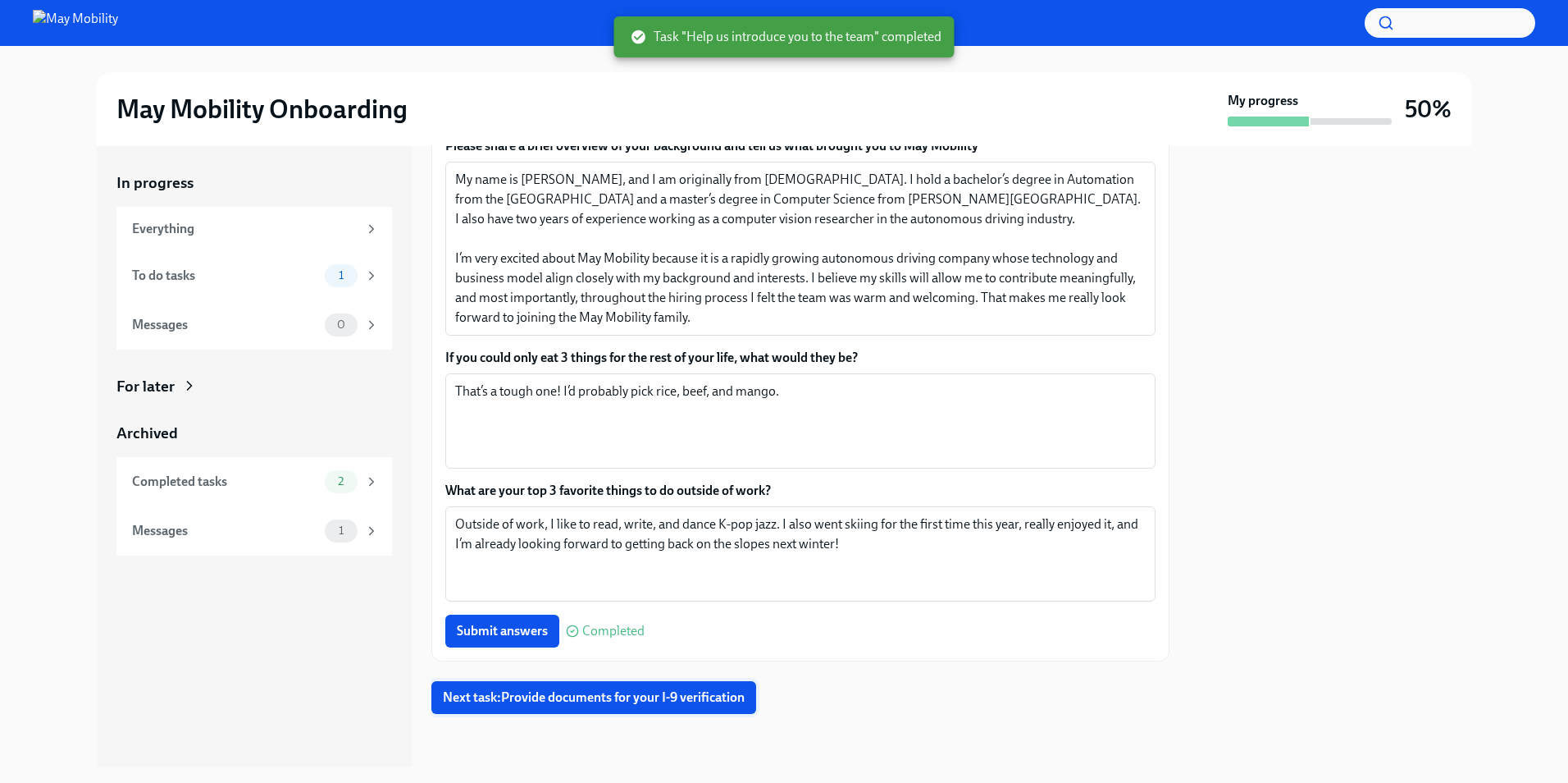
click at [641, 704] on span "Next task : Provide documents for your I-9 verification" at bounding box center [593, 697] width 301 height 17
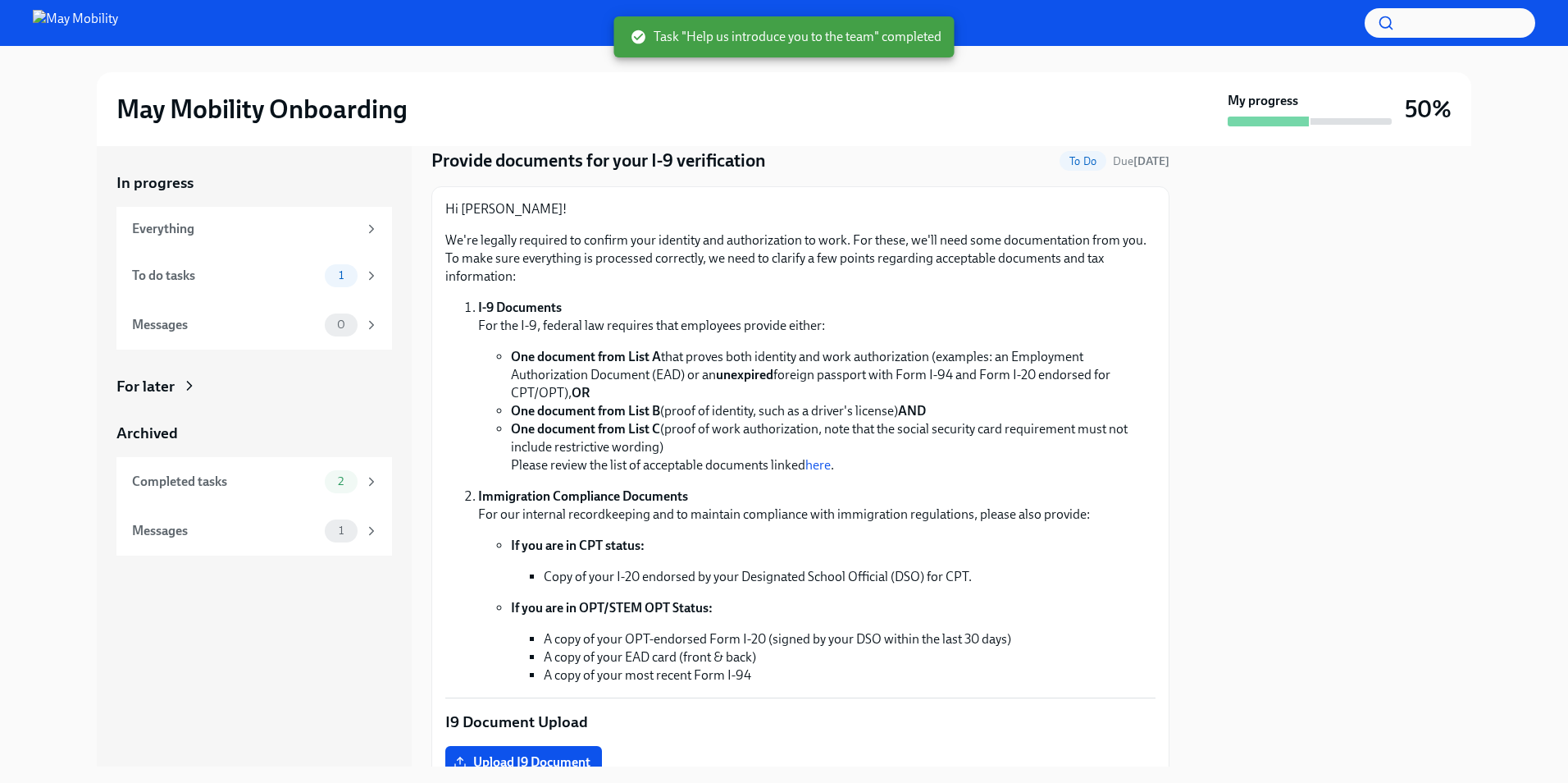
scroll to position [82, 0]
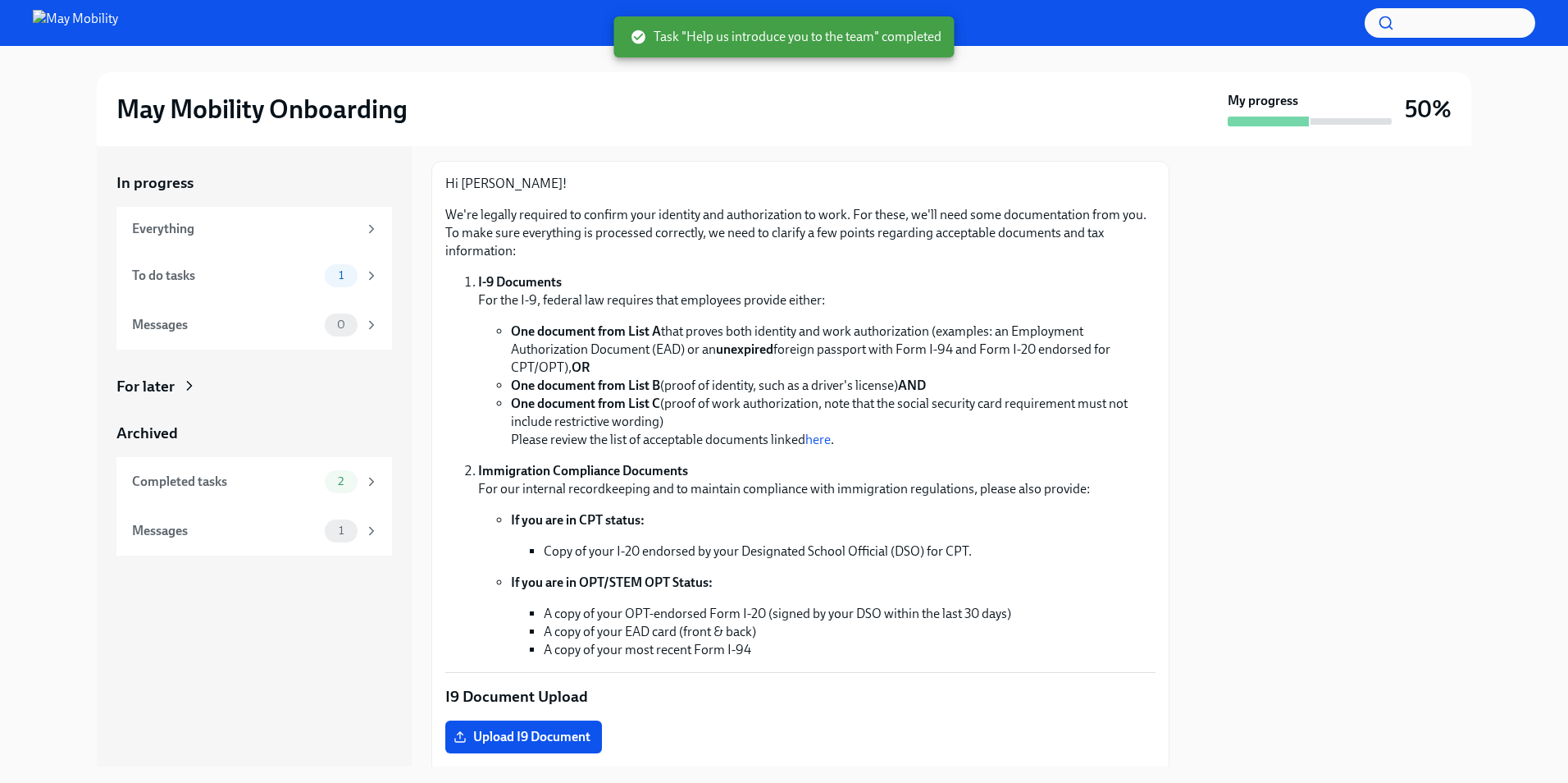
click at [539, 214] on p "We're legally required to confirm your identity and authorization to work. For …" at bounding box center [800, 232] width 710 height 54
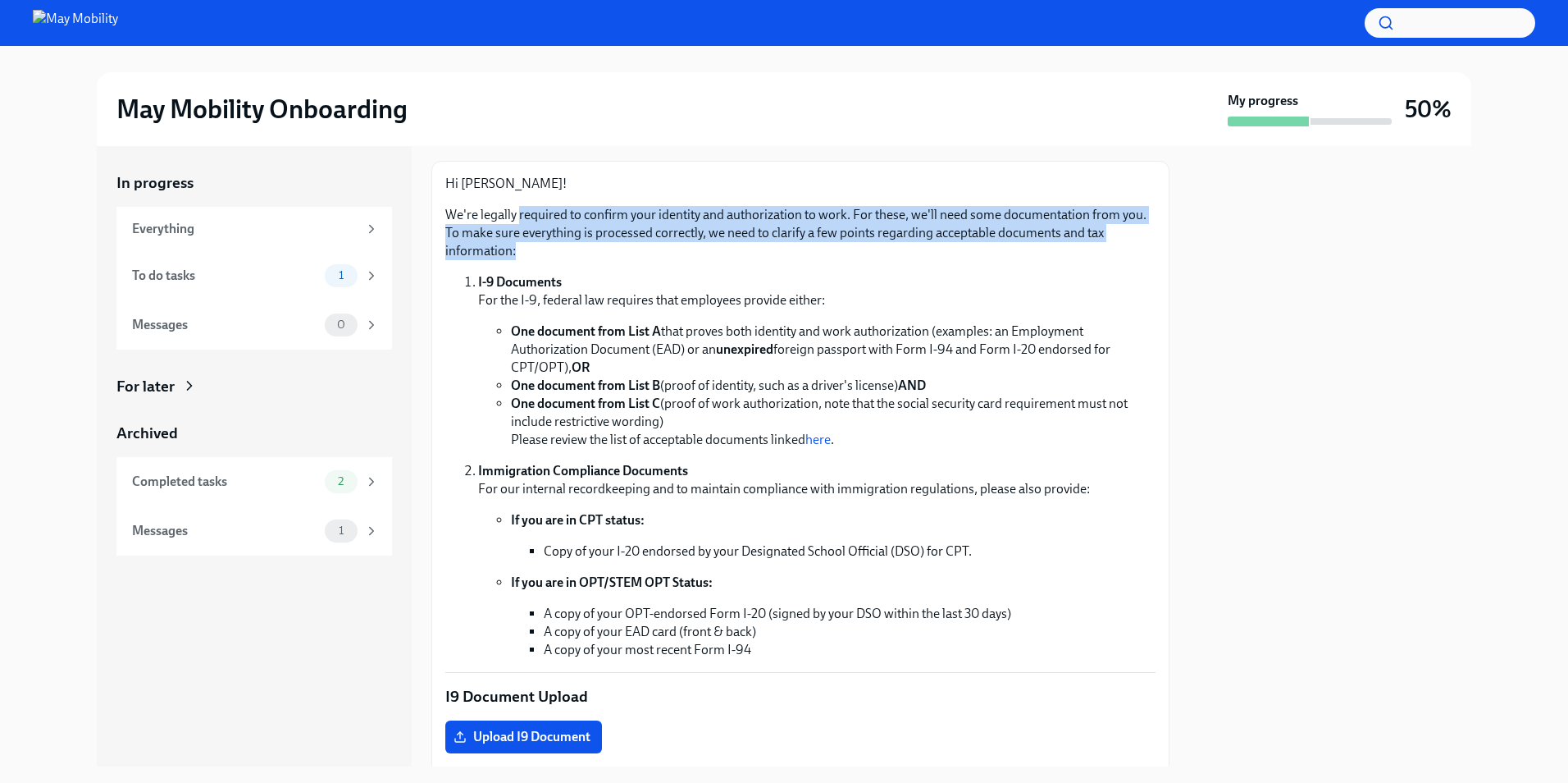
drag, startPoint x: 539, startPoint y: 214, endPoint x: 963, endPoint y: 256, distance: 426.1
click at [963, 256] on p "We're legally required to confirm your identity and authorization to work. For …" at bounding box center [800, 232] width 710 height 54
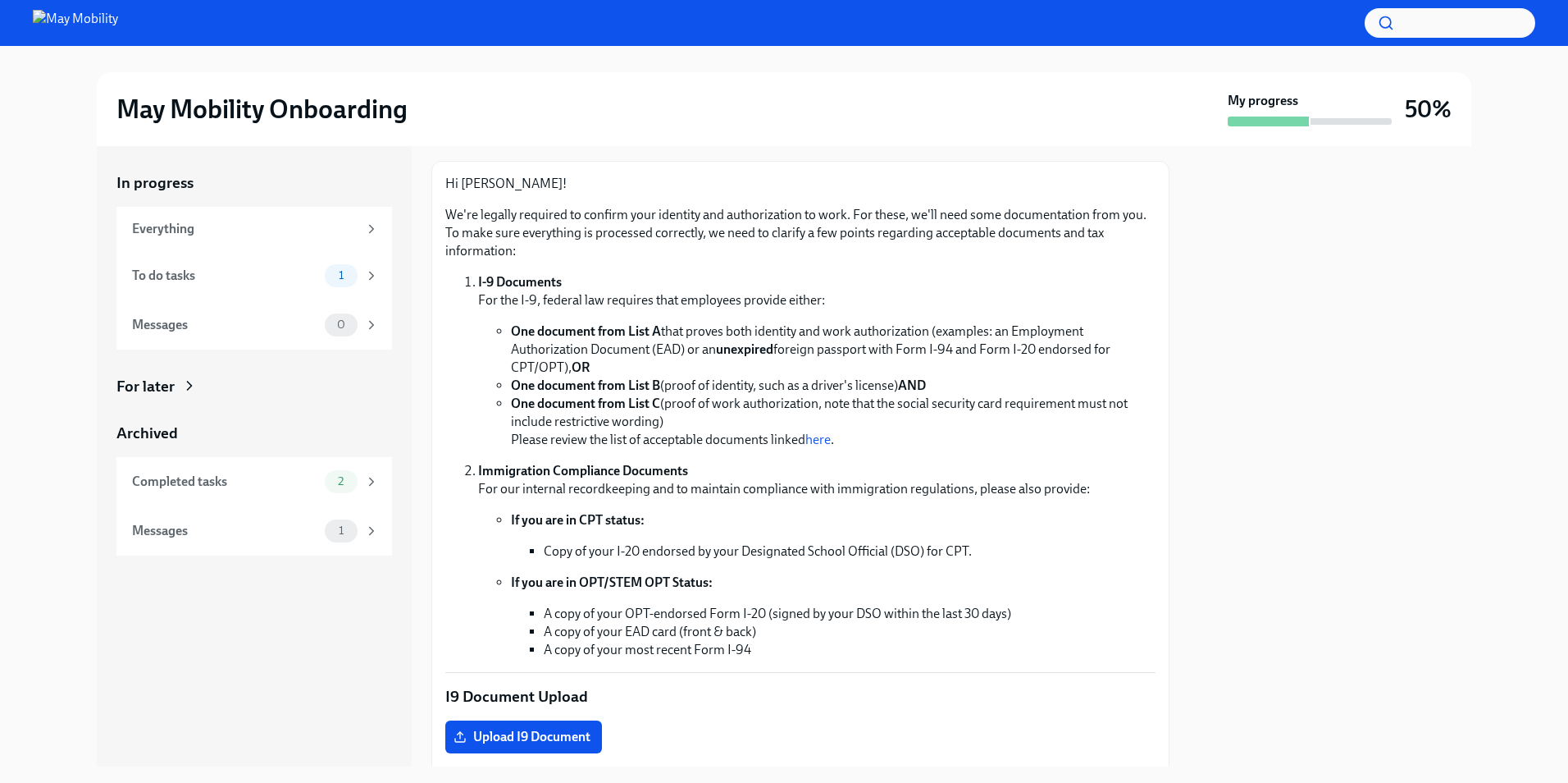
click at [458, 277] on ol "I-9 Documents For the I-9, federal law requires that employees provide either: …" at bounding box center [800, 466] width 710 height 386
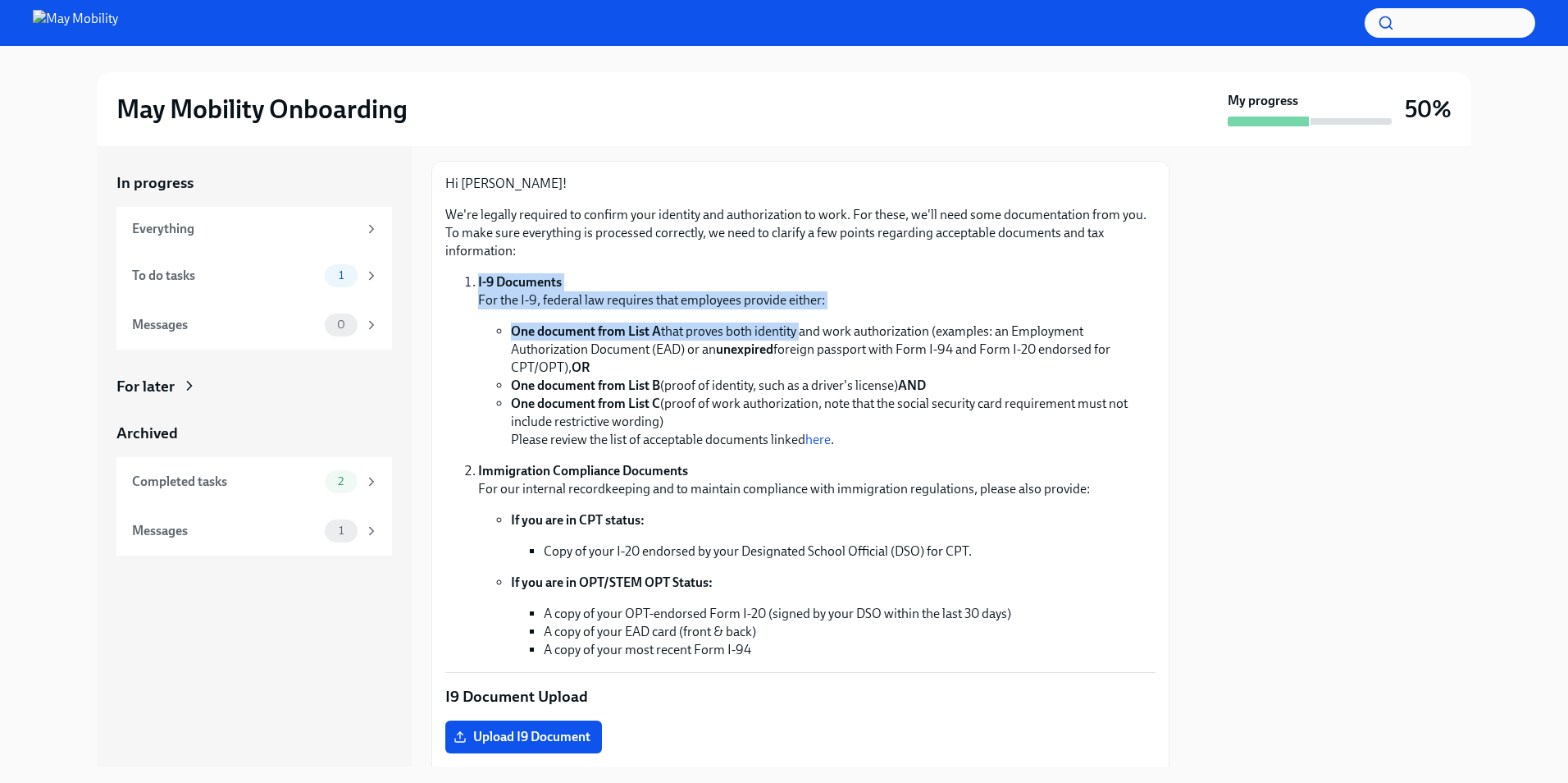
drag, startPoint x: 458, startPoint y: 277, endPoint x: 784, endPoint y: 329, distance: 330.1
click at [784, 329] on ol "I-9 Documents For the I-9, federal law requires that employees provide either: …" at bounding box center [800, 466] width 710 height 386
click at [784, 329] on li "One document from List A that proves both identity and work authorization (exam…" at bounding box center [832, 350] width 644 height 54
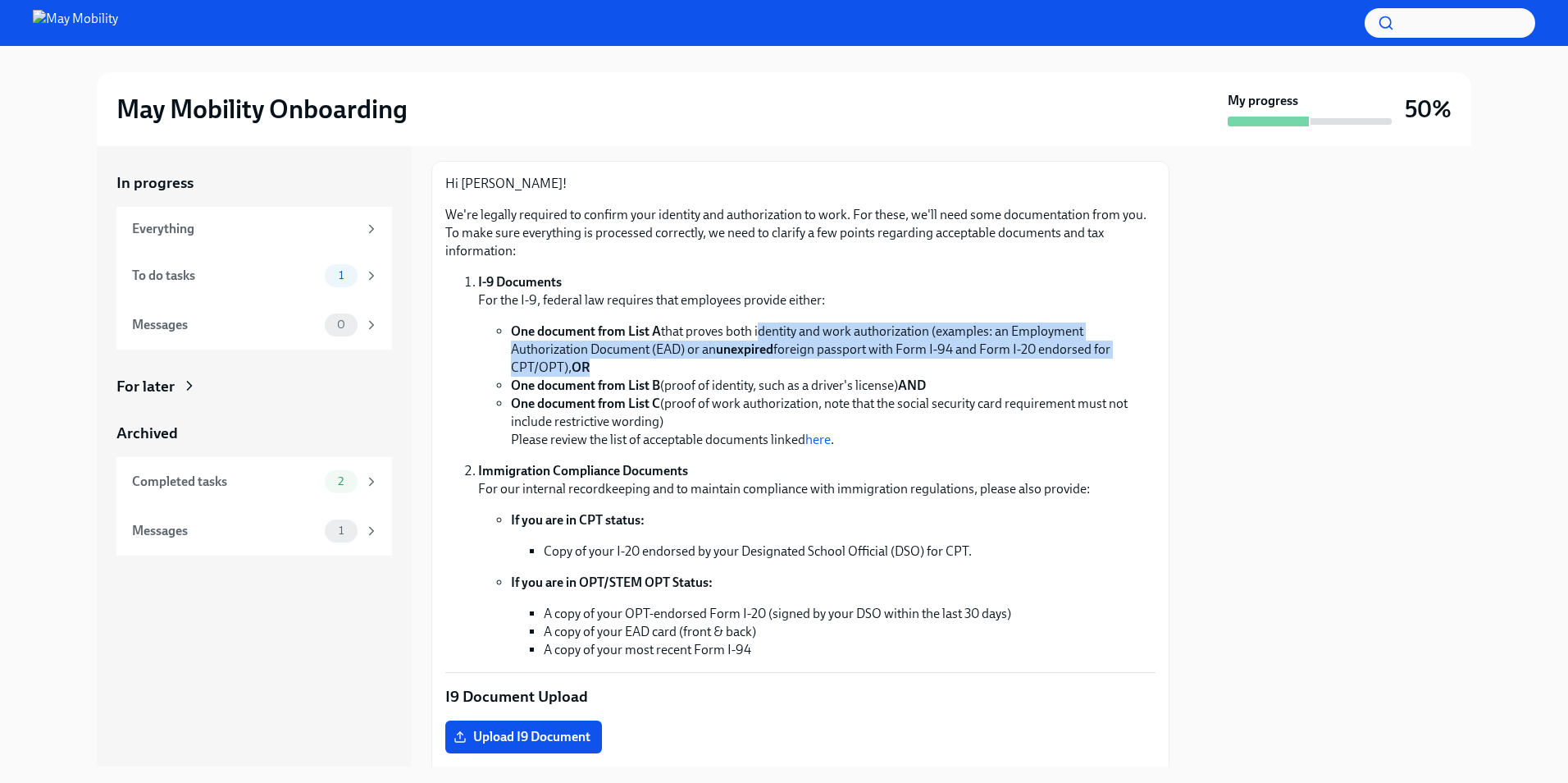
drag, startPoint x: 784, startPoint y: 329, endPoint x: 1095, endPoint y: 368, distance: 313.4
click at [1095, 368] on li "One document from List A that proves both identity and work authorization (exam…" at bounding box center [832, 350] width 644 height 54
drag, startPoint x: 1095, startPoint y: 368, endPoint x: 971, endPoint y: 302, distance: 140.5
click at [971, 302] on li "I-9 Documents For the I-9, federal law requires that employees provide either: …" at bounding box center [817, 361] width 678 height 175
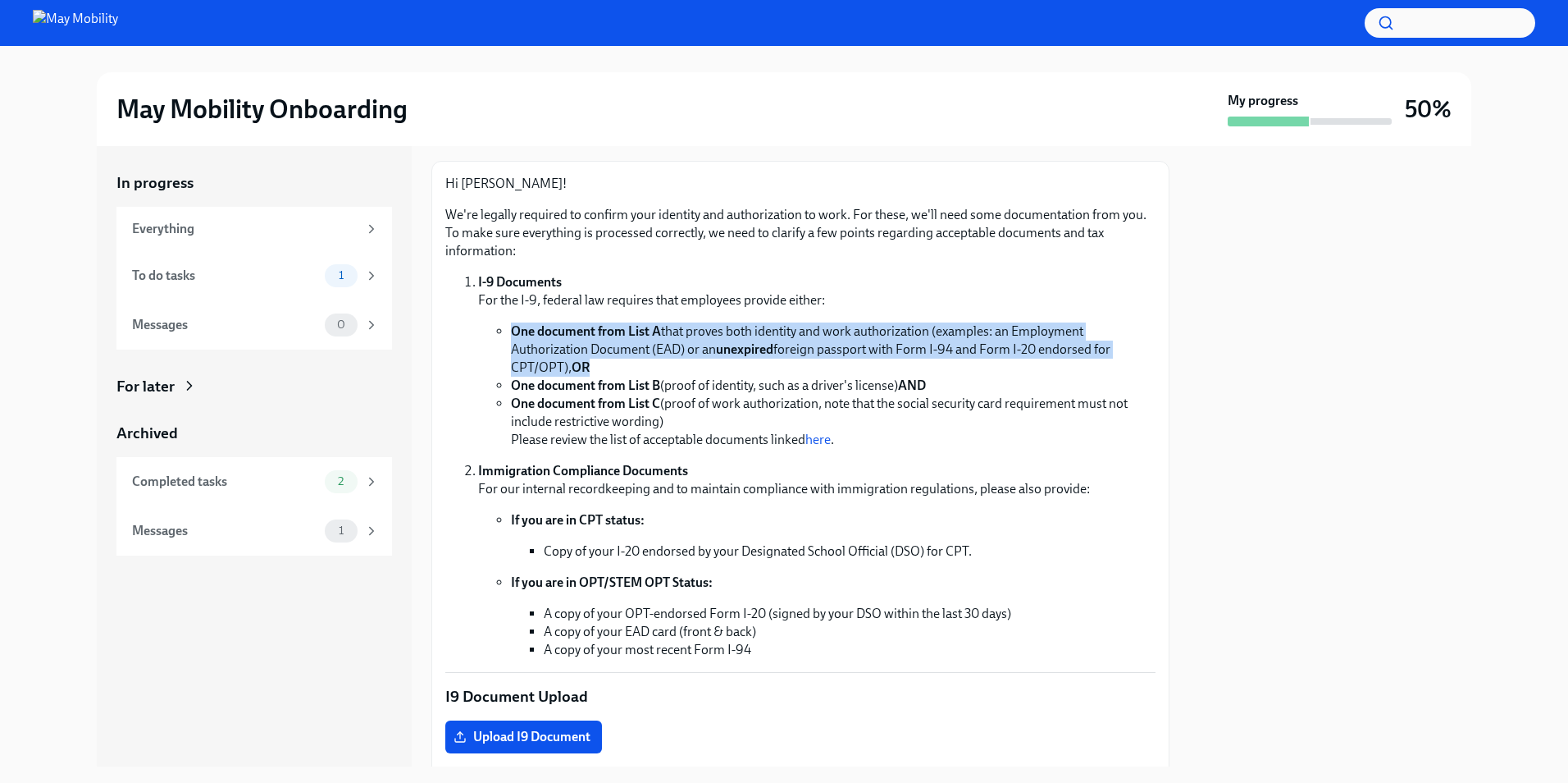
click at [971, 302] on p "I-9 Documents For the I-9, federal law requires that employees provide either:" at bounding box center [817, 291] width 678 height 36
drag, startPoint x: 971, startPoint y: 302, endPoint x: 1007, endPoint y: 386, distance: 91.4
click at [1007, 386] on li "I-9 Documents For the I-9, federal law requires that employees provide either: …" at bounding box center [817, 361] width 678 height 175
click at [1007, 386] on li "One document from List B (proof of identity, such as a driver's license) AND" at bounding box center [832, 386] width 644 height 18
drag, startPoint x: 1007, startPoint y: 386, endPoint x: 925, endPoint y: 307, distance: 113.9
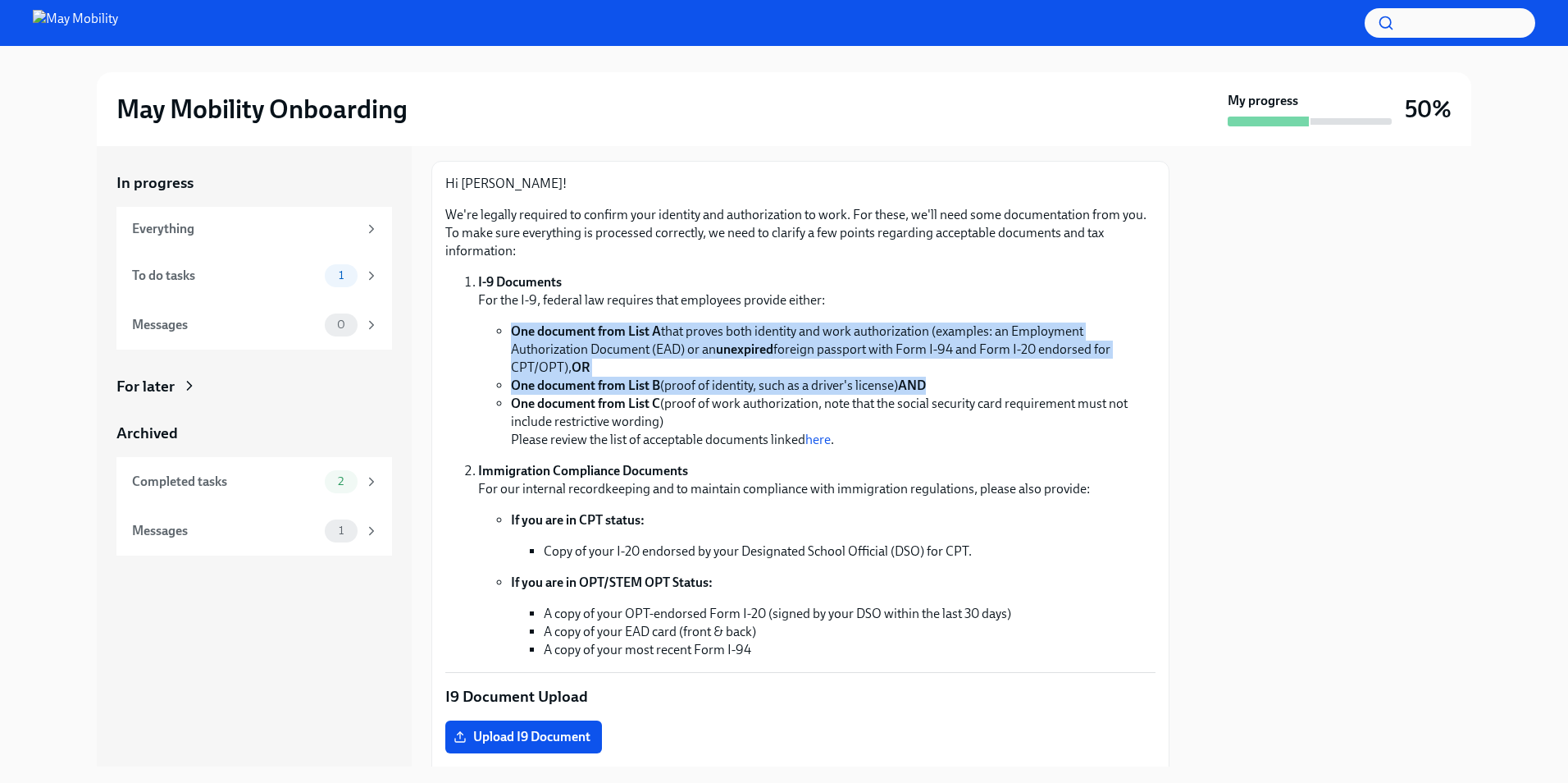
click at [925, 307] on li "I-9 Documents For the I-9, federal law requires that employees provide either: …" at bounding box center [817, 361] width 678 height 175
click at [925, 307] on p "I-9 Documents For the I-9, federal law requires that employees provide either:" at bounding box center [817, 291] width 678 height 36
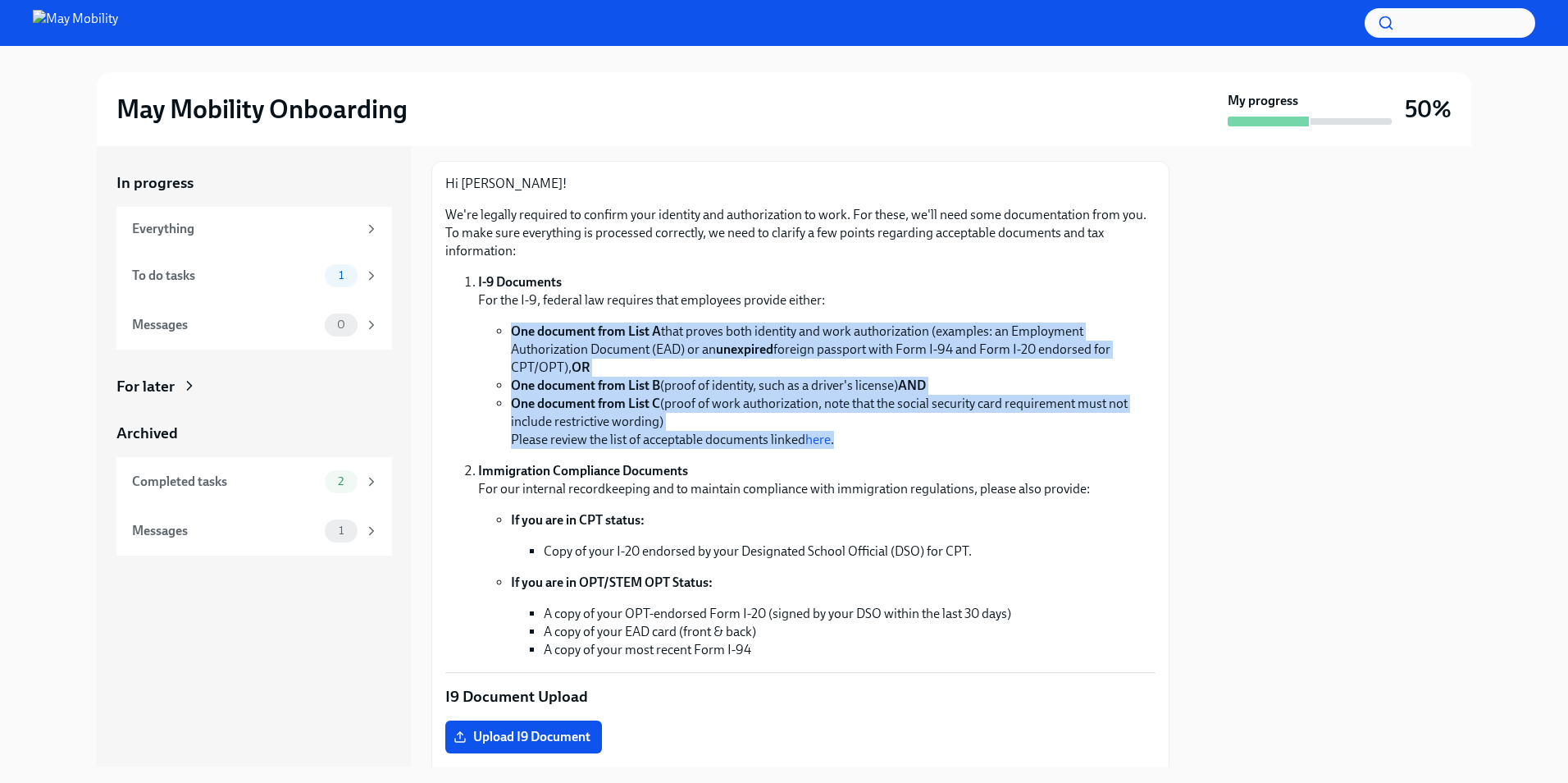
drag, startPoint x: 925, startPoint y: 307, endPoint x: 984, endPoint y: 433, distance: 139.1
click at [984, 433] on li "I-9 Documents For the I-9, federal law requires that employees provide either: …" at bounding box center [817, 361] width 678 height 175
click at [984, 433] on li "One document from List C (proof of work authorization, note that the social sec…" at bounding box center [832, 421] width 644 height 54
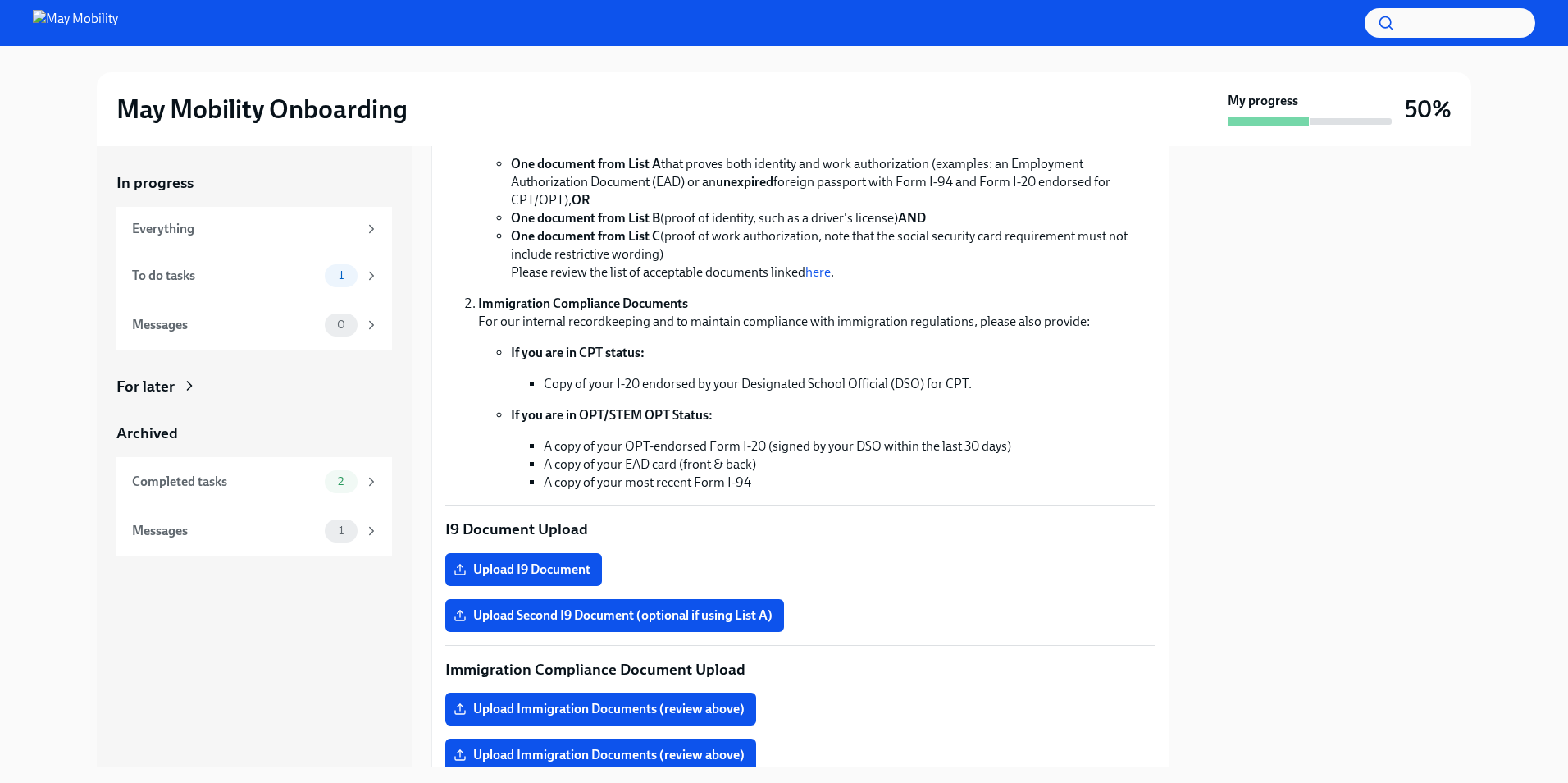
scroll to position [0, 0]
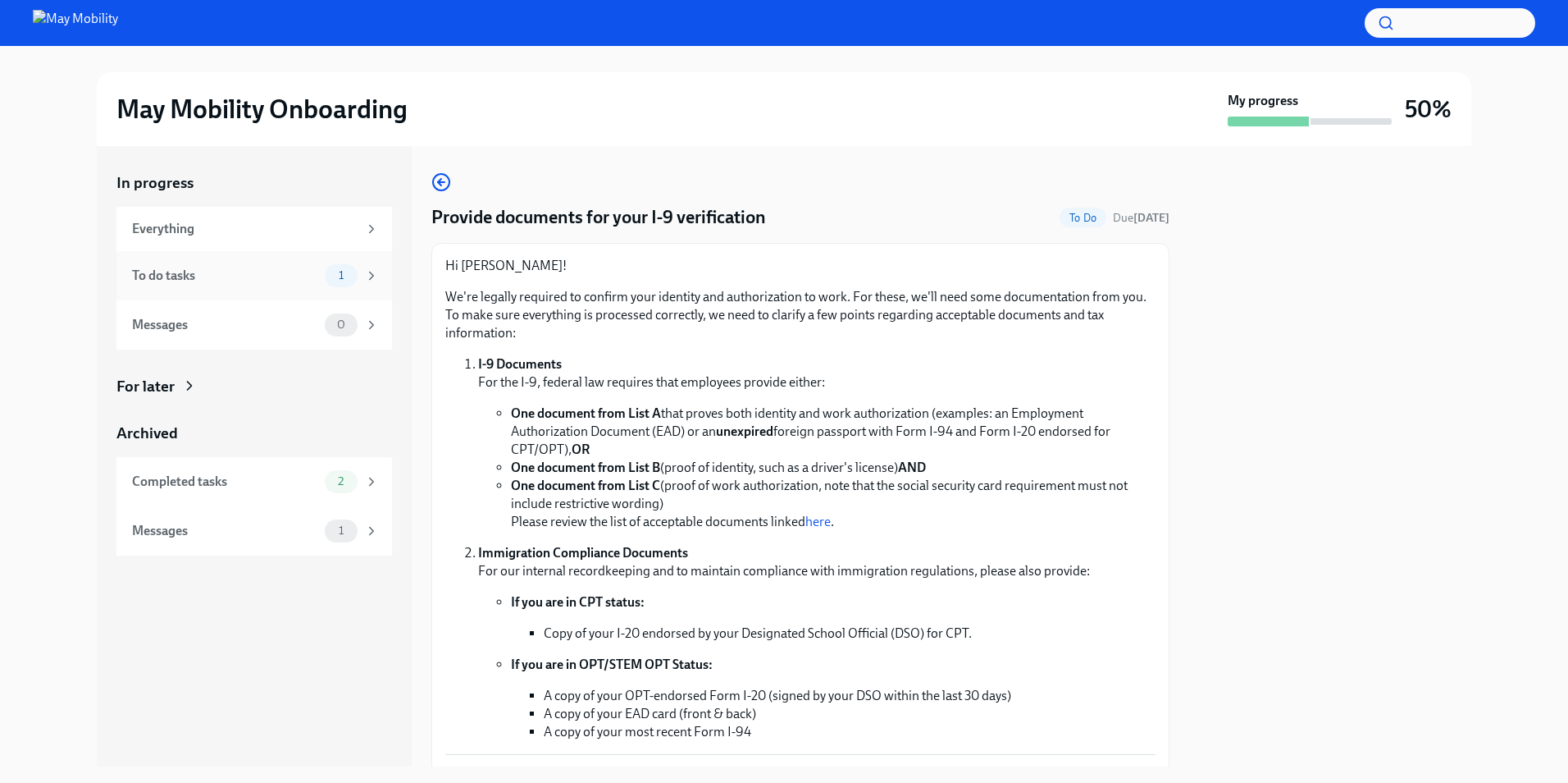
click at [286, 285] on div "To do tasks 1" at bounding box center [255, 275] width 247 height 23
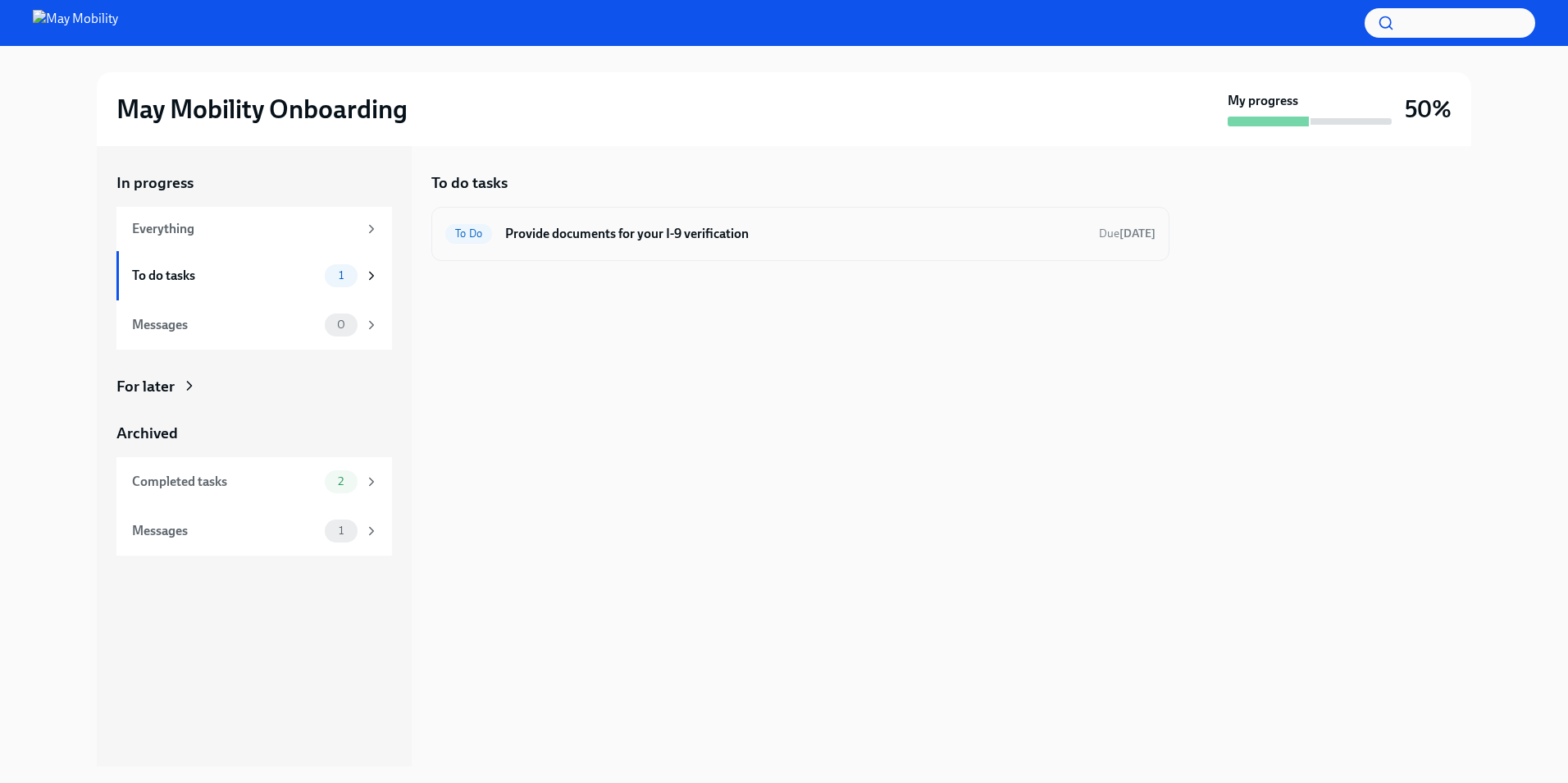
click at [842, 238] on h6 "Provide documents for your I-9 verification" at bounding box center [796, 234] width 581 height 18
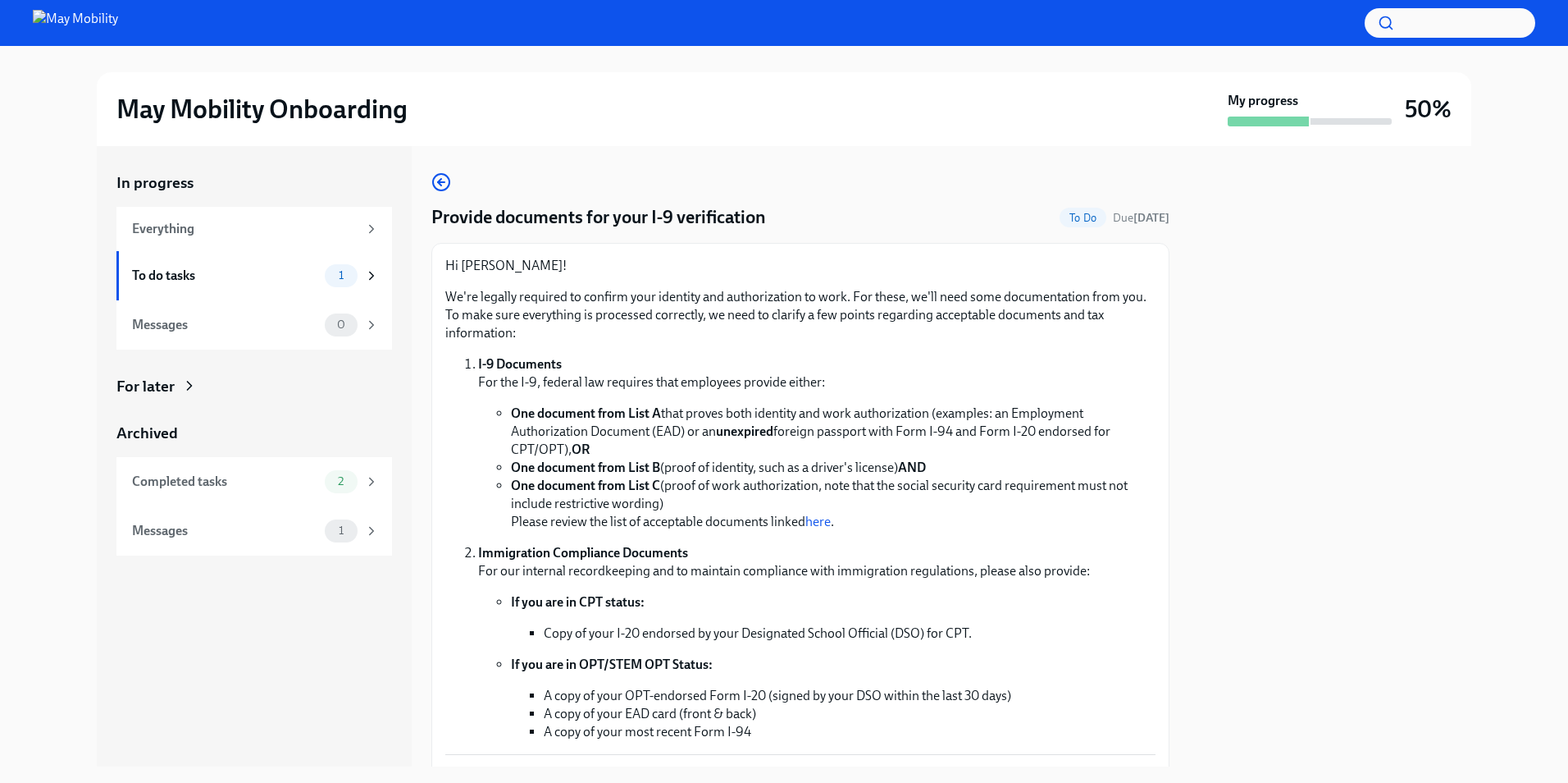
click at [784, 334] on p "We're legally required to confirm your identity and authorization to work. For …" at bounding box center [800, 314] width 710 height 54
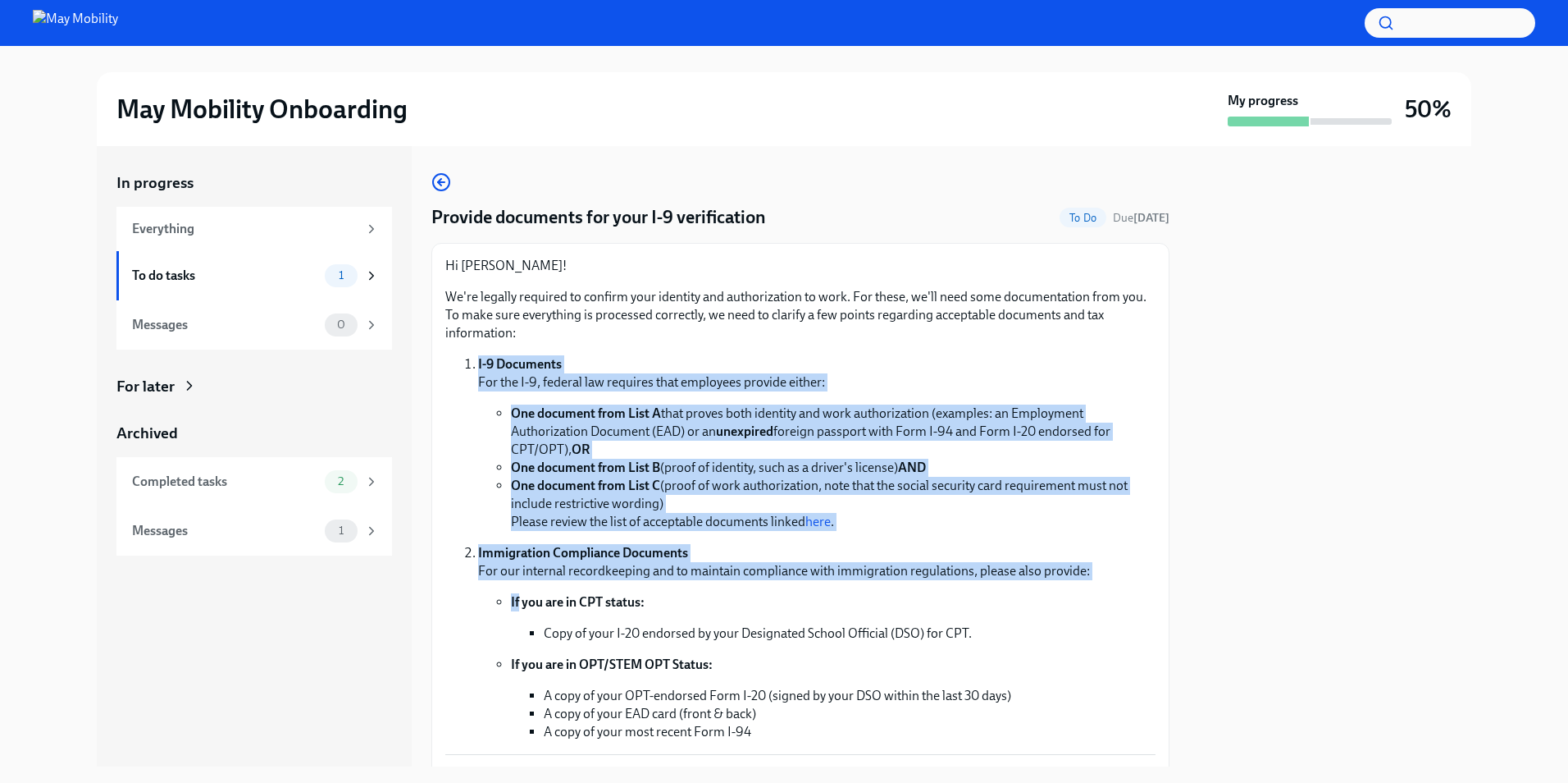
drag, startPoint x: 784, startPoint y: 334, endPoint x: 961, endPoint y: 589, distance: 310.4
click at [961, 589] on div "Hi [PERSON_NAME]! We're legally required to confirm your identity and authoriza…" at bounding box center [800, 498] width 710 height 484
click at [961, 589] on li "Immigration Compliance Documents For our internal recordkeeping and to maintain…" at bounding box center [817, 643] width 678 height 197
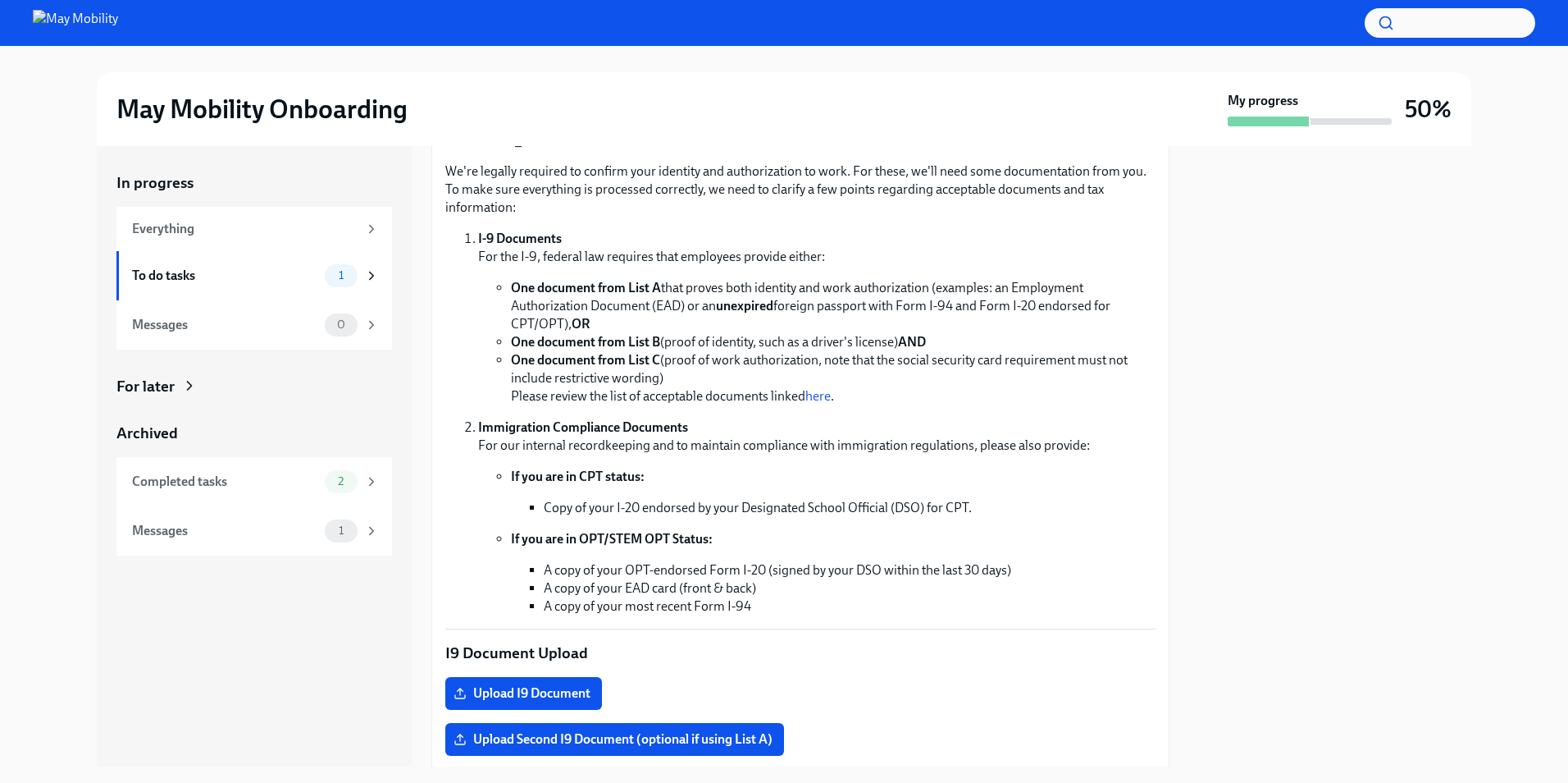
scroll to position [164, 0]
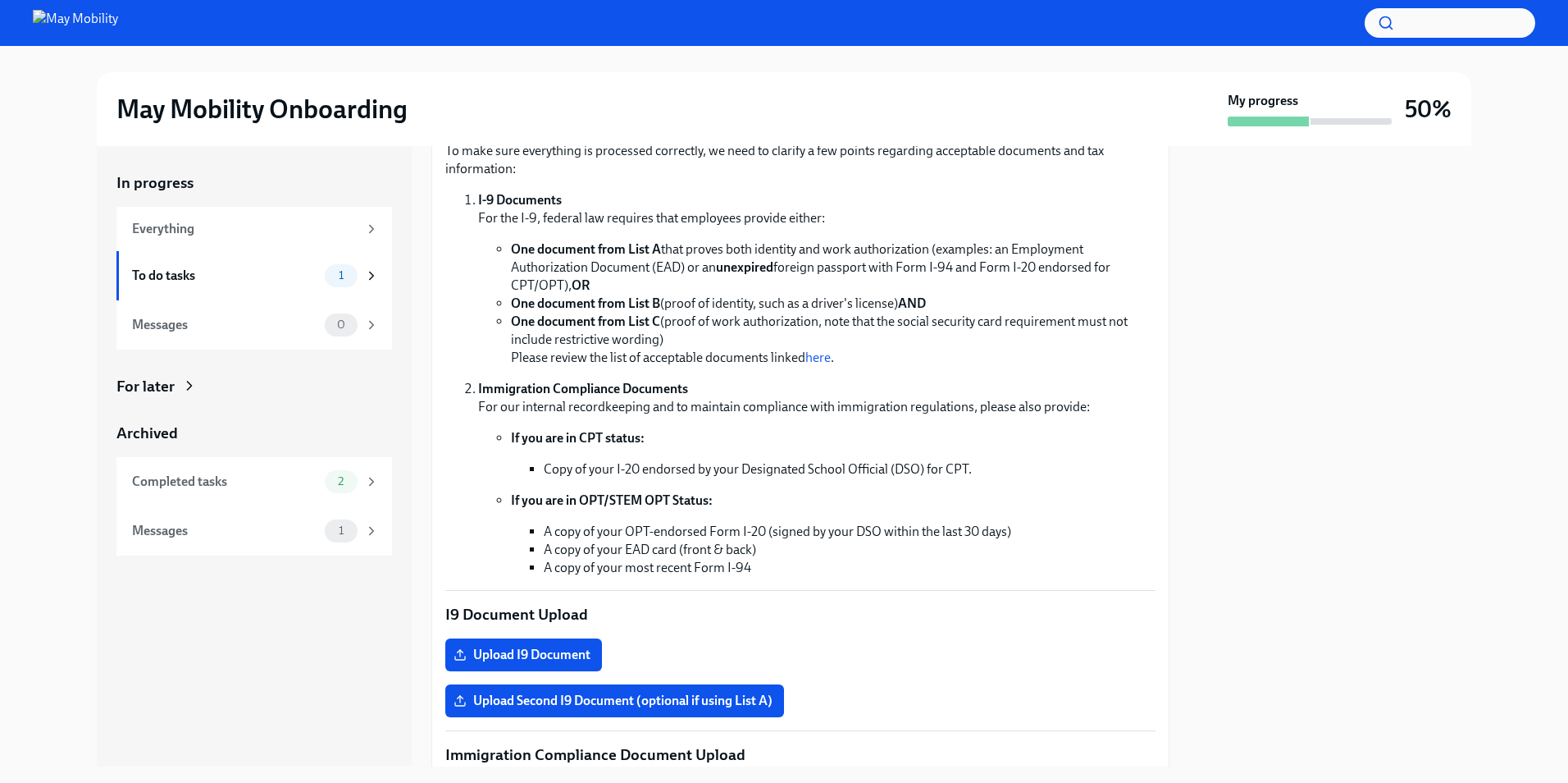
click at [554, 468] on li "Copy of your I-20 endorsed by your Designated School Official (DSO) for CPT." at bounding box center [850, 469] width 612 height 18
drag, startPoint x: 554, startPoint y: 468, endPoint x: 1011, endPoint y: 466, distance: 457.0
click at [1011, 466] on li "Copy of your I-20 endorsed by your Designated School Official (DSO) for CPT." at bounding box center [850, 469] width 612 height 18
drag, startPoint x: 1011, startPoint y: 466, endPoint x: 514, endPoint y: 457, distance: 497.1
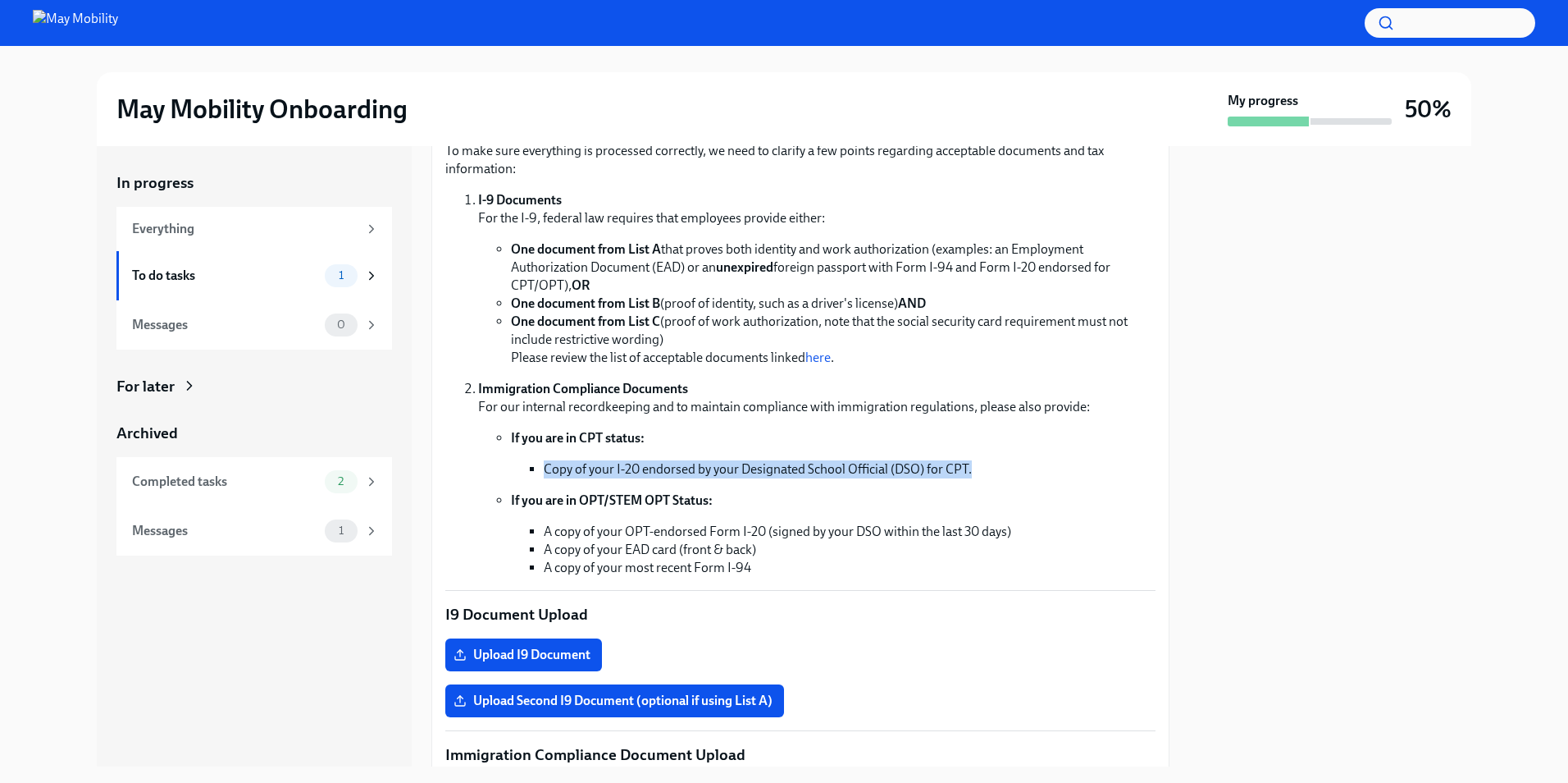
click at [514, 457] on li "If you are in CPT status: Copy of your I-20 endorsed by your Designated School …" at bounding box center [832, 453] width 644 height 49
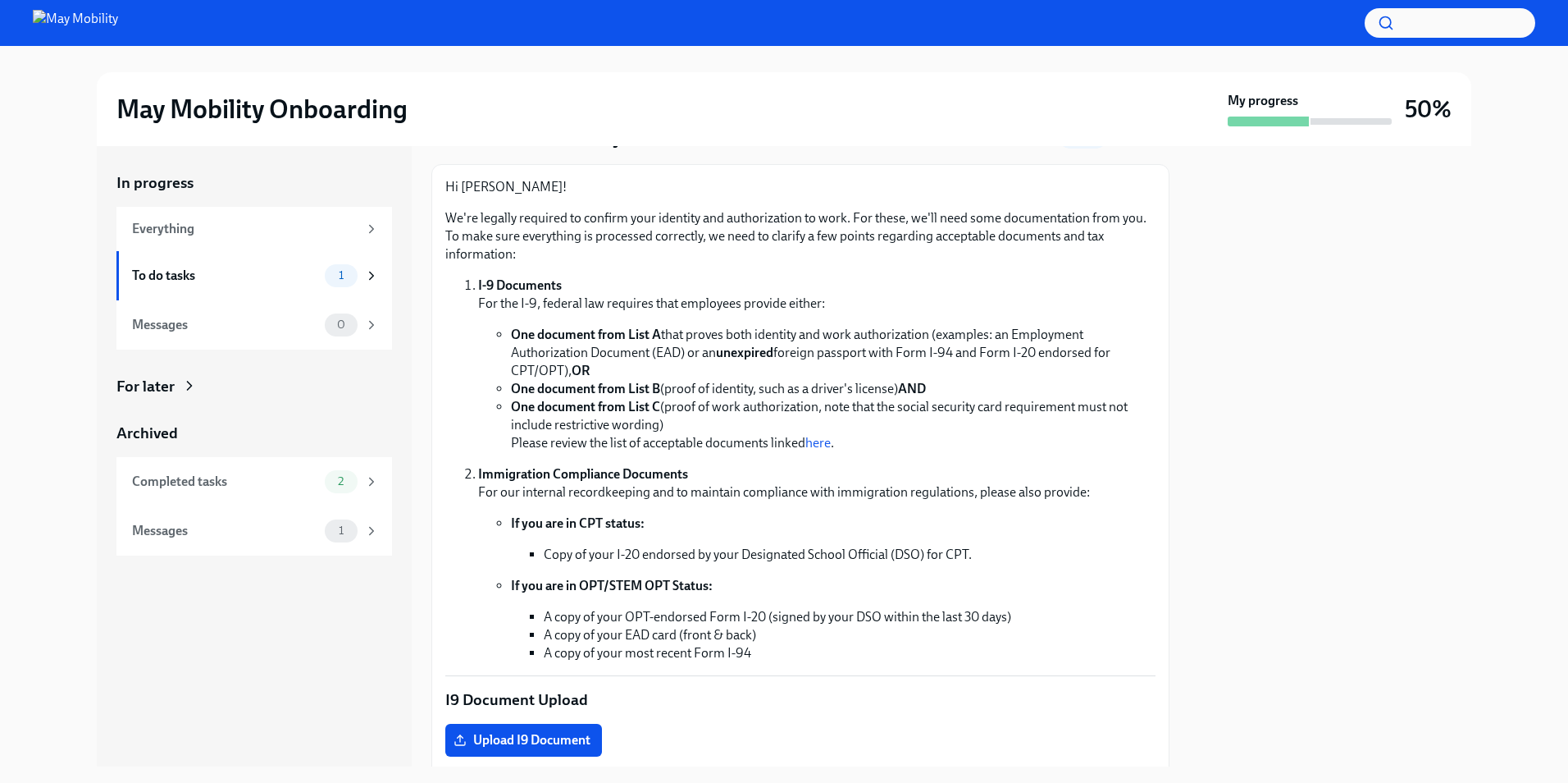
scroll to position [0, 0]
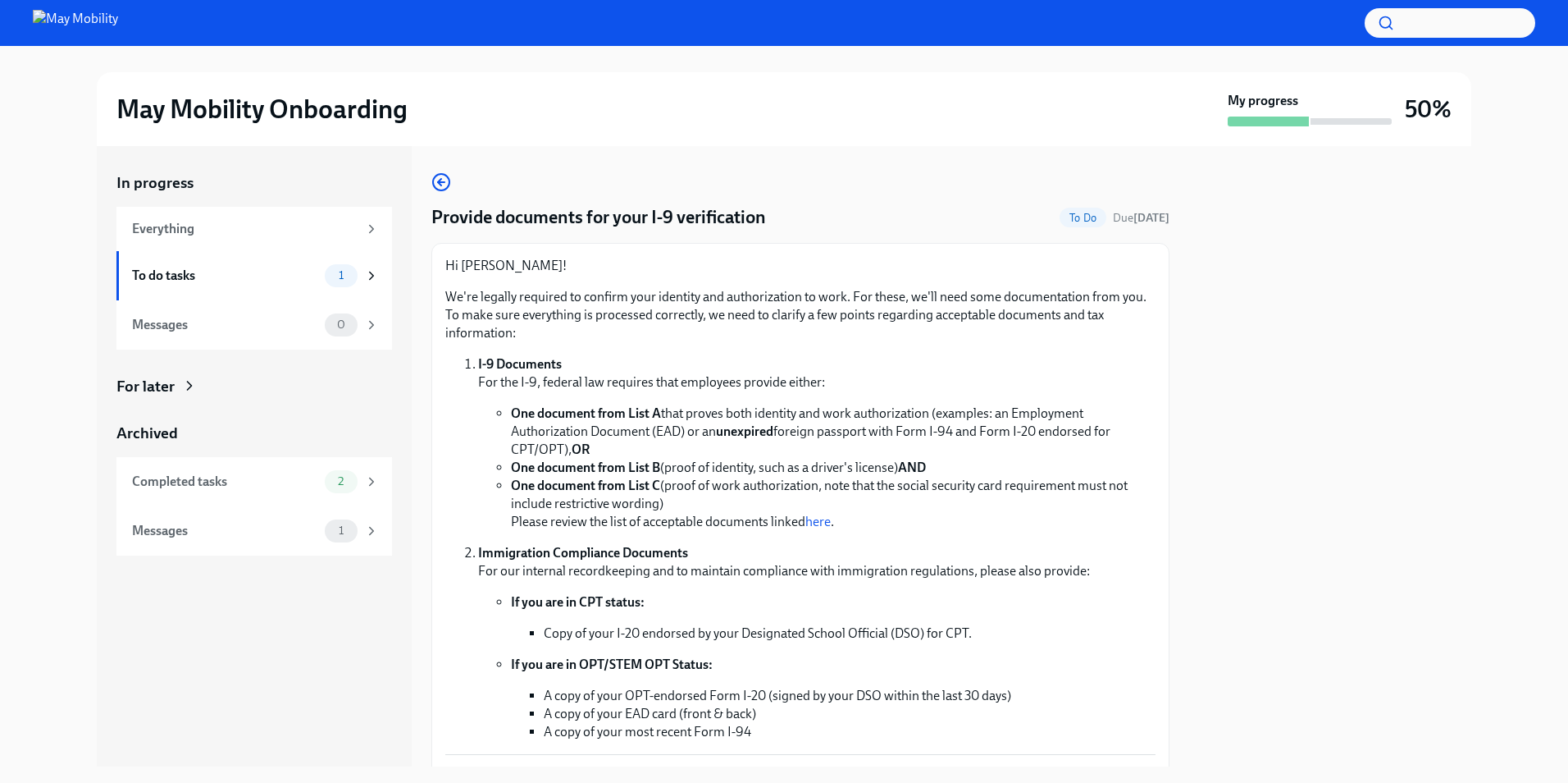
click at [460, 360] on ol "I-9 Documents For the I-9, federal law requires that employees provide either: …" at bounding box center [800, 548] width 710 height 386
drag, startPoint x: 460, startPoint y: 360, endPoint x: 629, endPoint y: 367, distance: 169.1
click at [629, 367] on ol "I-9 Documents For the I-9, federal law requires that employees provide either: …" at bounding box center [800, 548] width 710 height 386
click at [629, 367] on p "I-9 Documents For the I-9, federal law requires that employees provide either:" at bounding box center [817, 373] width 678 height 36
drag, startPoint x: 629, startPoint y: 367, endPoint x: 634, endPoint y: 375, distance: 9.4
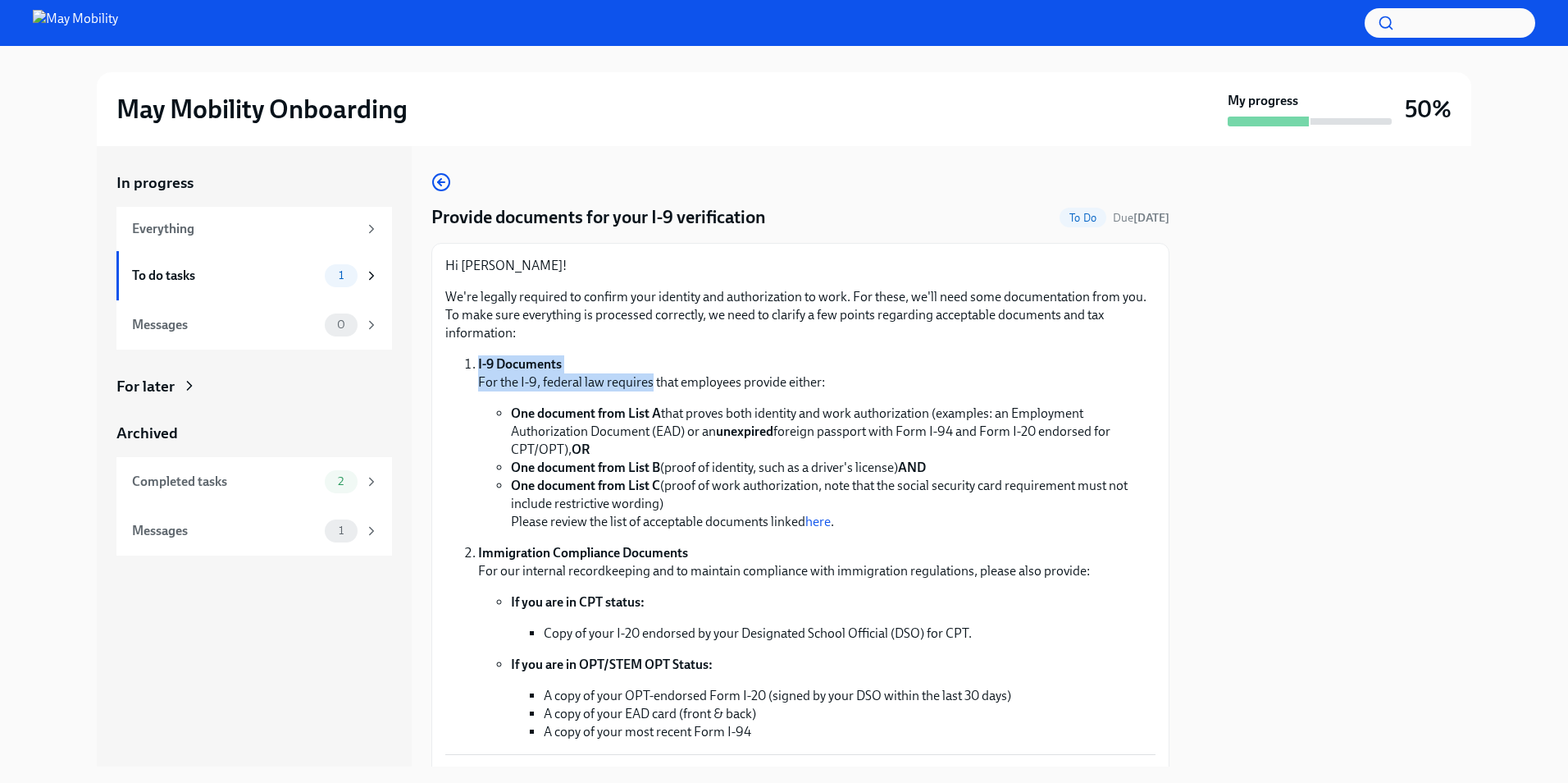
click at [634, 375] on p "I-9 Documents For the I-9, federal law requires that employees provide either:" at bounding box center [817, 373] width 678 height 36
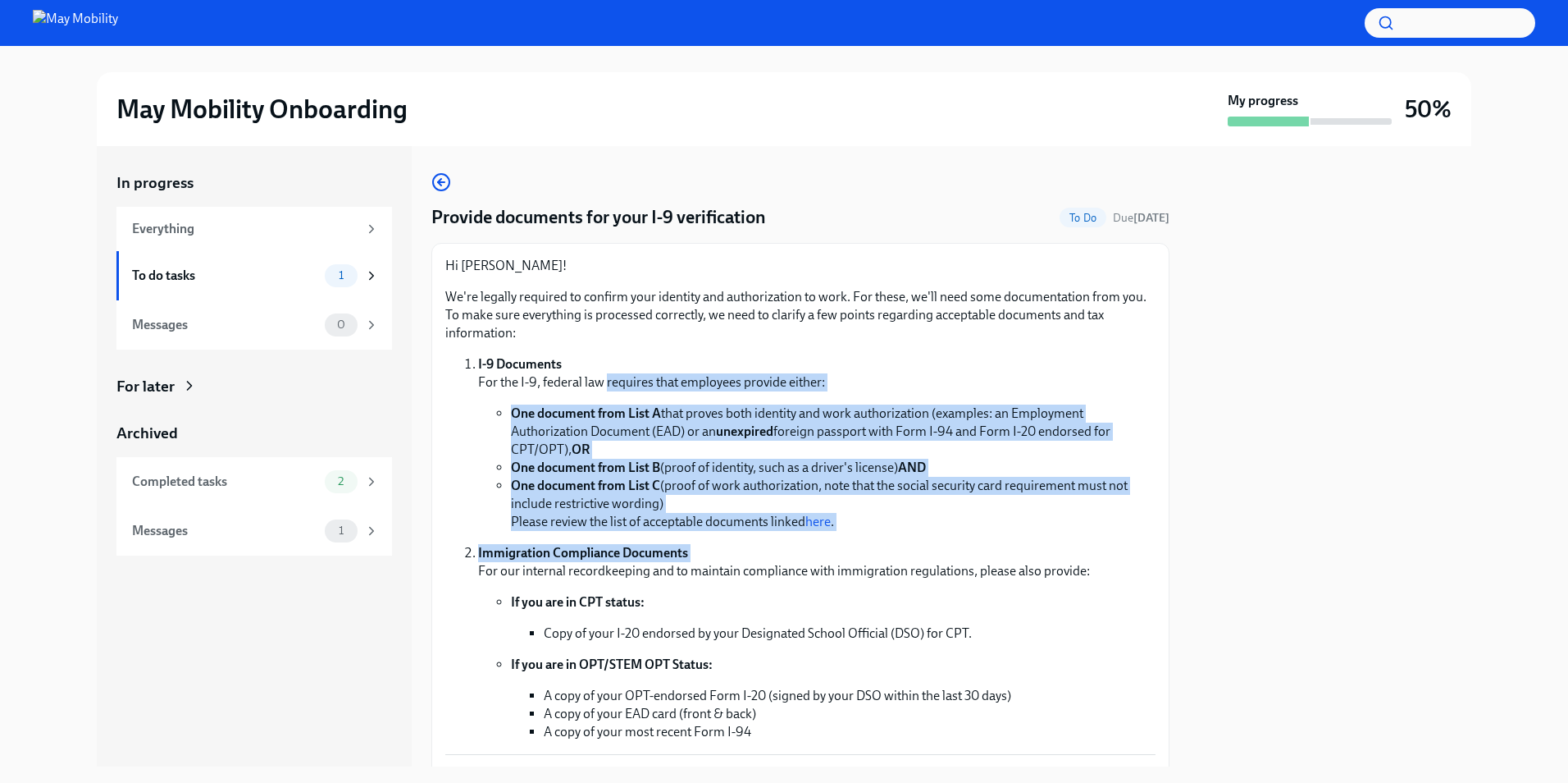
drag, startPoint x: 634, startPoint y: 375, endPoint x: 837, endPoint y: 551, distance: 268.7
click at [837, 551] on ol "I-9 Documents For the I-9, federal law requires that employees provide either: …" at bounding box center [800, 548] width 710 height 386
click at [837, 551] on p "Immigration Compliance Documents For our internal recordkeeping and to maintain…" at bounding box center [817, 562] width 678 height 36
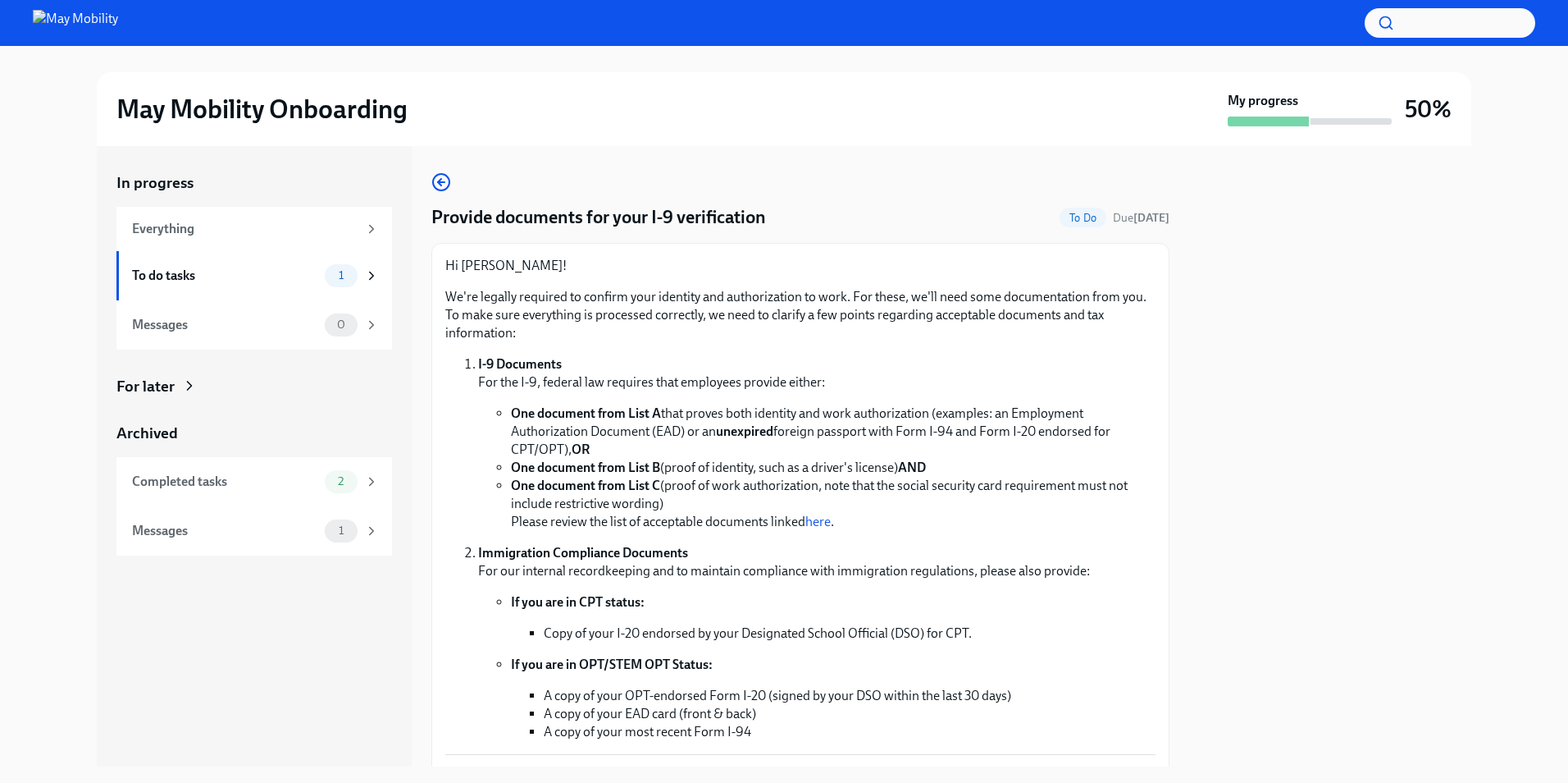
click at [687, 564] on p "Immigration Compliance Documents For our internal recordkeeping and to maintain…" at bounding box center [817, 562] width 678 height 36
drag, startPoint x: 687, startPoint y: 564, endPoint x: 1111, endPoint y: 565, distance: 424.0
click at [1111, 565] on p "Immigration Compliance Documents For our internal recordkeeping and to maintain…" at bounding box center [817, 562] width 678 height 36
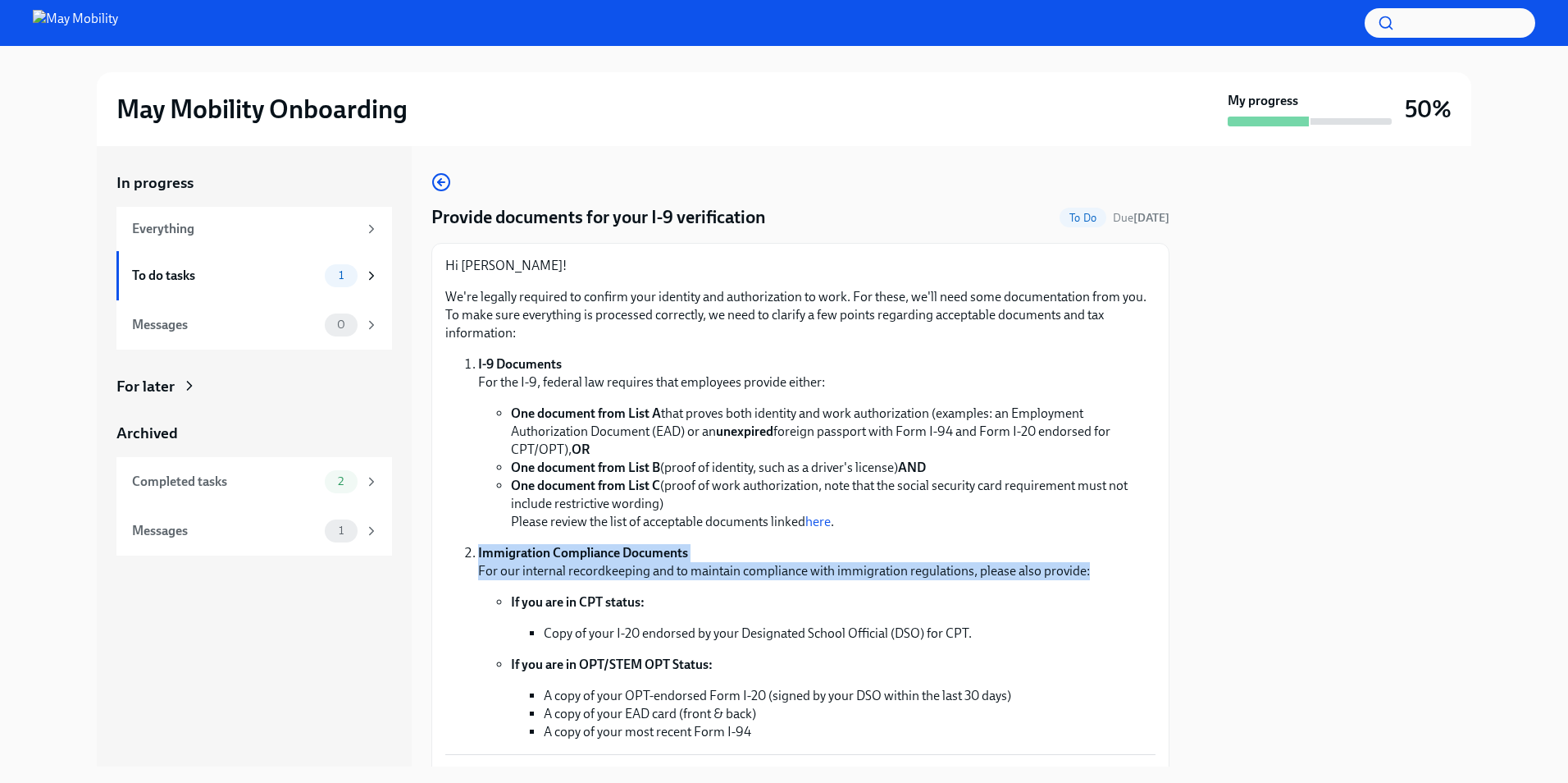
drag, startPoint x: 1111, startPoint y: 565, endPoint x: 1085, endPoint y: 530, distance: 43.6
click at [1085, 530] on ol "I-9 Documents For the I-9, federal law requires that employees provide either: …" at bounding box center [800, 548] width 710 height 386
click at [1085, 530] on li "One document from List C (proof of work authorization, note that the social sec…" at bounding box center [832, 504] width 644 height 54
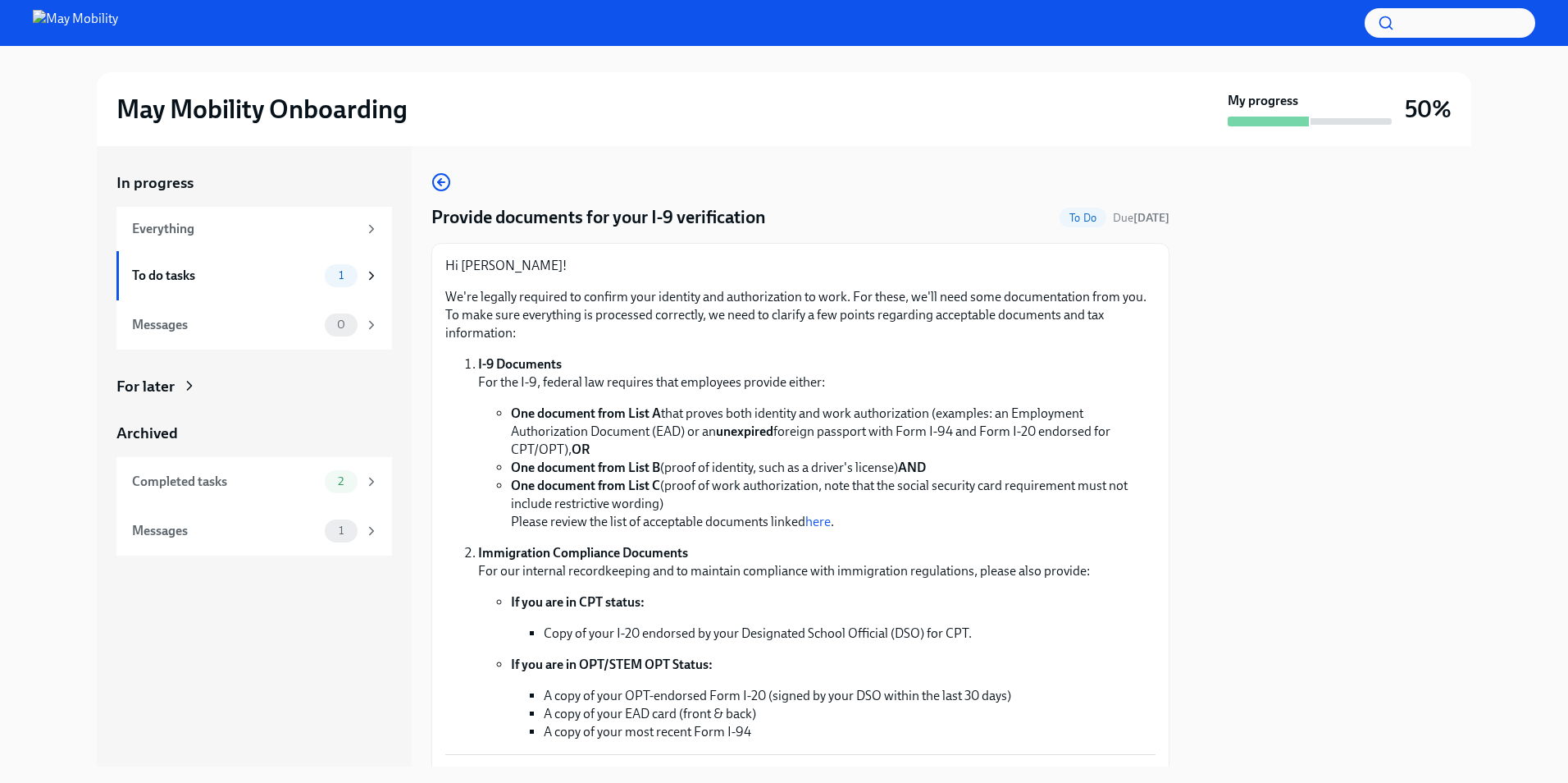
click at [849, 291] on p "We're legally required to confirm your identity and authorization to work. For …" at bounding box center [800, 314] width 710 height 54
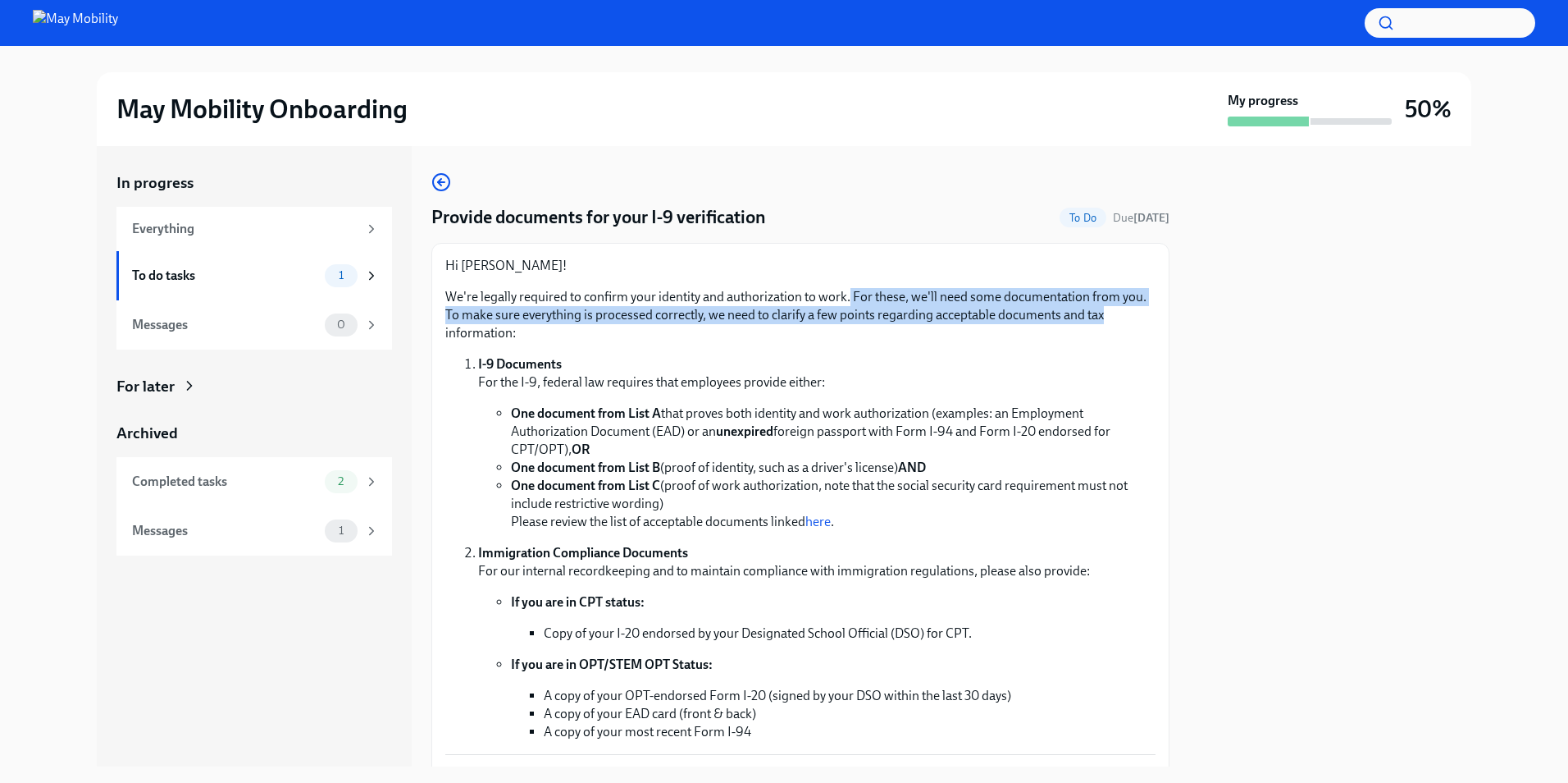
drag, startPoint x: 849, startPoint y: 291, endPoint x: 1141, endPoint y: 313, distance: 292.8
click at [1141, 313] on p "We're legally required to confirm your identity and authorization to work. For …" at bounding box center [800, 314] width 710 height 54
drag, startPoint x: 1141, startPoint y: 313, endPoint x: 448, endPoint y: 281, distance: 693.7
click at [448, 281] on div "Hi [PERSON_NAME]! We're legally required to confirm your identity and authoriza…" at bounding box center [800, 498] width 710 height 484
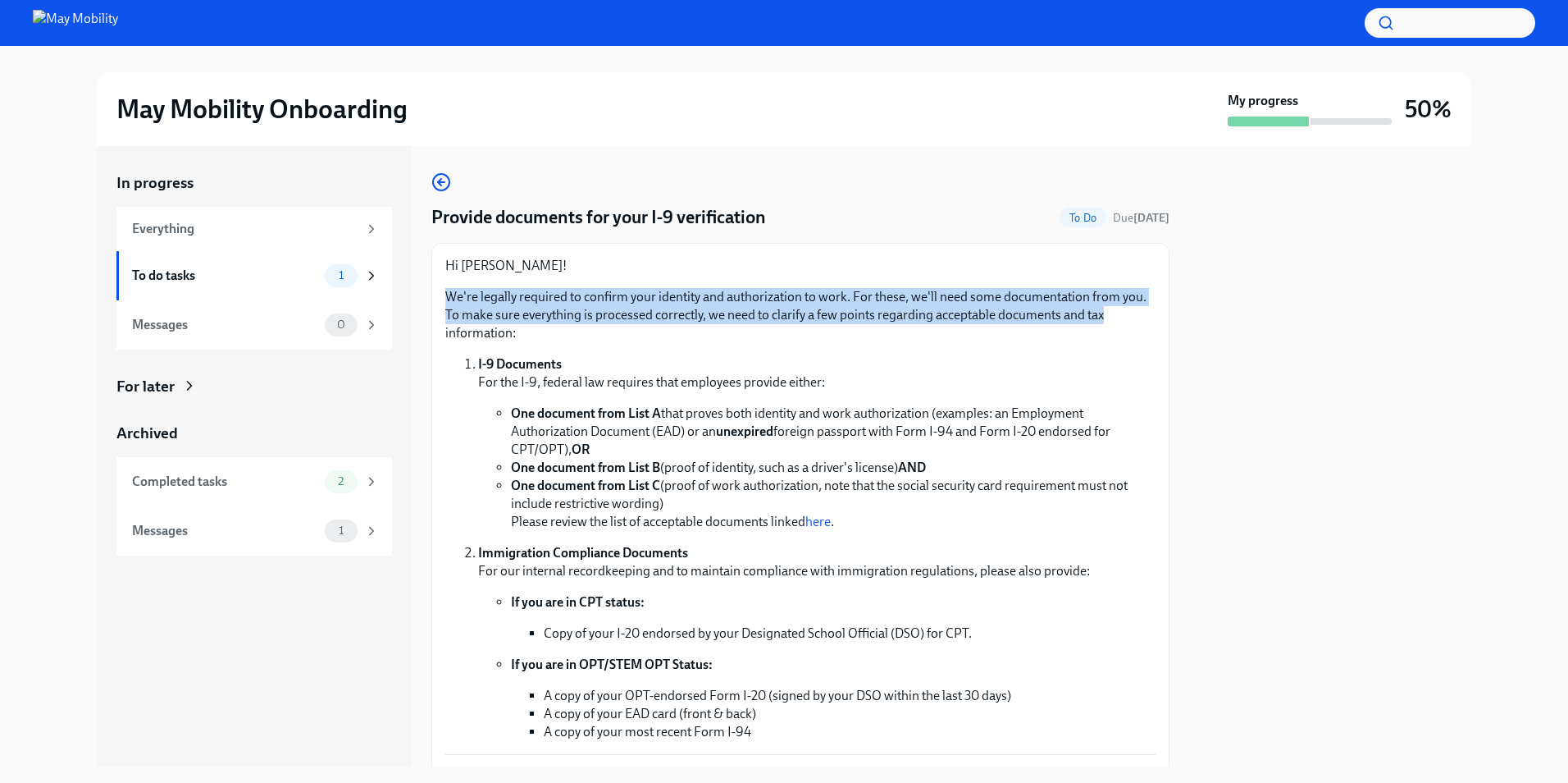
click at [448, 281] on div "Hi [PERSON_NAME]! We're legally required to confirm your identity and authoriza…" at bounding box center [800, 498] width 710 height 484
drag, startPoint x: 448, startPoint y: 281, endPoint x: 583, endPoint y: 339, distance: 146.9
click at [583, 339] on div "Hi [PERSON_NAME]! We're legally required to confirm your identity and authoriza…" at bounding box center [800, 498] width 710 height 484
click at [583, 339] on p "We're legally required to confirm your identity and authorization to work. For …" at bounding box center [800, 314] width 710 height 54
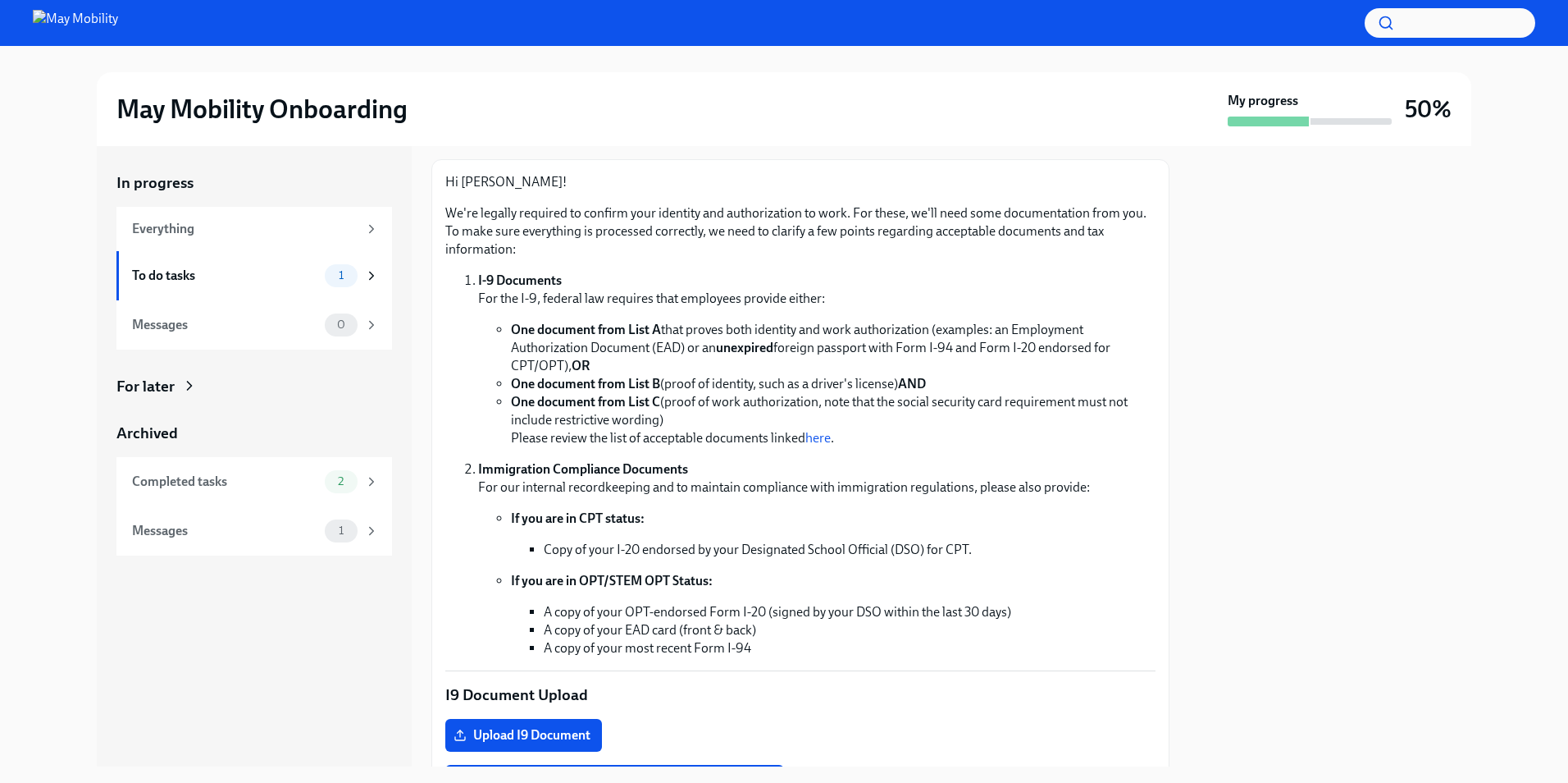
scroll to position [164, 0]
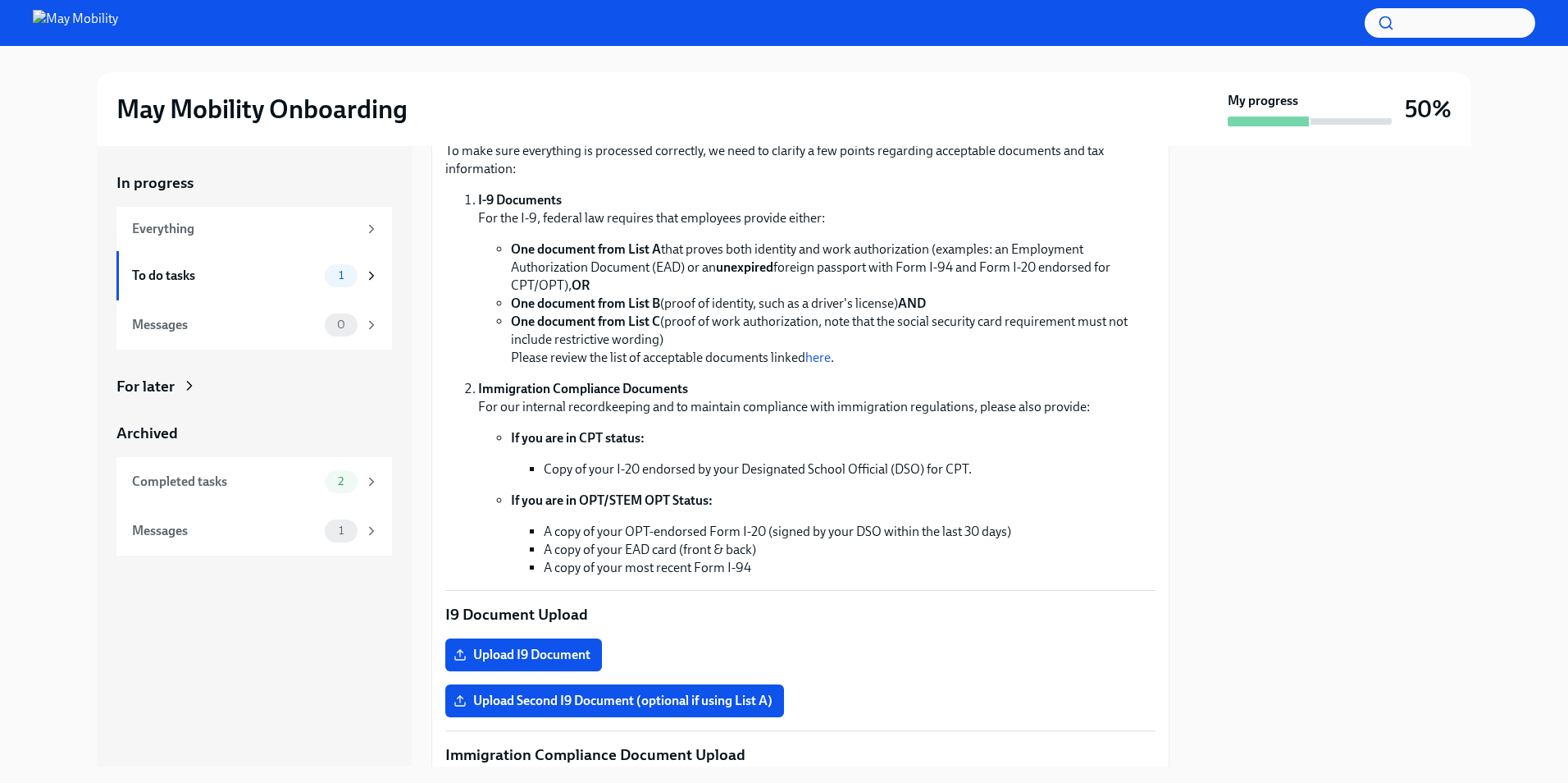
click at [658, 234] on li "I-9 Documents For the I-9, federal law requires that employees provide either: …" at bounding box center [817, 279] width 678 height 175
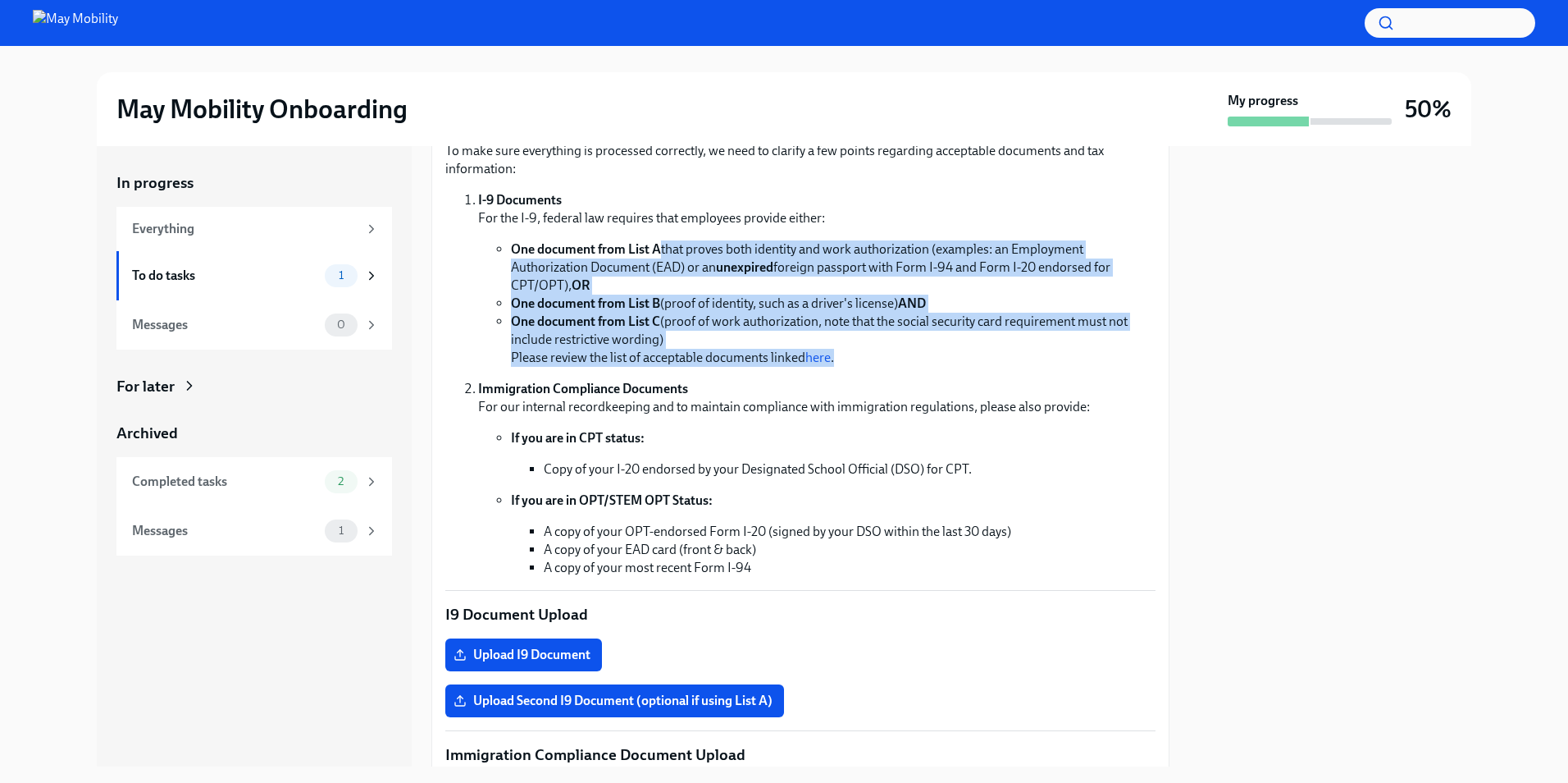
drag, startPoint x: 658, startPoint y: 234, endPoint x: 892, endPoint y: 364, distance: 267.7
click at [892, 364] on li "I-9 Documents For the I-9, federal law requires that employees provide either: …" at bounding box center [817, 279] width 678 height 175
click at [892, 364] on li "One document from List C (proof of work authorization, note that the social sec…" at bounding box center [832, 339] width 644 height 54
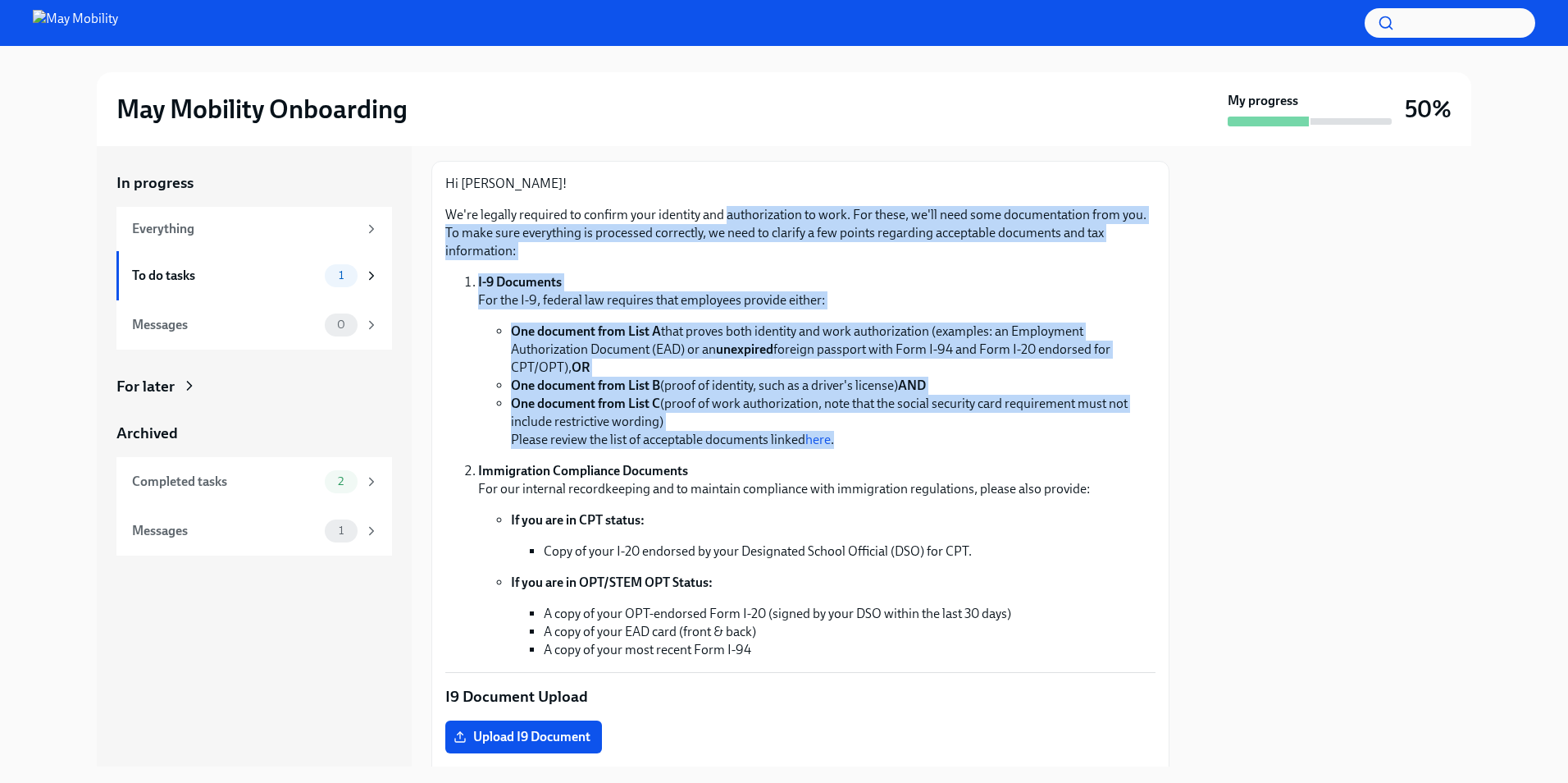
drag, startPoint x: 892, startPoint y: 364, endPoint x: 795, endPoint y: 219, distance: 174.5
click at [795, 219] on div "Hi [PERSON_NAME]! We're legally required to confirm your identity and authoriza…" at bounding box center [800, 417] width 710 height 484
click at [795, 219] on p "We're legally required to confirm your identity and authorization to work. For …" at bounding box center [800, 232] width 710 height 54
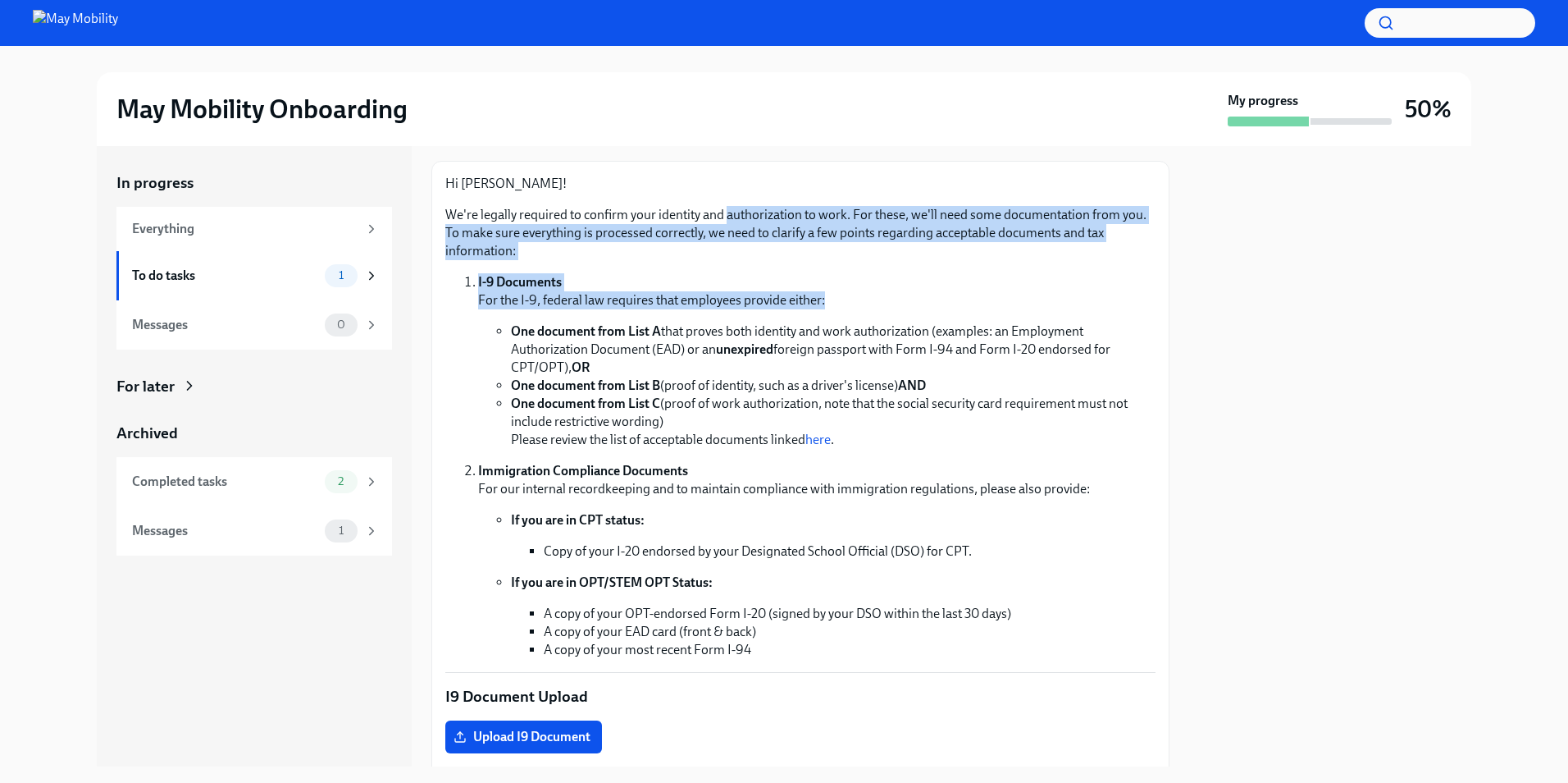
drag, startPoint x: 795, startPoint y: 219, endPoint x: 867, endPoint y: 307, distance: 113.7
click at [867, 307] on div "Hi [PERSON_NAME]! We're legally required to confirm your identity and authoriza…" at bounding box center [800, 417] width 710 height 484
click at [867, 307] on p "I-9 Documents For the I-9, federal law requires that employees provide either:" at bounding box center [817, 291] width 678 height 36
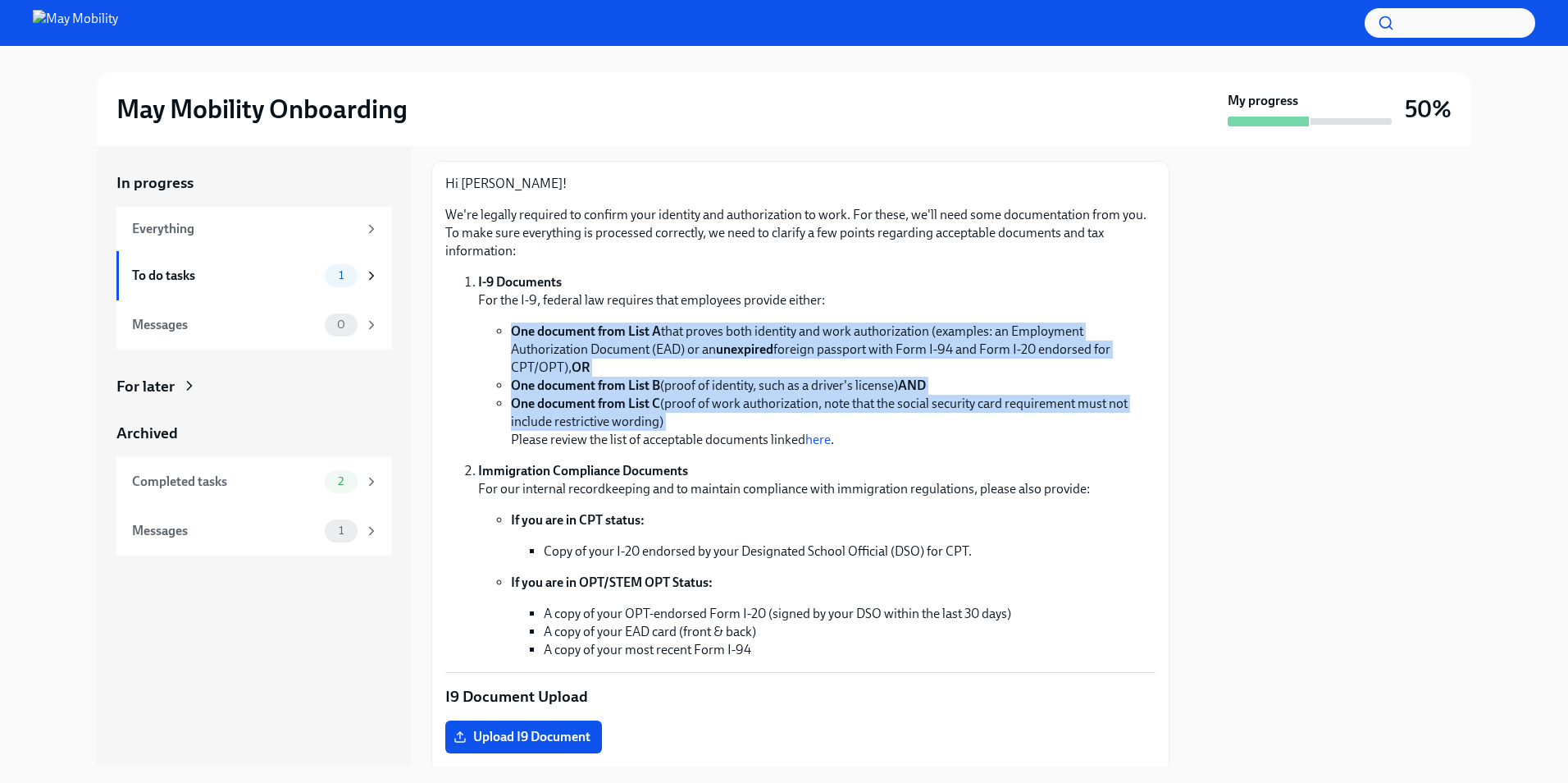
drag, startPoint x: 867, startPoint y: 307, endPoint x: 991, endPoint y: 420, distance: 167.8
click at [991, 420] on li "I-9 Documents For the I-9, federal law requires that employees provide either: …" at bounding box center [817, 361] width 678 height 175
click at [991, 420] on li "One document from List C (proof of work authorization, note that the social sec…" at bounding box center [832, 421] width 644 height 54
drag, startPoint x: 991, startPoint y: 420, endPoint x: 960, endPoint y: 296, distance: 127.8
click at [960, 296] on li "I-9 Documents For the I-9, federal law requires that employees provide either: …" at bounding box center [817, 361] width 678 height 175
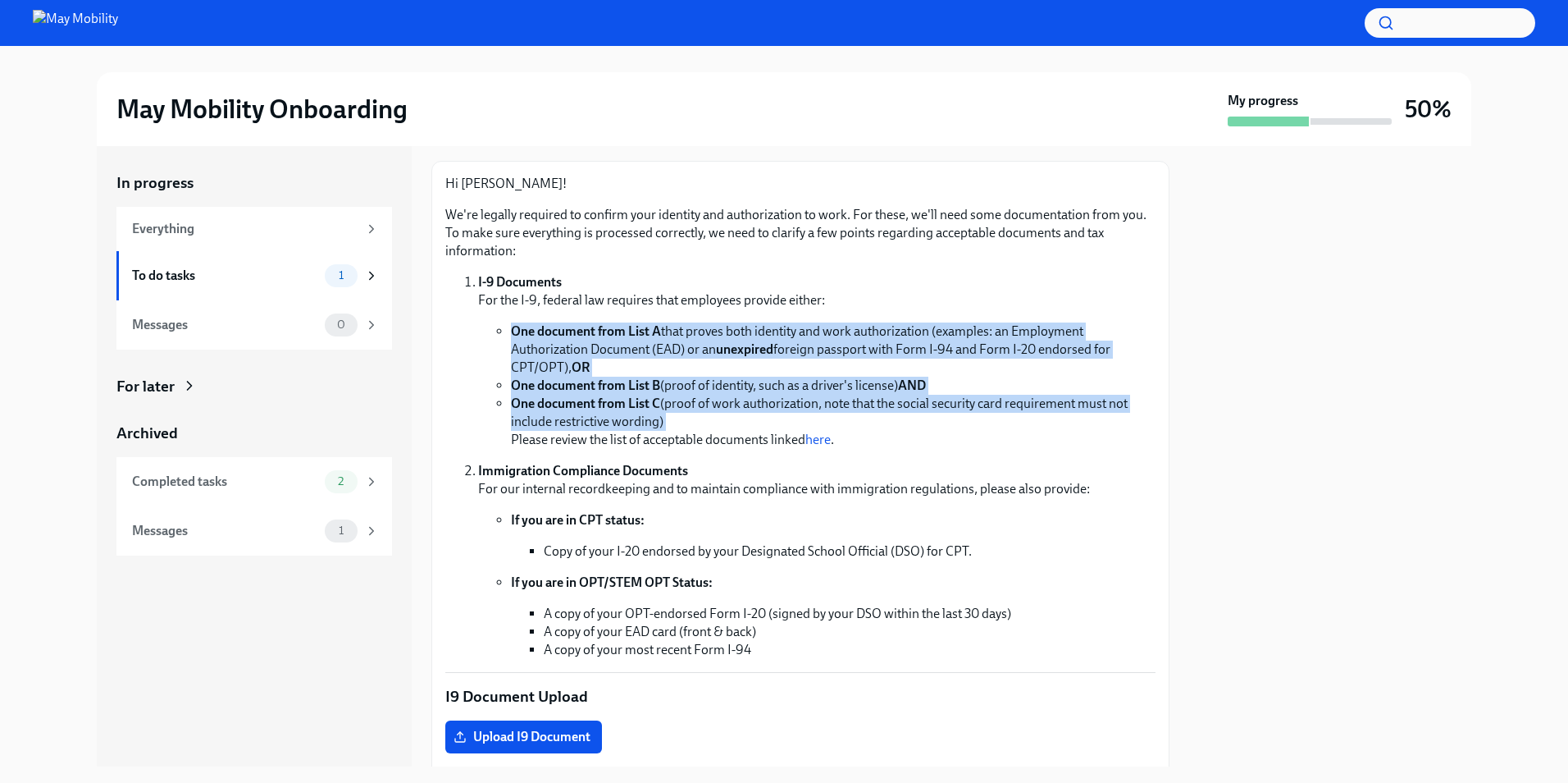
click at [960, 296] on p "I-9 Documents For the I-9, federal law requires that employees provide either:" at bounding box center [817, 291] width 678 height 36
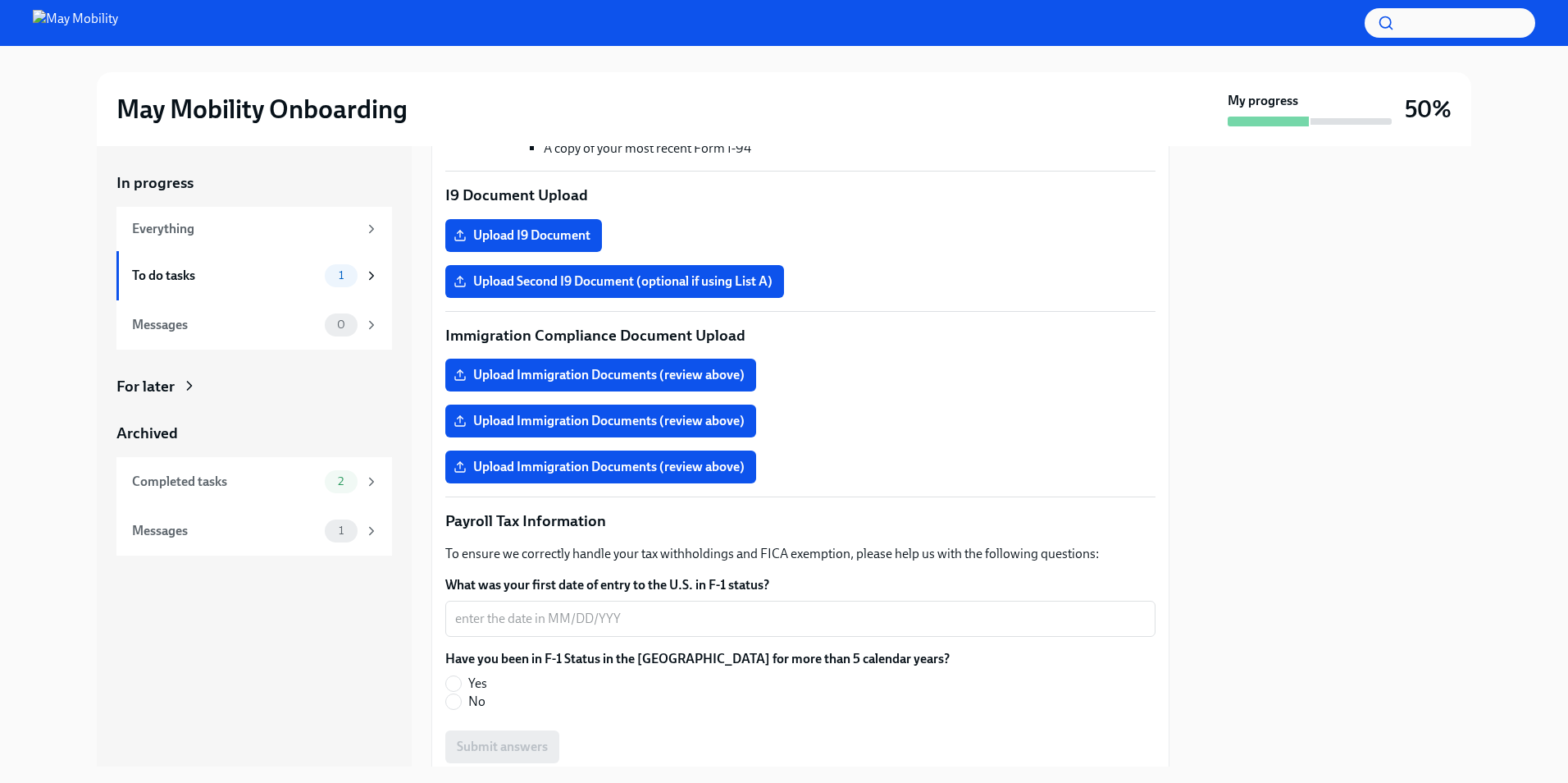
scroll to position [647, 0]
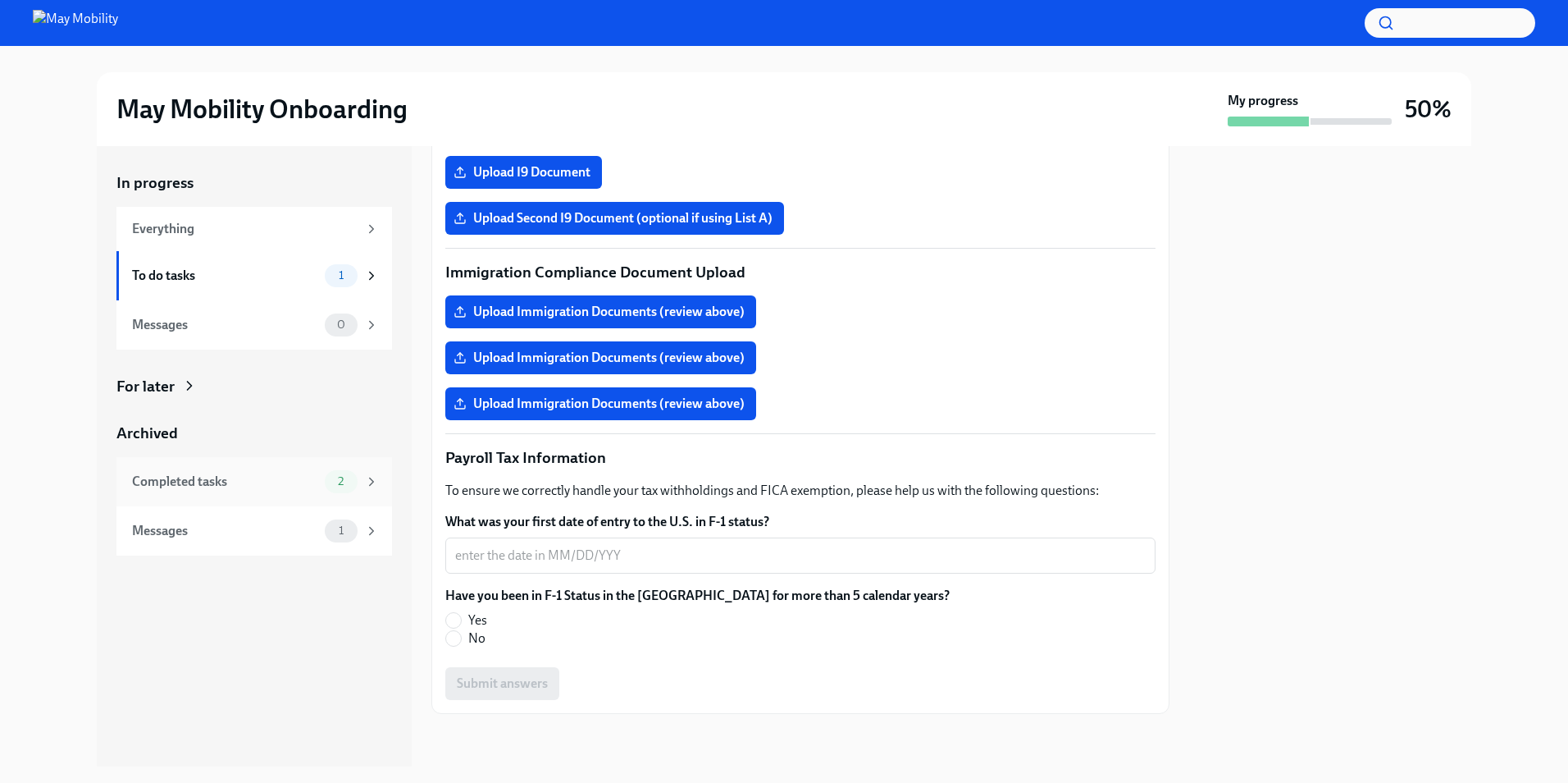
click at [263, 479] on div "Completed tasks" at bounding box center [225, 481] width 186 height 18
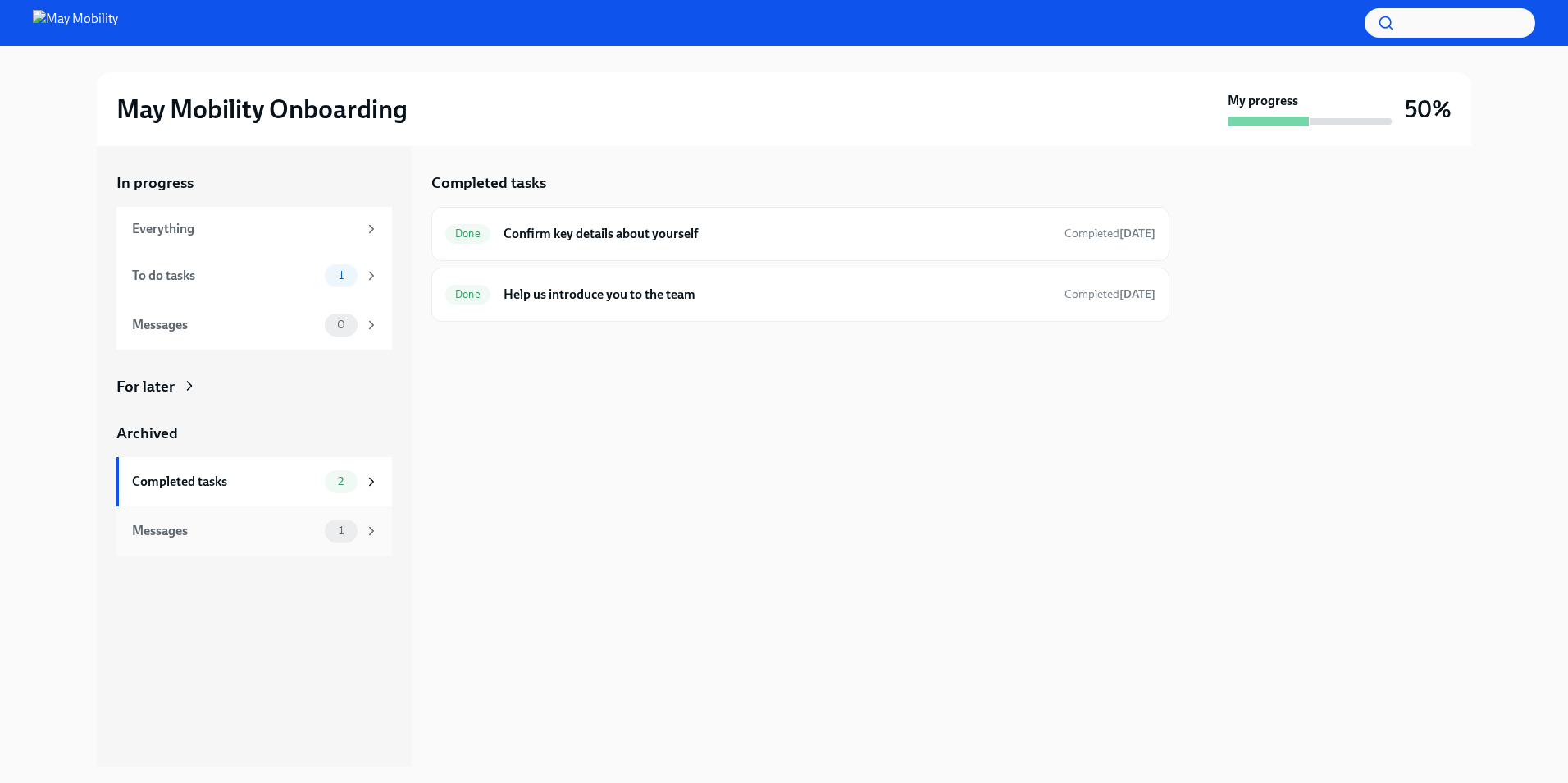
click at [270, 533] on div "Messages" at bounding box center [225, 531] width 186 height 18
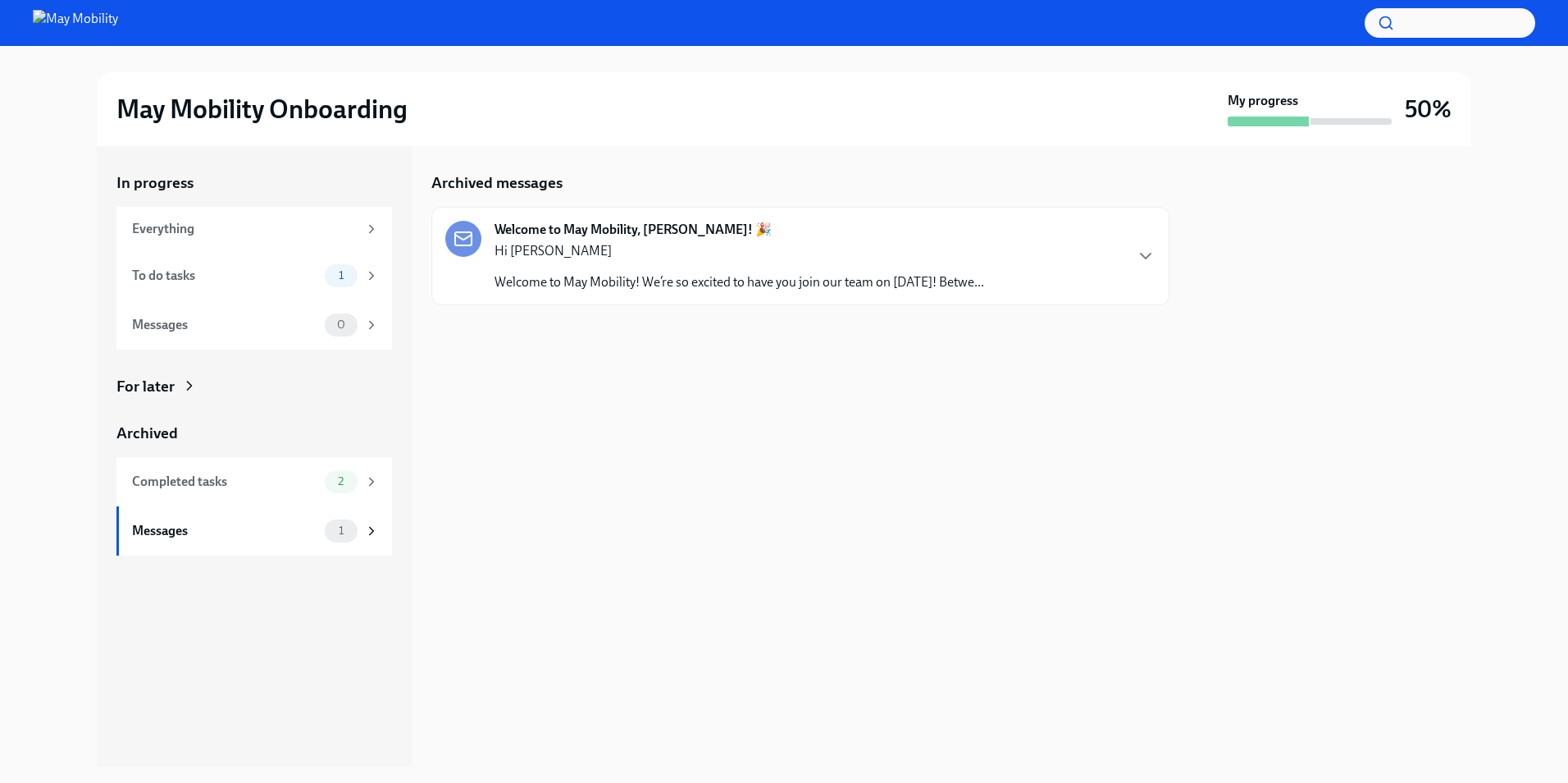
click at [622, 259] on p "Hi [PERSON_NAME]" at bounding box center [738, 251] width 489 height 18
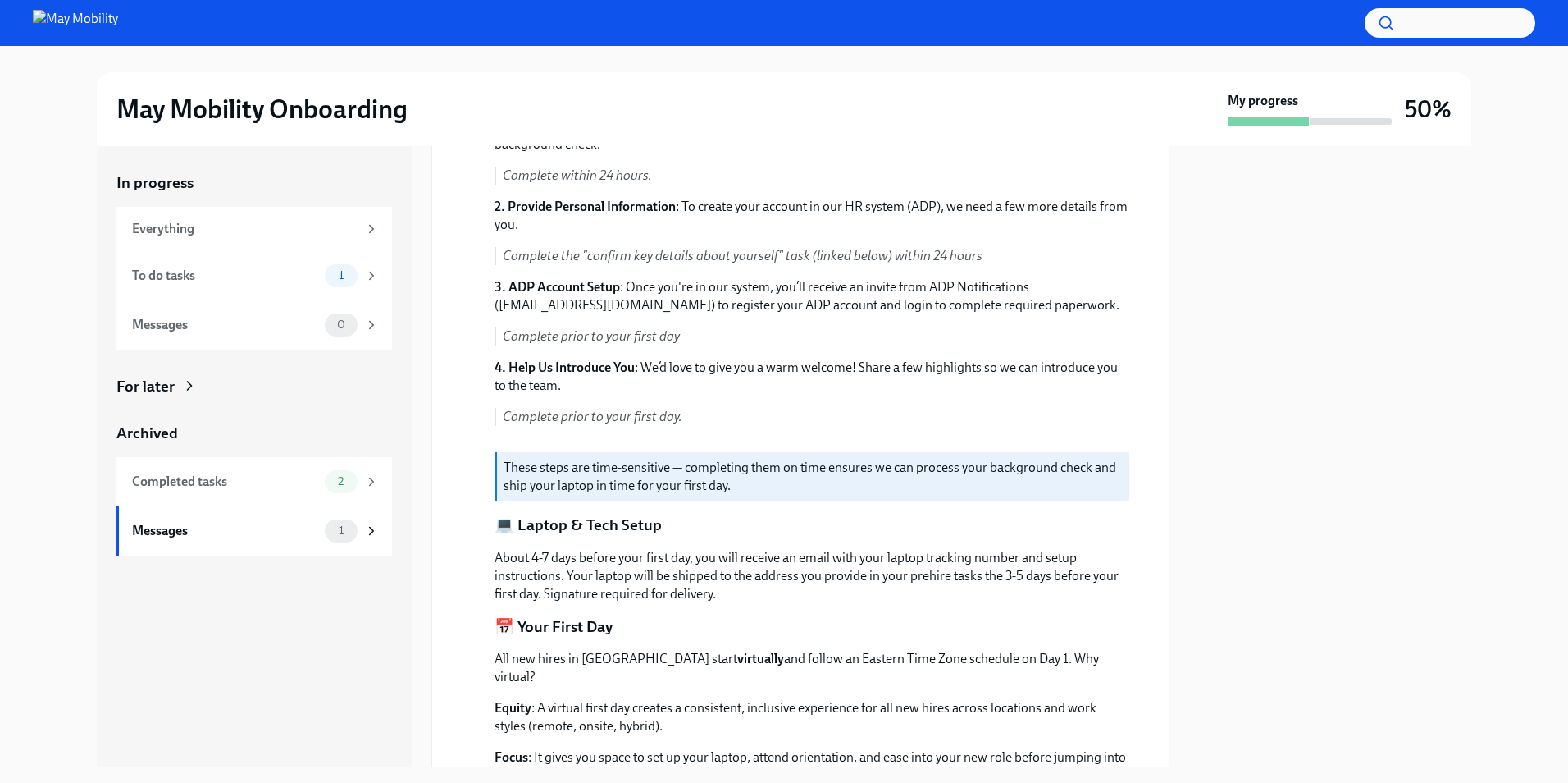
scroll to position [721, 0]
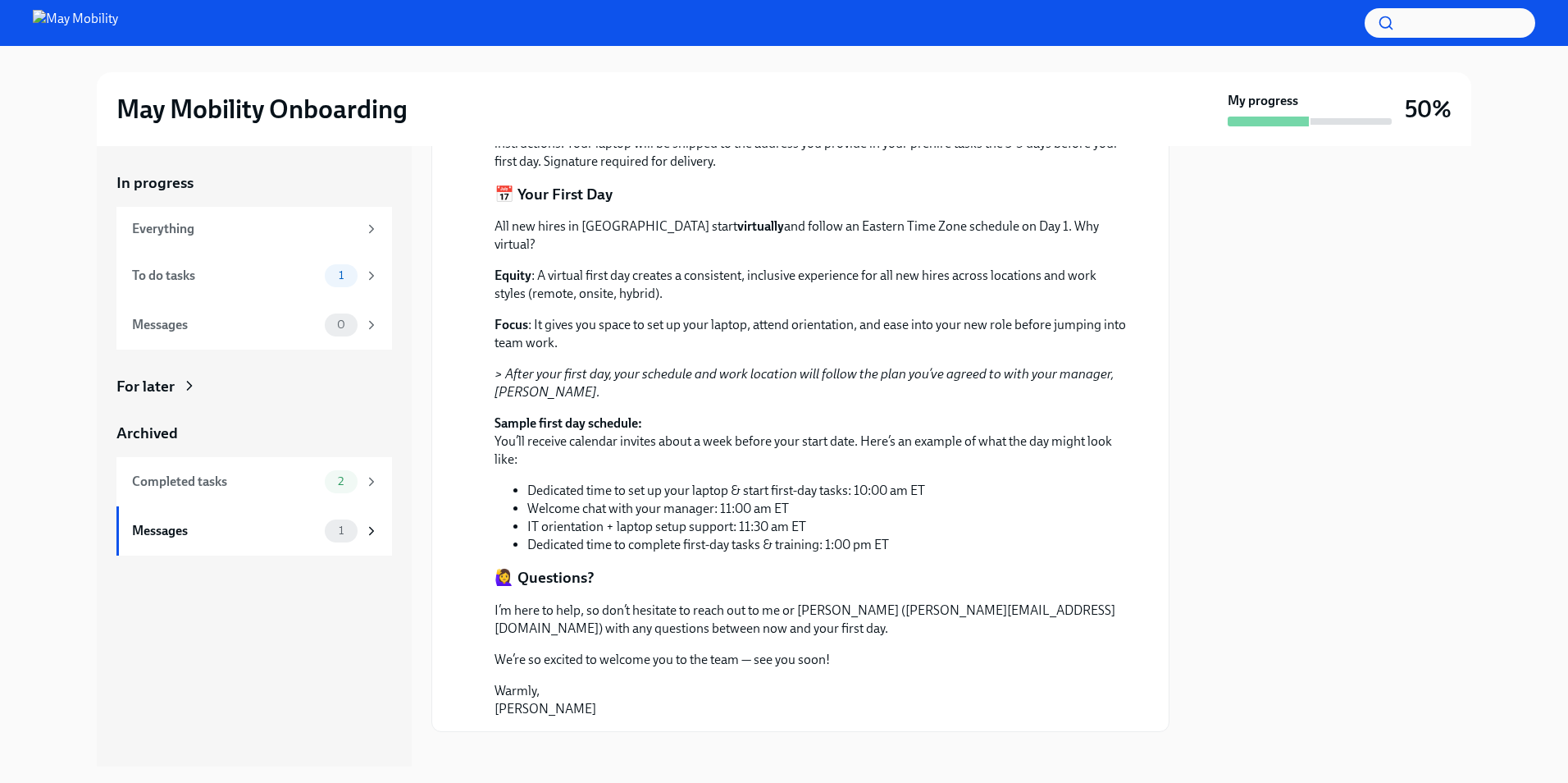
click at [634, 447] on p "Sample first day schedule: You’ll receive calendar invites about a week before …" at bounding box center [811, 441] width 635 height 54
drag, startPoint x: 634, startPoint y: 447, endPoint x: 978, endPoint y: 464, distance: 344.4
click at [978, 464] on div "All new hires in [GEOGRAPHIC_DATA] start virtually and follow an Eastern Time Z…" at bounding box center [811, 386] width 635 height 337
click at [978, 481] on li "Dedicated time to set up your laptop & start first-day tasks: 10:00 am ET" at bounding box center [828, 491] width 602 height 18
drag, startPoint x: 978, startPoint y: 464, endPoint x: 968, endPoint y: 439, distance: 26.9
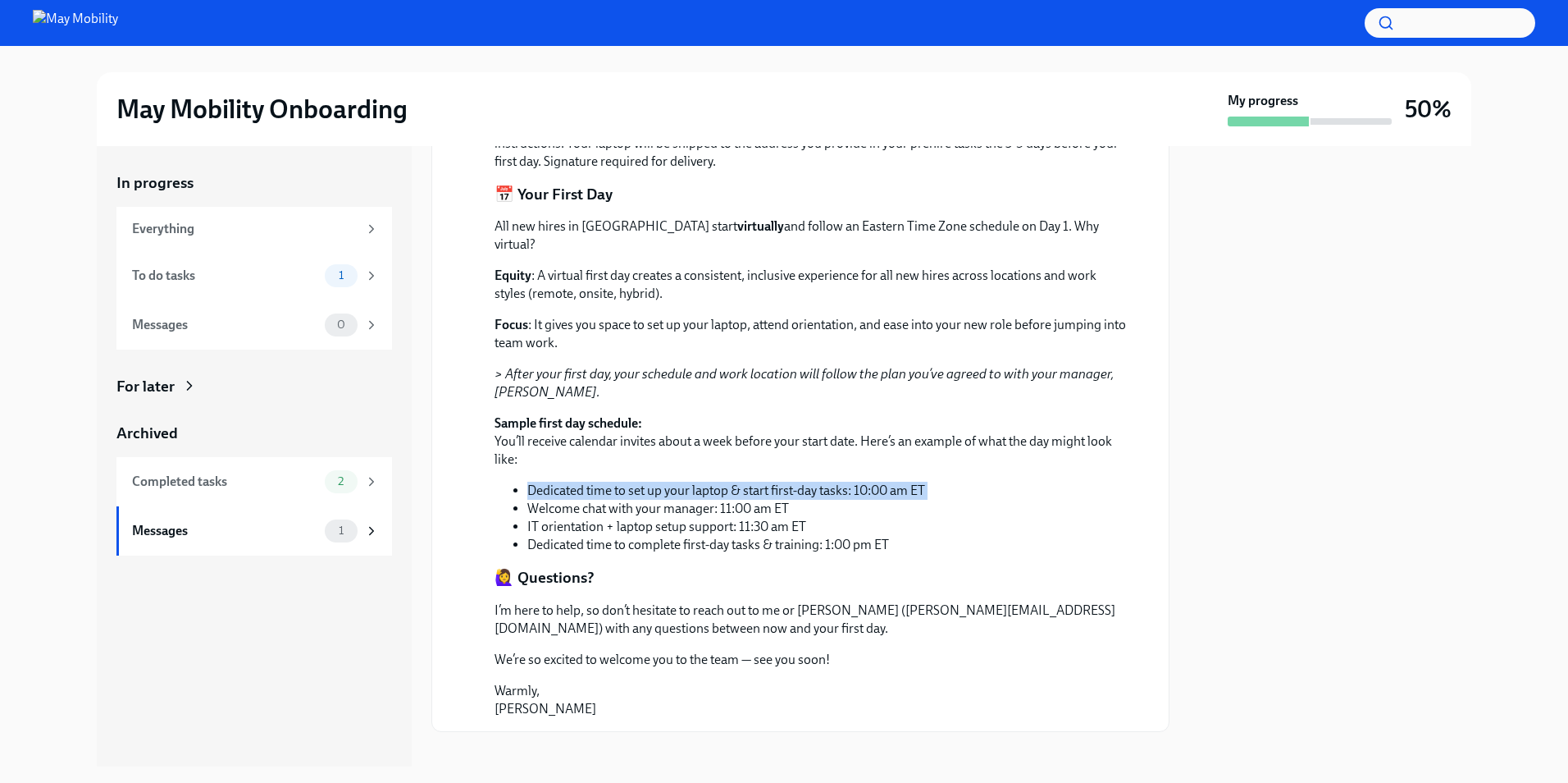
click at [968, 439] on div "All new hires in [GEOGRAPHIC_DATA] start virtually and follow an Eastern Time Z…" at bounding box center [811, 386] width 635 height 337
click at [968, 439] on p "Sample first day schedule: You’ll receive calendar invites about a week before …" at bounding box center [811, 441] width 635 height 54
drag, startPoint x: 968, startPoint y: 439, endPoint x: 977, endPoint y: 466, distance: 28.5
click at [977, 466] on div "All new hires in [GEOGRAPHIC_DATA] start virtually and follow an Eastern Time Z…" at bounding box center [811, 386] width 635 height 337
click at [977, 481] on li "Dedicated time to set up your laptop & start first-day tasks: 10:00 am ET" at bounding box center [828, 491] width 602 height 18
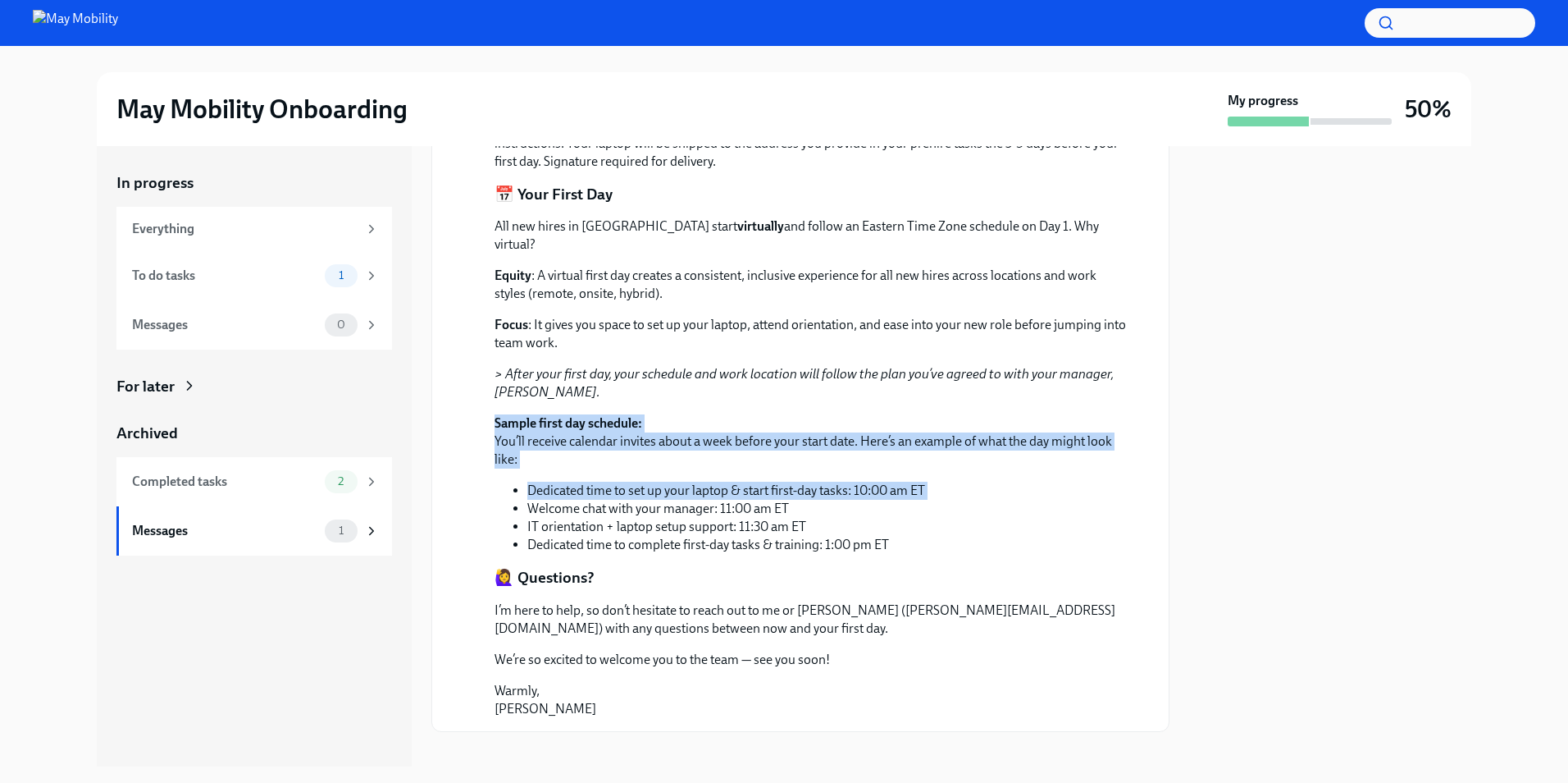
drag, startPoint x: 977, startPoint y: 466, endPoint x: 946, endPoint y: 390, distance: 82.1
click at [946, 390] on div "All new hires in [GEOGRAPHIC_DATA] start virtually and follow an Eastern Time Z…" at bounding box center [811, 386] width 635 height 337
drag, startPoint x: 946, startPoint y: 390, endPoint x: 981, endPoint y: 465, distance: 82.8
click at [981, 465] on div "All new hires in [GEOGRAPHIC_DATA] start virtually and follow an Eastern Time Z…" at bounding box center [811, 386] width 635 height 337
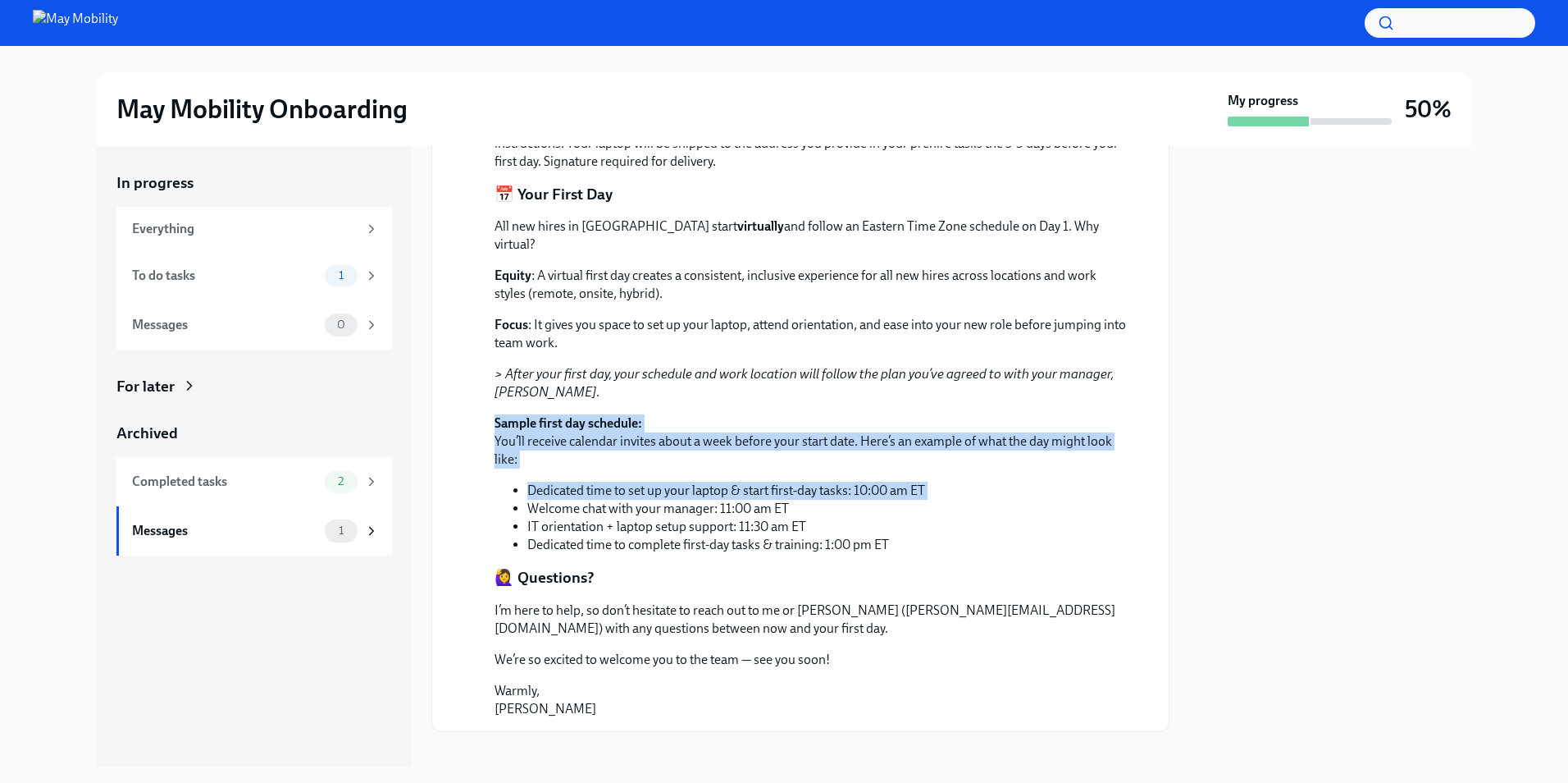
click at [981, 481] on li "Dedicated time to set up your laptop & start first-day tasks: 10:00 am ET" at bounding box center [828, 491] width 602 height 18
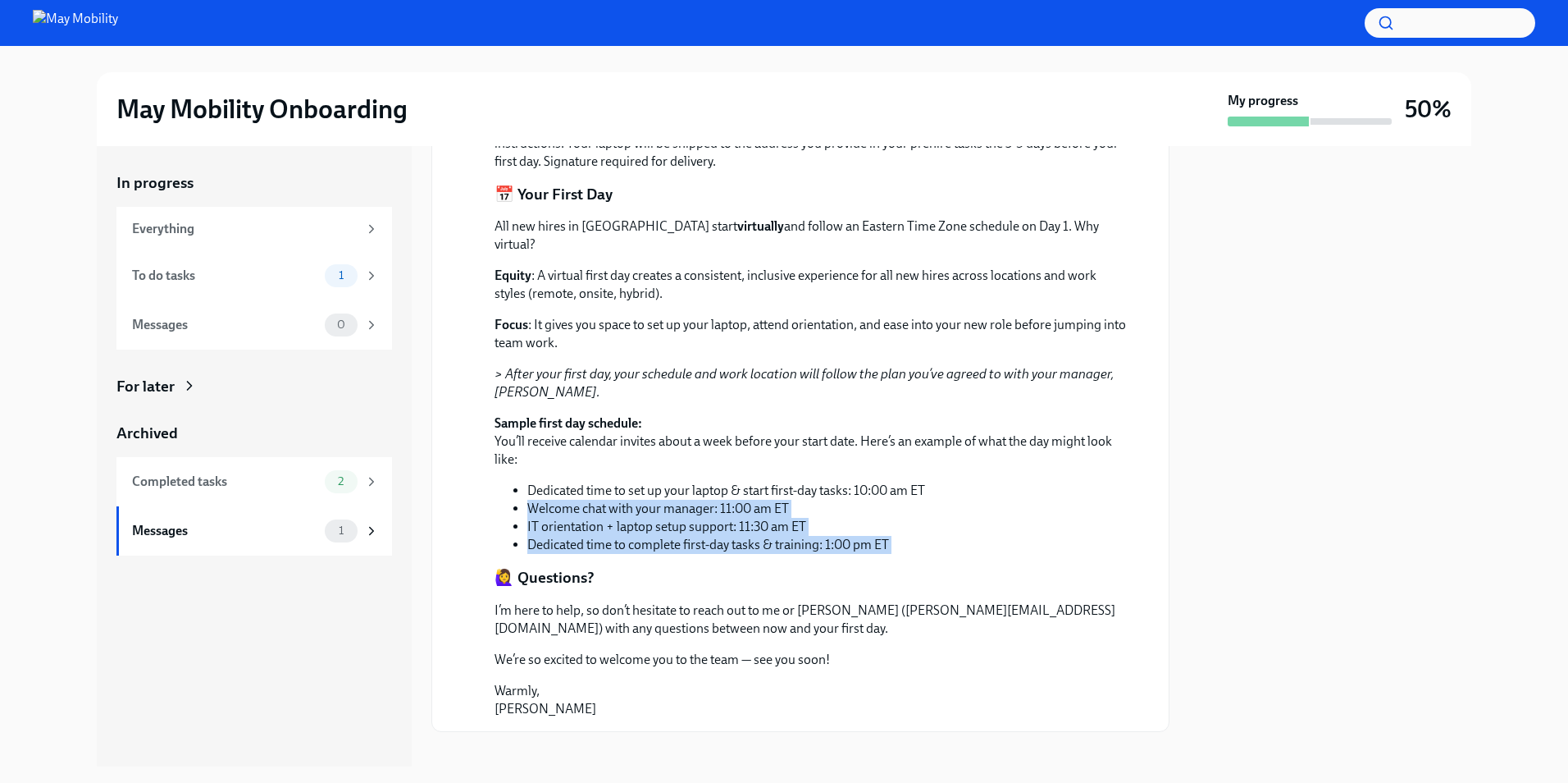
drag, startPoint x: 981, startPoint y: 465, endPoint x: 1000, endPoint y: 528, distance: 65.8
click at [1000, 528] on ul "Dedicated time to set up your laptop & start first-day tasks: 10:00 am ET Welco…" at bounding box center [811, 517] width 635 height 72
click at [1000, 536] on li "Dedicated time to complete first-day tasks & training: 1:00 pm ET" at bounding box center [828, 545] width 602 height 18
drag, startPoint x: 1000, startPoint y: 528, endPoint x: 967, endPoint y: 434, distance: 99.6
click at [967, 434] on div "All new hires in [GEOGRAPHIC_DATA] start virtually and follow an Eastern Time Z…" at bounding box center [811, 386] width 635 height 337
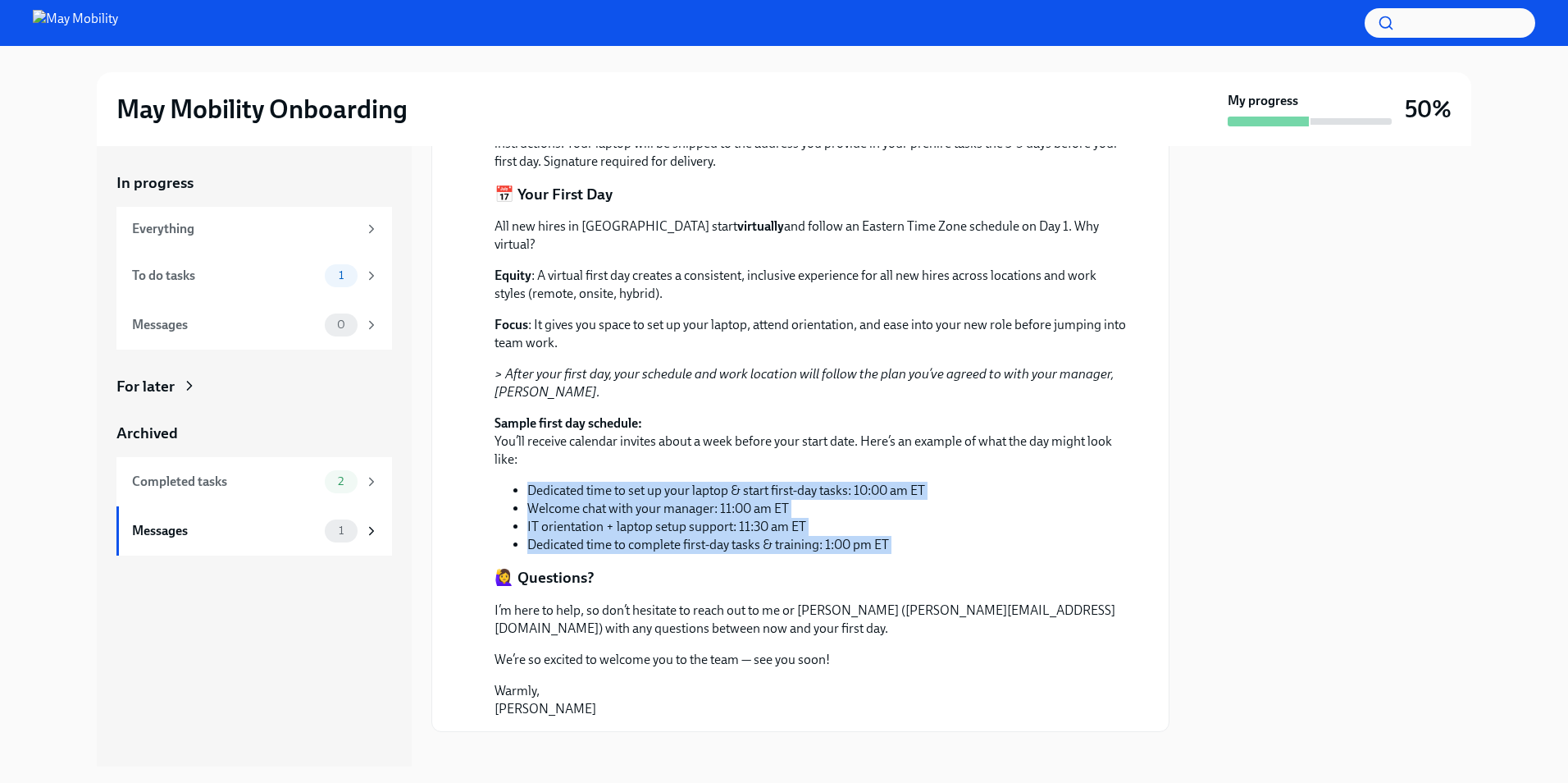
click at [967, 434] on p "Sample first day schedule: You’ll receive calendar invites about a week before …" at bounding box center [811, 441] width 635 height 54
drag, startPoint x: 967, startPoint y: 434, endPoint x: 999, endPoint y: 535, distance: 105.9
click at [999, 535] on div "All new hires in [GEOGRAPHIC_DATA] start virtually and follow an Eastern Time Z…" at bounding box center [811, 386] width 635 height 337
click at [999, 536] on li "Dedicated time to complete first-day tasks & training: 1:00 pm ET" at bounding box center [828, 545] width 602 height 18
drag, startPoint x: 999, startPoint y: 535, endPoint x: 937, endPoint y: 433, distance: 119.4
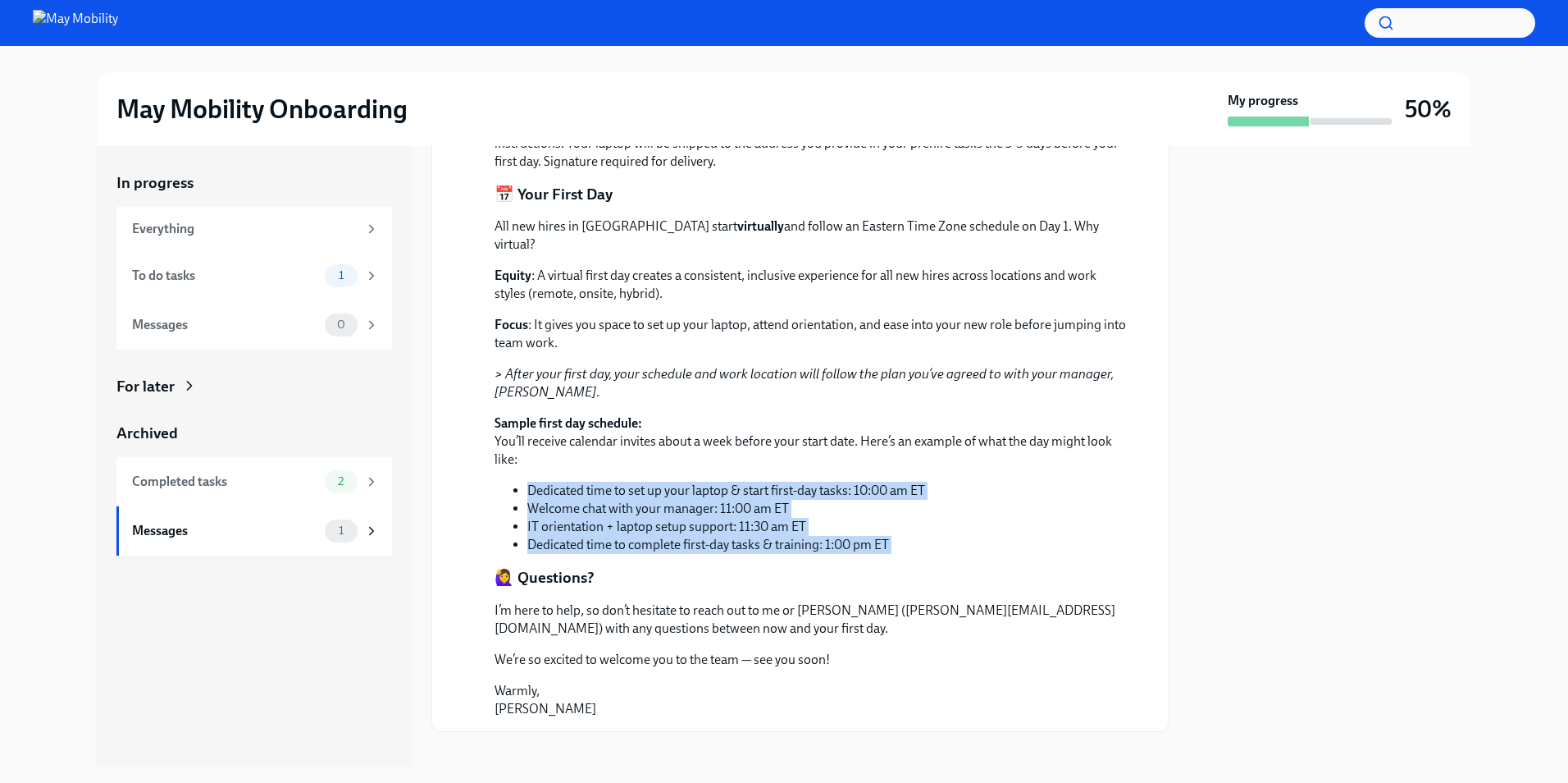
click at [937, 433] on div "All new hires in [GEOGRAPHIC_DATA] start virtually and follow an Eastern Time Z…" at bounding box center [811, 386] width 635 height 337
click at [937, 433] on p "Sample first day schedule: You’ll receive calendar invites about a week before …" at bounding box center [811, 441] width 635 height 54
drag, startPoint x: 937, startPoint y: 433, endPoint x: 998, endPoint y: 540, distance: 123.2
click at [998, 540] on div "Hi [PERSON_NAME] Welcome to May Mobility! We’re so excited to have you join our…" at bounding box center [811, 145] width 635 height 1147
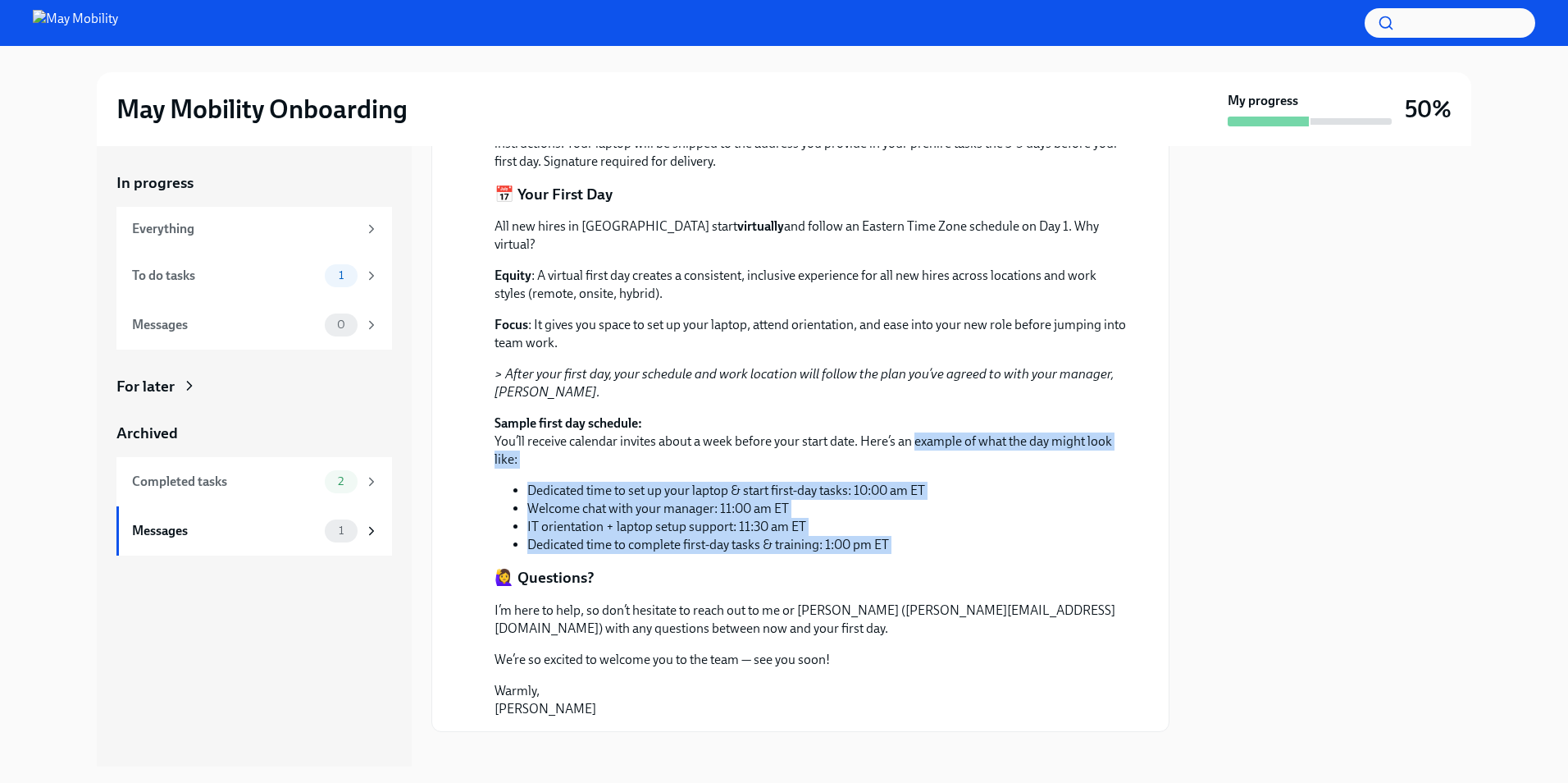
drag, startPoint x: 998, startPoint y: 540, endPoint x: 955, endPoint y: 424, distance: 123.7
click at [955, 424] on div "Hi [PERSON_NAME] Welcome to May Mobility! We’re so excited to have you join our…" at bounding box center [811, 145] width 635 height 1147
click at [955, 424] on p "Sample first day schedule: You’ll receive calendar invites about a week before …" at bounding box center [811, 441] width 635 height 54
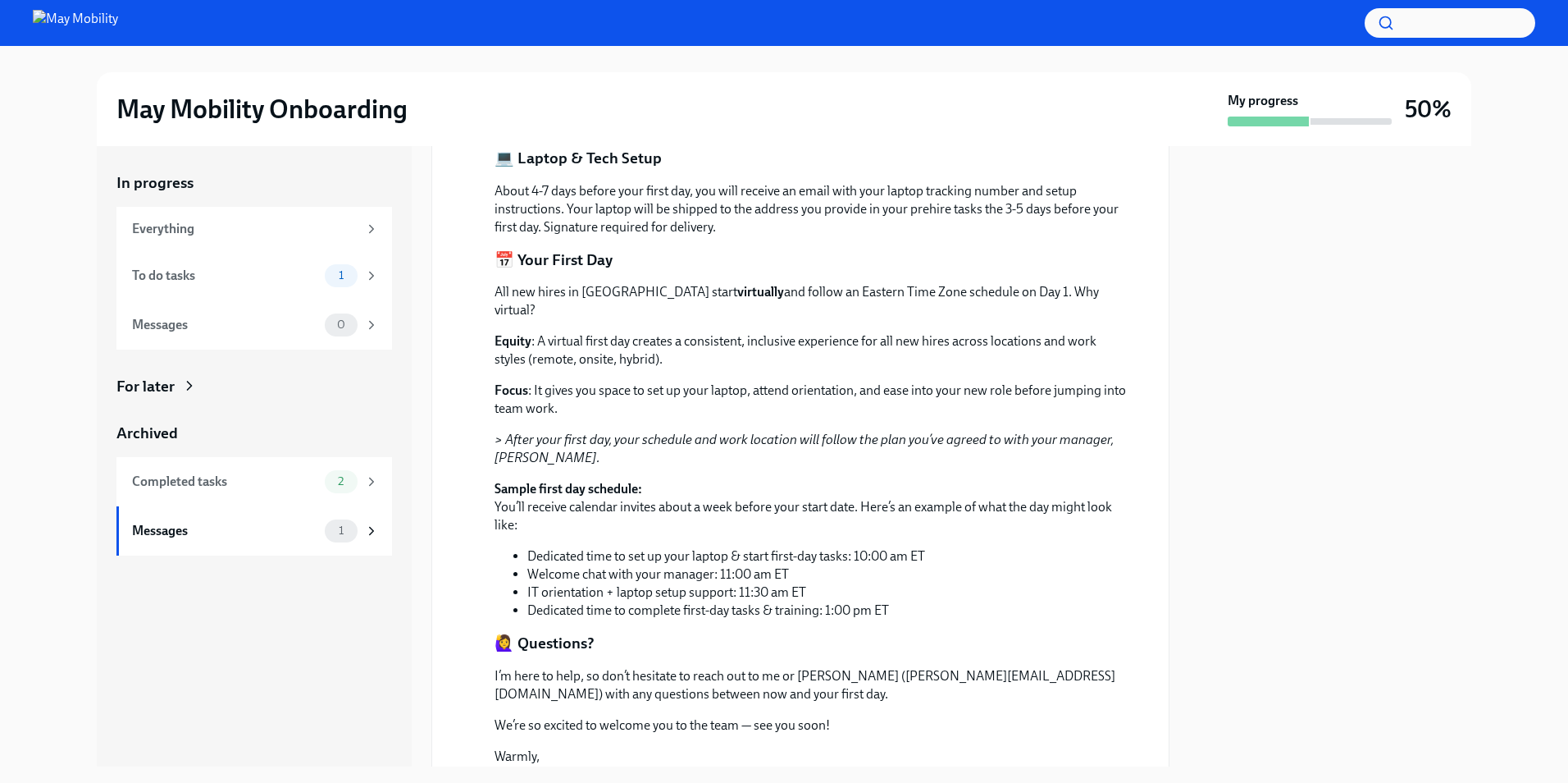
scroll to position [557, 0]
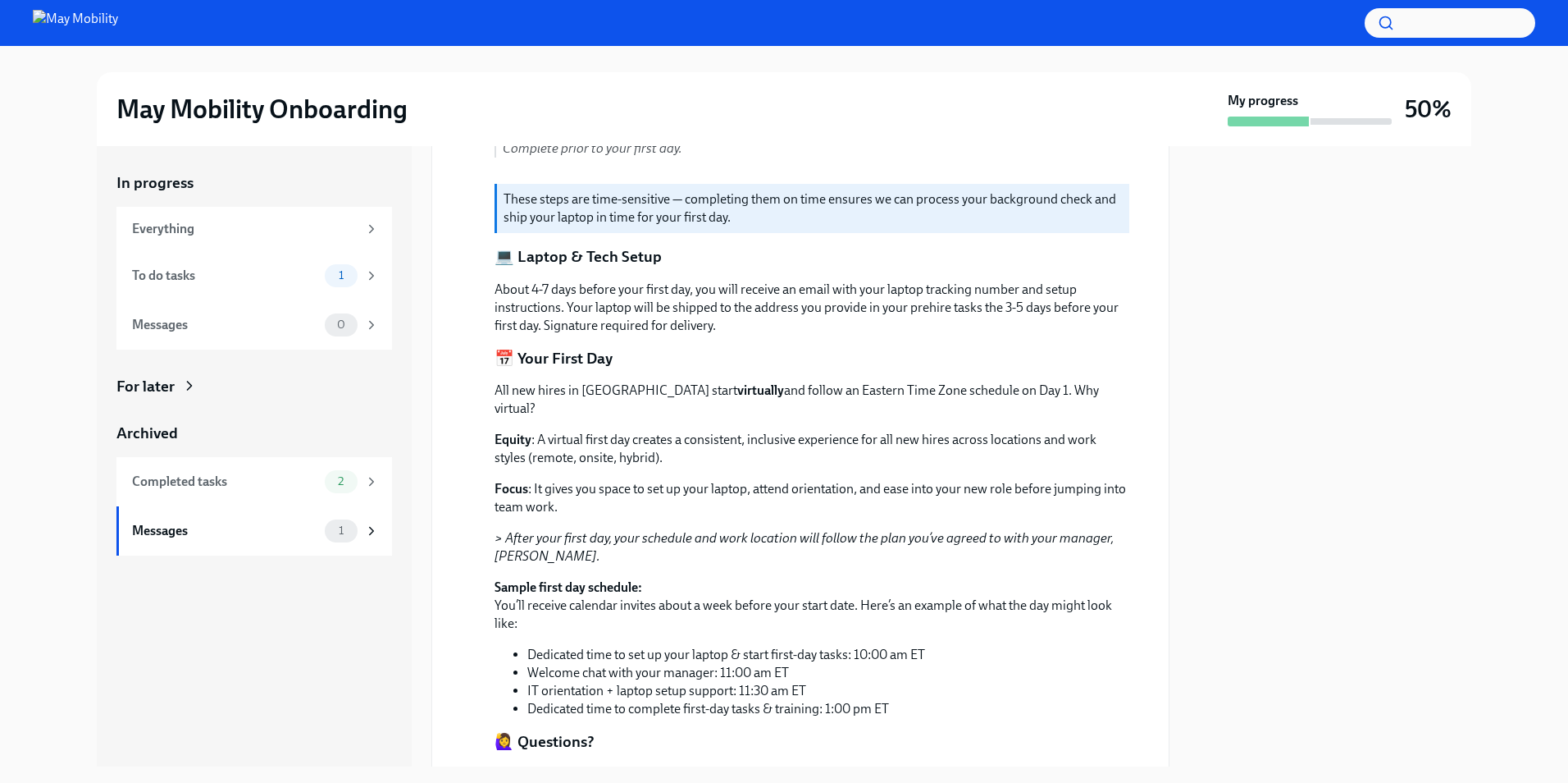
click at [487, 383] on div "[DATE] Hi [PERSON_NAME] Welcome to May Mobility! We’re so excited to have you j…" at bounding box center [800, 293] width 710 height 1176
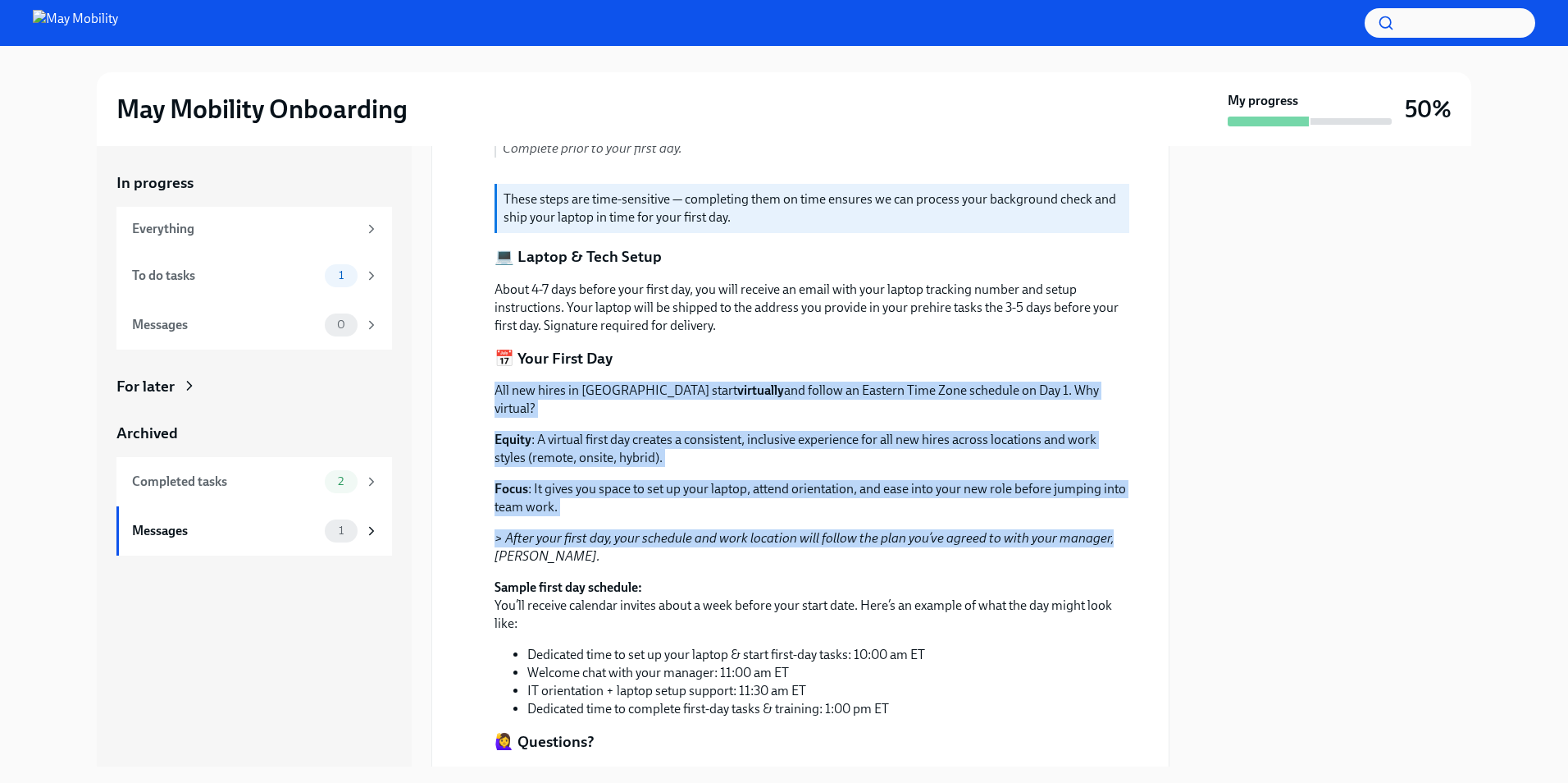
drag, startPoint x: 487, startPoint y: 383, endPoint x: 1103, endPoint y: 516, distance: 630.2
click at [1103, 516] on div "[DATE] Hi [PERSON_NAME] Welcome to May Mobility! We’re so excited to have you j…" at bounding box center [800, 293] width 710 height 1176
click at [1103, 530] on em "> After your first day, your schedule and work location will follow the plan yo…" at bounding box center [804, 547] width 619 height 33
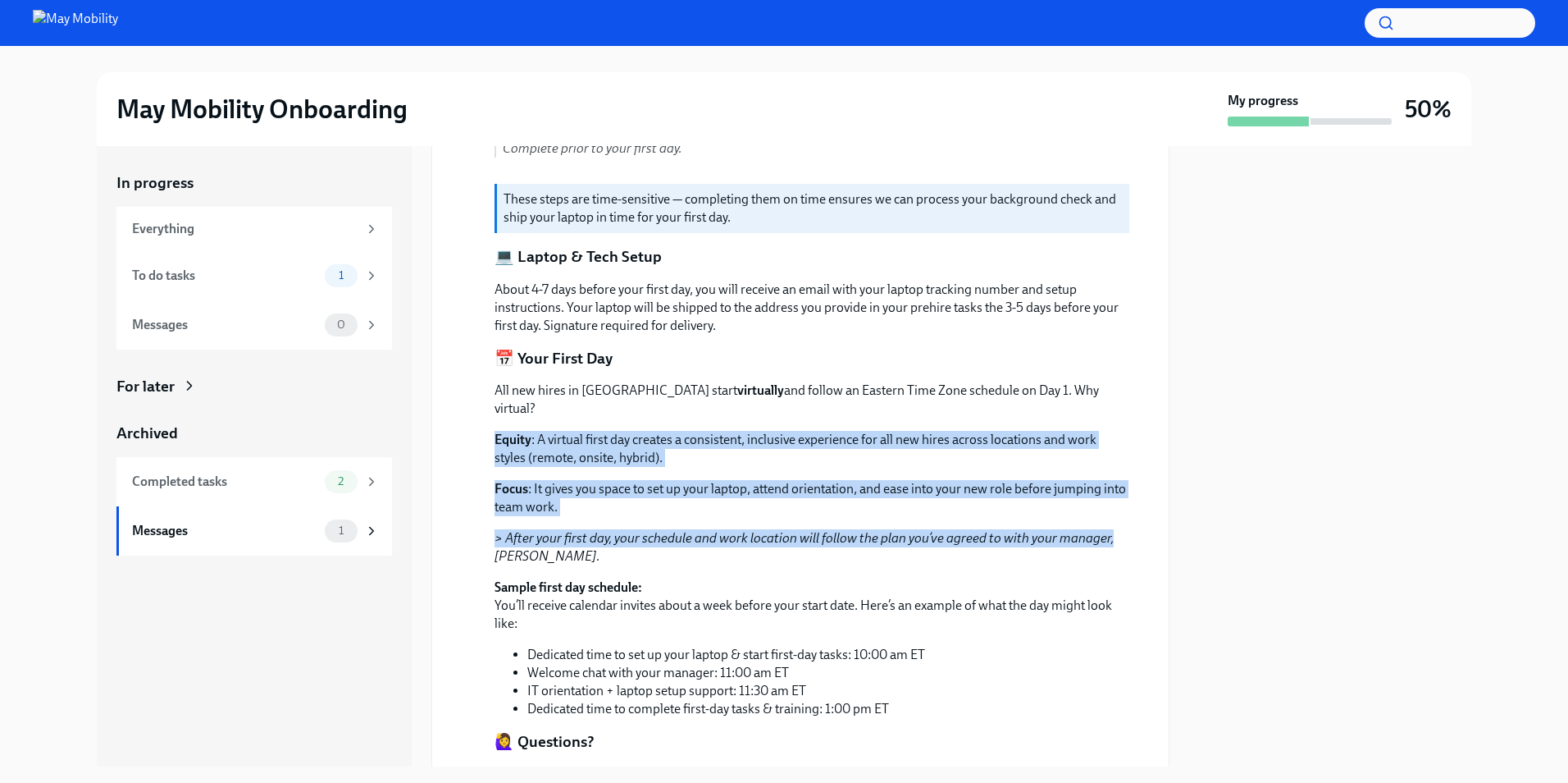
drag, startPoint x: 1103, startPoint y: 516, endPoint x: 442, endPoint y: 409, distance: 669.6
click at [442, 409] on div "Welcome to May Mobility, [PERSON_NAME]! 🎉 Unarchive [DATE] Hi [PERSON_NAME] Wel…" at bounding box center [800, 272] width 738 height 1246
drag, startPoint x: 442, startPoint y: 409, endPoint x: 494, endPoint y: 415, distance: 52.3
click at [494, 415] on div "[DATE] Hi [PERSON_NAME] Welcome to May Mobility! We’re so excited to have you j…" at bounding box center [800, 293] width 710 height 1176
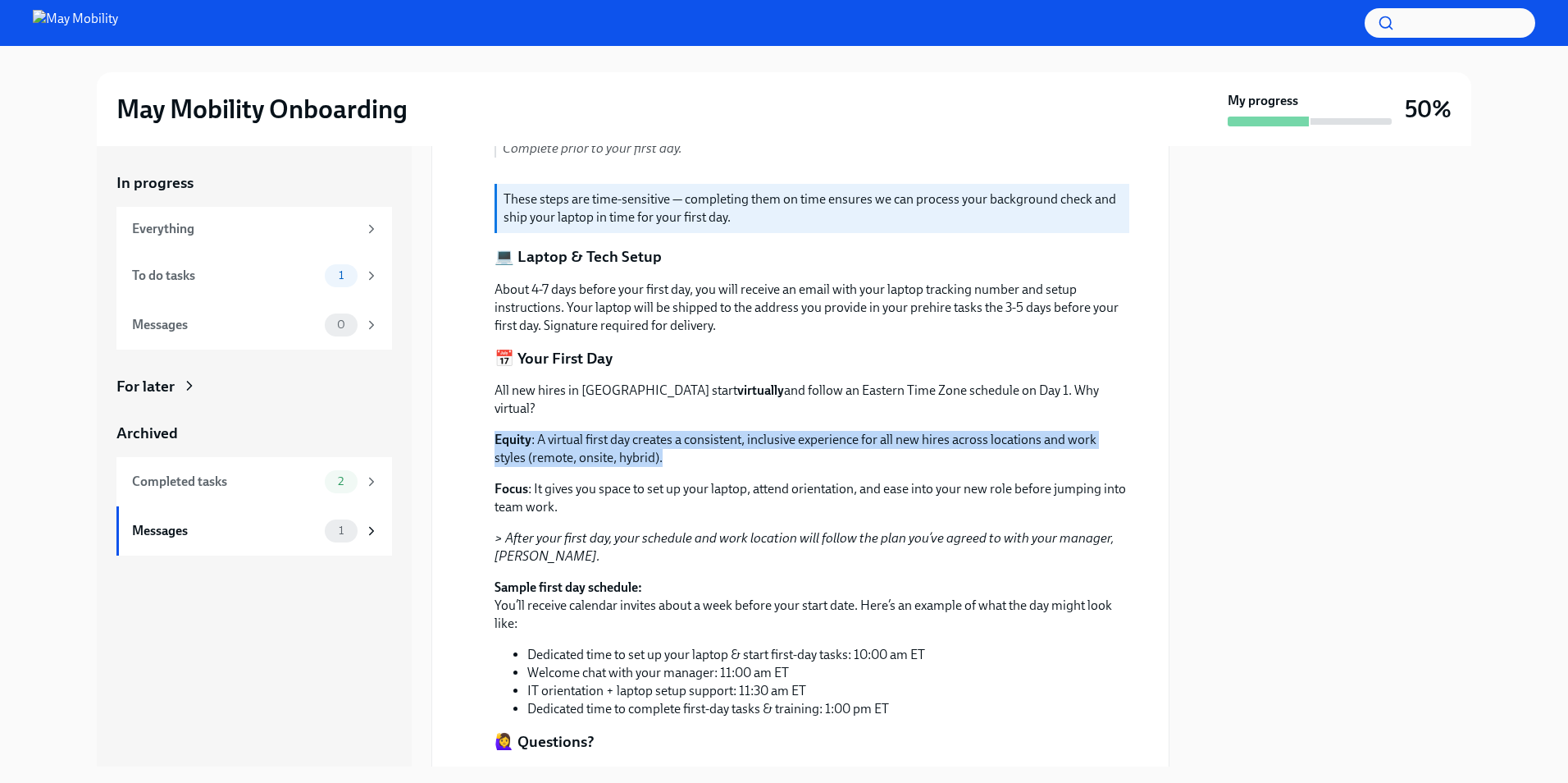
drag, startPoint x: 494, startPoint y: 415, endPoint x: 841, endPoint y: 441, distance: 348.0
click at [841, 441] on div "[DATE] Hi [PERSON_NAME] Welcome to May Mobility! We’re so excited to have you j…" at bounding box center [800, 293] width 710 height 1176
click at [841, 441] on p "Equity : A virtual first day creates a consistent, inclusive experience for all…" at bounding box center [811, 448] width 635 height 36
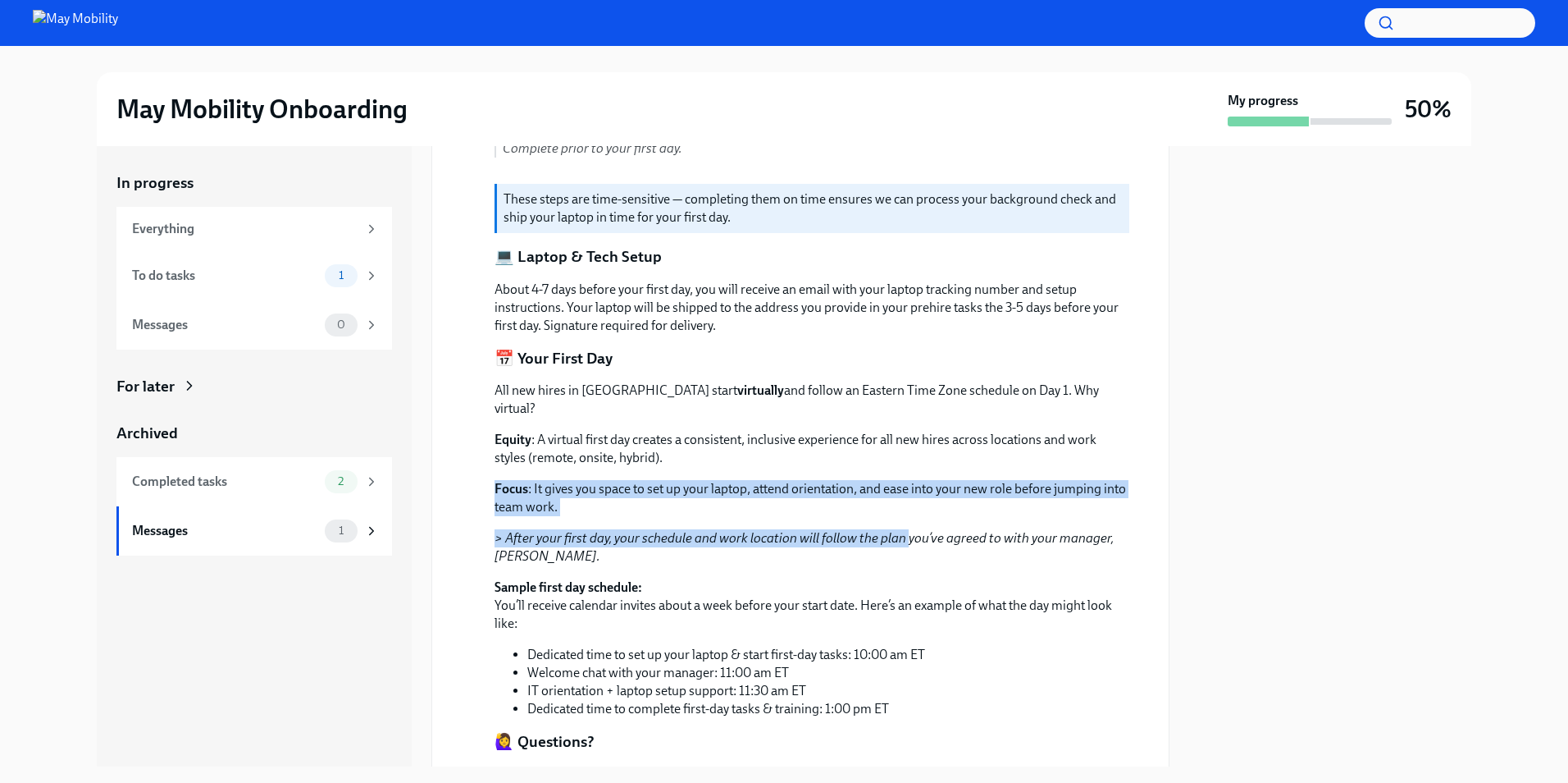
drag, startPoint x: 841, startPoint y: 441, endPoint x: 902, endPoint y: 503, distance: 87.0
click at [902, 503] on div "All new hires in [GEOGRAPHIC_DATA] start virtually and follow an Eastern Time Z…" at bounding box center [811, 550] width 635 height 337
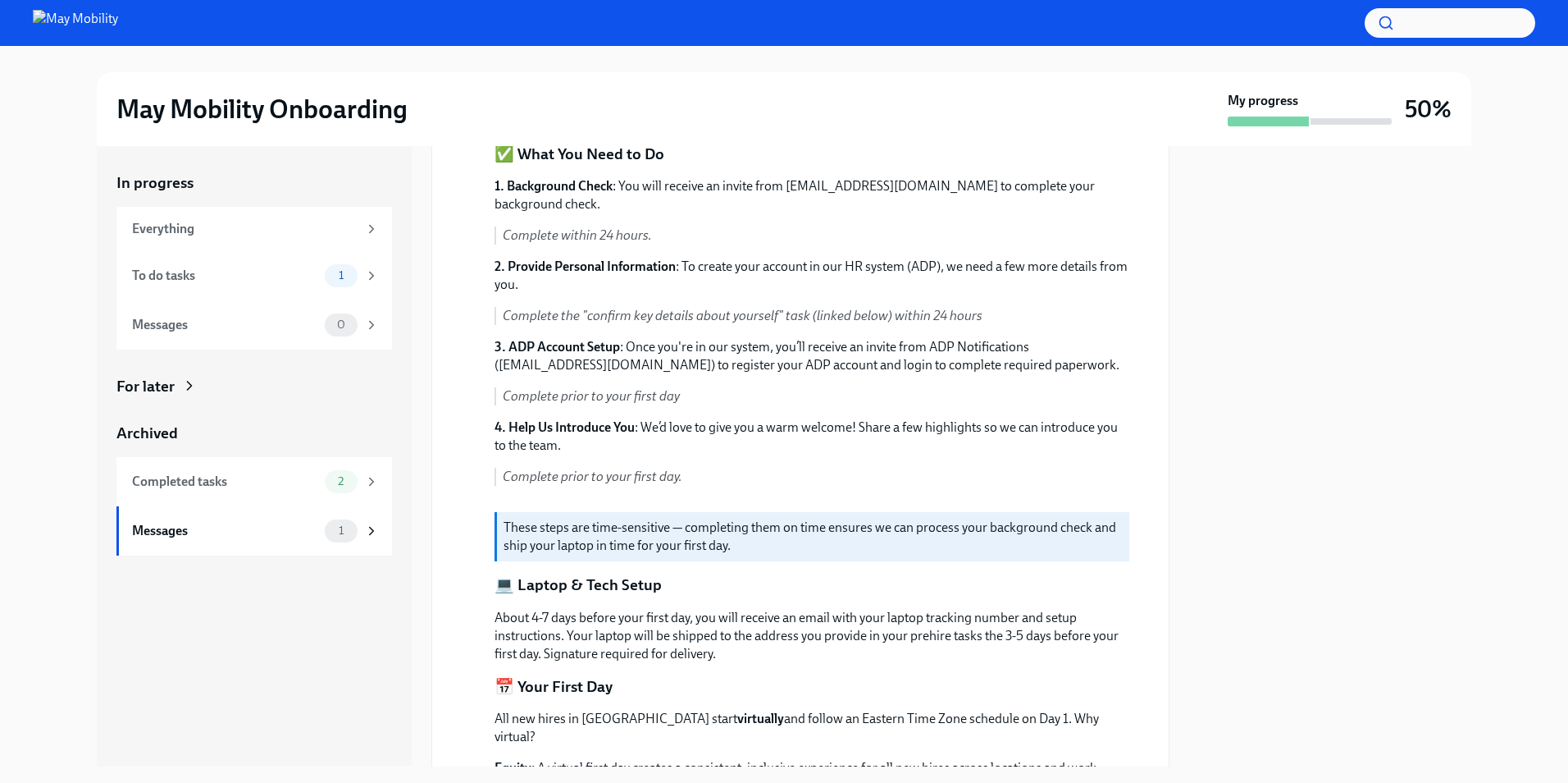
scroll to position [147, 0]
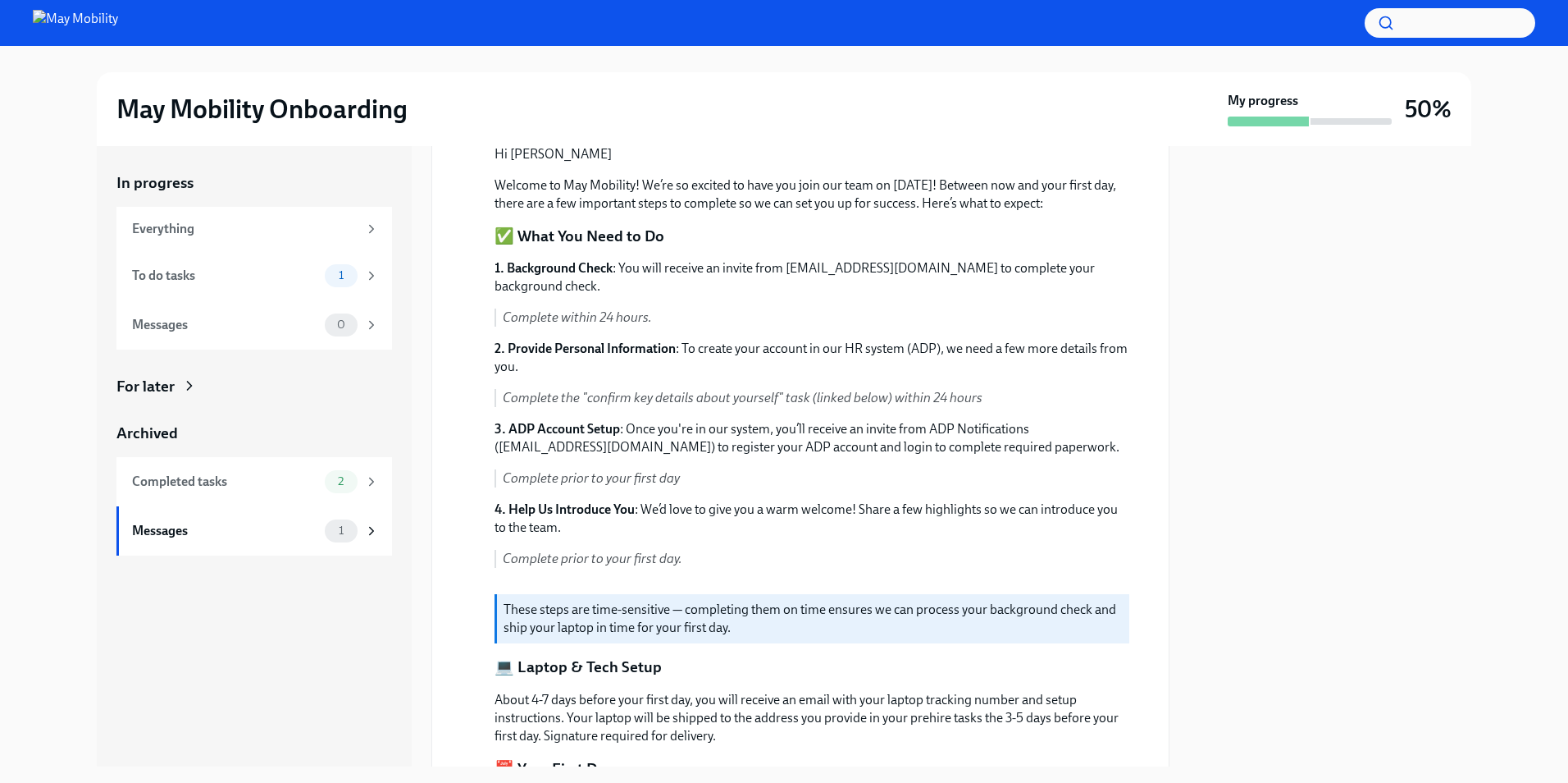
click at [491, 421] on div "[DATE] Hi [PERSON_NAME] Welcome to May Mobility! We’re so excited to have you j…" at bounding box center [800, 704] width 710 height 1176
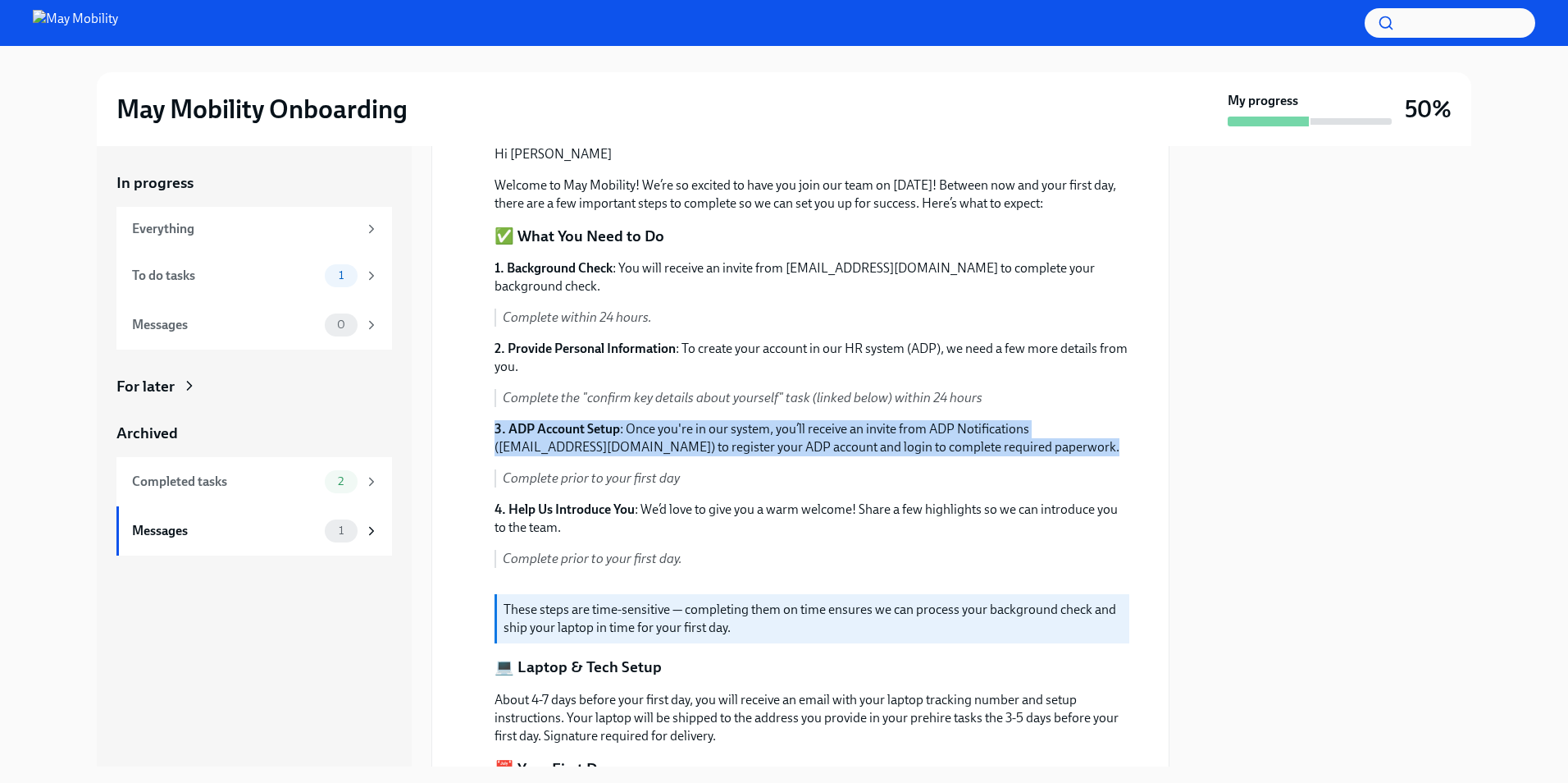
drag, startPoint x: 491, startPoint y: 421, endPoint x: 1046, endPoint y: 456, distance: 556.1
click at [1046, 456] on div "[DATE] Hi [PERSON_NAME] Welcome to May Mobility! We’re so excited to have you j…" at bounding box center [800, 704] width 710 height 1176
click at [1046, 456] on p "3. ADP Account Setup : Once you're in our system, you’ll receive an invite from…" at bounding box center [811, 438] width 635 height 36
drag, startPoint x: 1046, startPoint y: 456, endPoint x: 1037, endPoint y: 401, distance: 55.7
click at [1037, 401] on div "1. Background Check : You will receive an invite from [EMAIL_ADDRESS][DOMAIN_NA…" at bounding box center [811, 420] width 635 height 322
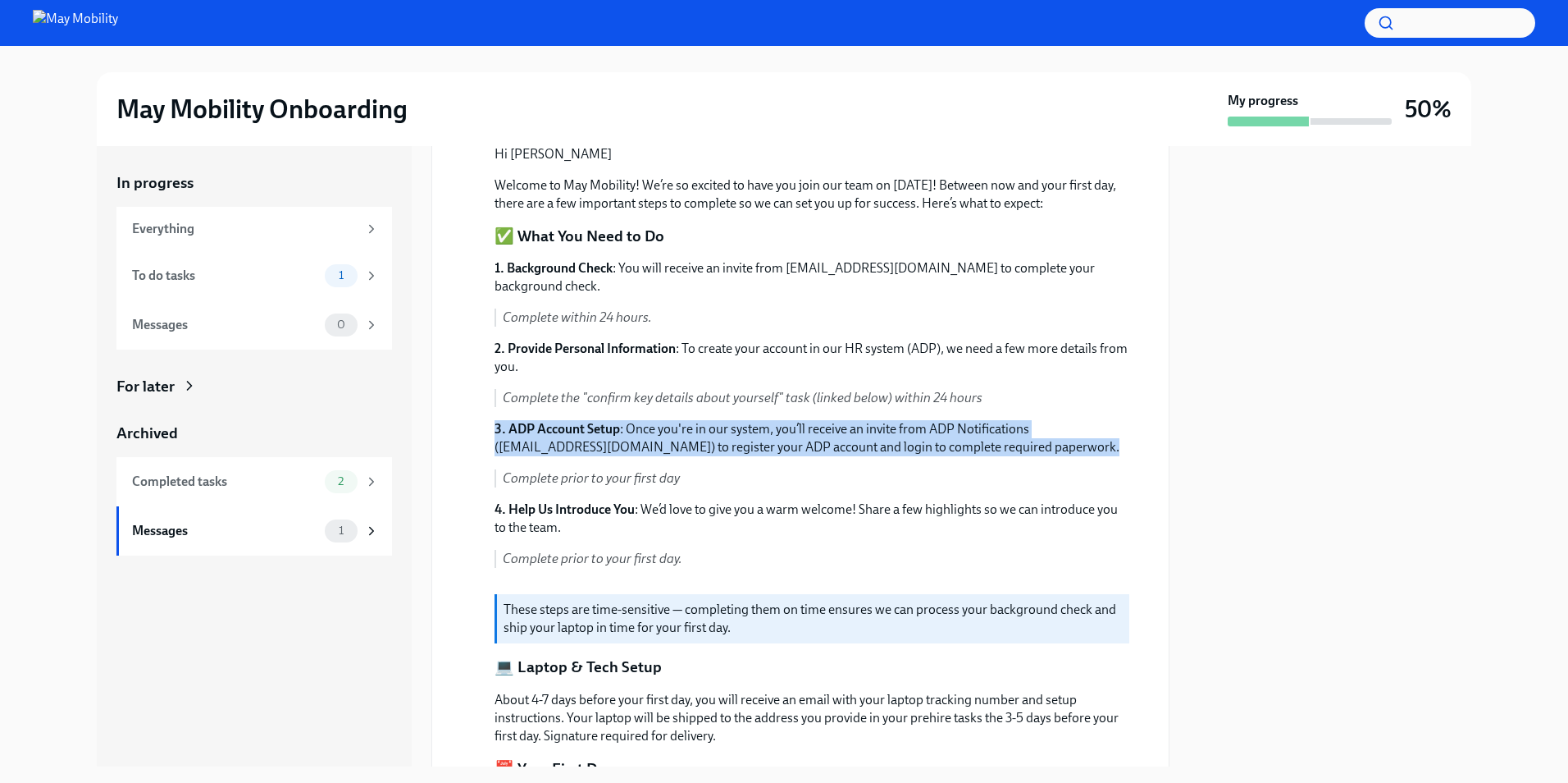
click at [1037, 401] on p "Complete the "confirm key details about yourself" task (linked below) within 24…" at bounding box center [816, 398] width 627 height 18
drag, startPoint x: 1037, startPoint y: 401, endPoint x: 1050, endPoint y: 453, distance: 53.6
click at [1050, 453] on div "1. Background Check : You will receive an invite from [EMAIL_ADDRESS][DOMAIN_NA…" at bounding box center [811, 420] width 635 height 322
click at [1050, 453] on p "3. ADP Account Setup : Once you're in our system, you’ll receive an invite from…" at bounding box center [811, 438] width 635 height 36
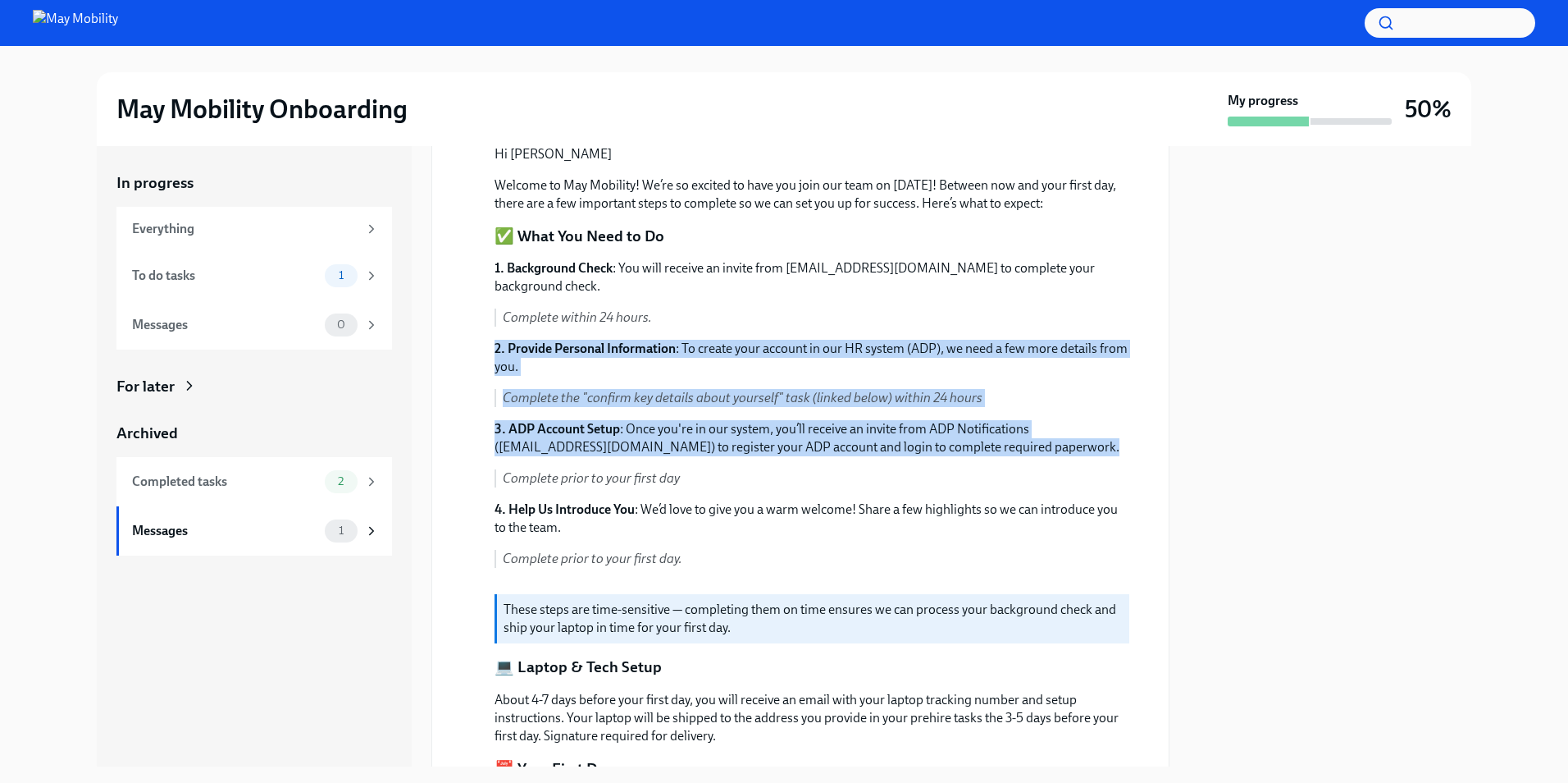
drag, startPoint x: 1050, startPoint y: 453, endPoint x: 954, endPoint y: 321, distance: 163.2
click at [954, 321] on div "1. Background Check : You will receive an invite from [EMAIL_ADDRESS][DOMAIN_NA…" at bounding box center [811, 420] width 635 height 322
click at [954, 321] on p "Complete within 24 hours." at bounding box center [816, 318] width 627 height 18
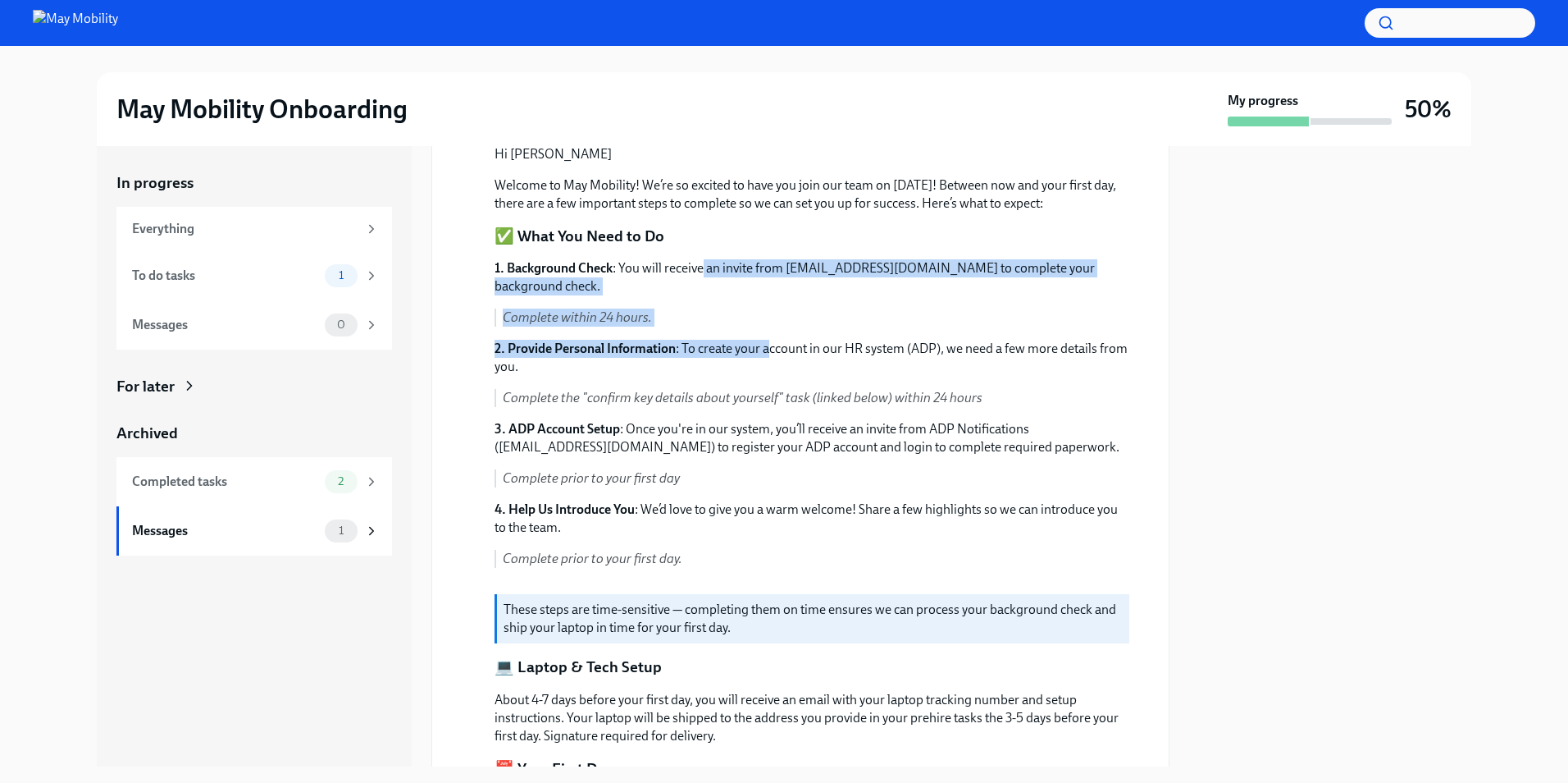
drag, startPoint x: 703, startPoint y: 240, endPoint x: 773, endPoint y: 329, distance: 113.2
click at [773, 329] on div "Hi [PERSON_NAME] Welcome to May Mobility! We’re so excited to have you join our…" at bounding box center [811, 718] width 635 height 1147
click at [773, 329] on div "1. Background Check : You will receive an invite from [EMAIL_ADDRESS][DOMAIN_NA…" at bounding box center [811, 420] width 635 height 322
drag, startPoint x: 752, startPoint y: 316, endPoint x: 453, endPoint y: 259, distance: 304.4
click at [453, 259] on div "[DATE] Hi [PERSON_NAME] Welcome to May Mobility! We’re so excited to have you j…" at bounding box center [800, 704] width 710 height 1176
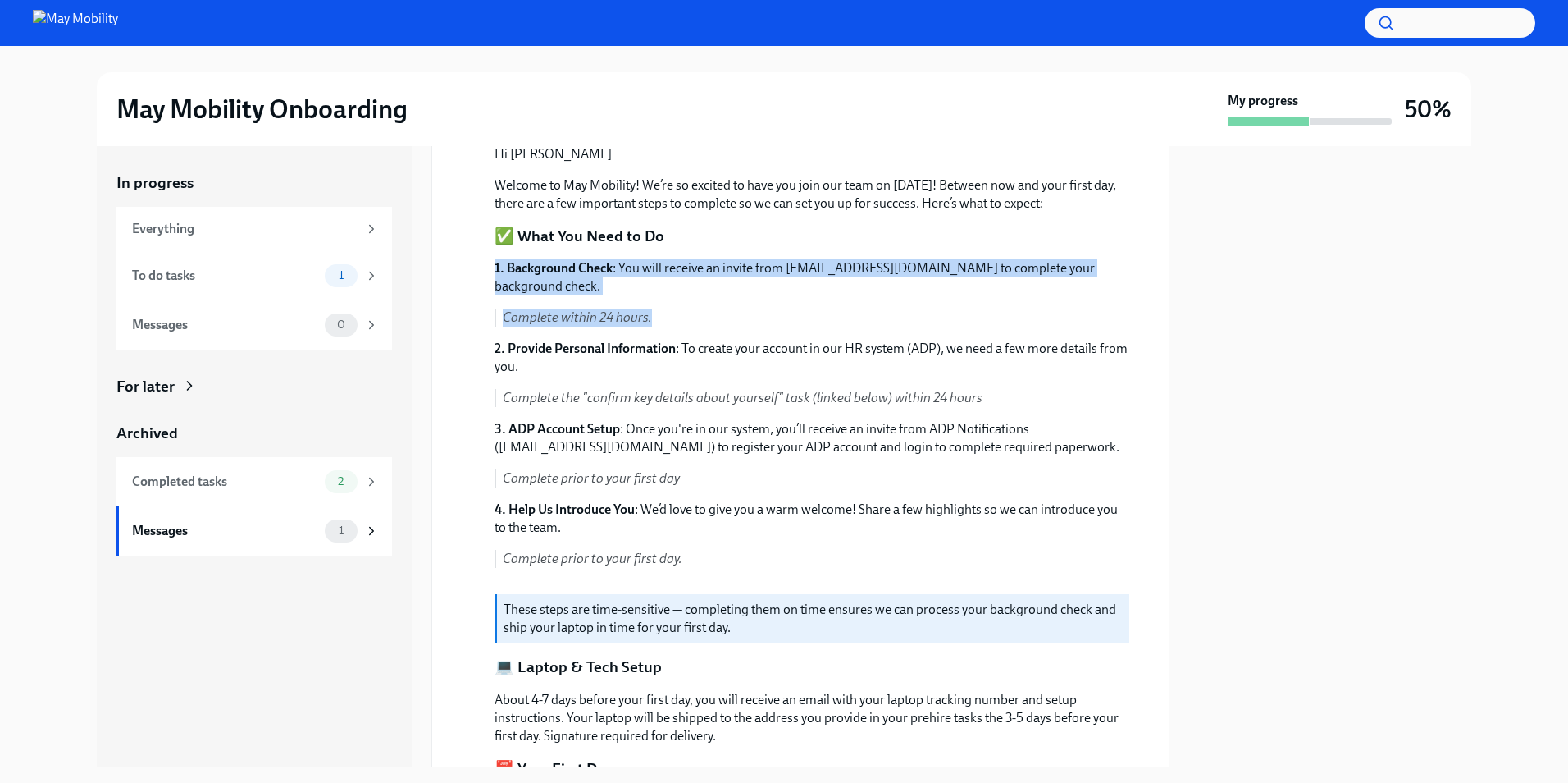
click at [453, 259] on div "[DATE] Hi [PERSON_NAME] Welcome to May Mobility! We’re so excited to have you j…" at bounding box center [800, 704] width 710 height 1176
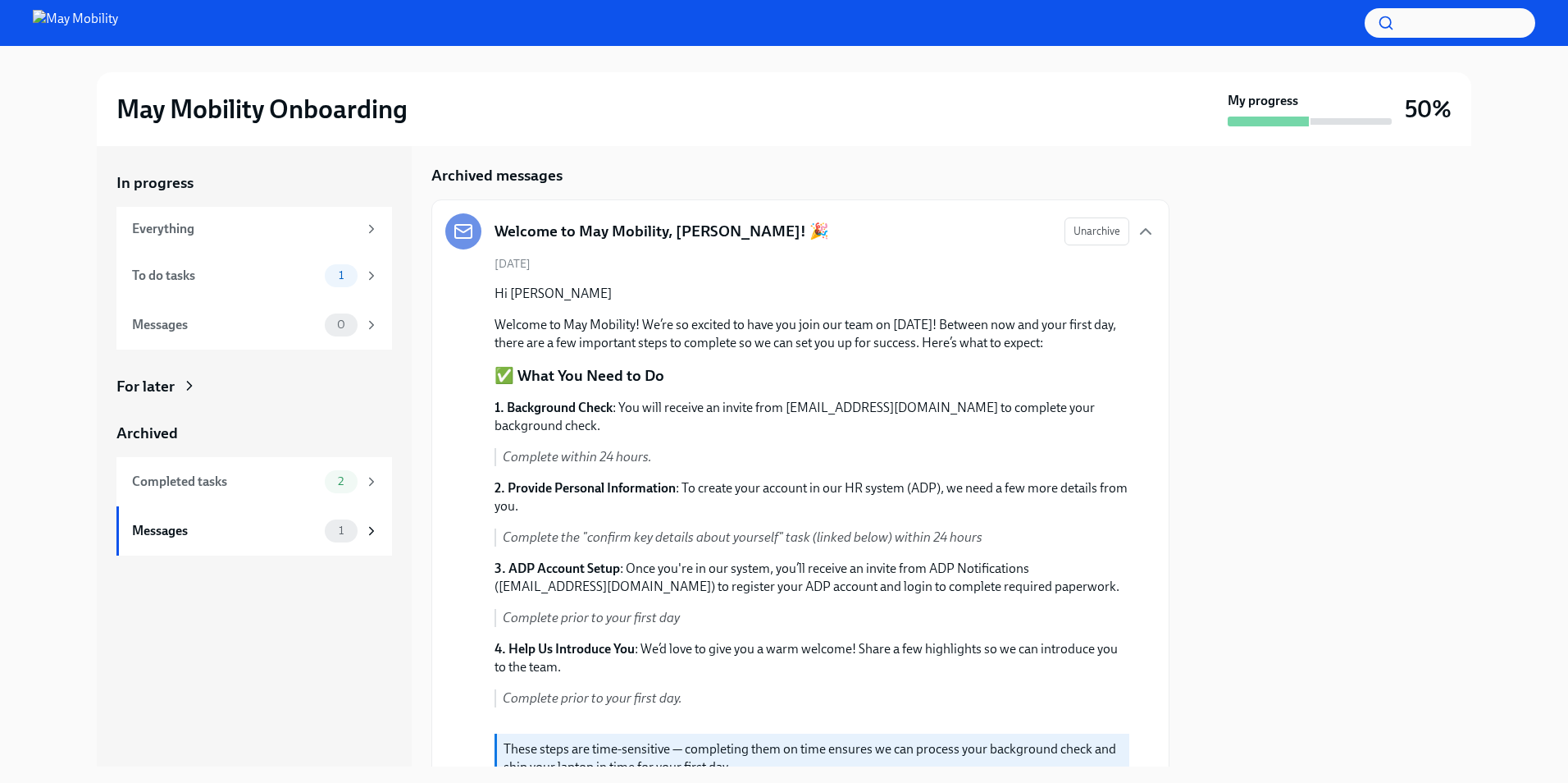
scroll to position [0, 0]
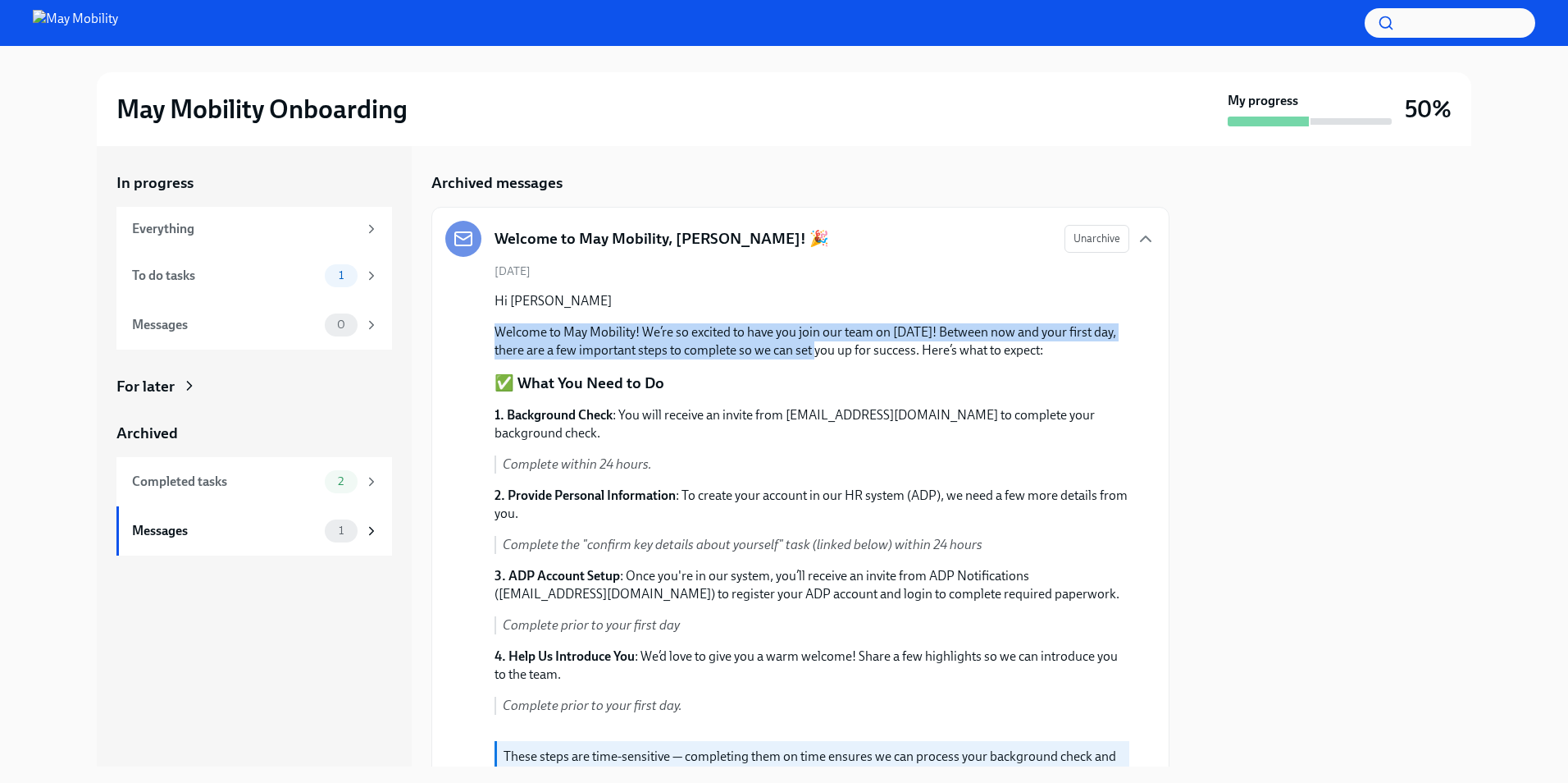
drag, startPoint x: 442, startPoint y: 328, endPoint x: 844, endPoint y: 374, distance: 404.6
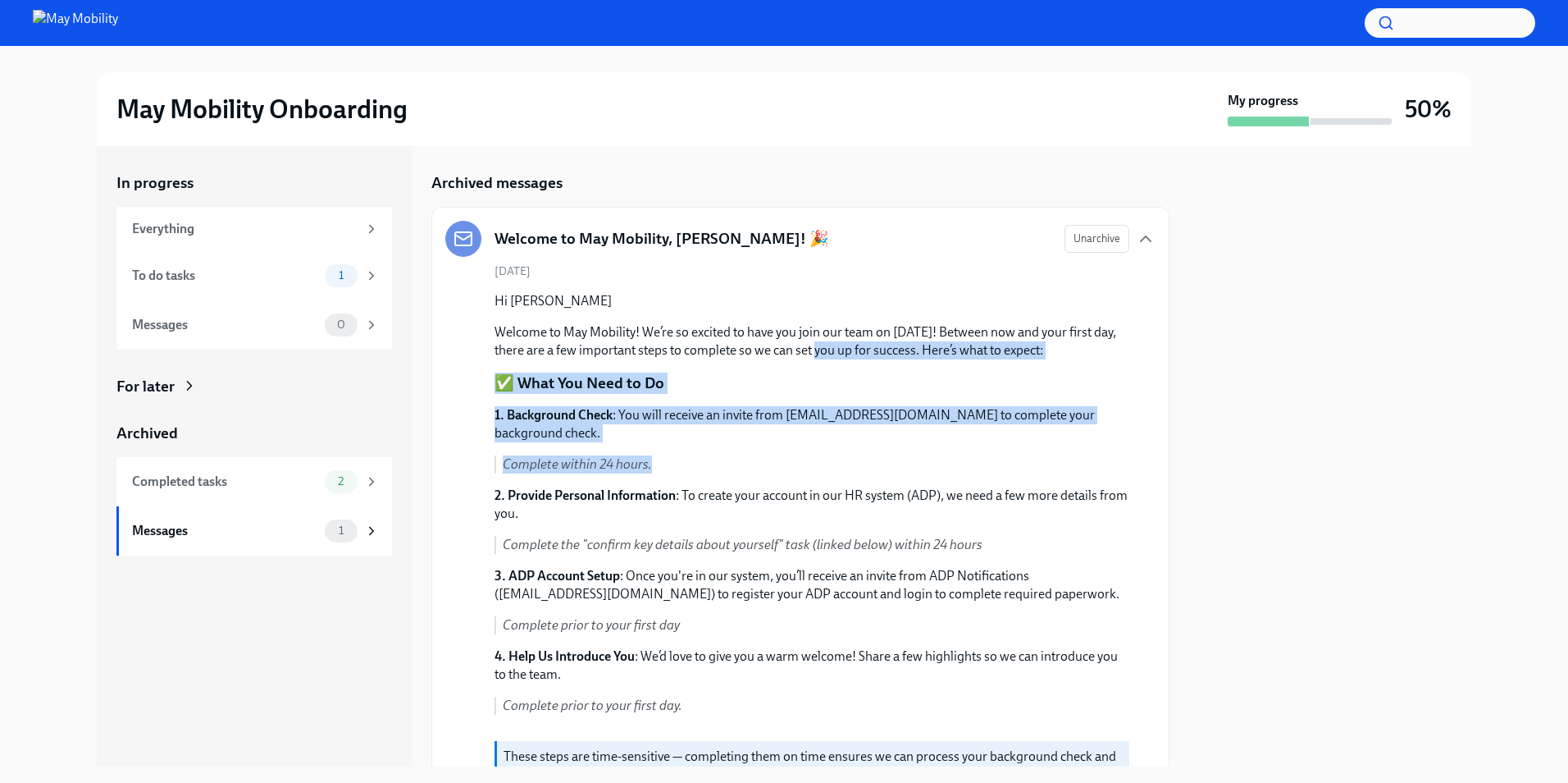
drag, startPoint x: 867, startPoint y: 415, endPoint x: 893, endPoint y: 469, distance: 59.9
click at [893, 469] on p "Complete within 24 hours." at bounding box center [816, 465] width 627 height 18
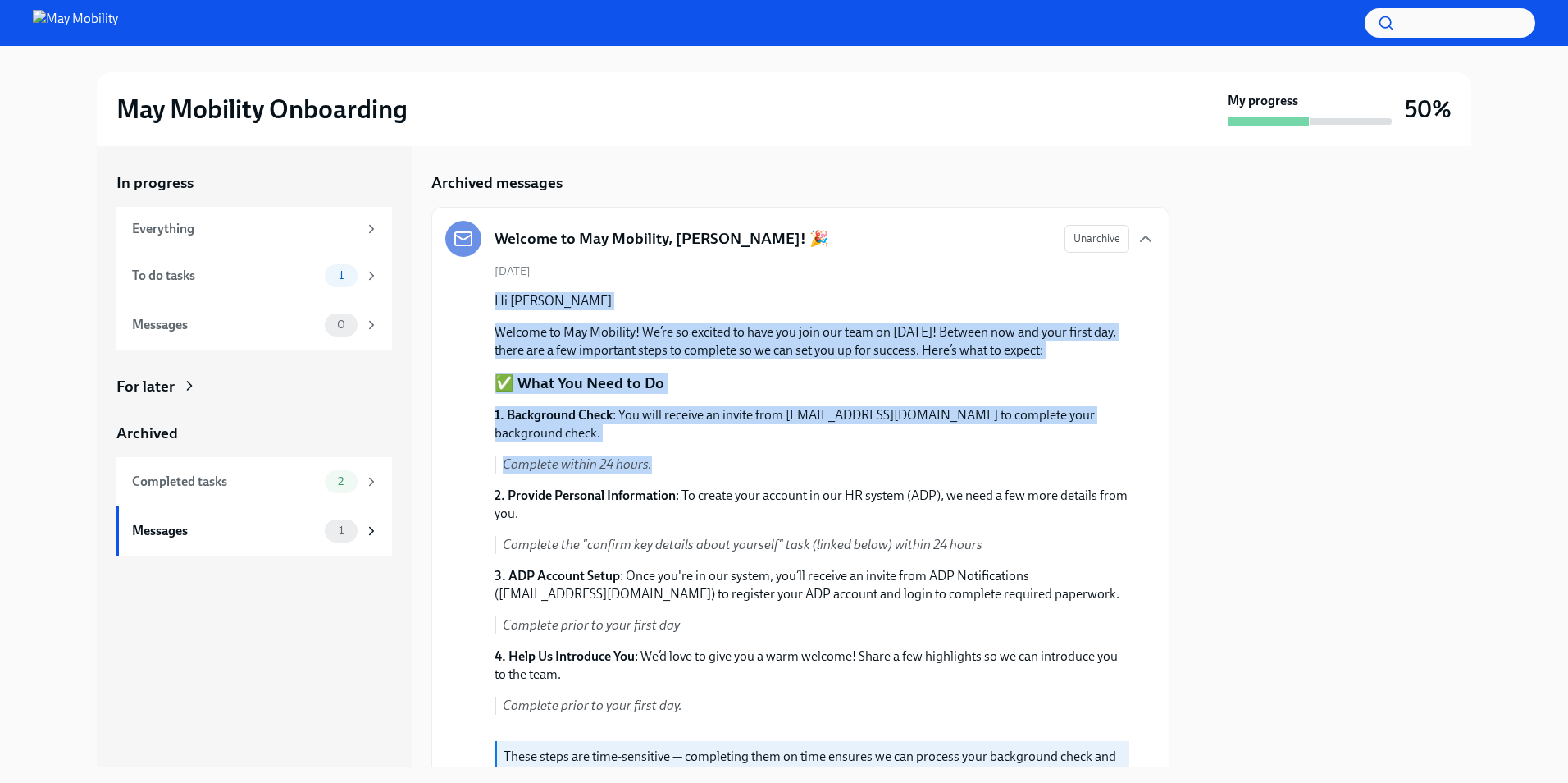
drag, startPoint x: 893, startPoint y: 469, endPoint x: 492, endPoint y: 303, distance: 434.0
drag, startPoint x: 492, startPoint y: 303, endPoint x: 865, endPoint y: 466, distance: 407.1
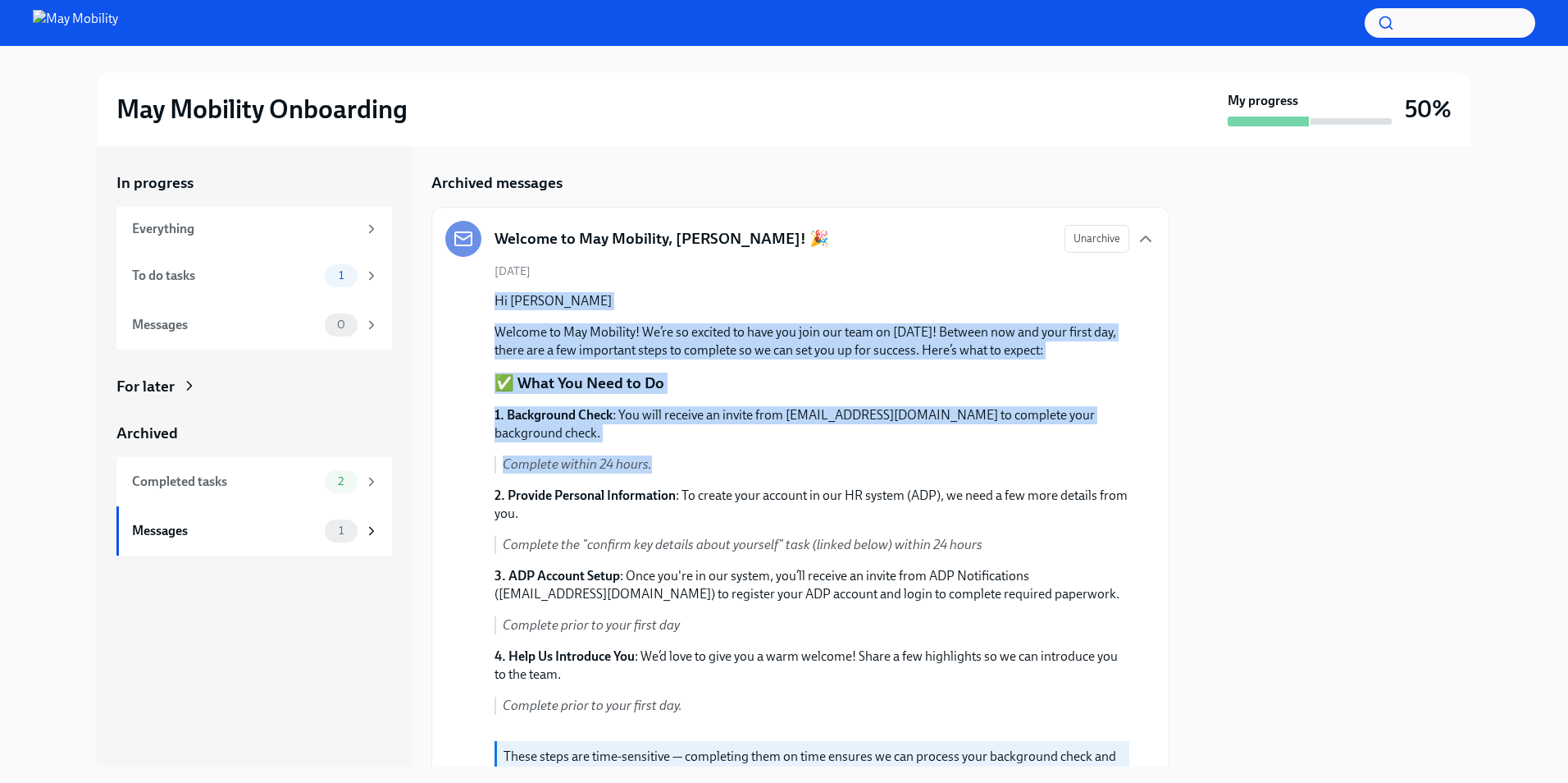
click at [865, 466] on p "Complete within 24 hours." at bounding box center [816, 465] width 627 height 18
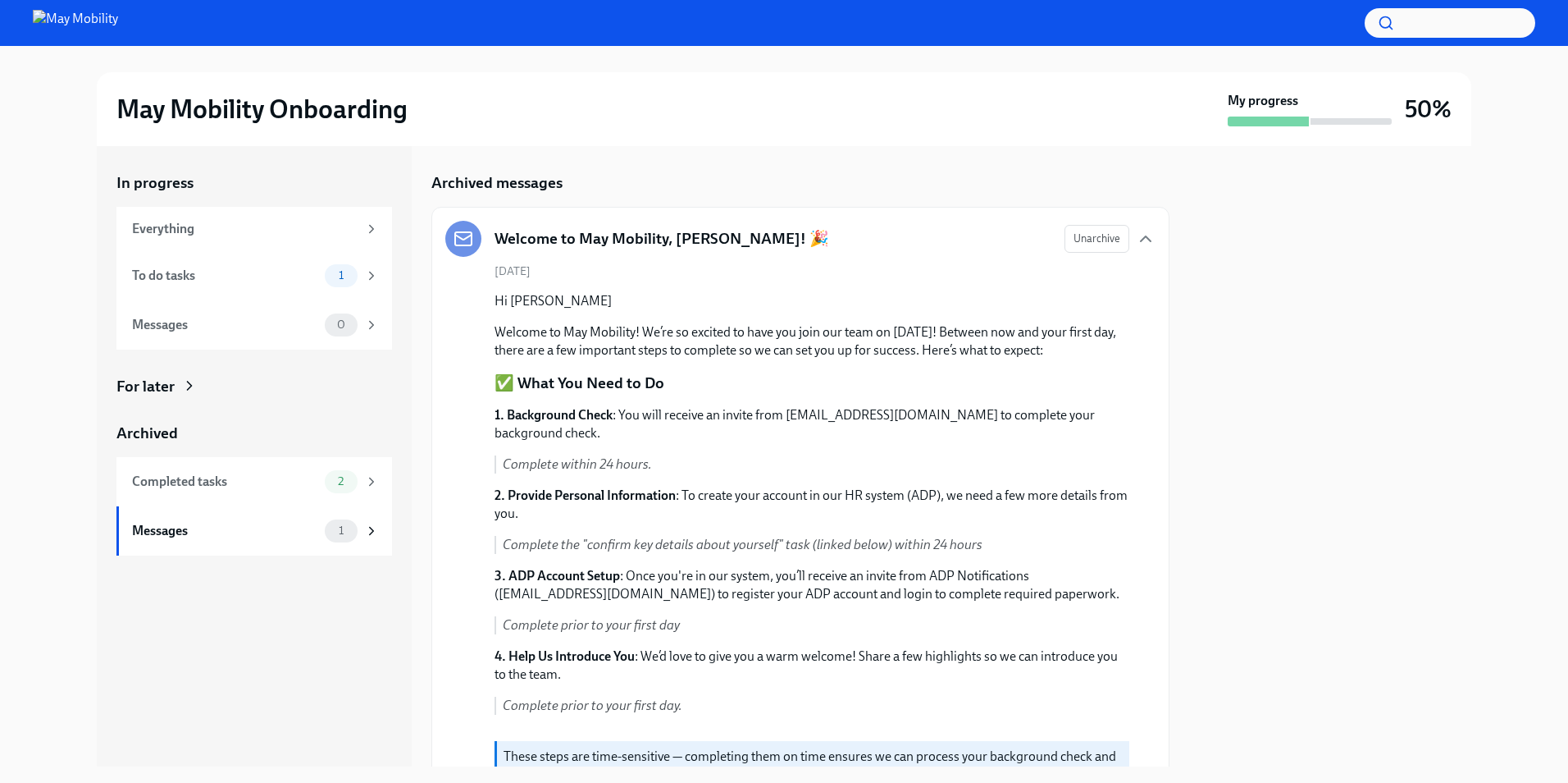
click at [908, 415] on p "1. Background Check : You will receive an invite from [EMAIL_ADDRESS][DOMAIN_NA…" at bounding box center [811, 423] width 635 height 36
drag, startPoint x: 908, startPoint y: 415, endPoint x: 804, endPoint y: 417, distance: 104.0
click at [804, 417] on p "1. Background Check : You will receive an invite from [EMAIL_ADDRESS][DOMAIN_NA…" at bounding box center [811, 423] width 635 height 36
copy p "noreply@us.sterlingcheck"
